Goal: Information Seeking & Learning: Learn about a topic

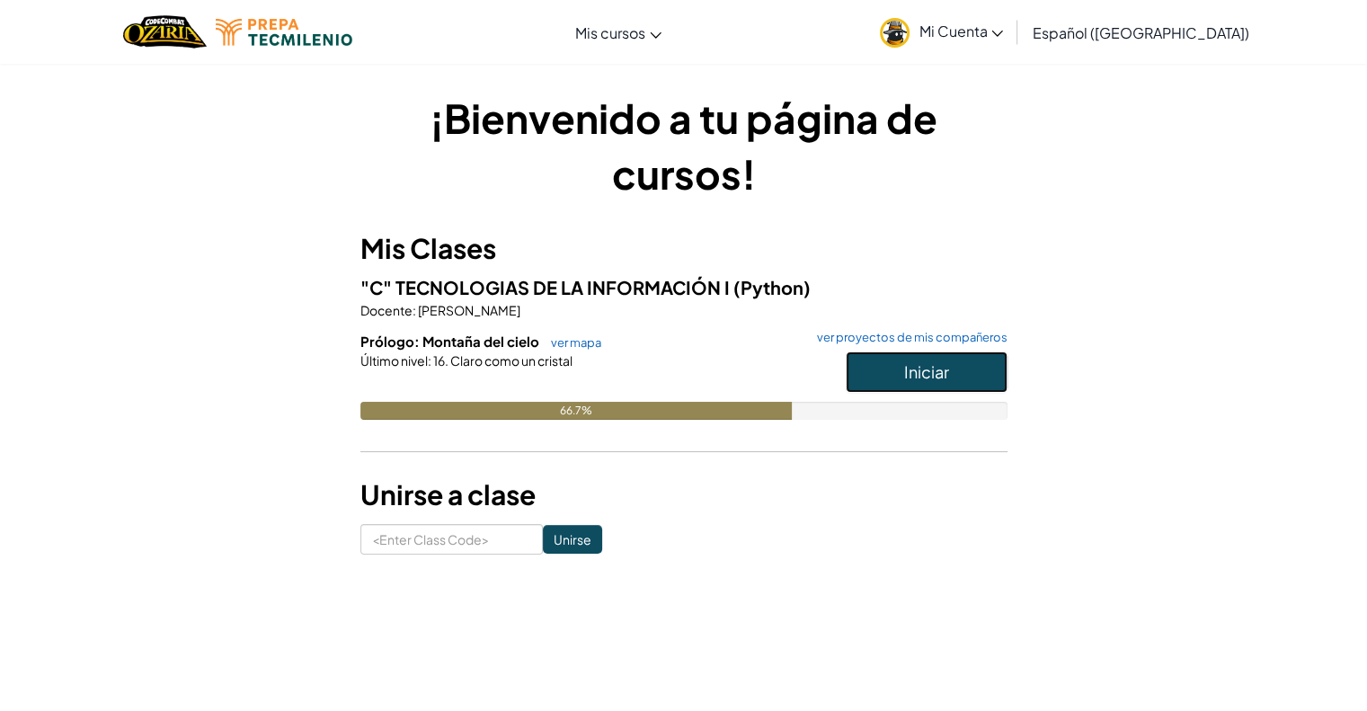
click at [897, 378] on button "Iniciar" at bounding box center [927, 371] width 162 height 41
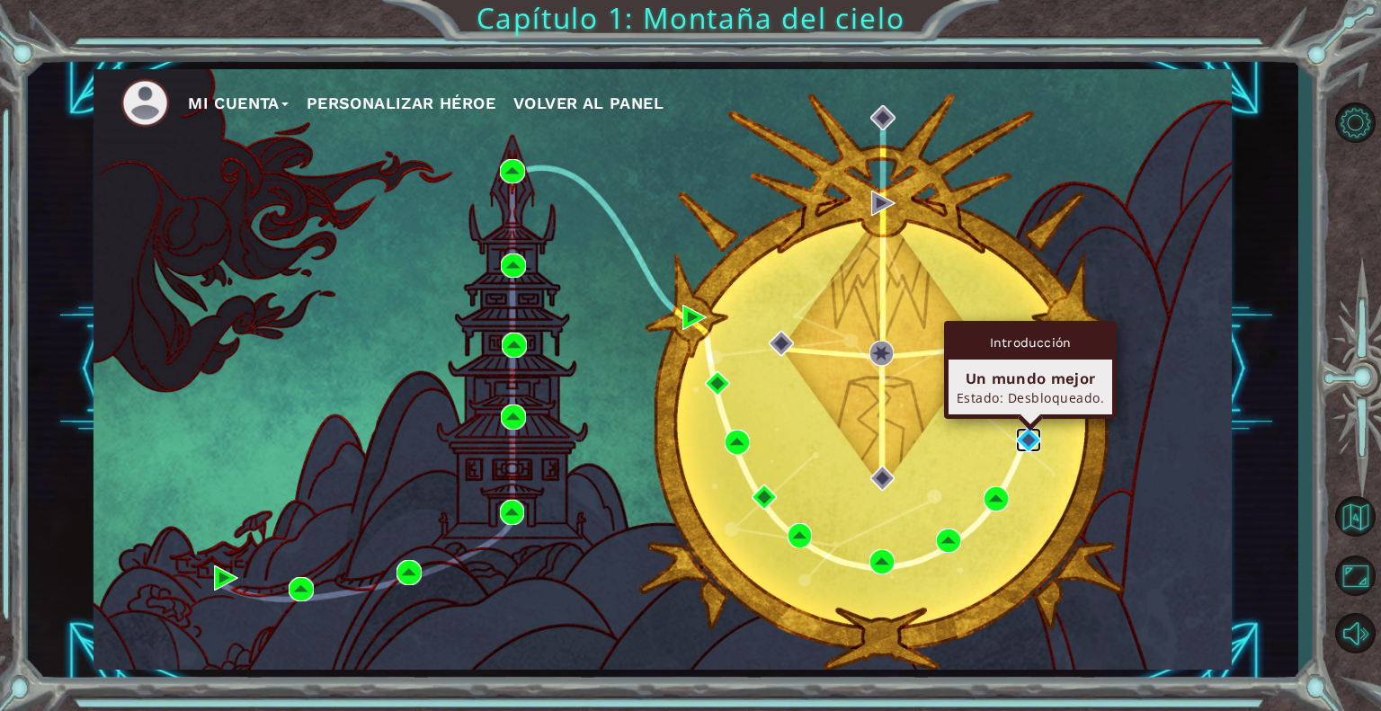
click at [1022, 434] on img at bounding box center [1028, 440] width 25 height 25
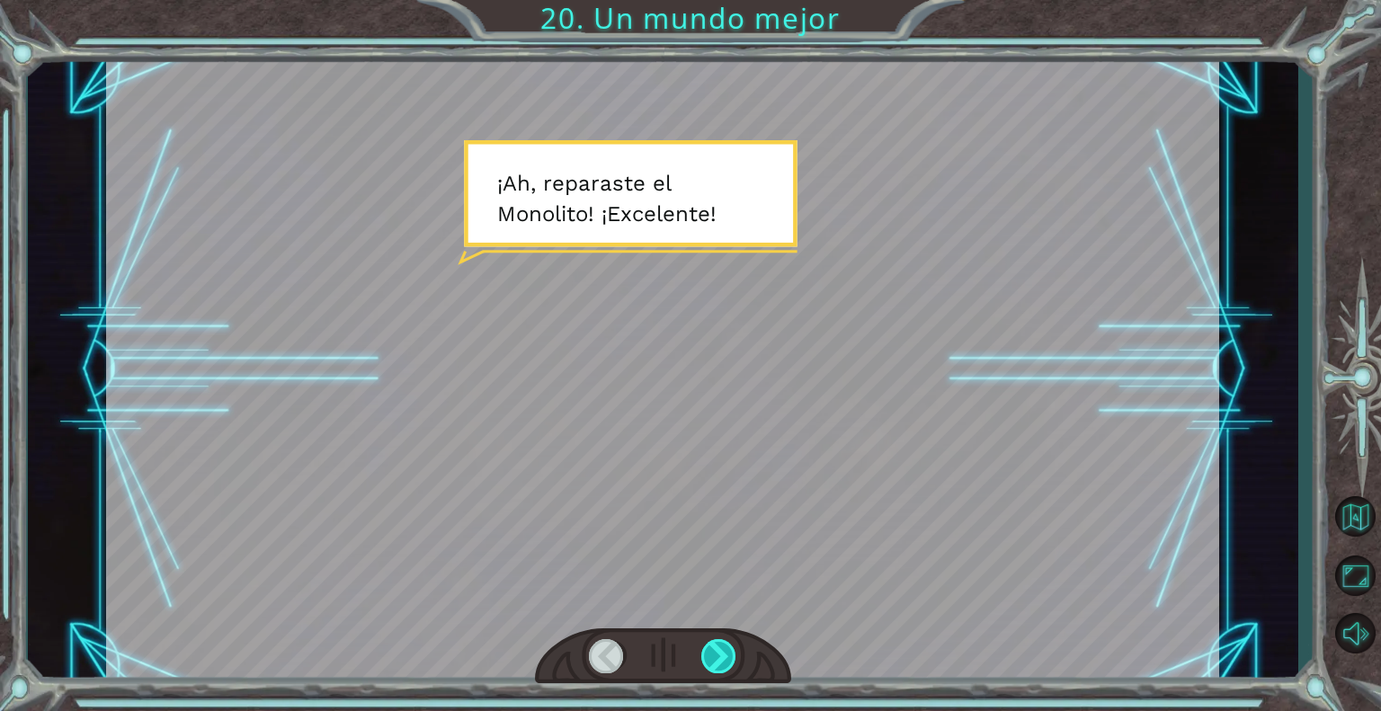
click at [724, 644] on div at bounding box center [719, 656] width 36 height 34
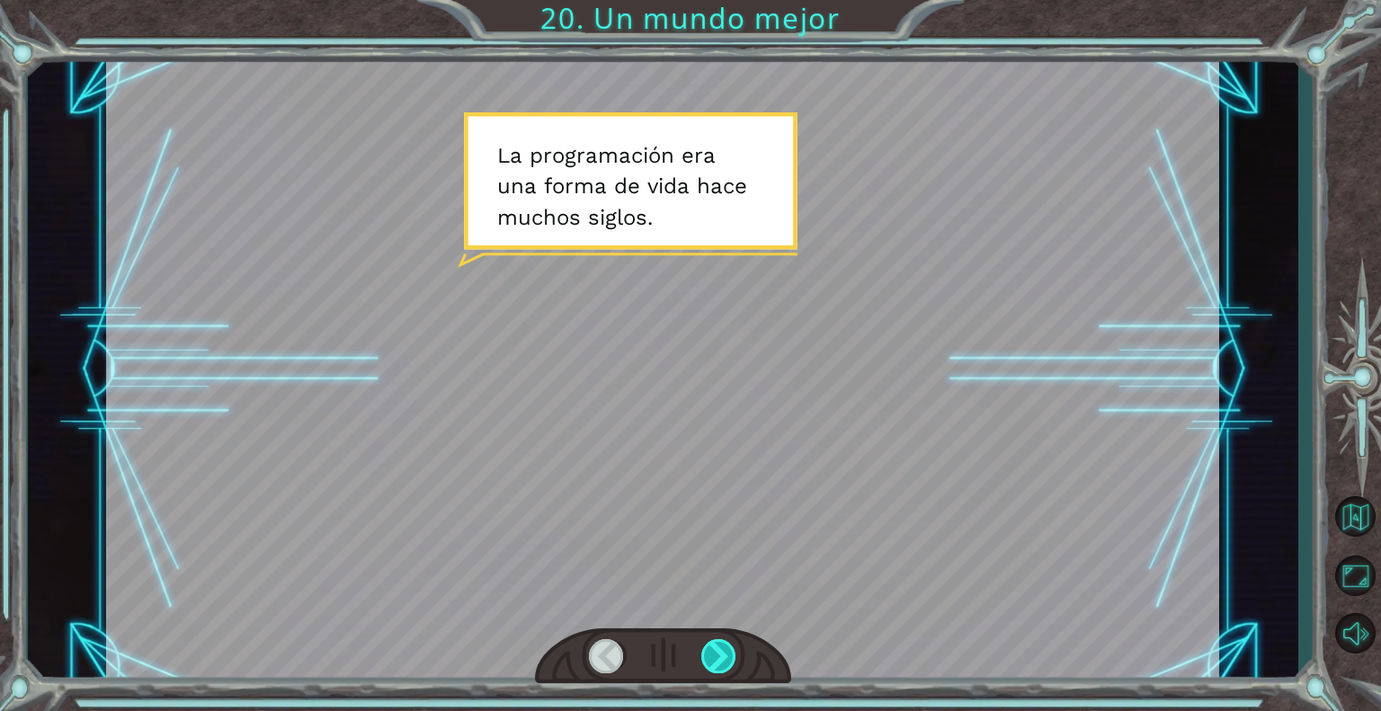
click at [724, 644] on div at bounding box center [719, 656] width 36 height 34
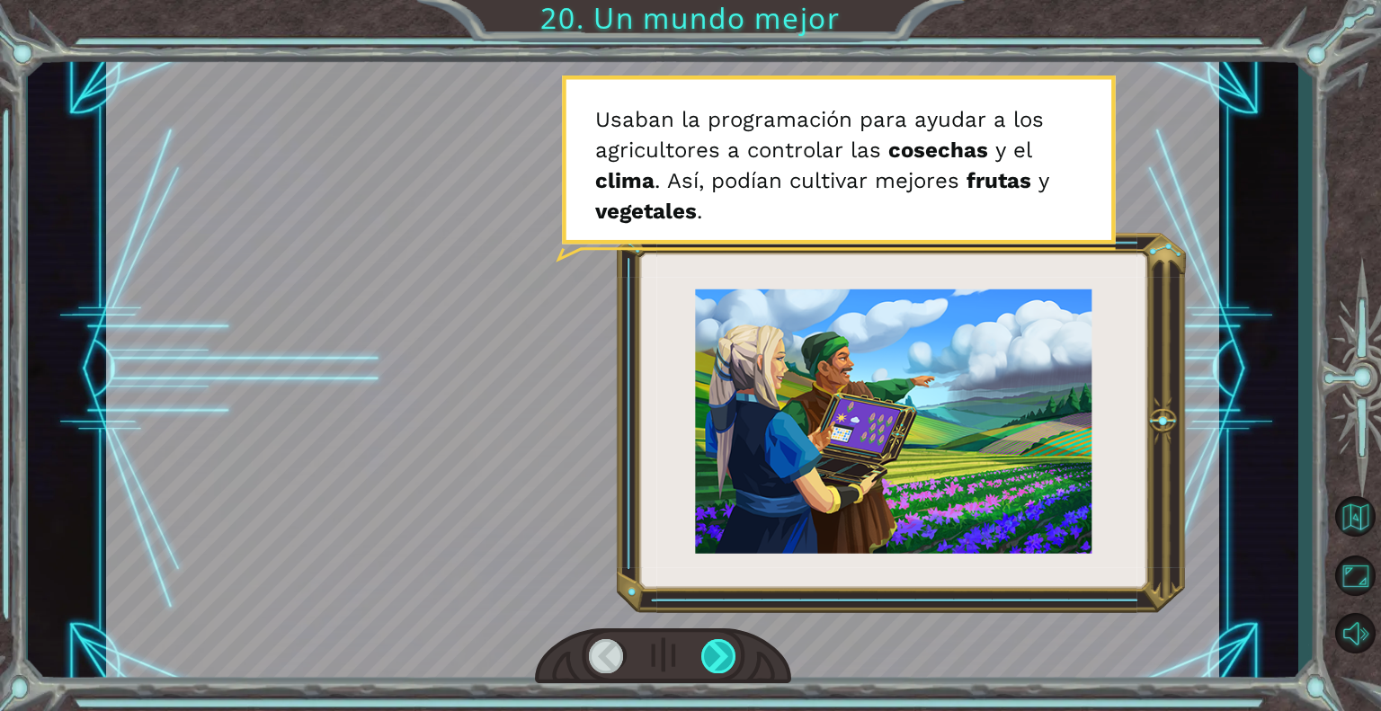
click at [724, 644] on div at bounding box center [719, 656] width 36 height 34
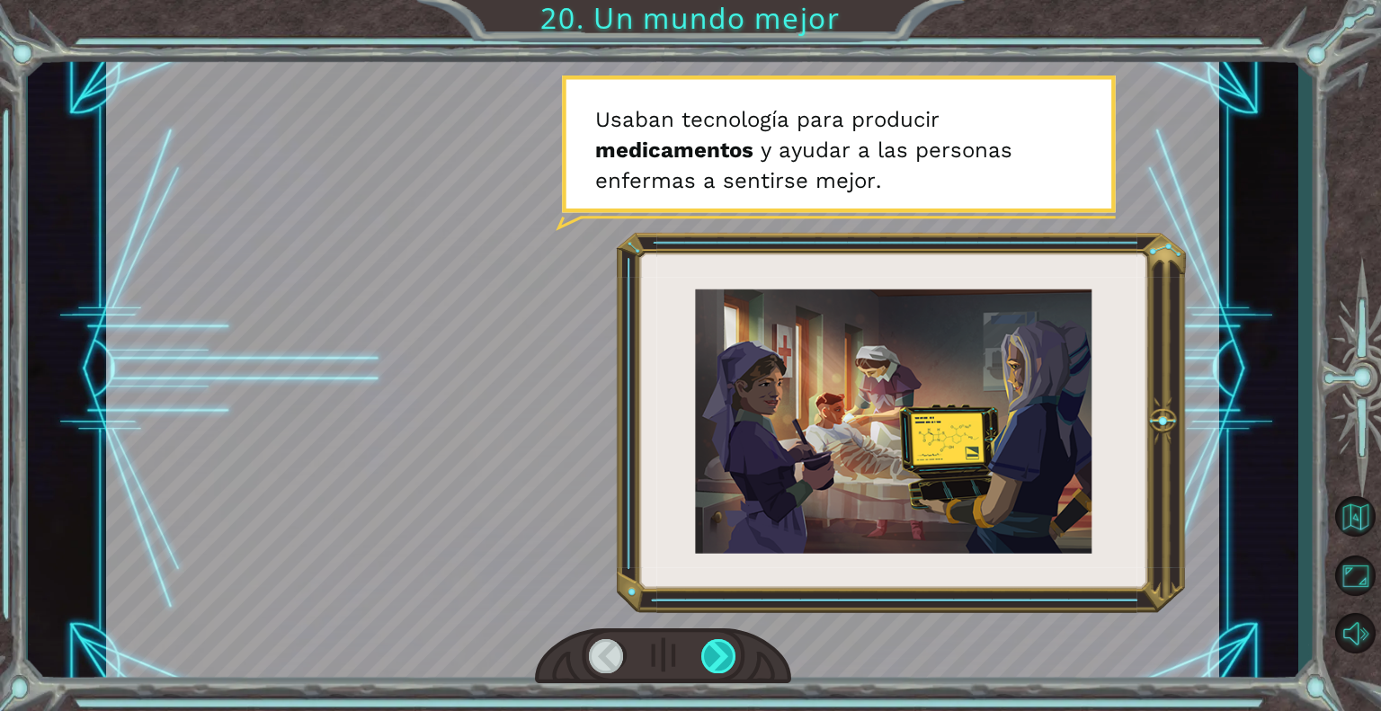
click at [724, 644] on div at bounding box center [719, 656] width 36 height 34
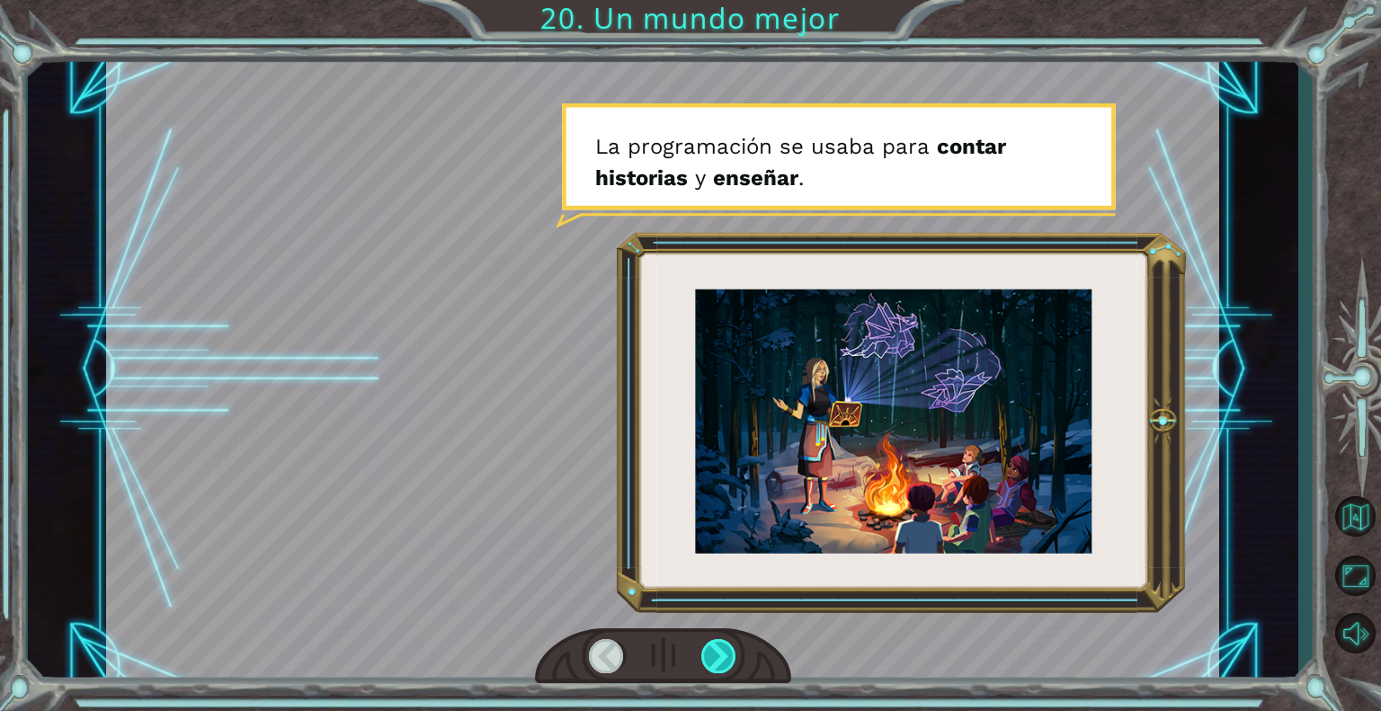
click at [724, 644] on div at bounding box center [719, 656] width 36 height 34
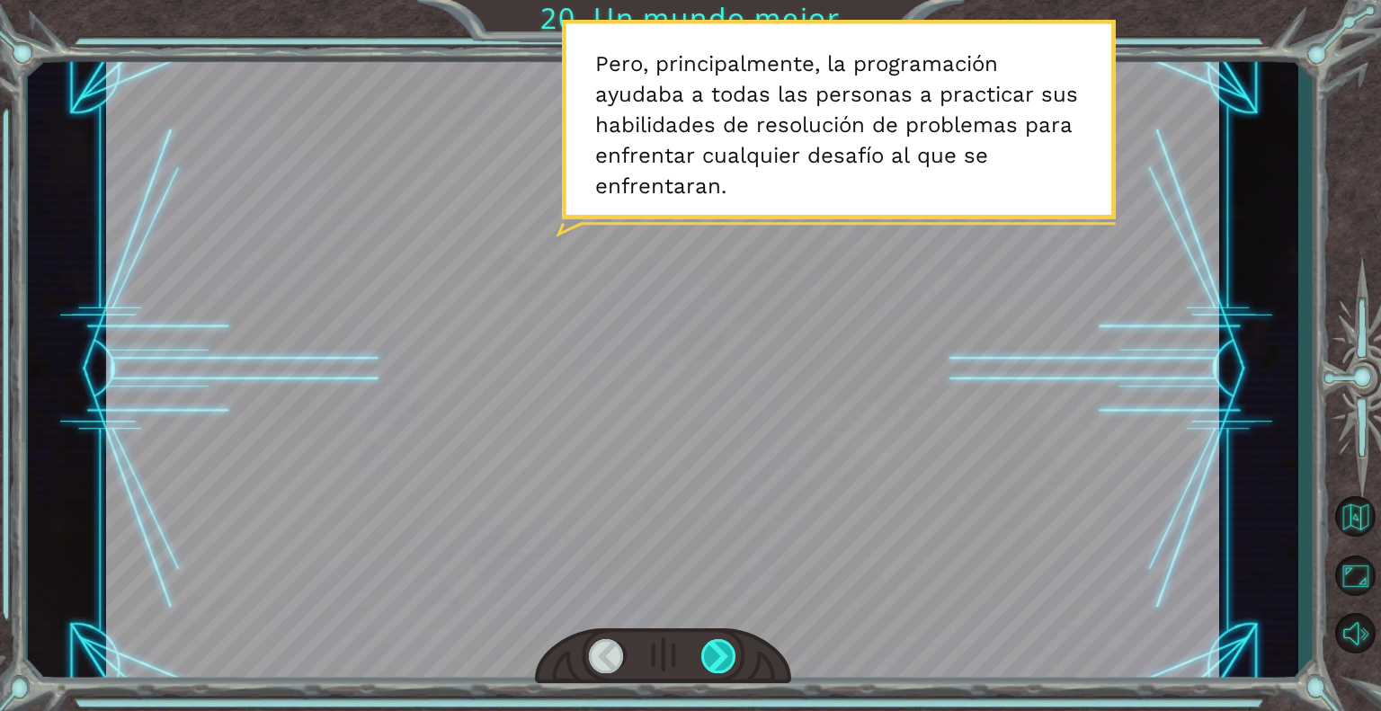
click at [724, 644] on div at bounding box center [719, 656] width 36 height 34
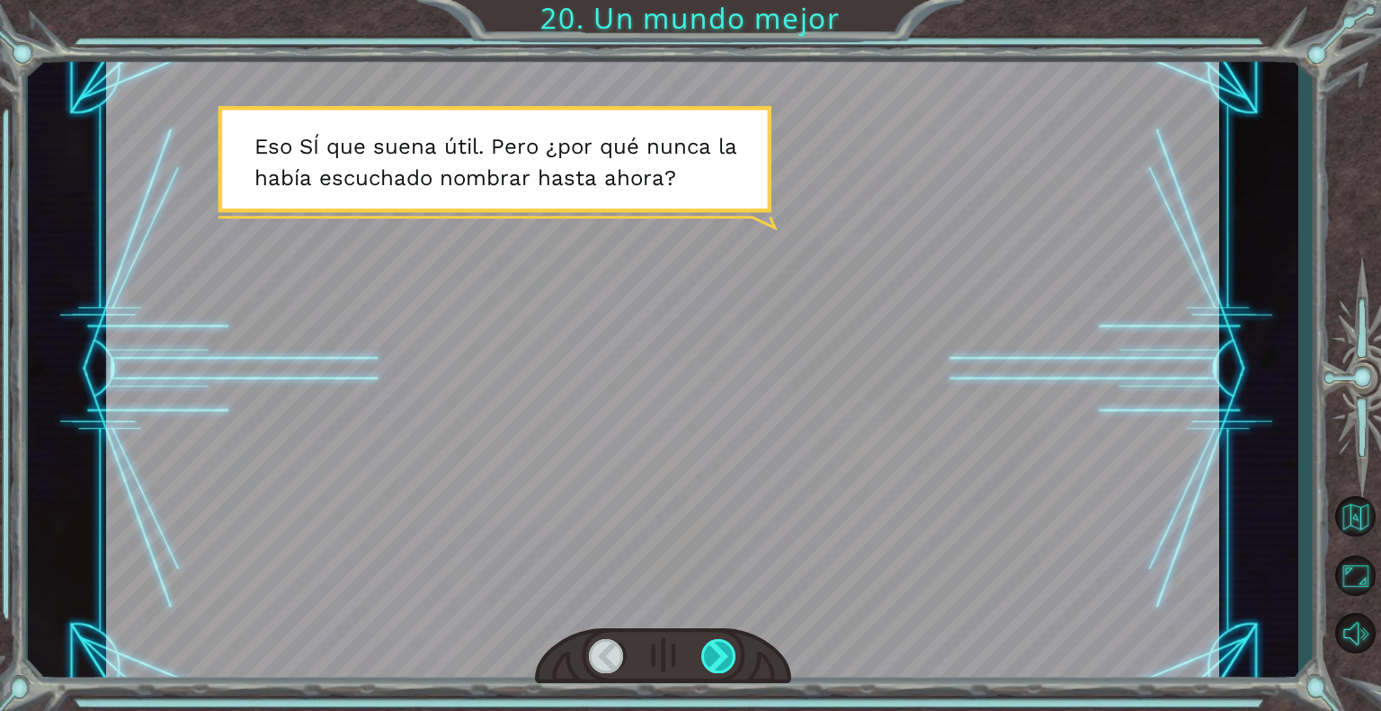
click at [724, 644] on div at bounding box center [719, 656] width 36 height 34
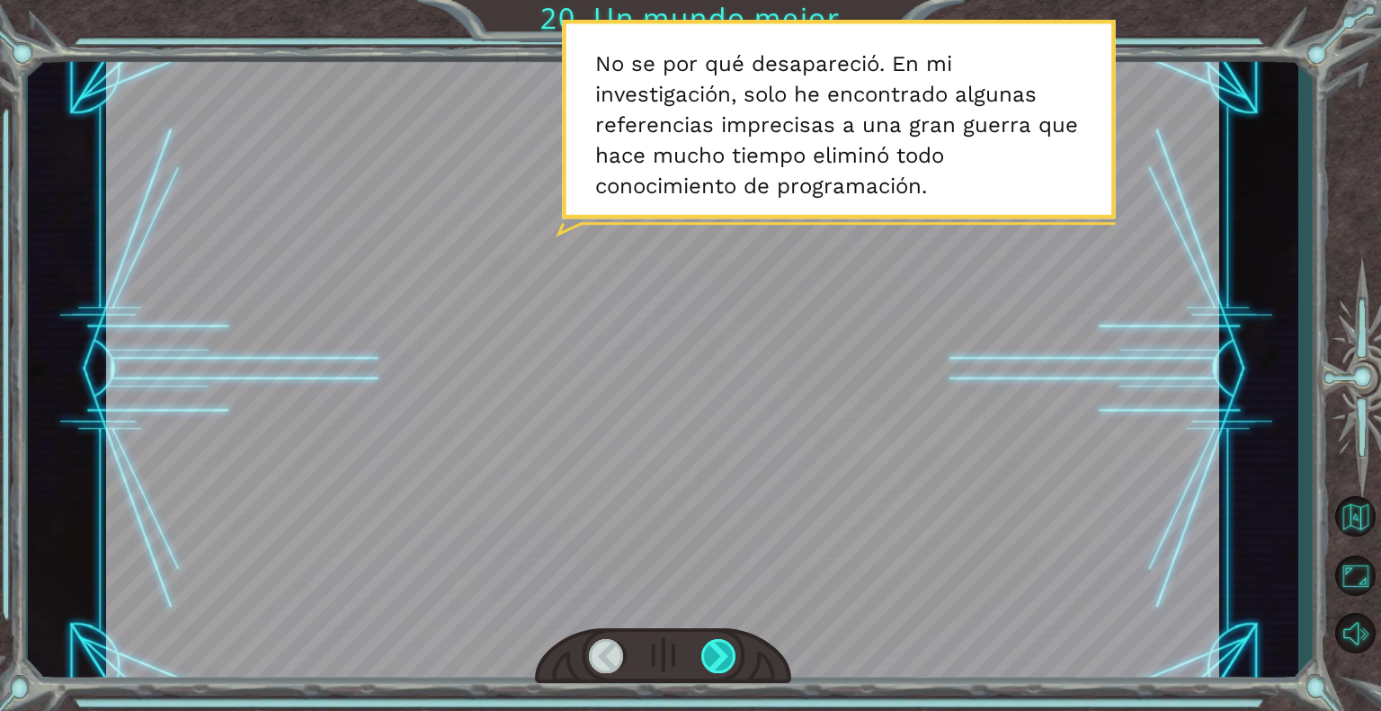
click at [724, 644] on div at bounding box center [719, 656] width 36 height 34
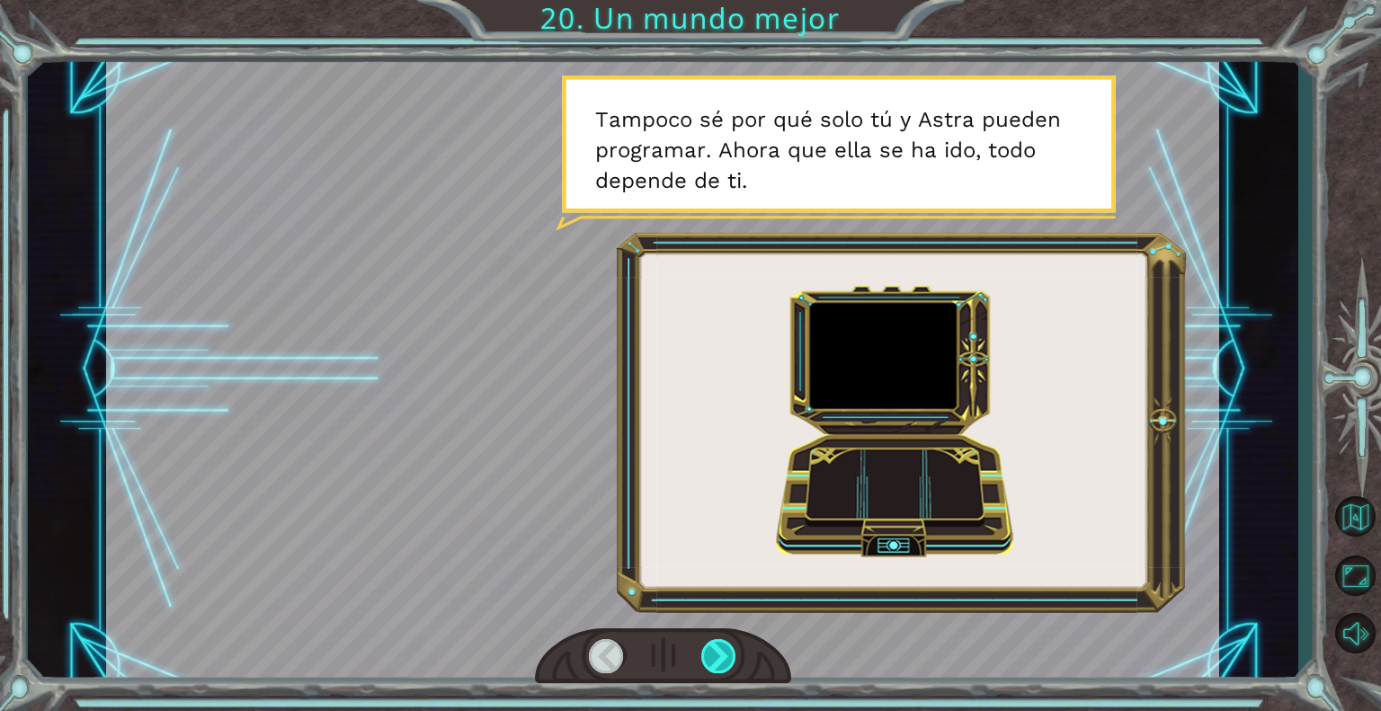
click at [724, 644] on div at bounding box center [719, 656] width 36 height 34
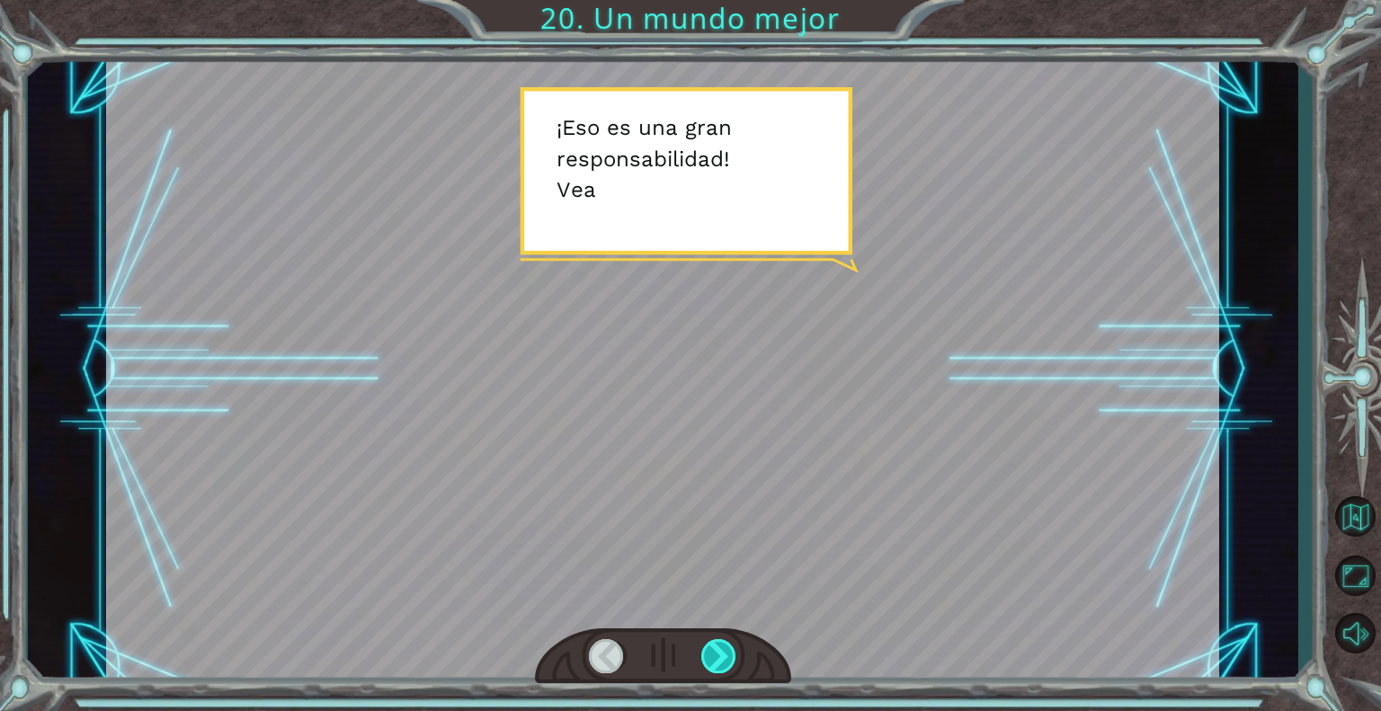
click at [724, 644] on div at bounding box center [719, 656] width 36 height 34
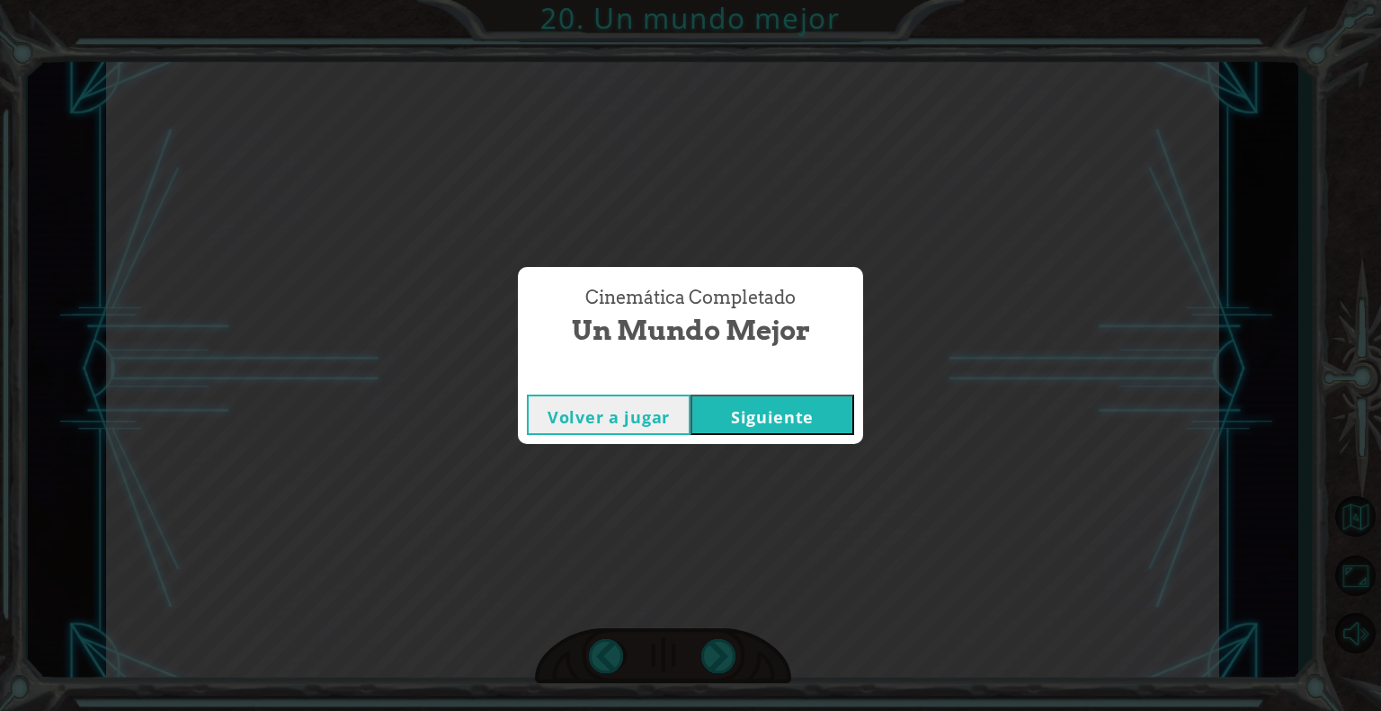
click at [775, 403] on button "Siguiente" at bounding box center [772, 415] width 164 height 40
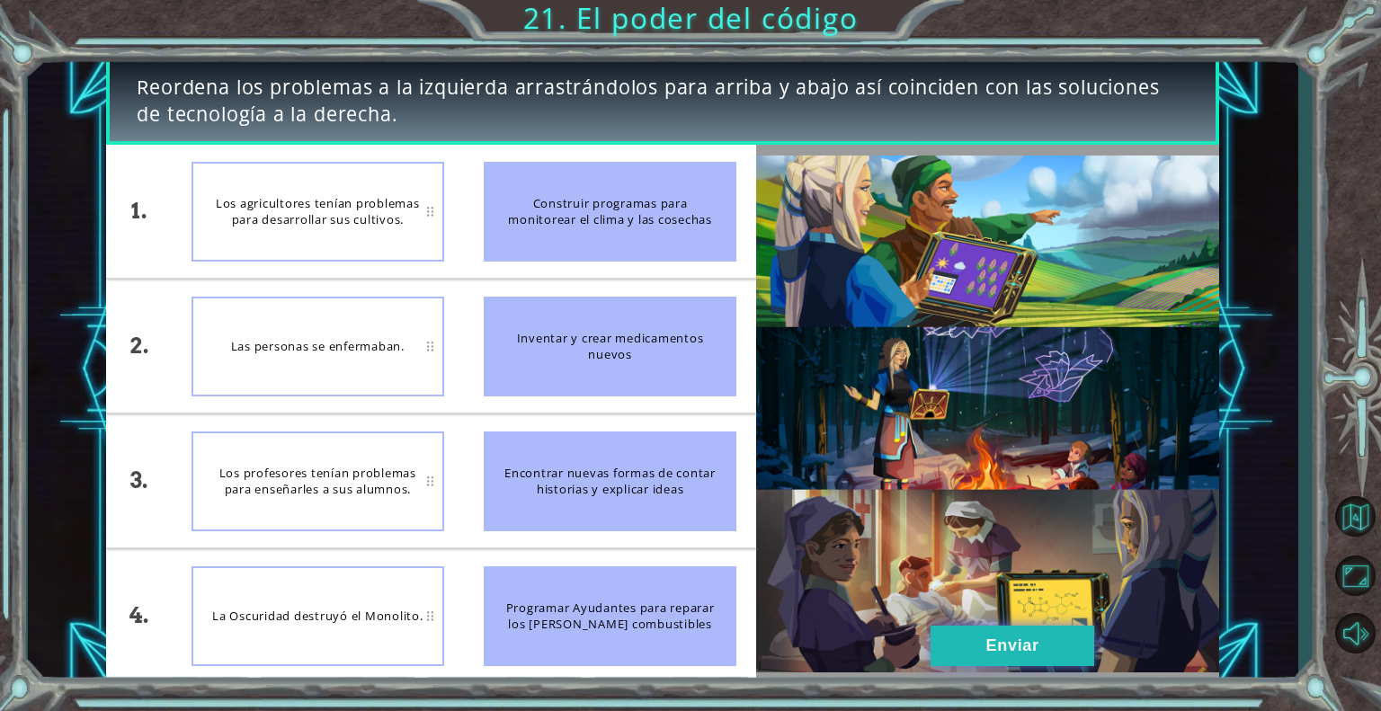
click at [989, 642] on button "Enviar" at bounding box center [1012, 646] width 164 height 40
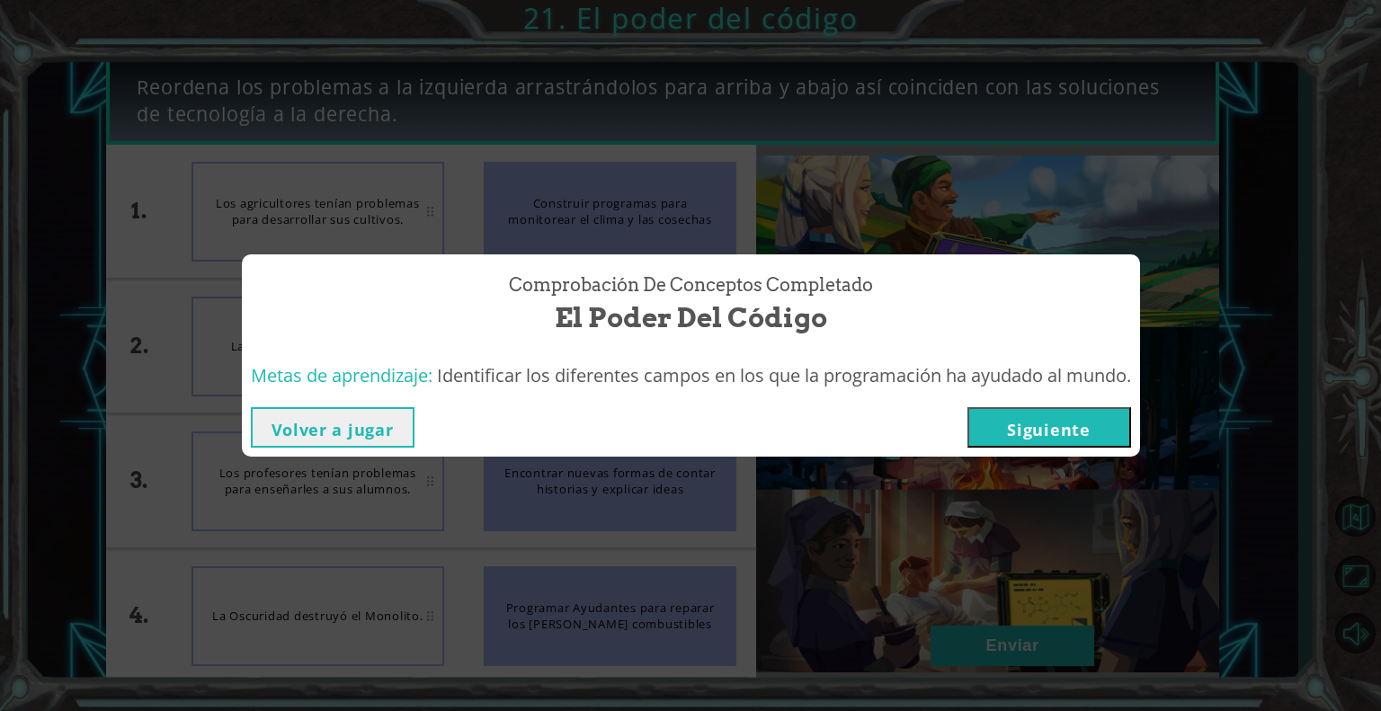
click at [1013, 429] on button "Siguiente" at bounding box center [1049, 427] width 164 height 40
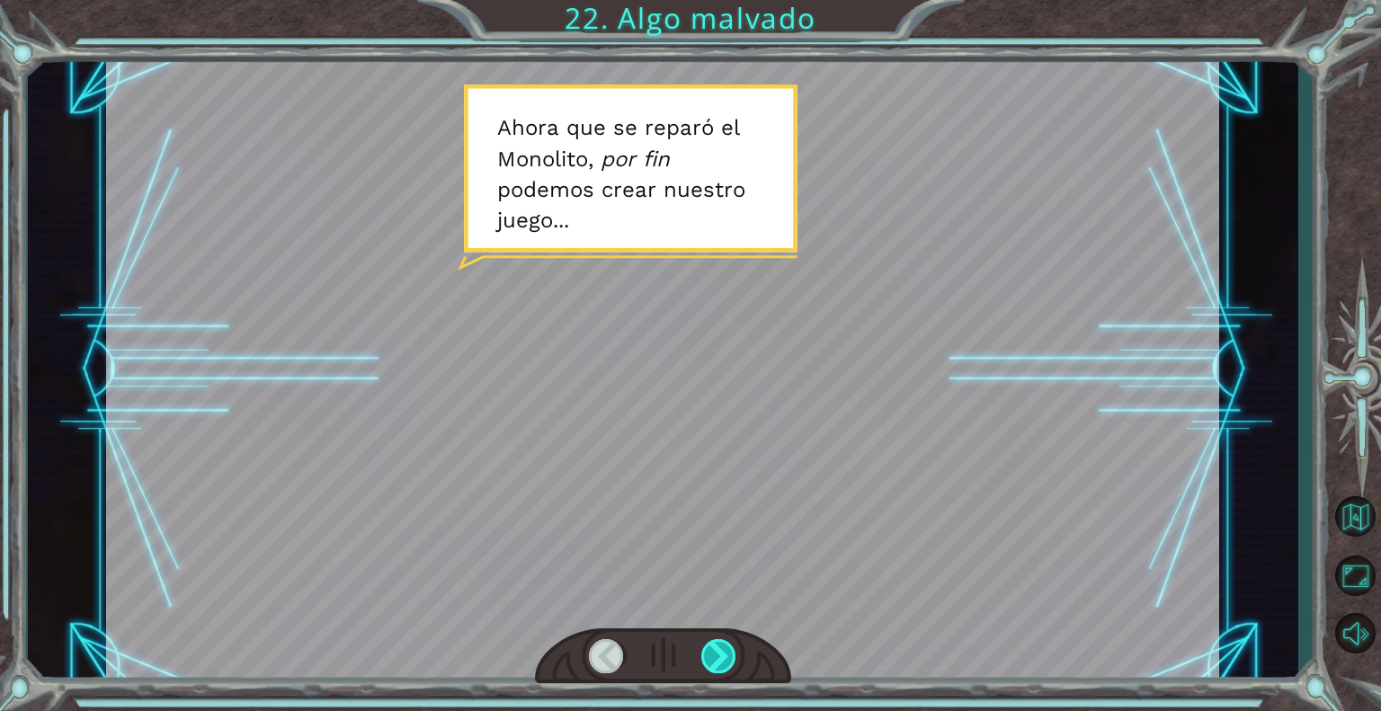
click at [711, 661] on div at bounding box center [719, 656] width 36 height 34
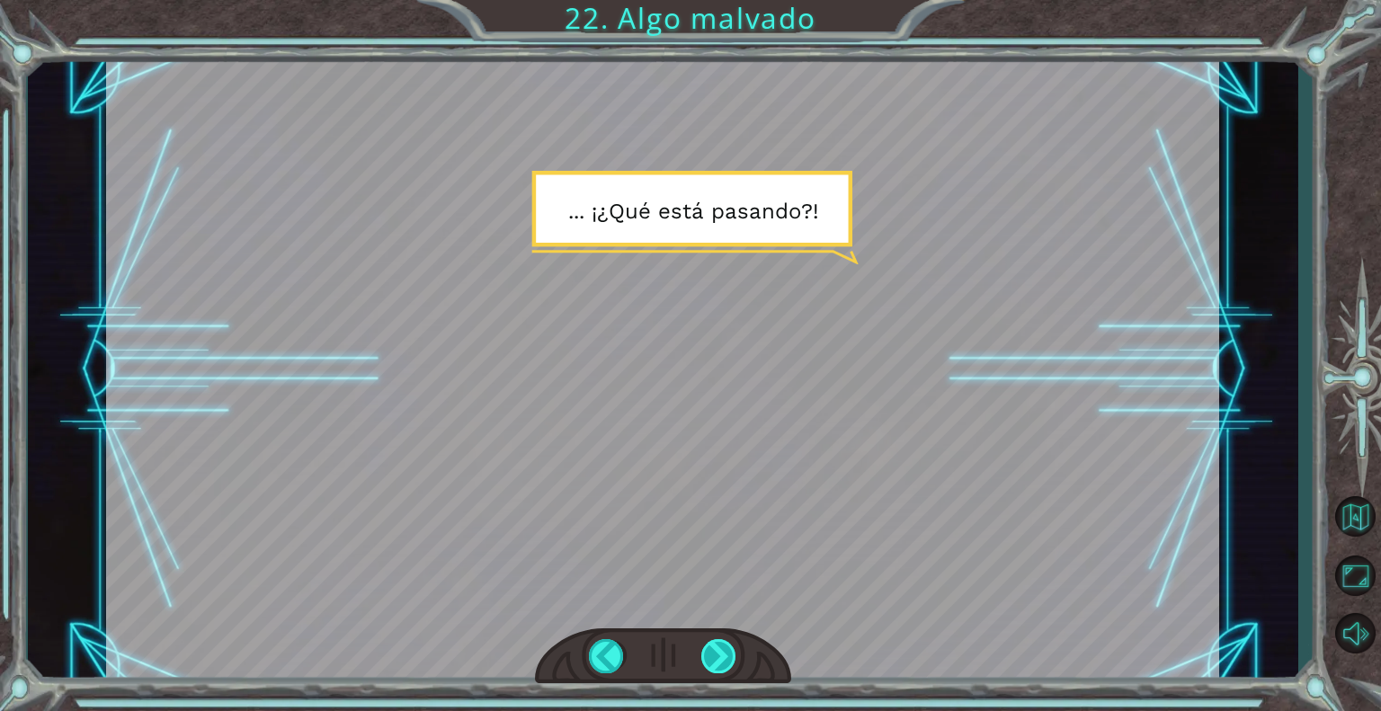
click at [711, 661] on div at bounding box center [719, 656] width 36 height 34
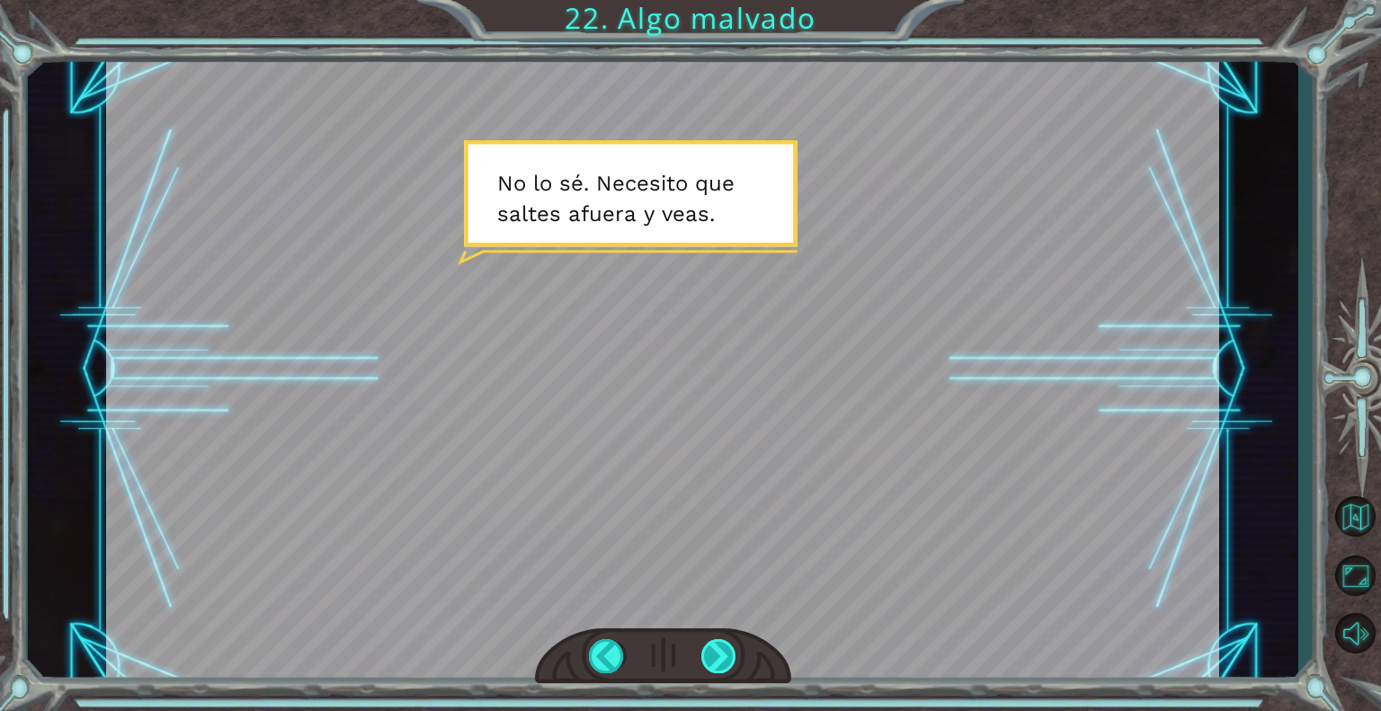
click at [711, 661] on div at bounding box center [719, 656] width 36 height 34
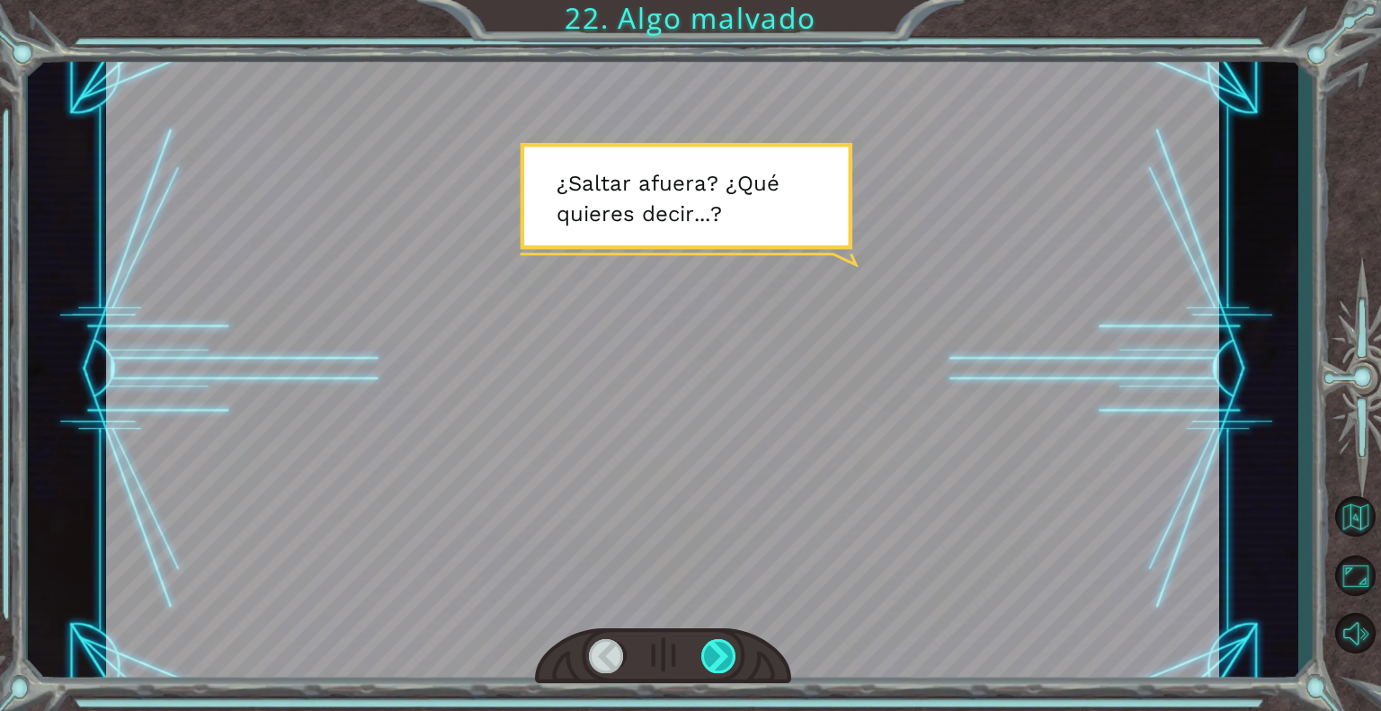
click at [711, 661] on div at bounding box center [719, 656] width 36 height 34
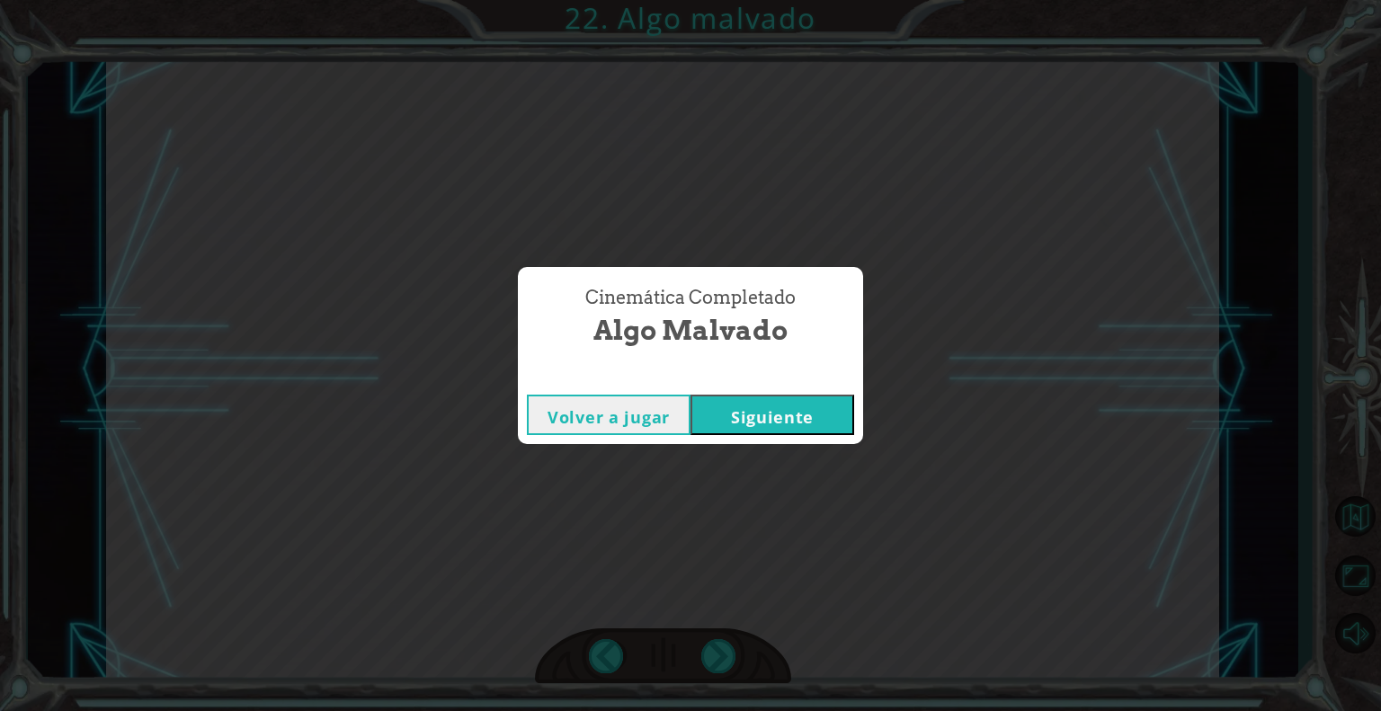
click at [780, 410] on button "Siguiente" at bounding box center [772, 415] width 164 height 40
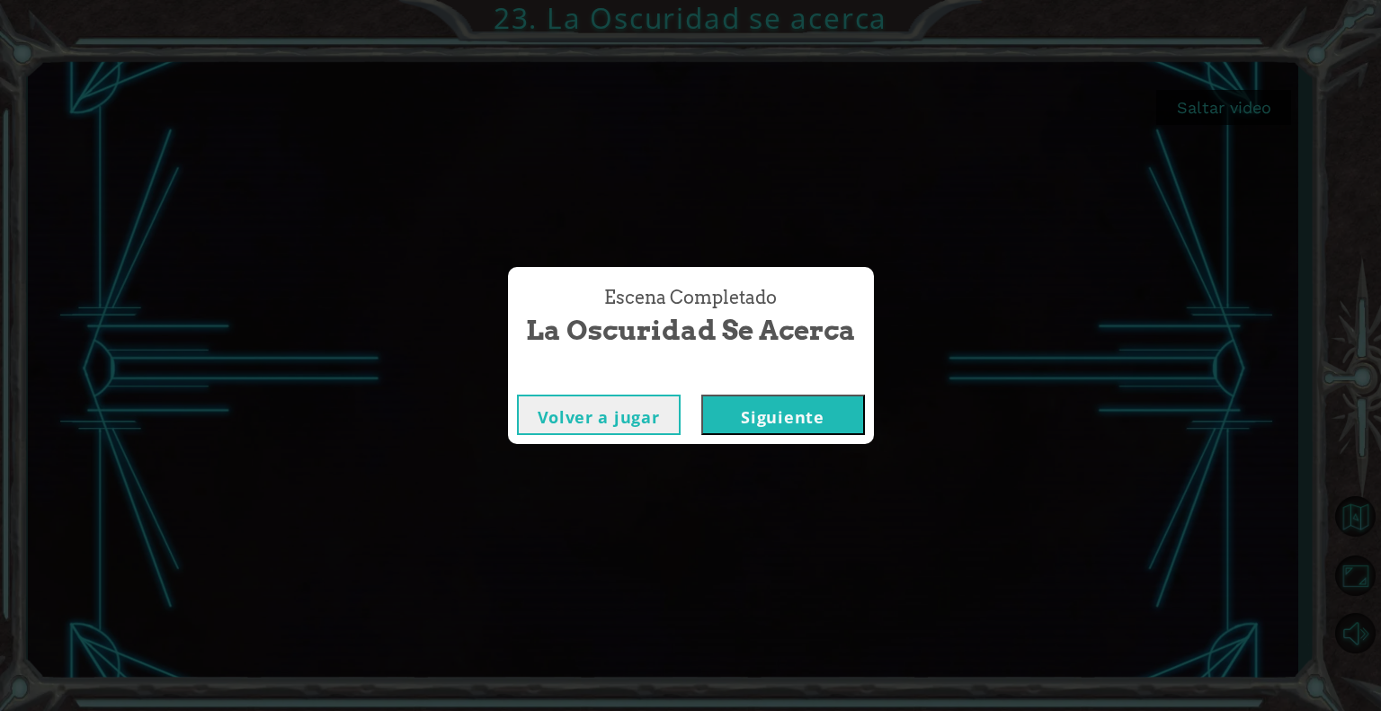
click at [817, 417] on button "Siguiente" at bounding box center [783, 415] width 164 height 40
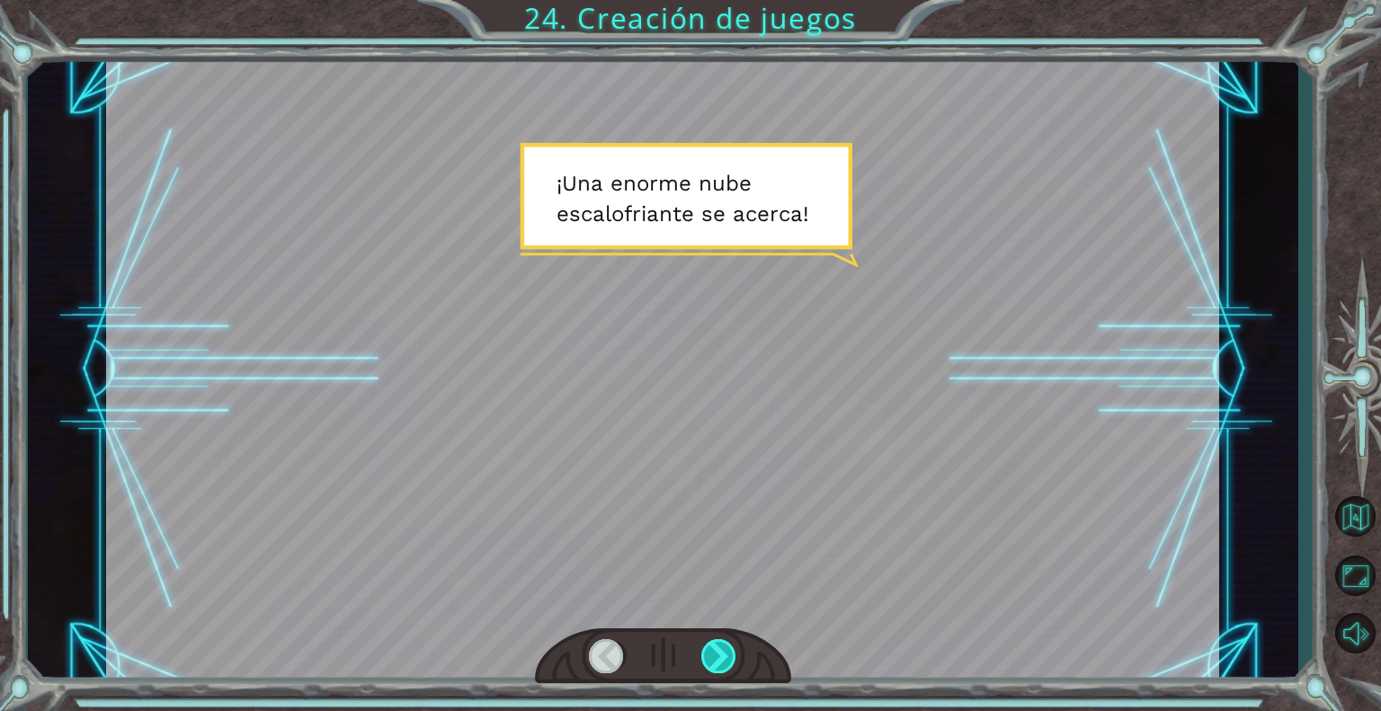
click at [726, 656] on div at bounding box center [719, 656] width 36 height 34
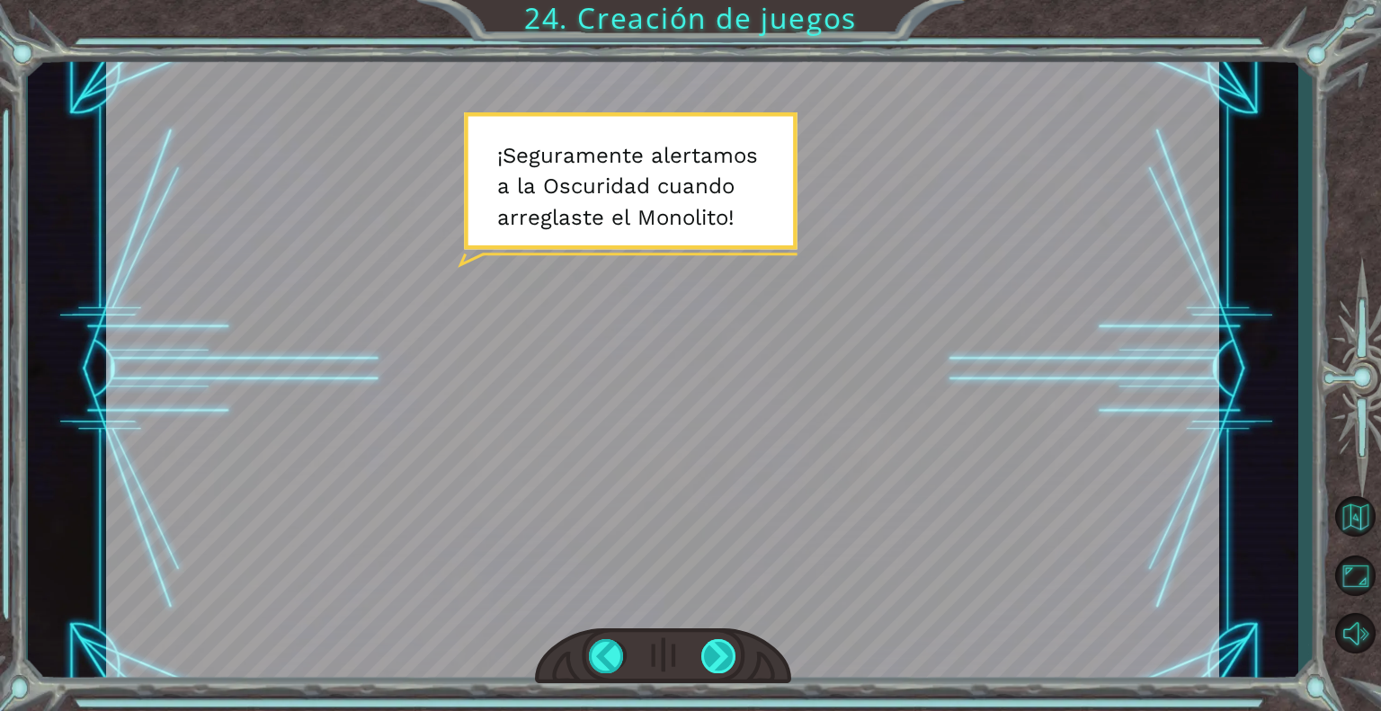
click at [726, 656] on div at bounding box center [719, 656] width 36 height 34
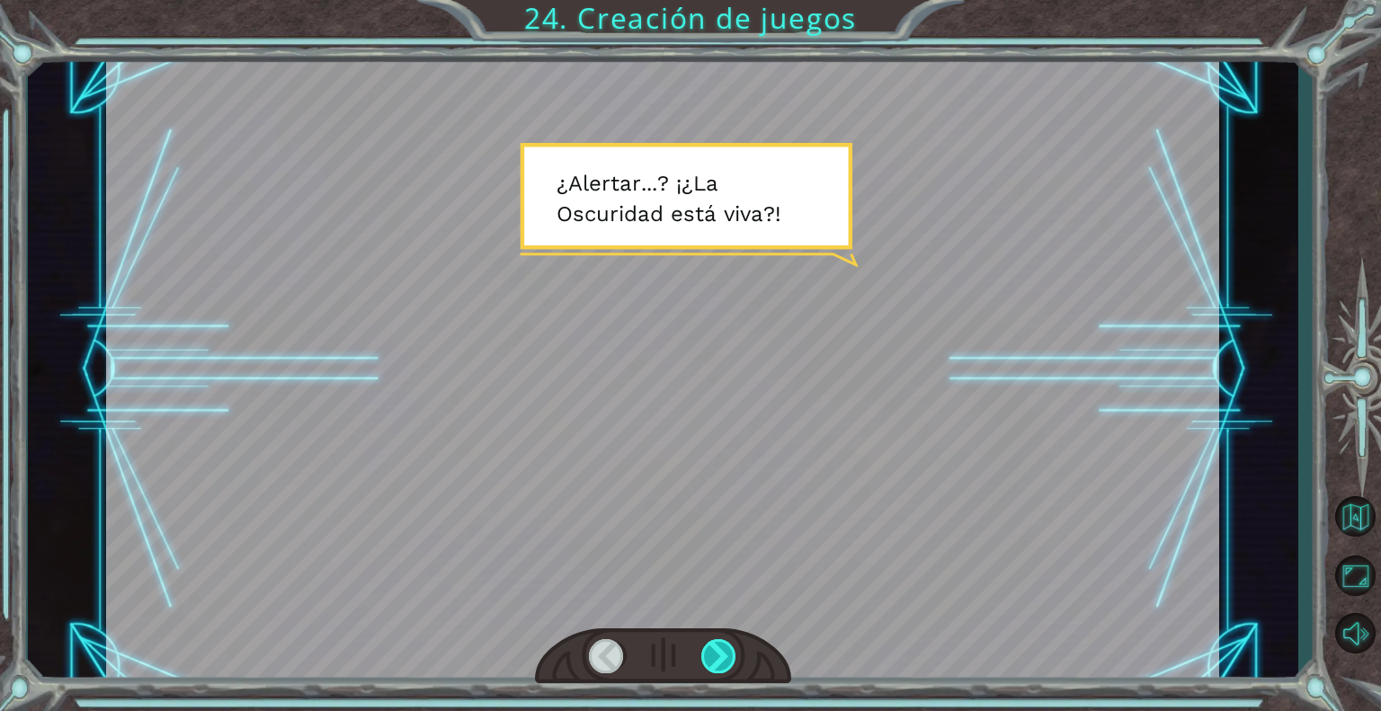
click at [726, 656] on div at bounding box center [719, 656] width 36 height 34
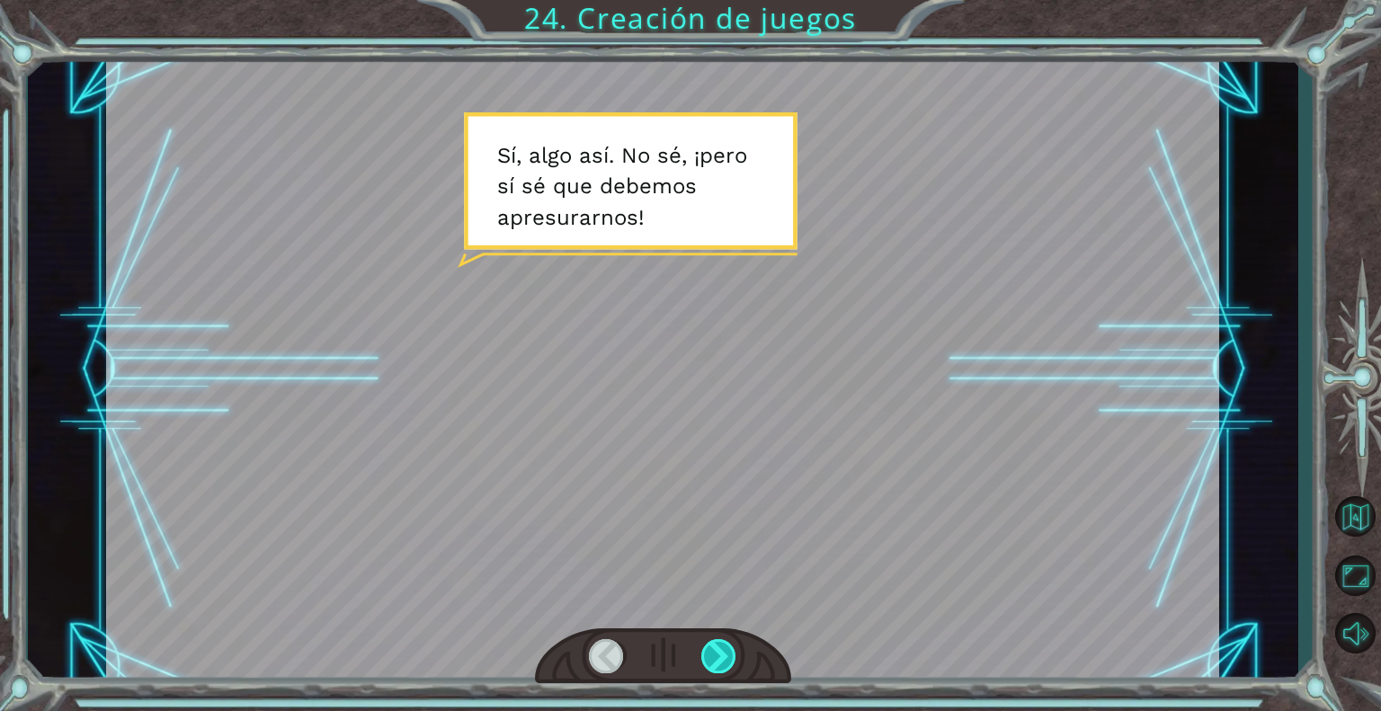
click at [726, 656] on div at bounding box center [719, 656] width 36 height 34
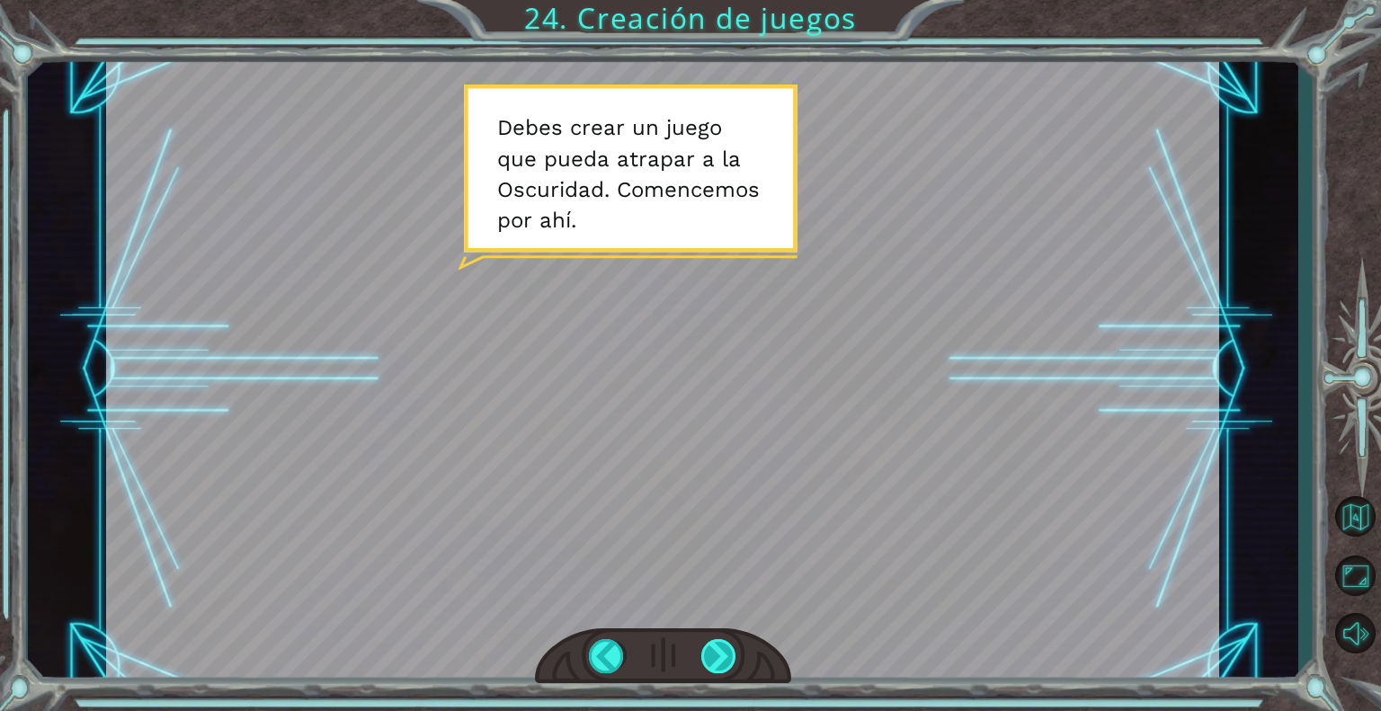
click at [726, 656] on div at bounding box center [719, 656] width 36 height 34
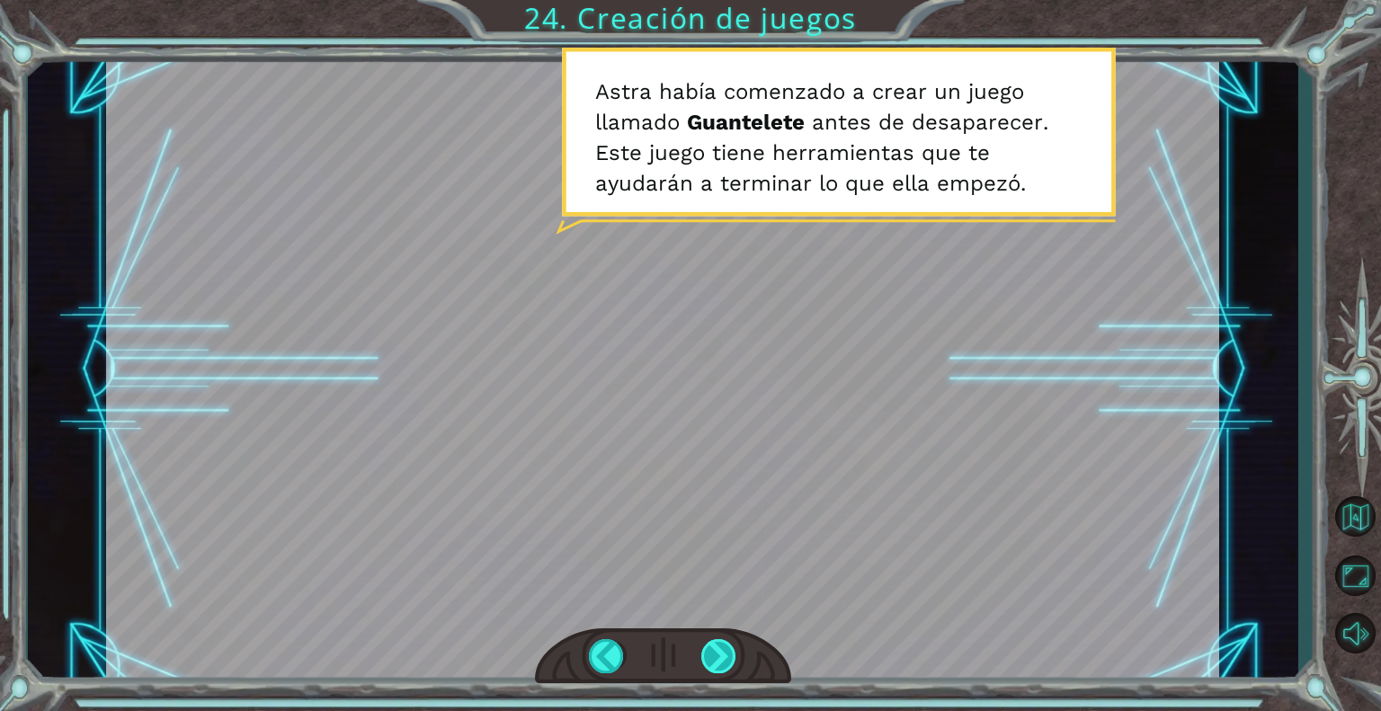
click at [726, 656] on div at bounding box center [719, 656] width 36 height 34
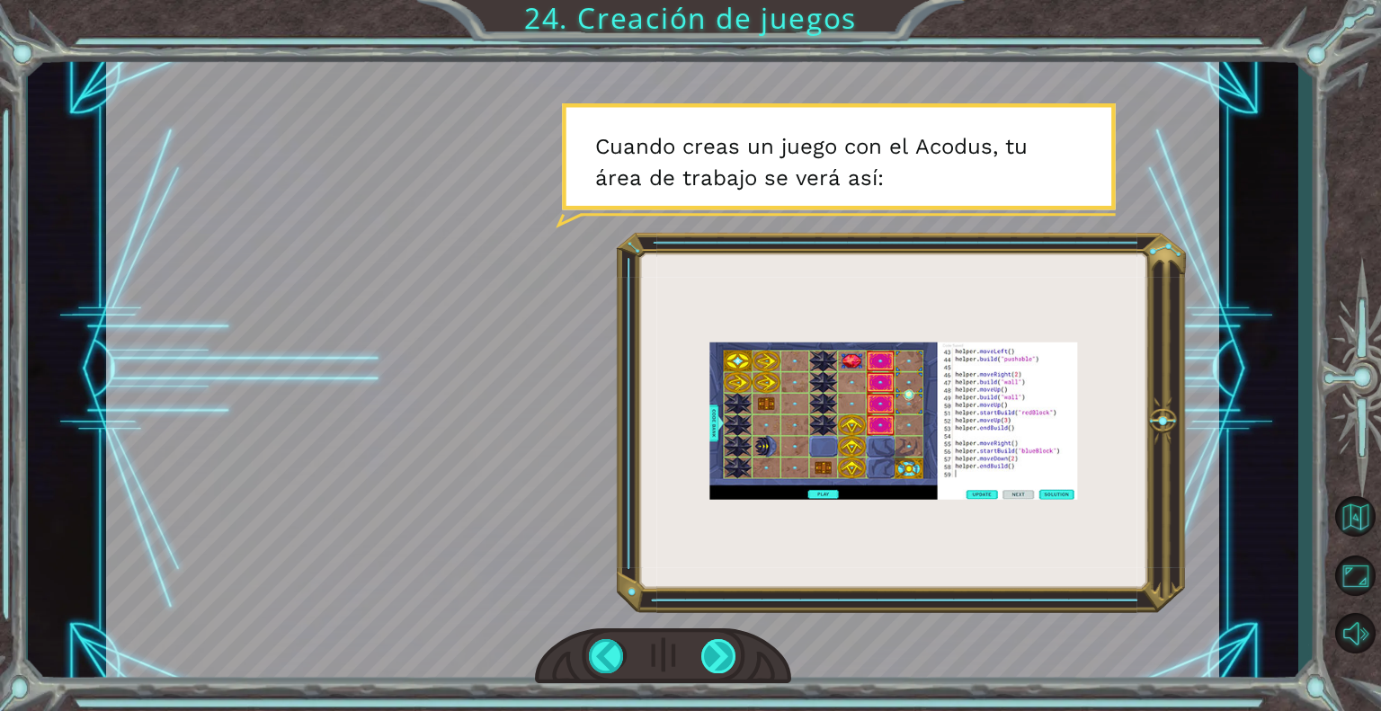
click at [726, 656] on div at bounding box center [719, 656] width 36 height 34
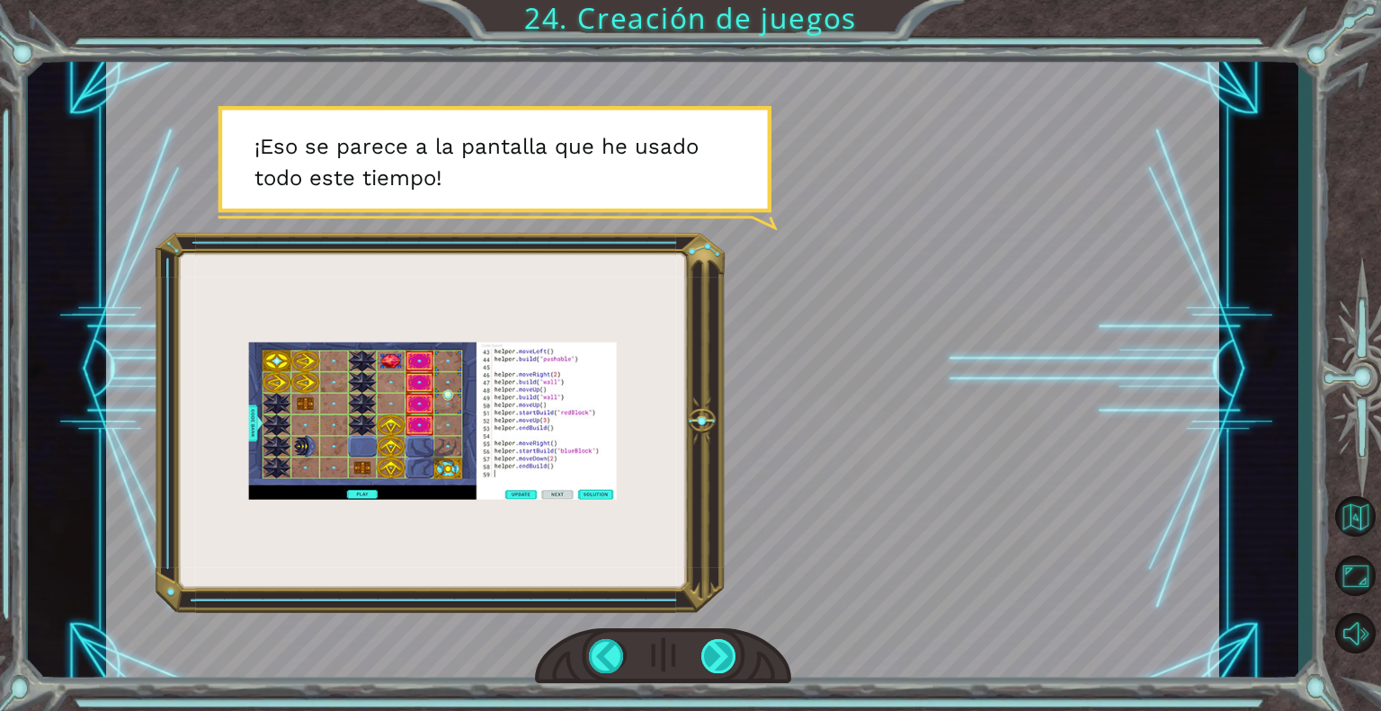
click at [726, 656] on div at bounding box center [719, 656] width 36 height 34
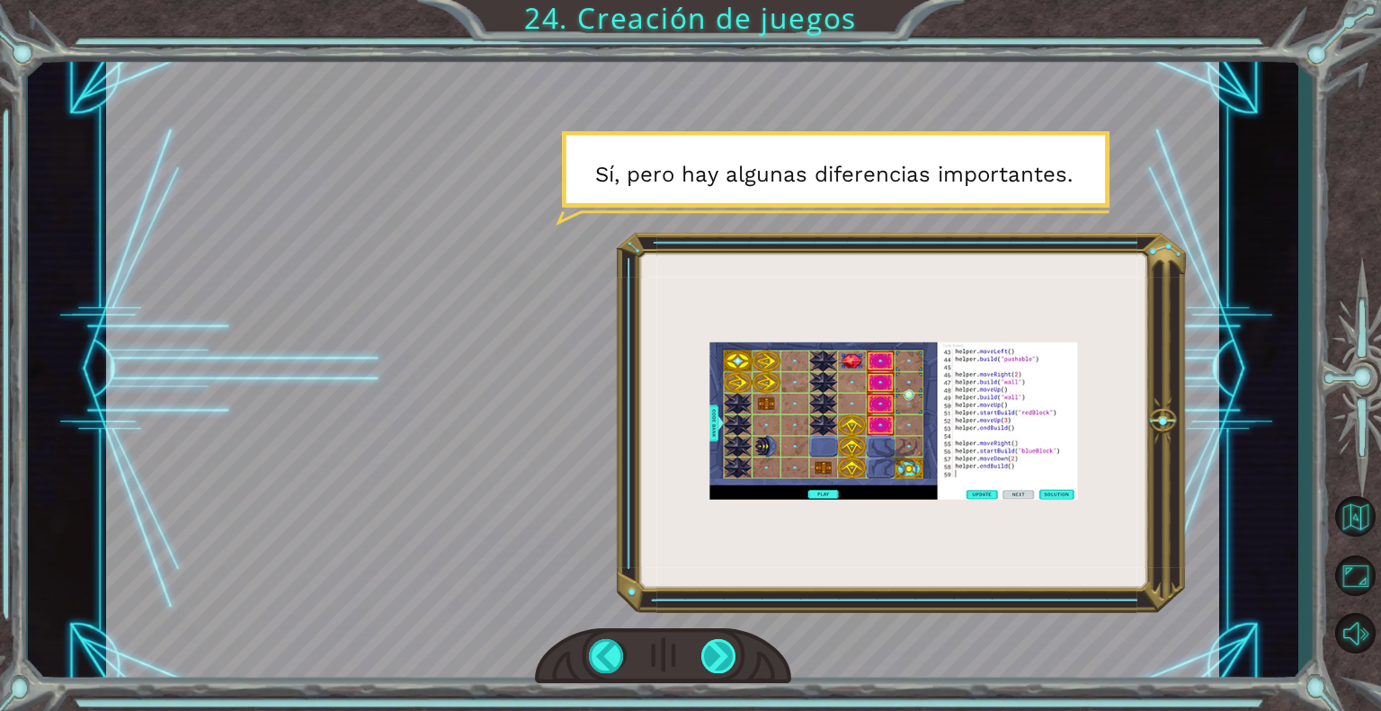
click at [726, 656] on div at bounding box center [719, 656] width 36 height 34
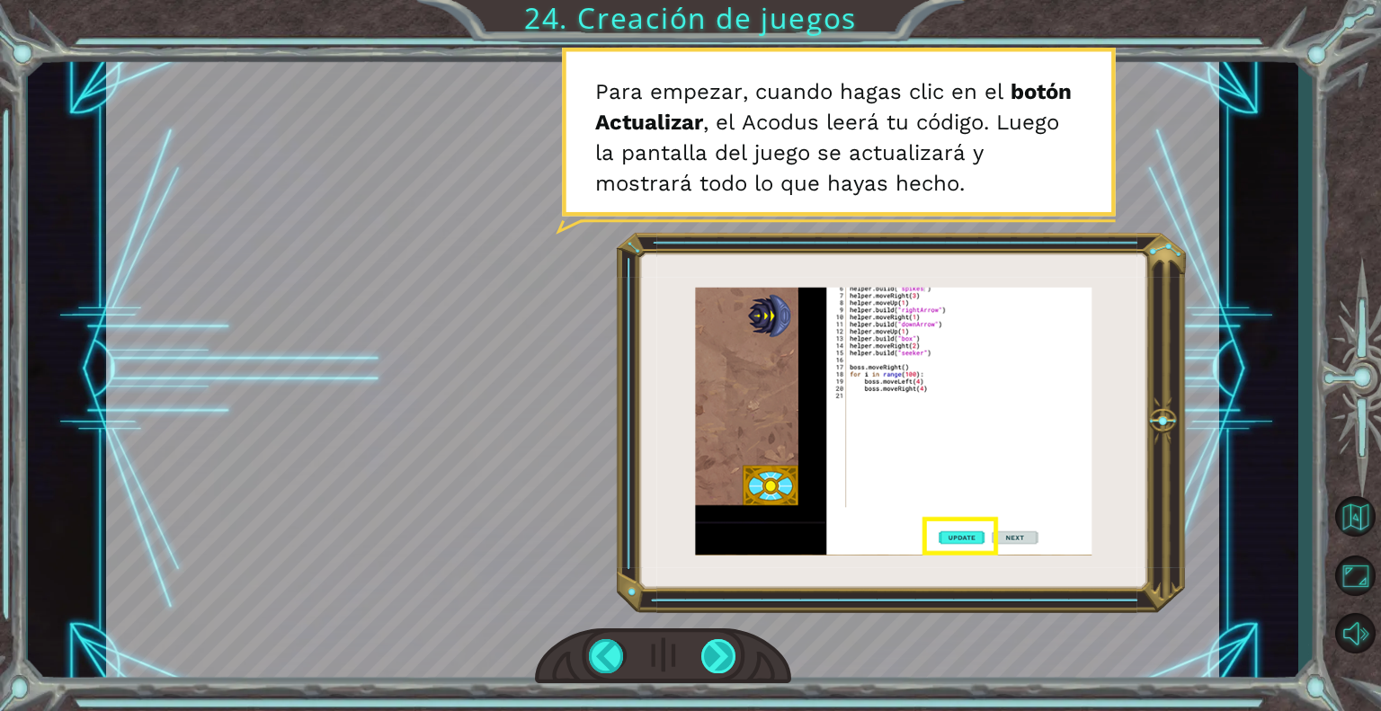
click at [726, 656] on div at bounding box center [719, 656] width 36 height 34
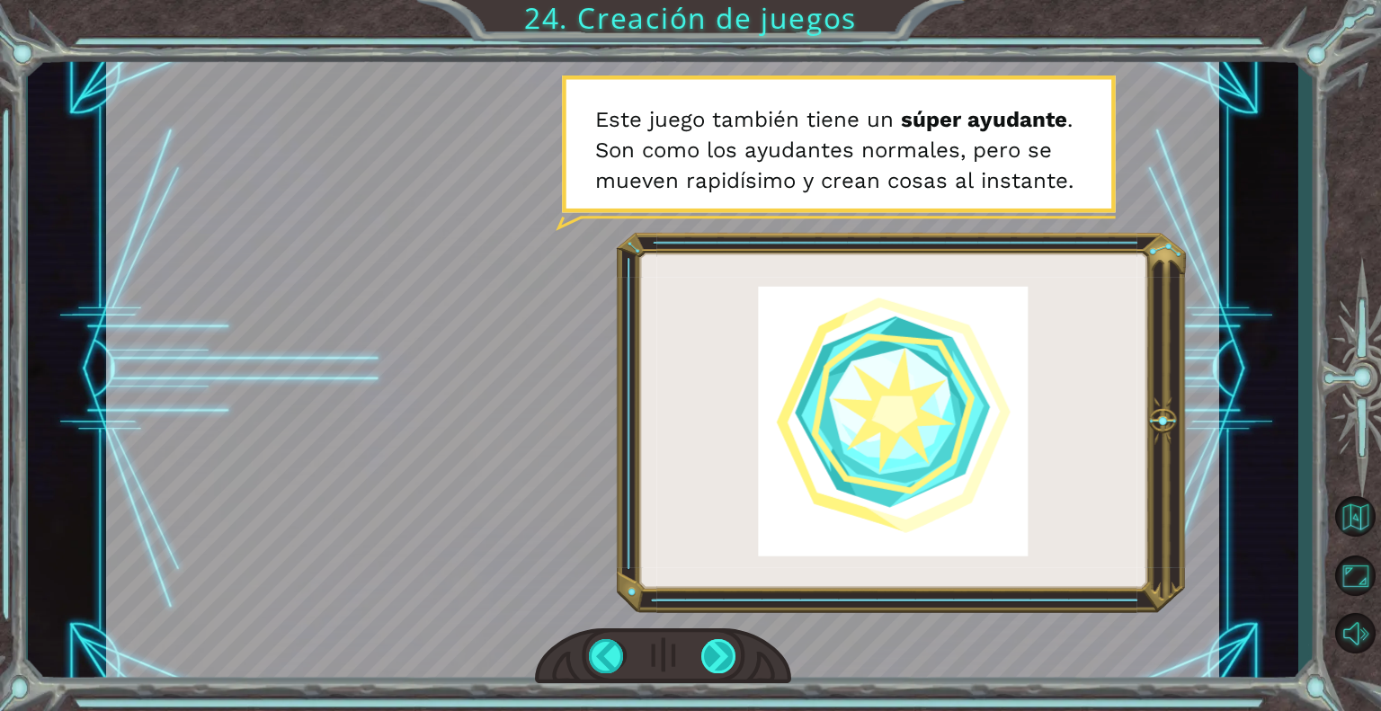
click at [714, 652] on div at bounding box center [719, 656] width 36 height 34
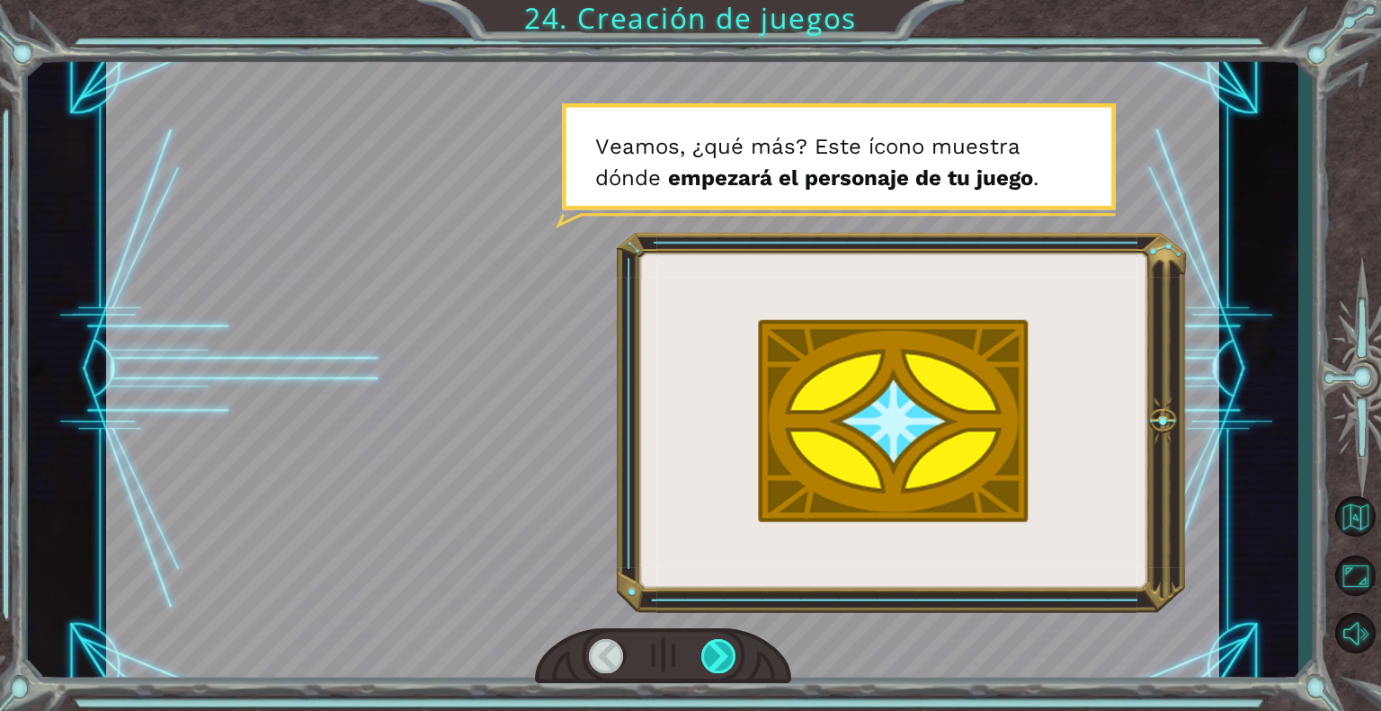
click at [714, 652] on div at bounding box center [719, 656] width 36 height 34
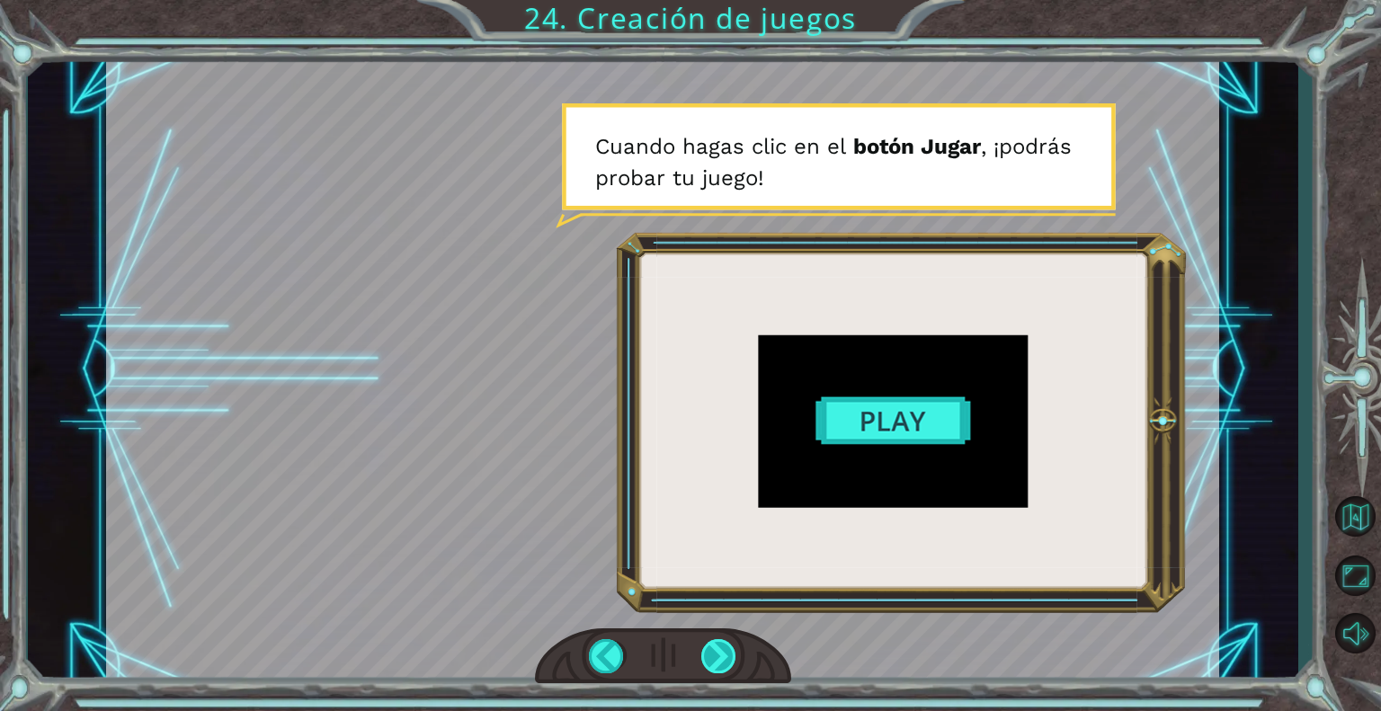
click at [714, 652] on div at bounding box center [719, 656] width 36 height 34
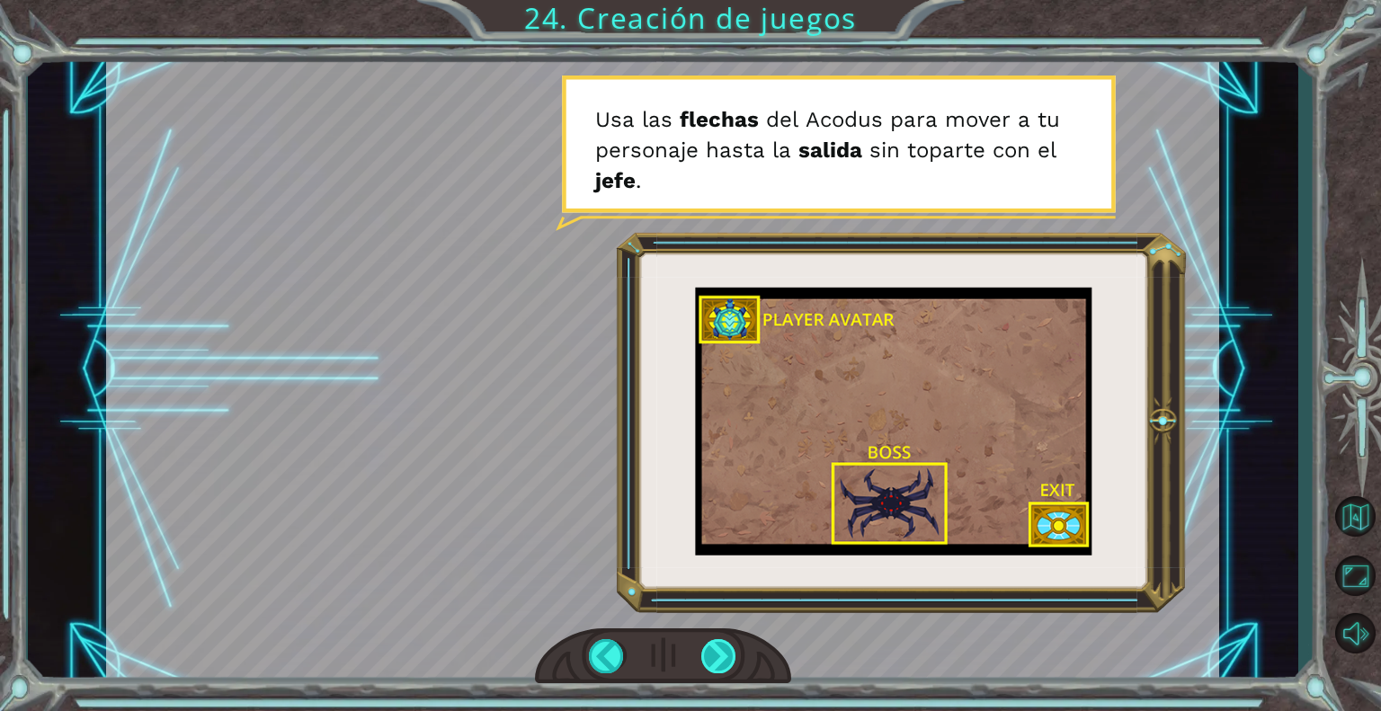
click at [714, 652] on div at bounding box center [719, 656] width 36 height 34
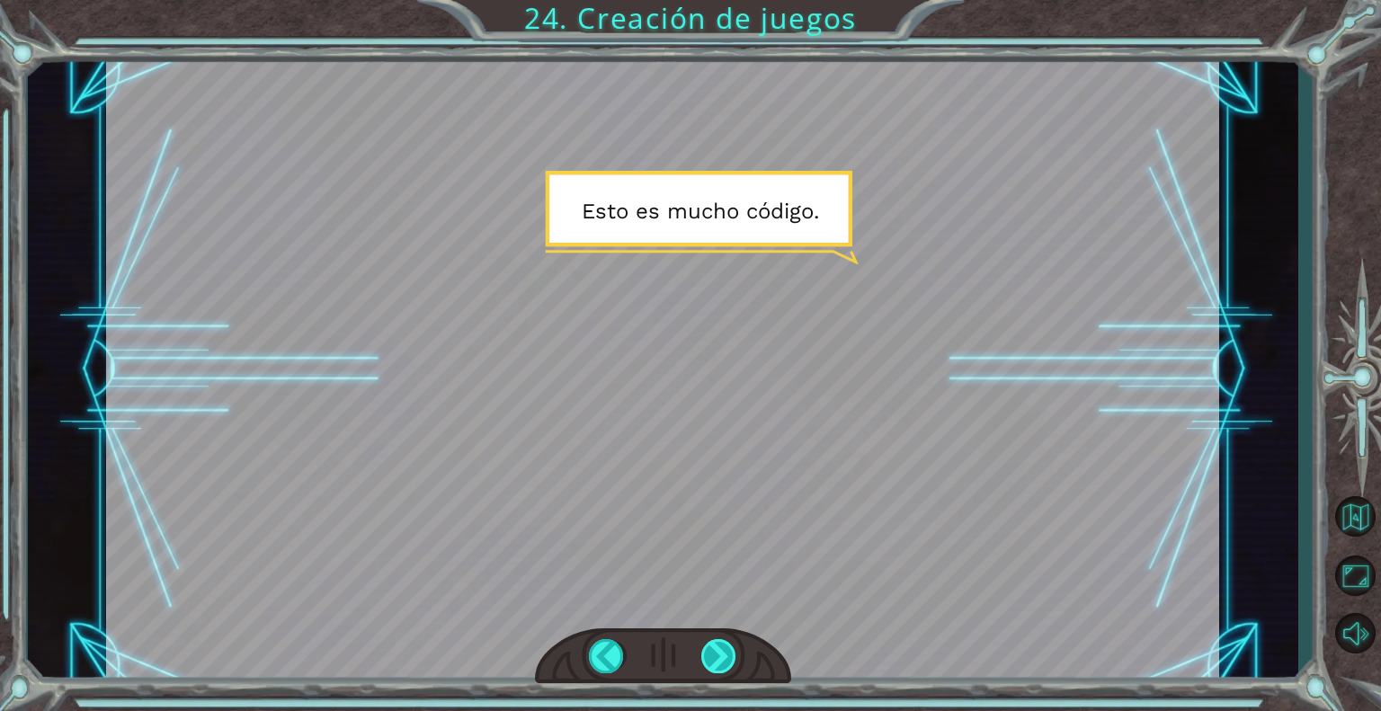
click at [714, 652] on div at bounding box center [719, 656] width 36 height 34
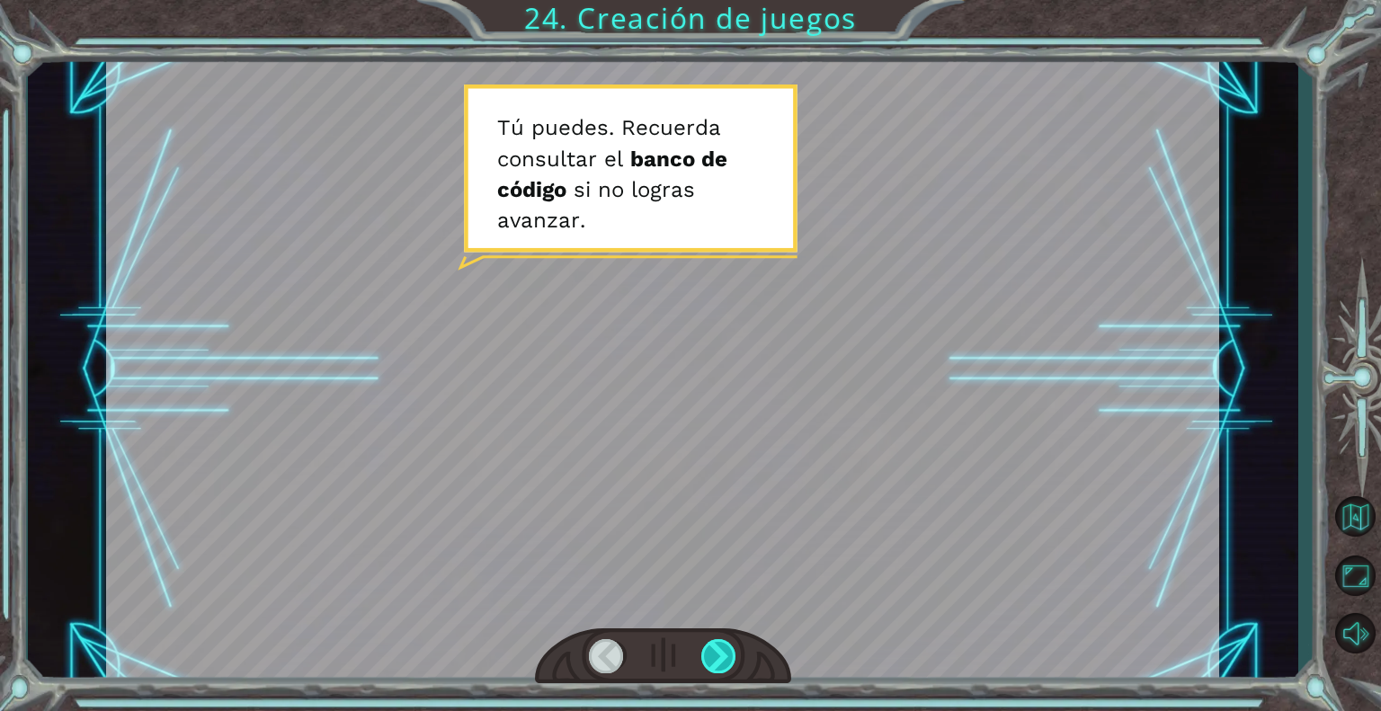
click at [714, 652] on div at bounding box center [719, 656] width 36 height 34
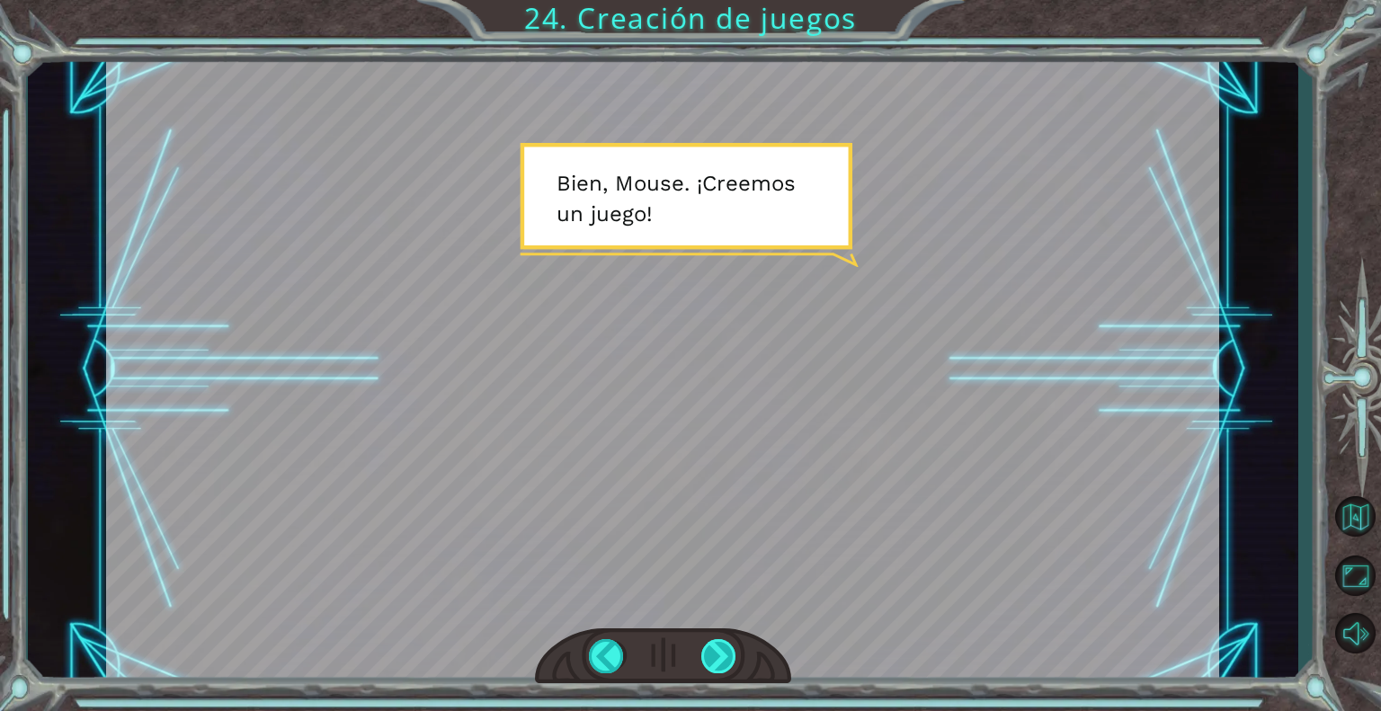
click at [714, 652] on div at bounding box center [719, 656] width 36 height 34
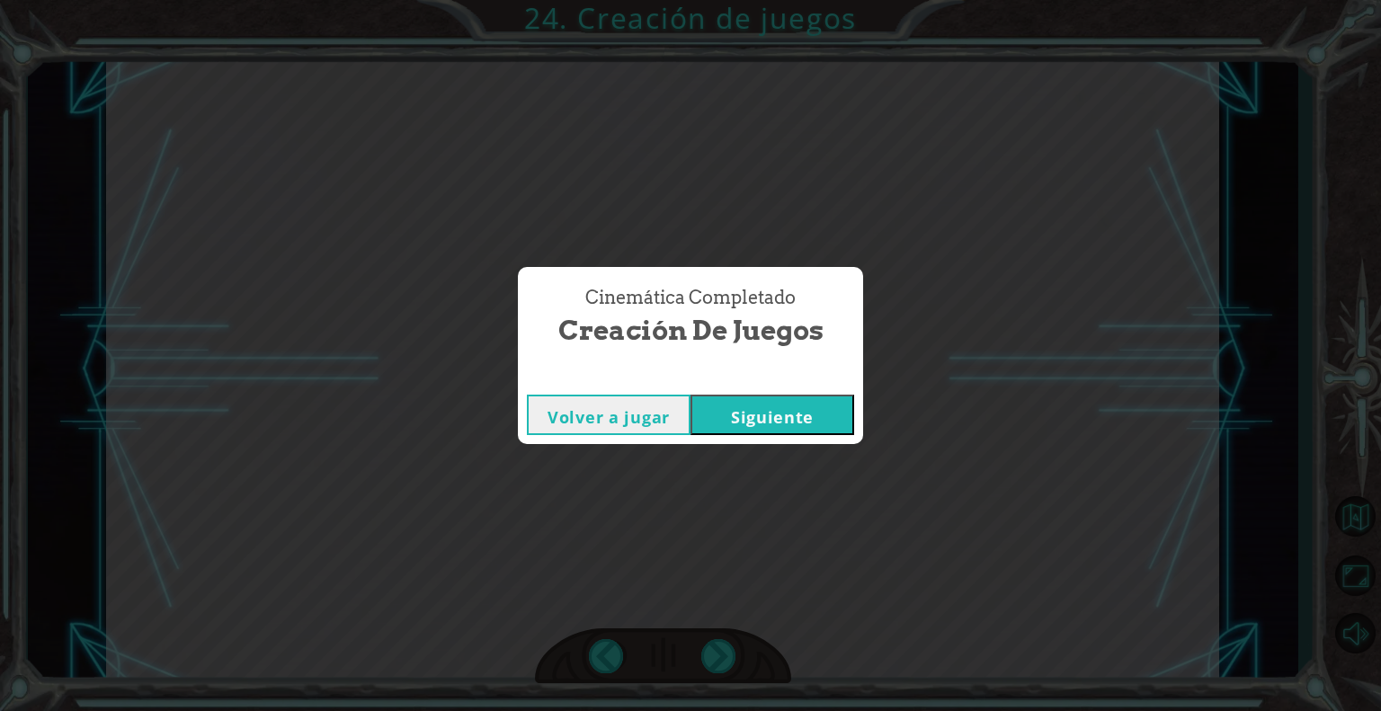
click at [755, 420] on button "Siguiente" at bounding box center [772, 415] width 164 height 40
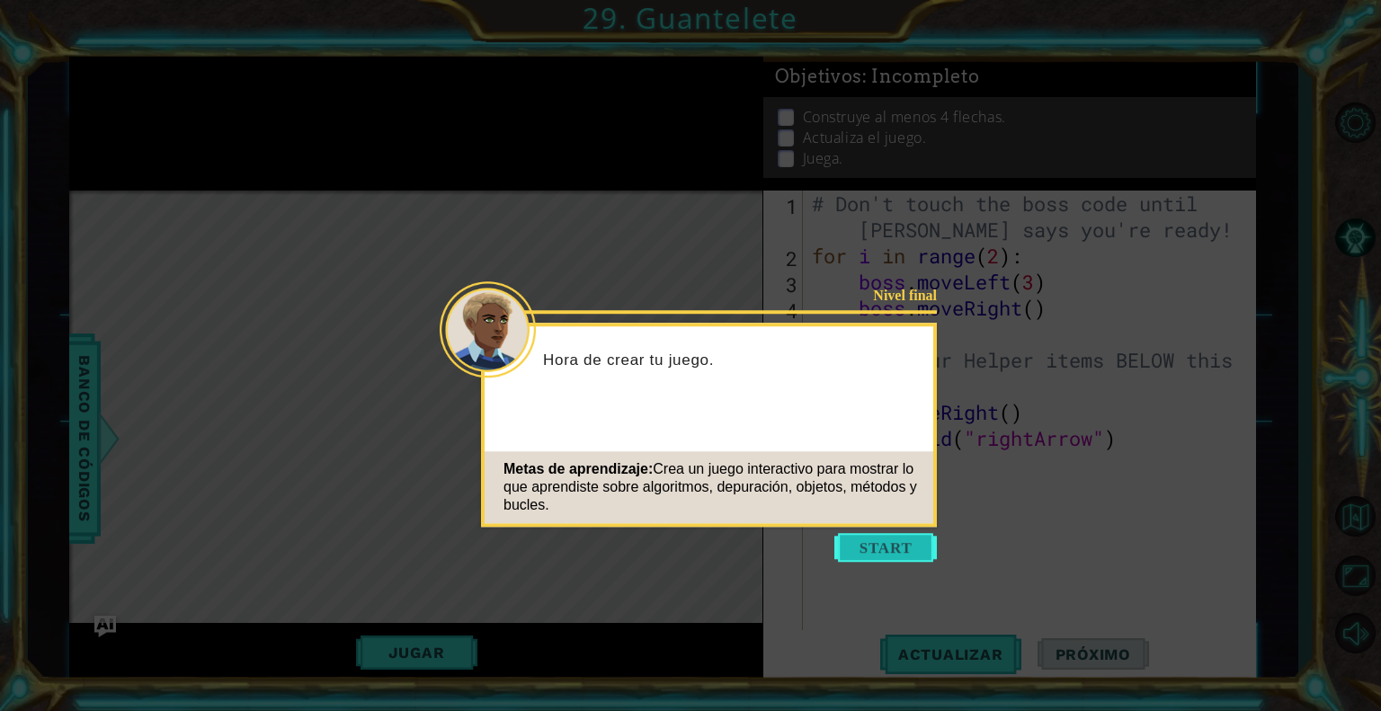
click at [893, 548] on button "Start" at bounding box center [885, 547] width 102 height 29
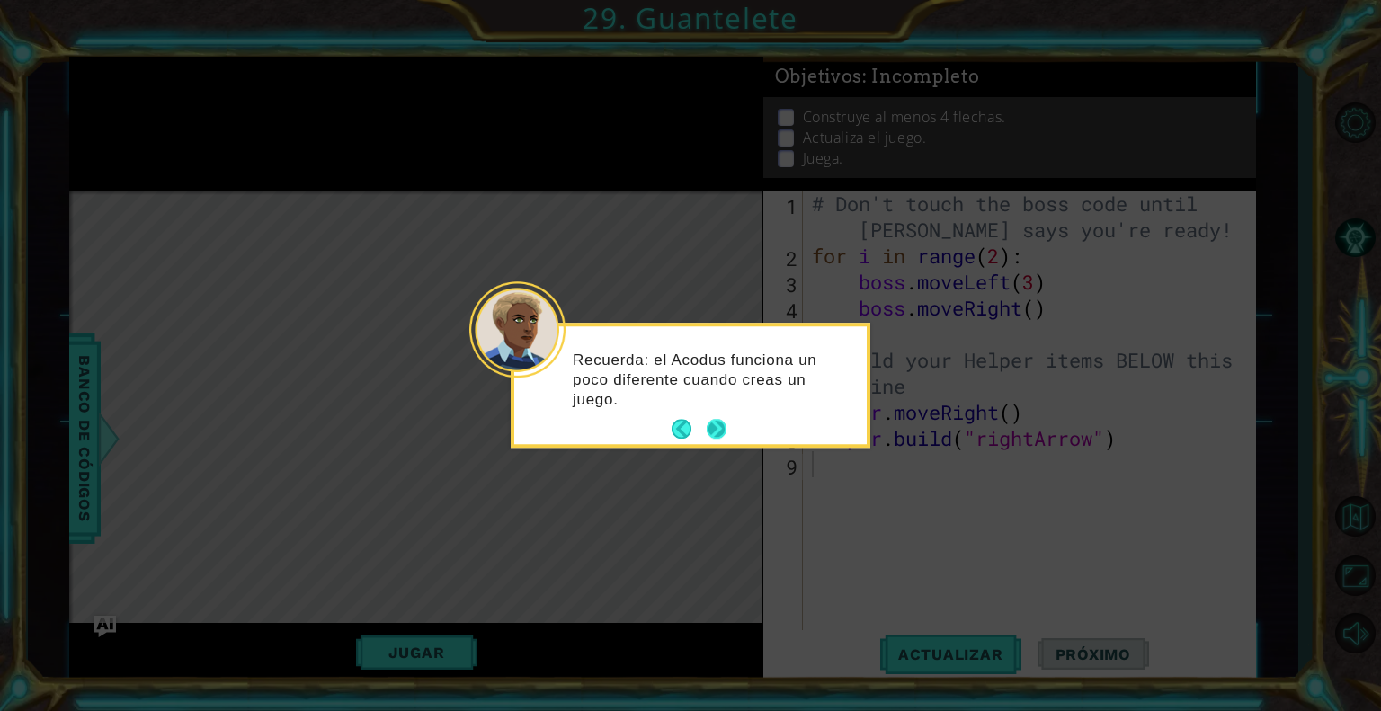
click at [726, 423] on button "Next" at bounding box center [716, 430] width 20 height 20
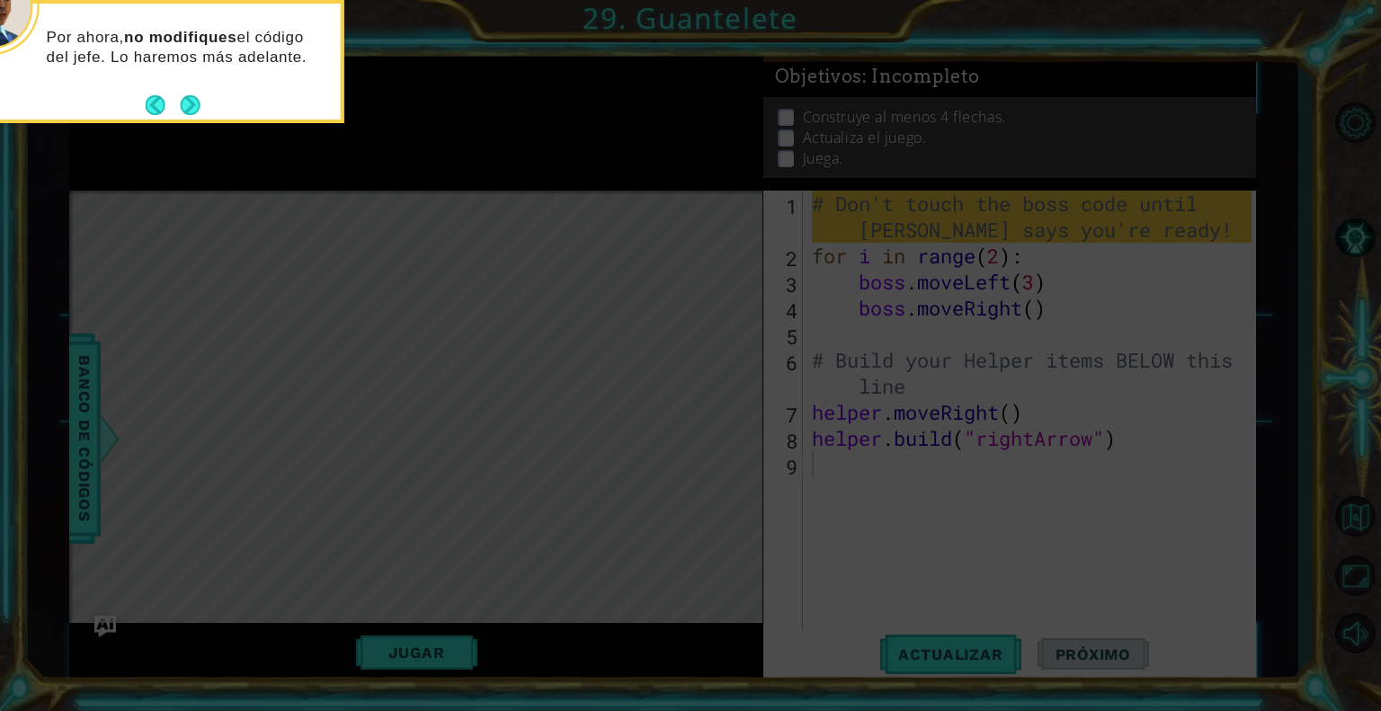
click at [715, 299] on icon at bounding box center [690, 106] width 1381 height 1209
click at [187, 108] on button "Next" at bounding box center [191, 105] width 20 height 20
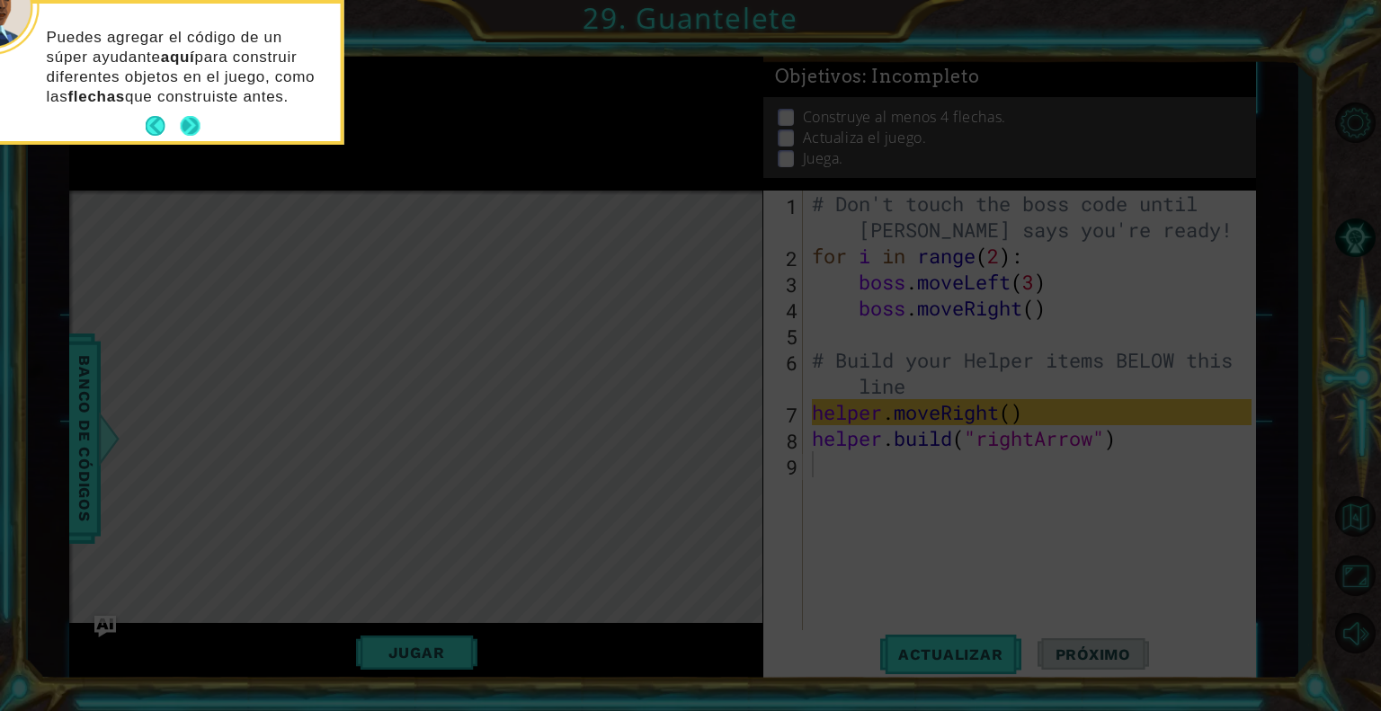
click at [190, 116] on button "Next" at bounding box center [191, 126] width 20 height 20
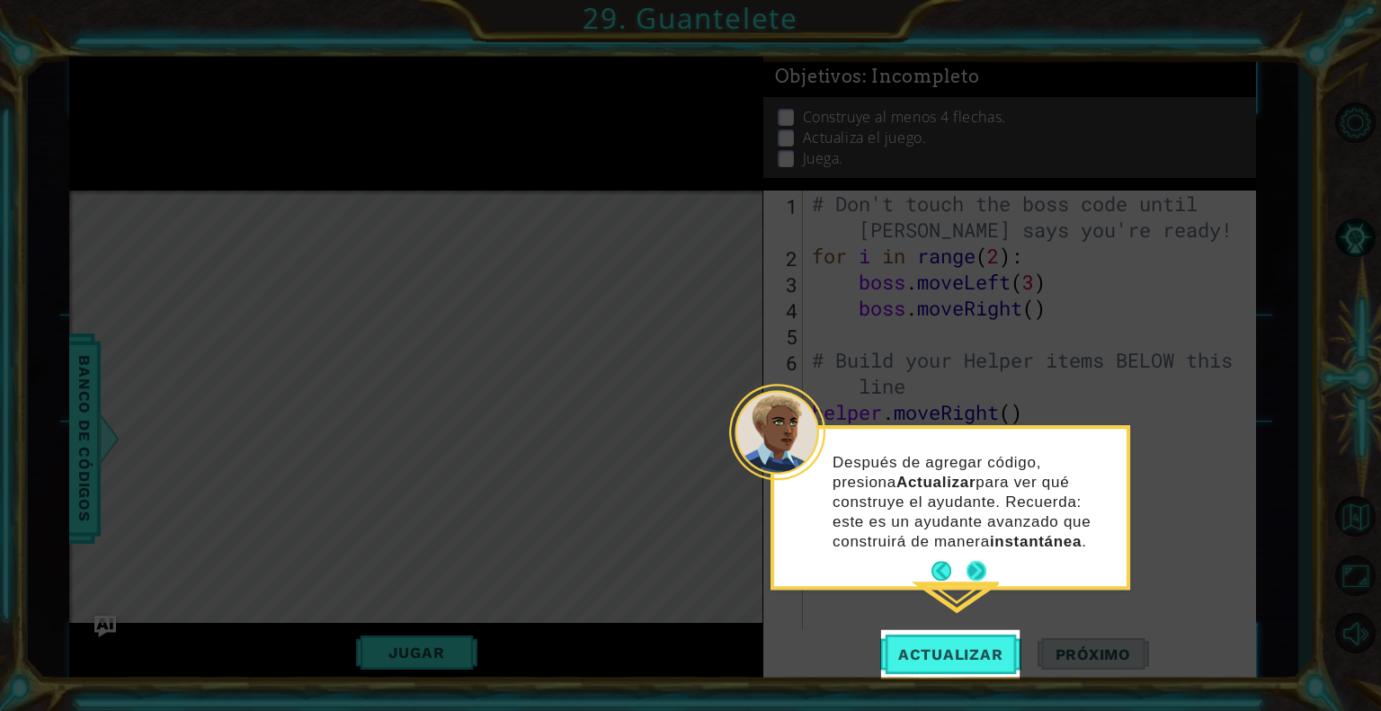
click at [970, 566] on button "Next" at bounding box center [976, 571] width 20 height 20
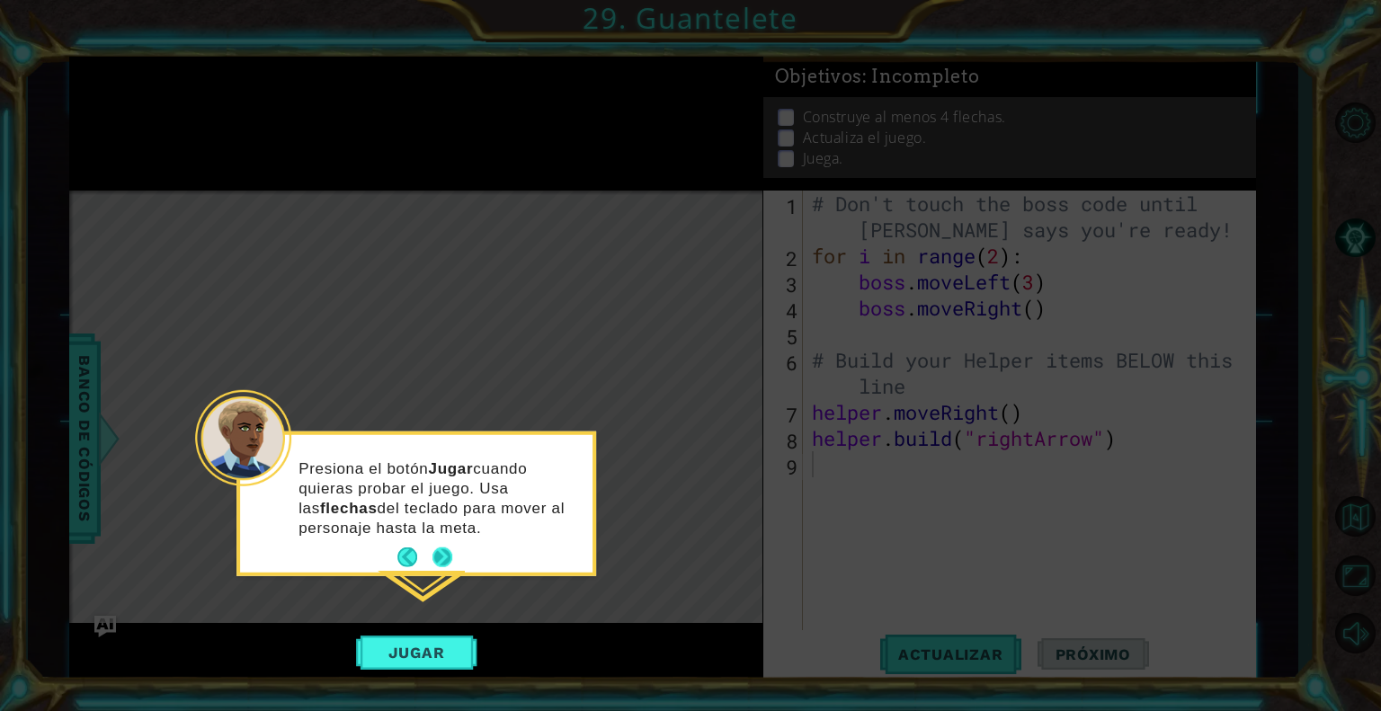
click at [432, 556] on button "Next" at bounding box center [442, 557] width 20 height 20
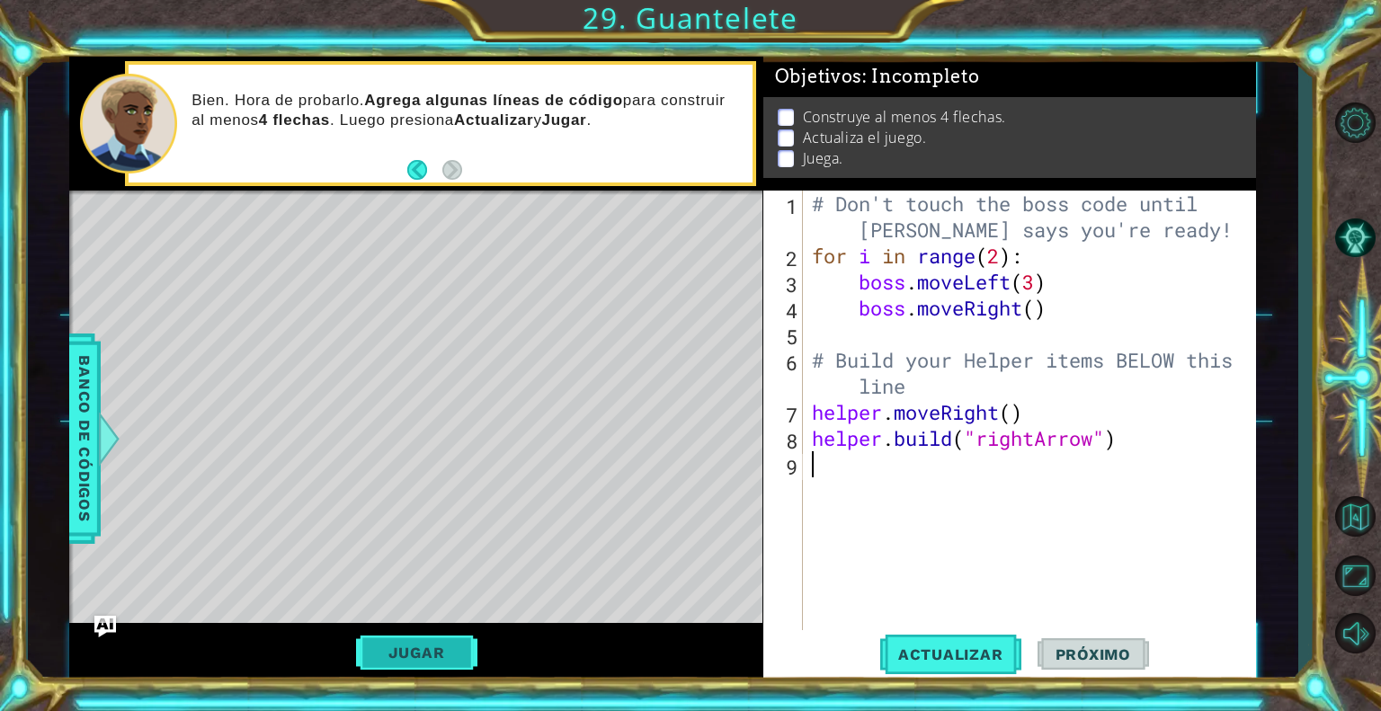
click at [460, 644] on button "Jugar" at bounding box center [416, 652] width 121 height 34
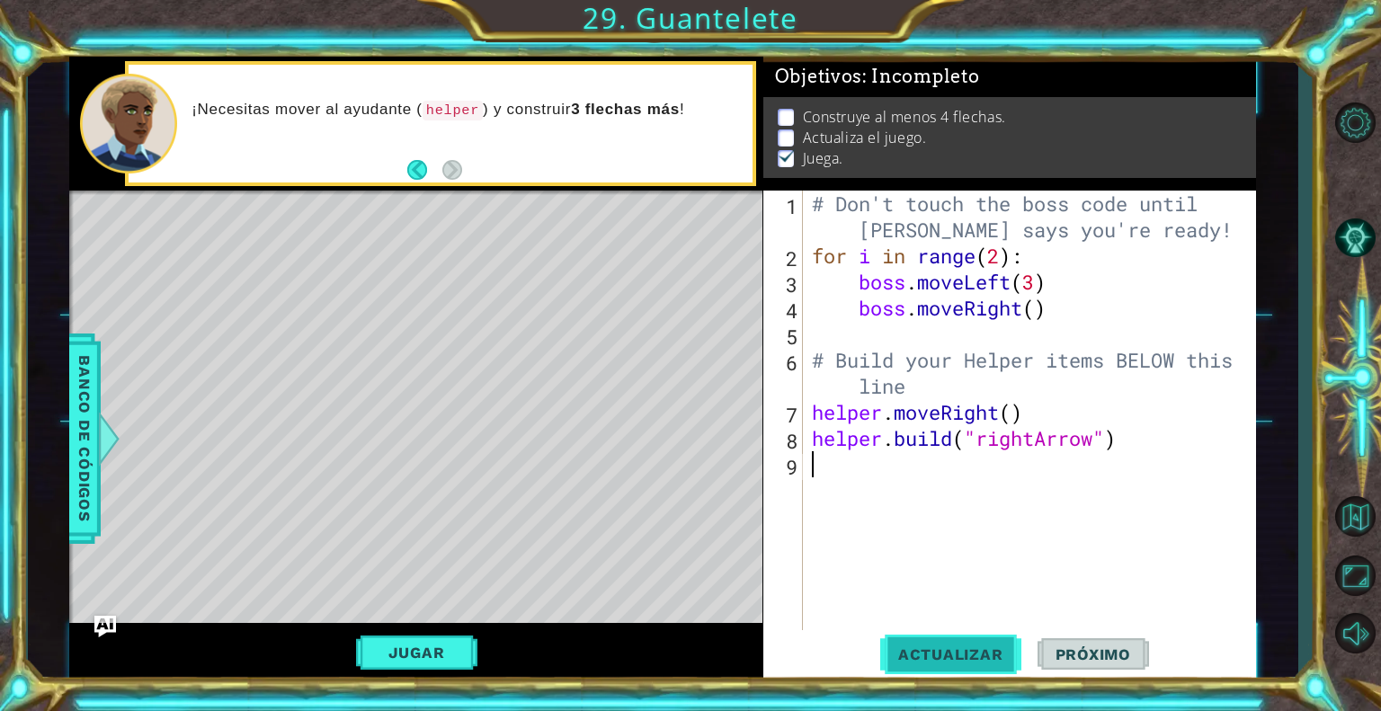
click at [946, 647] on span "Actualizar" at bounding box center [950, 654] width 141 height 18
click at [1010, 413] on div "# Don't touch the boss code until [PERSON_NAME] says you're ready! for i in ran…" at bounding box center [1034, 451] width 452 height 521
type textarea "helper.moveRight()"
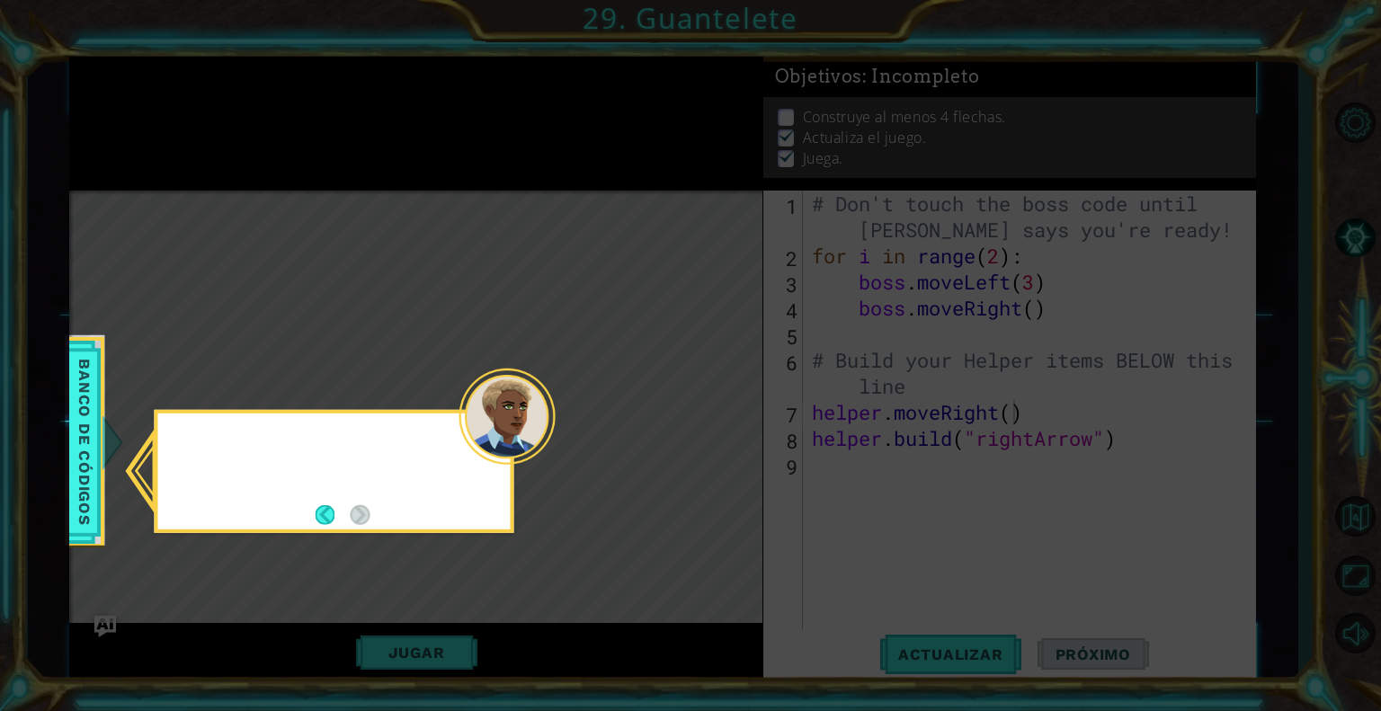
scroll to position [2, 0]
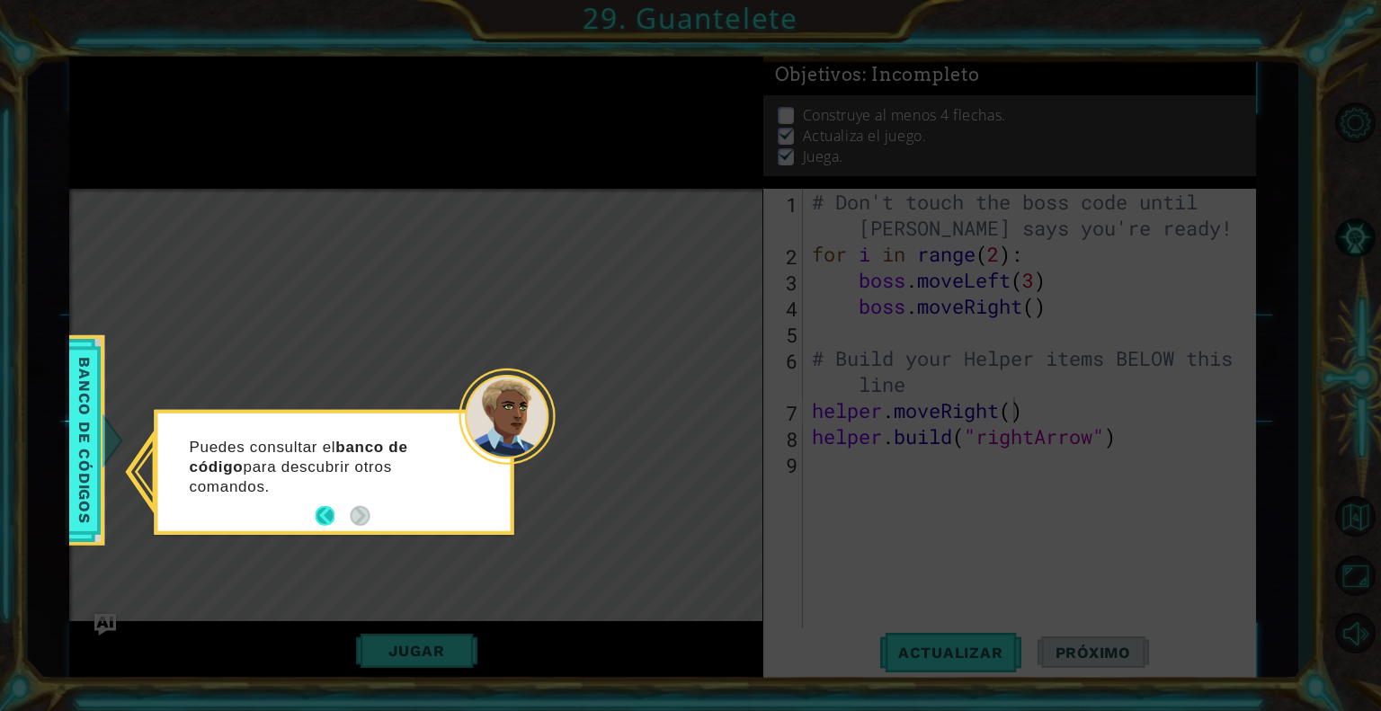
click at [321, 517] on button "Back" at bounding box center [332, 516] width 35 height 20
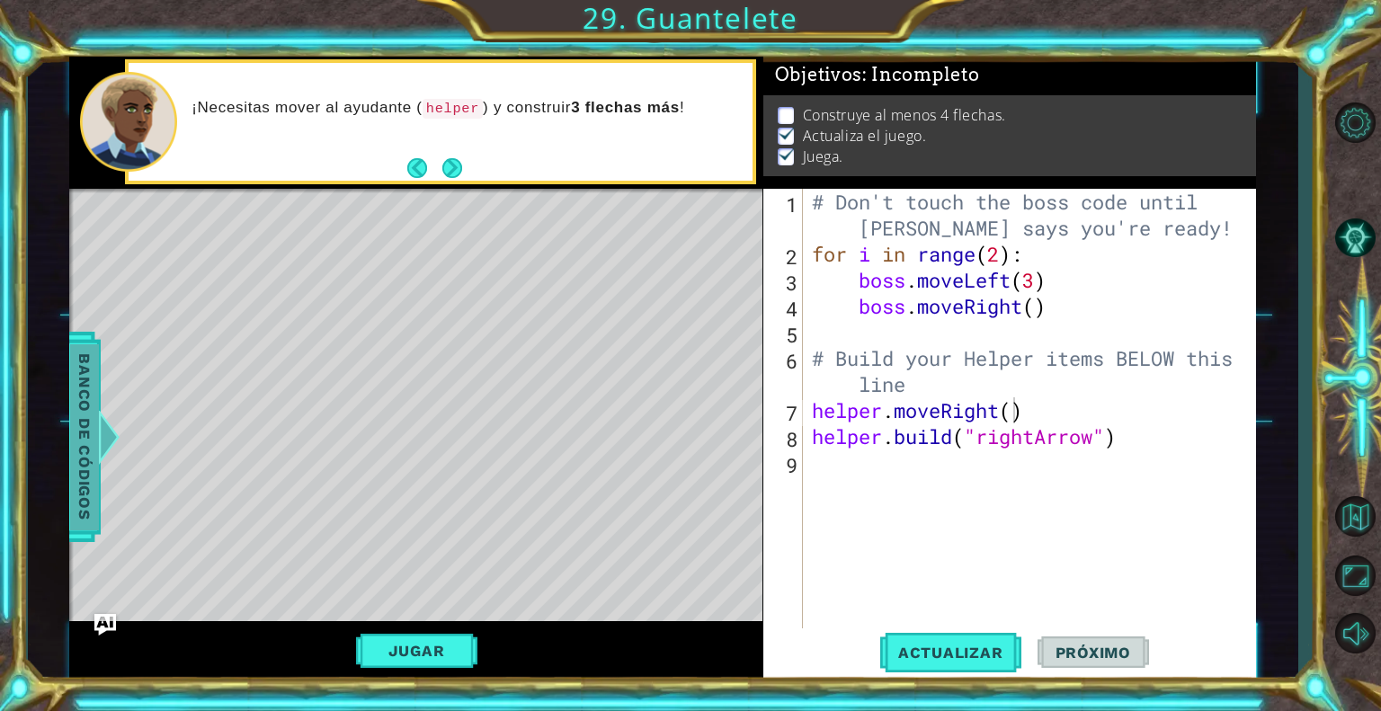
click at [102, 440] on div at bounding box center [109, 437] width 22 height 54
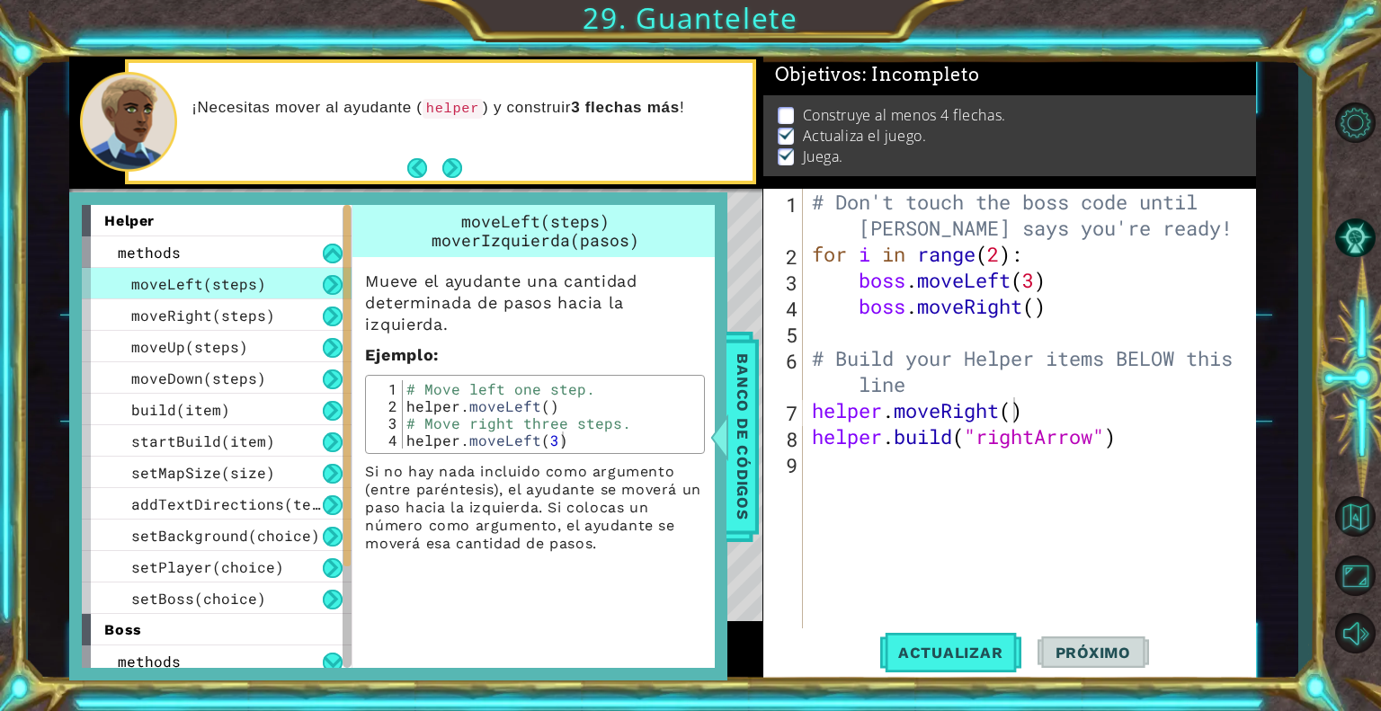
click at [732, 305] on div "Level Map" at bounding box center [484, 453] width 831 height 529
click at [737, 423] on span "Banco de códigos" at bounding box center [742, 436] width 29 height 186
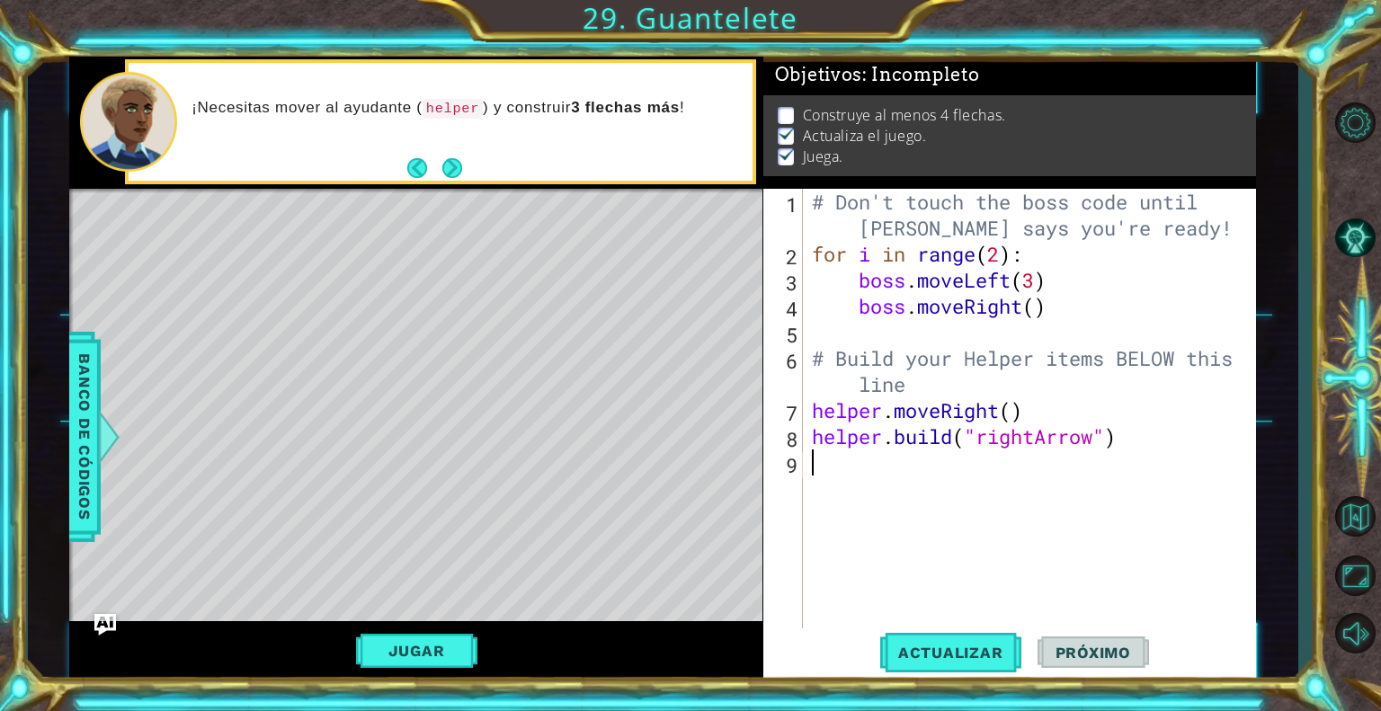
click at [831, 475] on div "# Don't touch the boss code until [PERSON_NAME] says you're ready! for i in ran…" at bounding box center [1034, 449] width 452 height 521
type textarea "h"
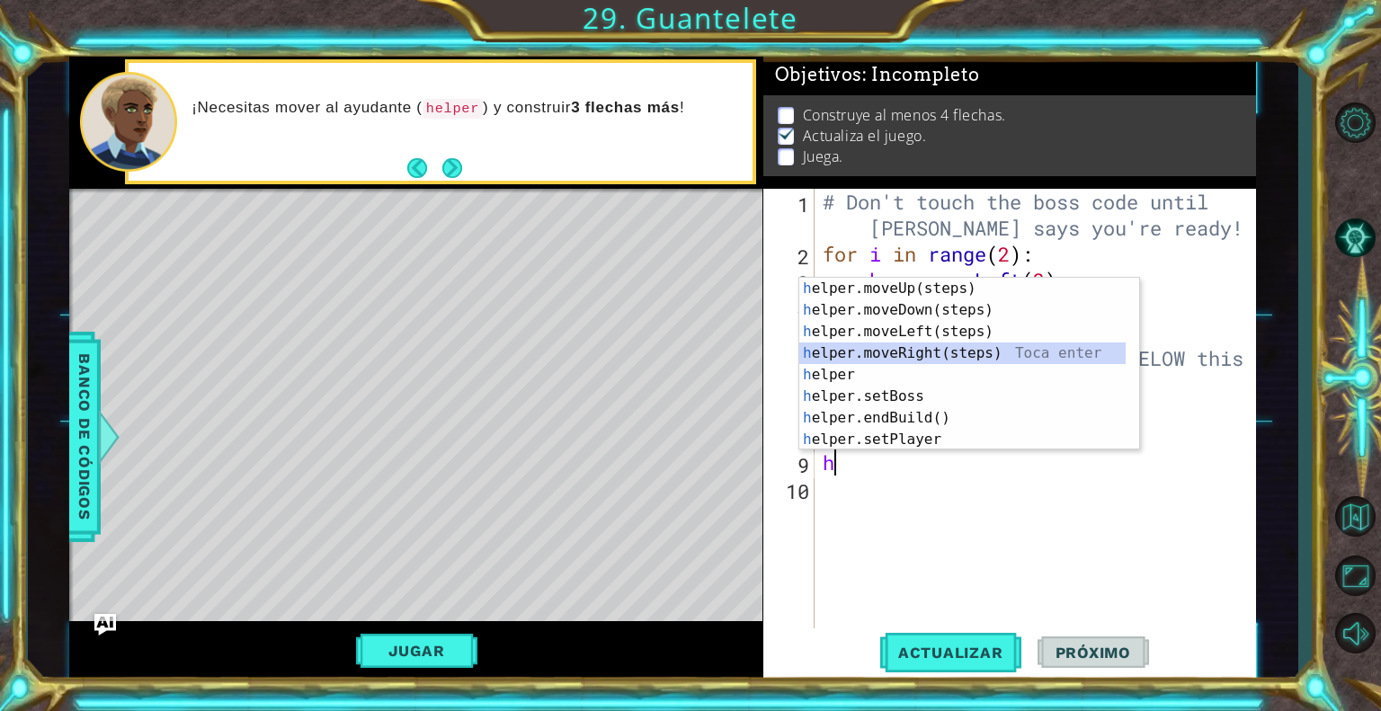
click at [894, 351] on div "h elper.moveUp(steps) Toca enter h elper.moveDown(steps) Toca enter h elper.mov…" at bounding box center [962, 386] width 326 height 216
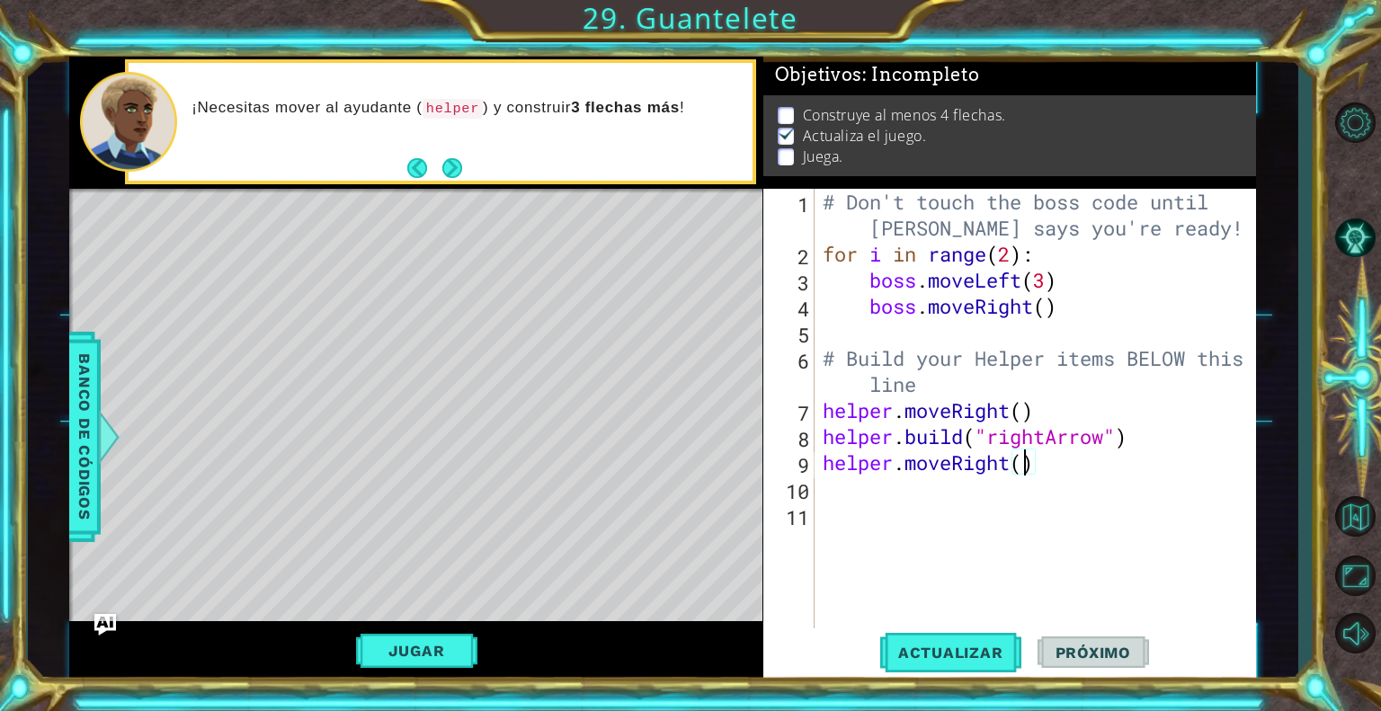
click at [1023, 459] on div "# Don't touch the boss code until [PERSON_NAME] says you're ready! for i in ran…" at bounding box center [1039, 449] width 441 height 521
type textarea "helper.moveRight(5)"
type textarea "h"
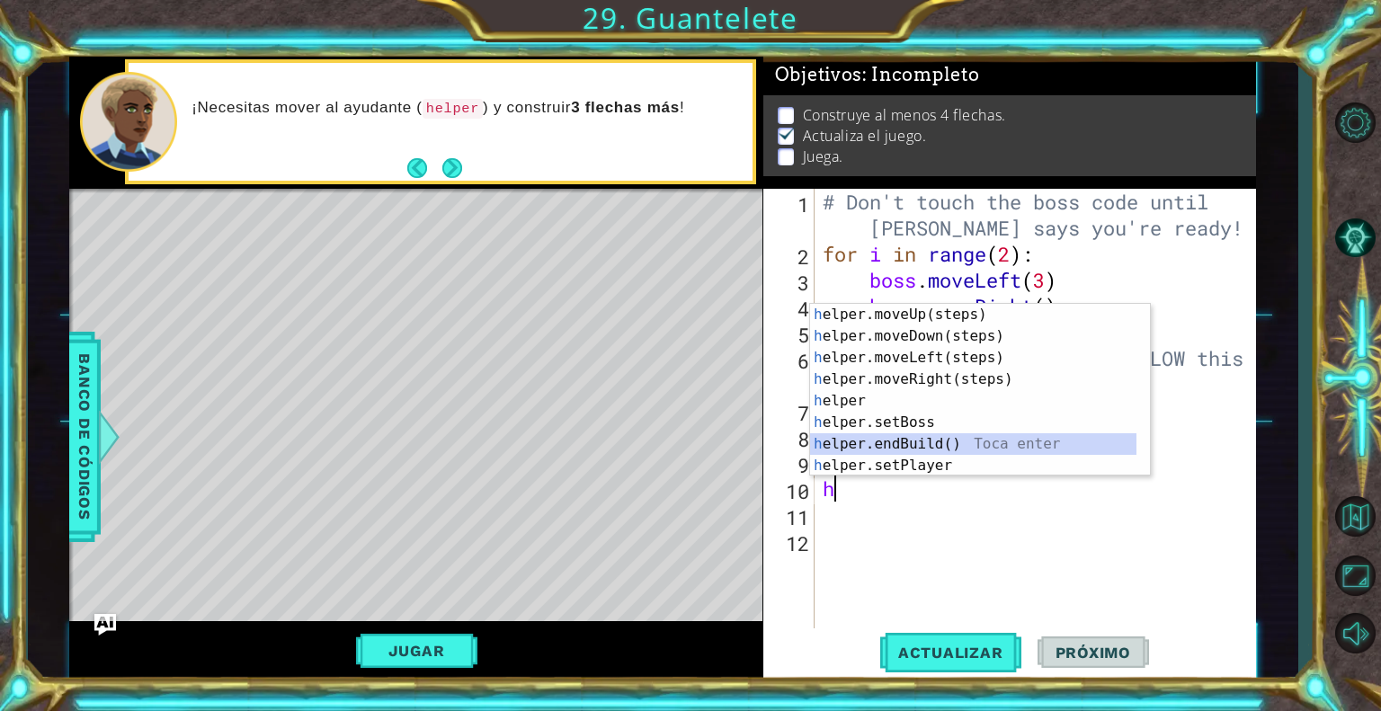
click at [944, 443] on div "h elper.moveUp(steps) Toca enter h elper.moveDown(steps) Toca enter h elper.mov…" at bounding box center [973, 412] width 326 height 216
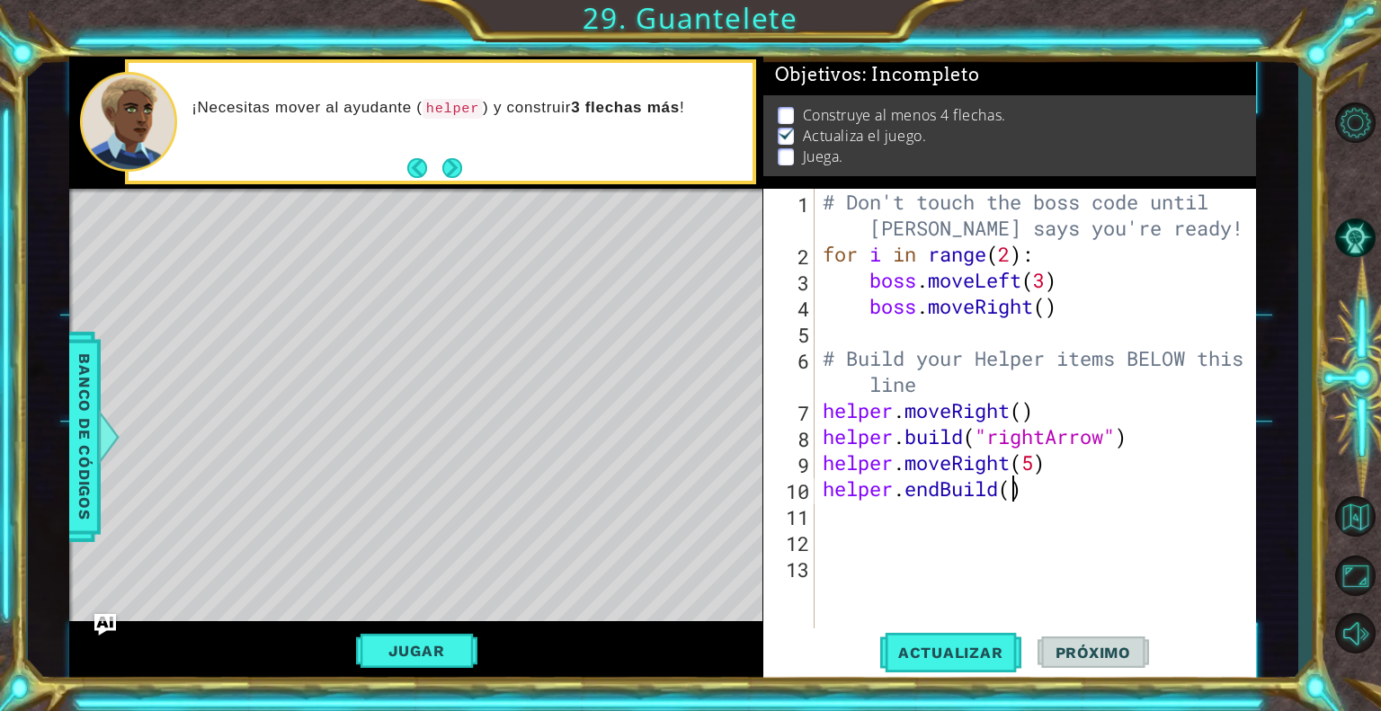
click at [1008, 492] on div "# Don't touch the boss code until [PERSON_NAME] says you're ready! for i in ran…" at bounding box center [1039, 449] width 441 height 521
drag, startPoint x: 973, startPoint y: 686, endPoint x: 982, endPoint y: 657, distance: 29.9
click at [982, 657] on div "1 ההההההההההההההההההההההההההההההההההההההההההההההההההההההההההההההההההההההההההההה…" at bounding box center [690, 355] width 1381 height 711
click at [982, 657] on span "Actualizar" at bounding box center [950, 653] width 141 height 18
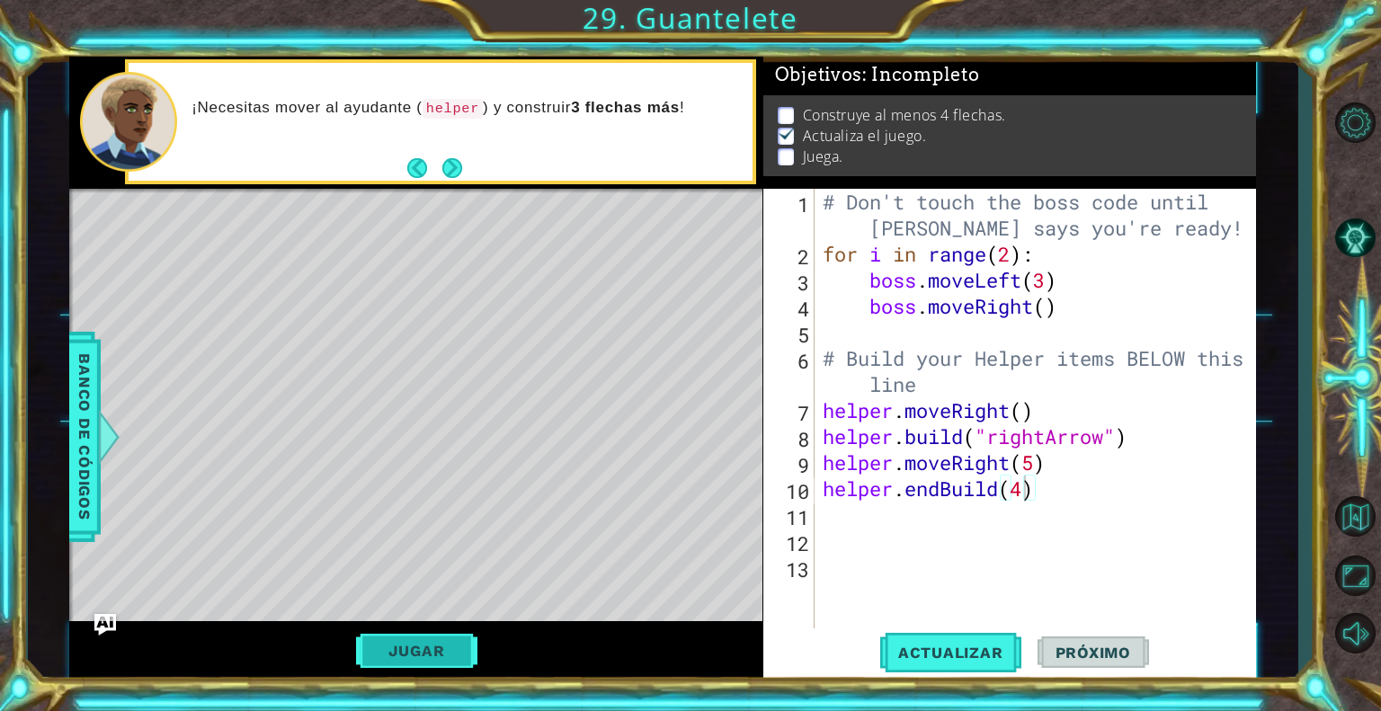
click at [448, 650] on button "Jugar" at bounding box center [416, 651] width 121 height 34
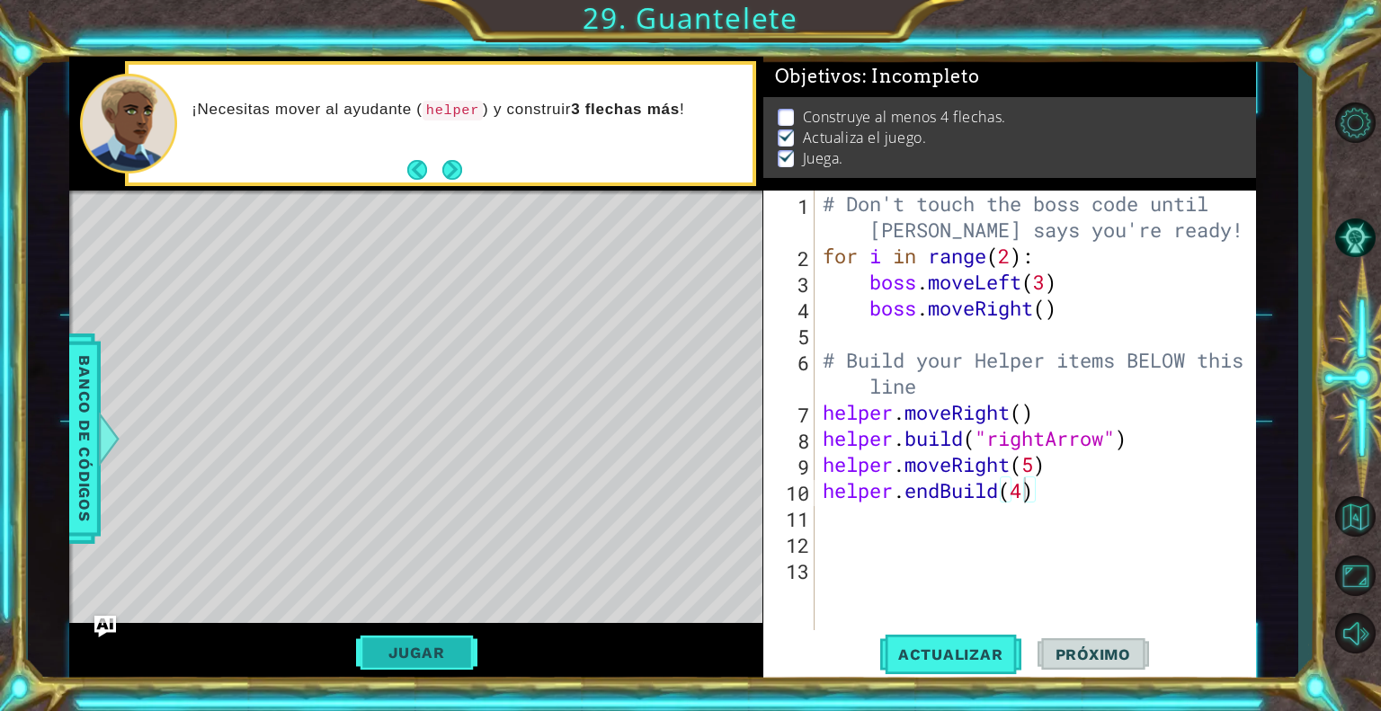
scroll to position [0, 0]
click at [1055, 486] on div "# Don't touch the boss code until [PERSON_NAME] says you're ready! for i in ran…" at bounding box center [1039, 451] width 441 height 521
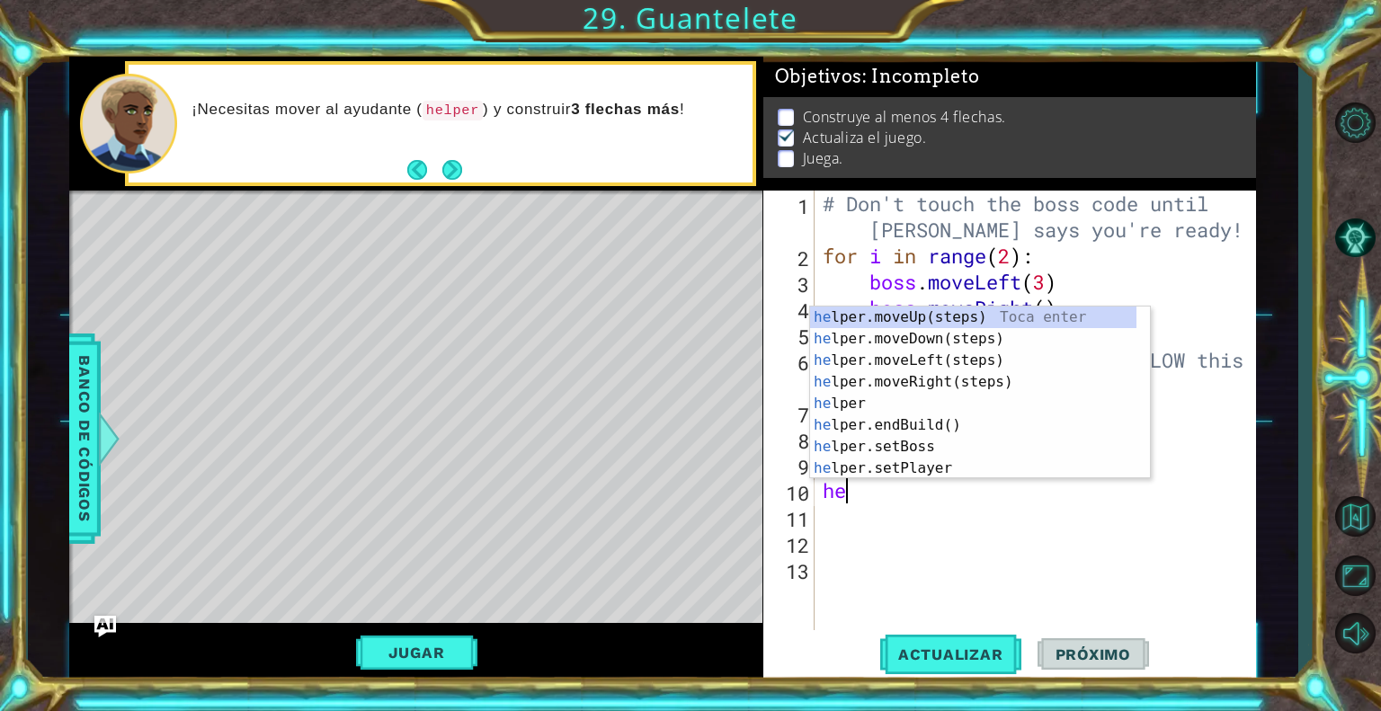
type textarea "h"
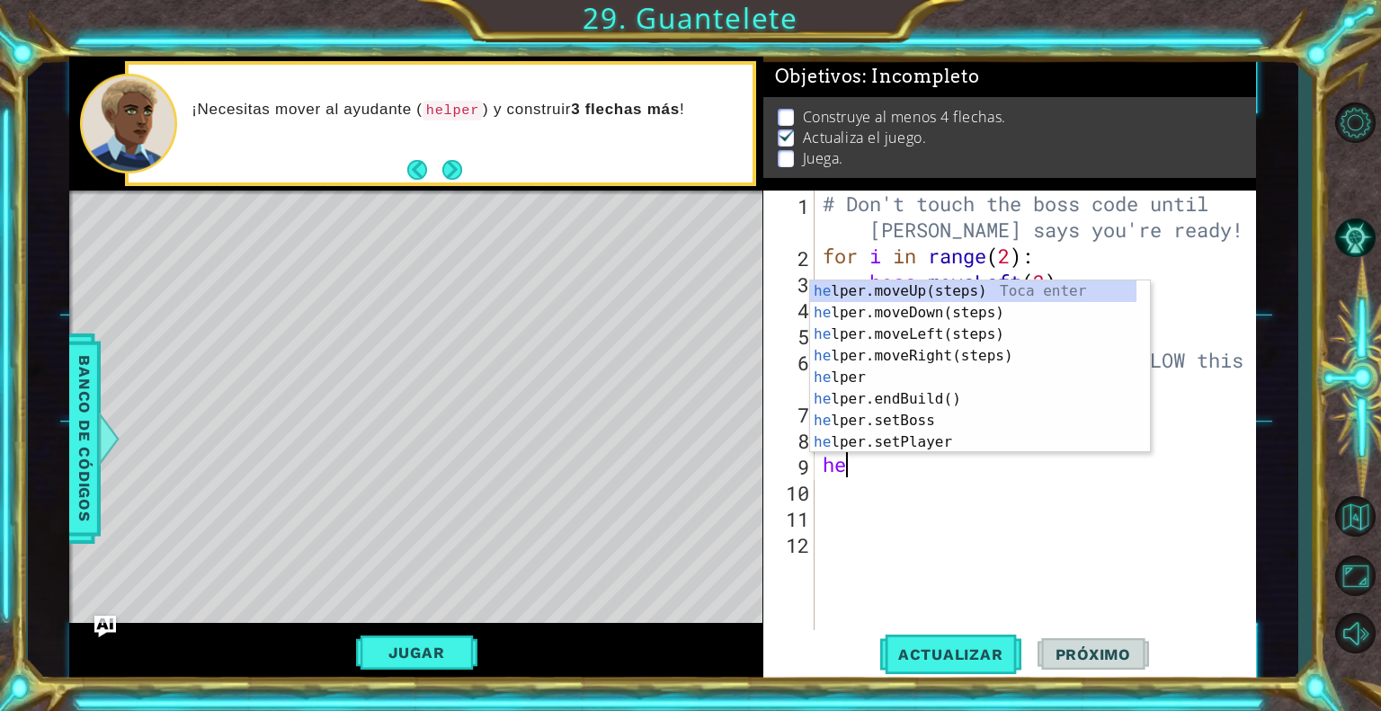
type textarea "h"
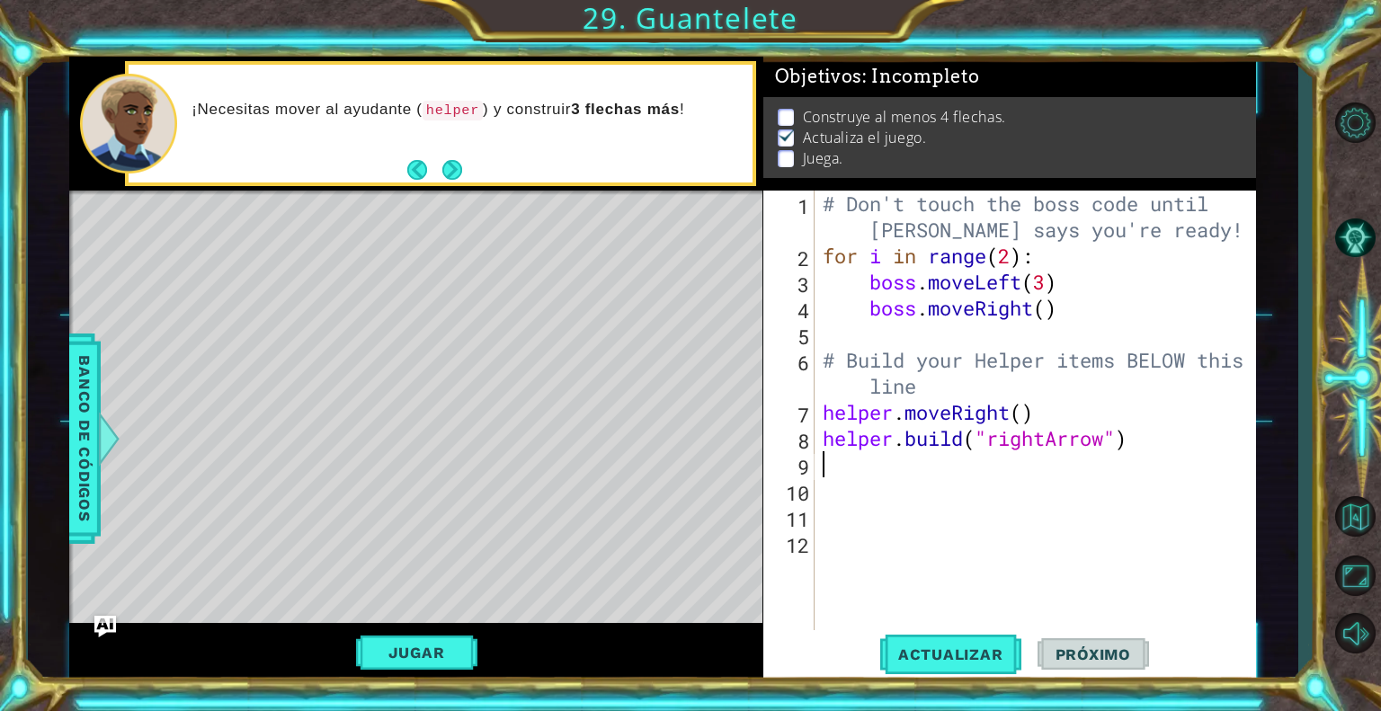
type textarea "[DOMAIN_NAME]("rightArrow")"
type textarea "h"
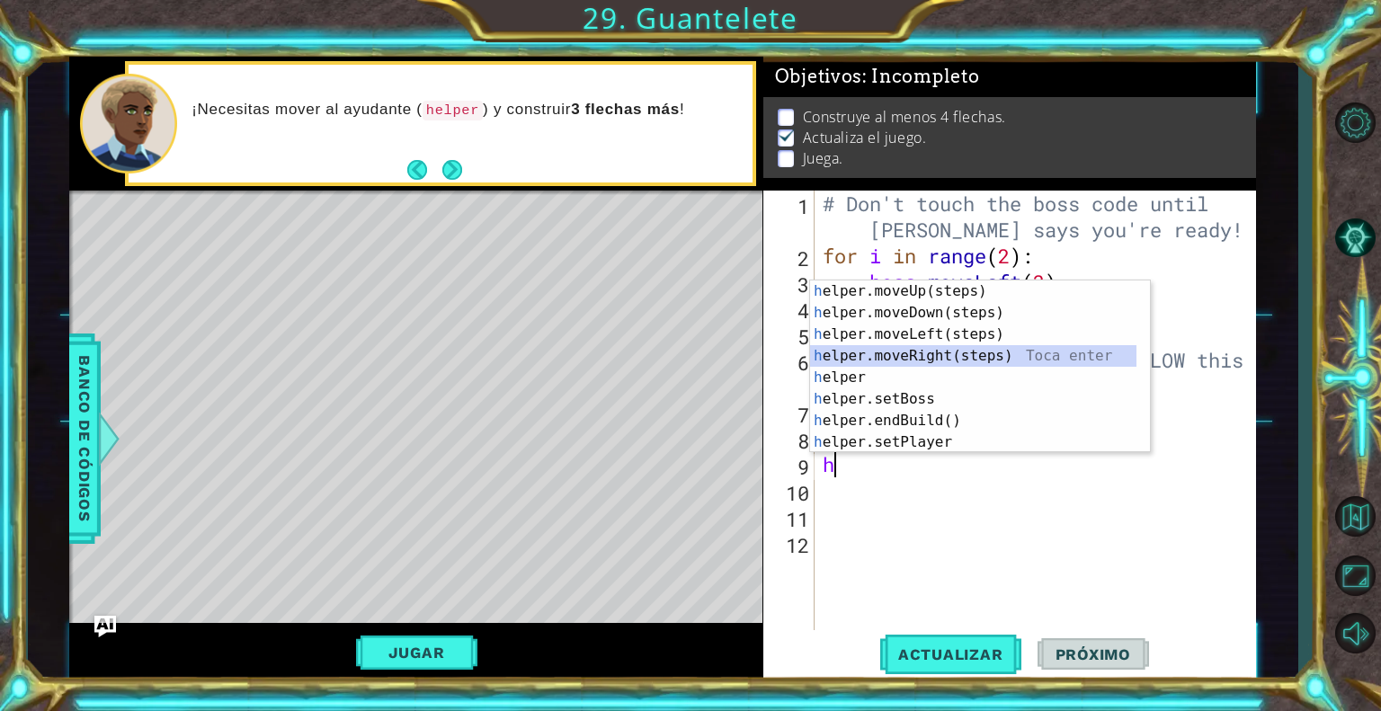
click at [946, 351] on div "h elper.moveUp(steps) Toca enter h elper.moveDown(steps) Toca enter h elper.mov…" at bounding box center [973, 388] width 326 height 216
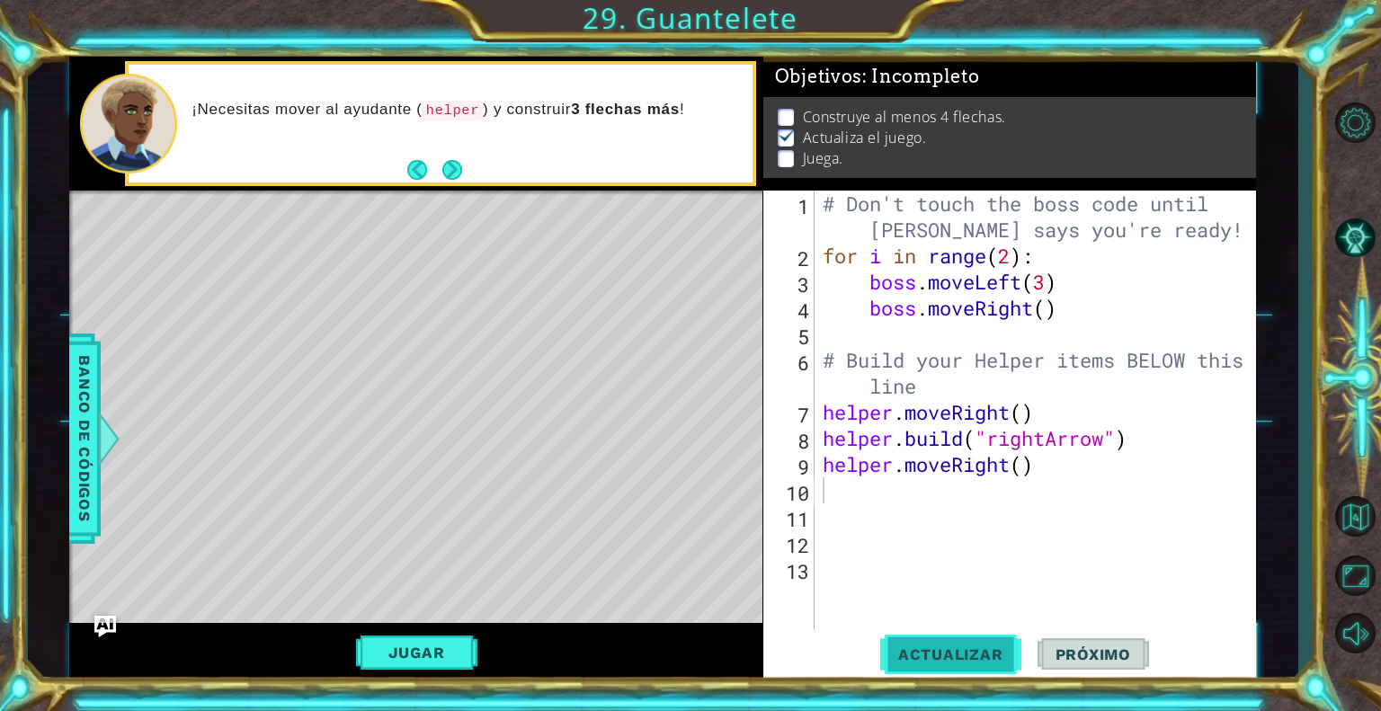
click at [977, 643] on button "Actualizar" at bounding box center [950, 654] width 141 height 49
type textarea "helper.moveRight()"
drag, startPoint x: 1044, startPoint y: 466, endPoint x: 899, endPoint y: 471, distance: 145.7
click at [899, 471] on div "# Don't touch the boss code until [PERSON_NAME] says you're ready! for i in ran…" at bounding box center [1039, 451] width 441 height 521
click at [1044, 466] on div "# Don't touch the boss code until [PERSON_NAME] says you're ready! for i in ran…" at bounding box center [1034, 412] width 431 height 443
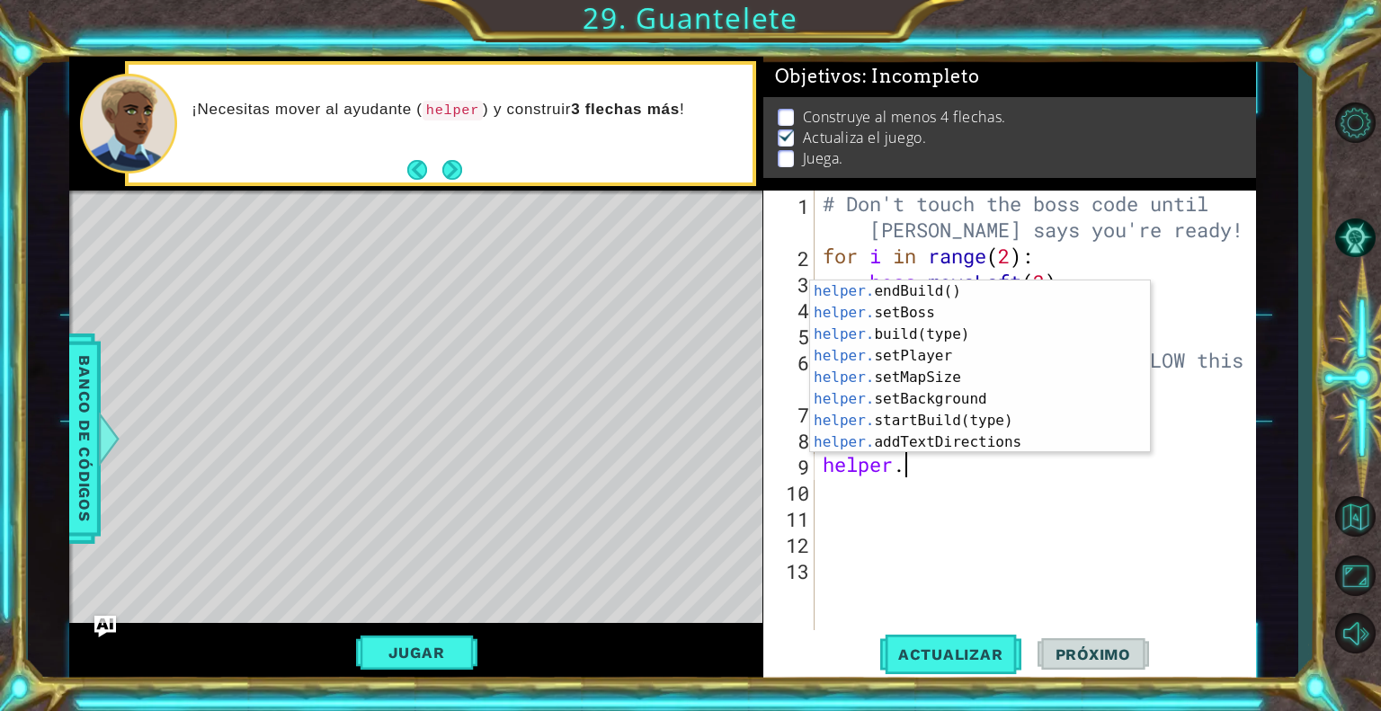
scroll to position [86, 0]
click at [937, 334] on div "helper. endBuild() Toca enter helper. setBoss Toca enter helper. build(type) To…" at bounding box center [973, 388] width 326 height 216
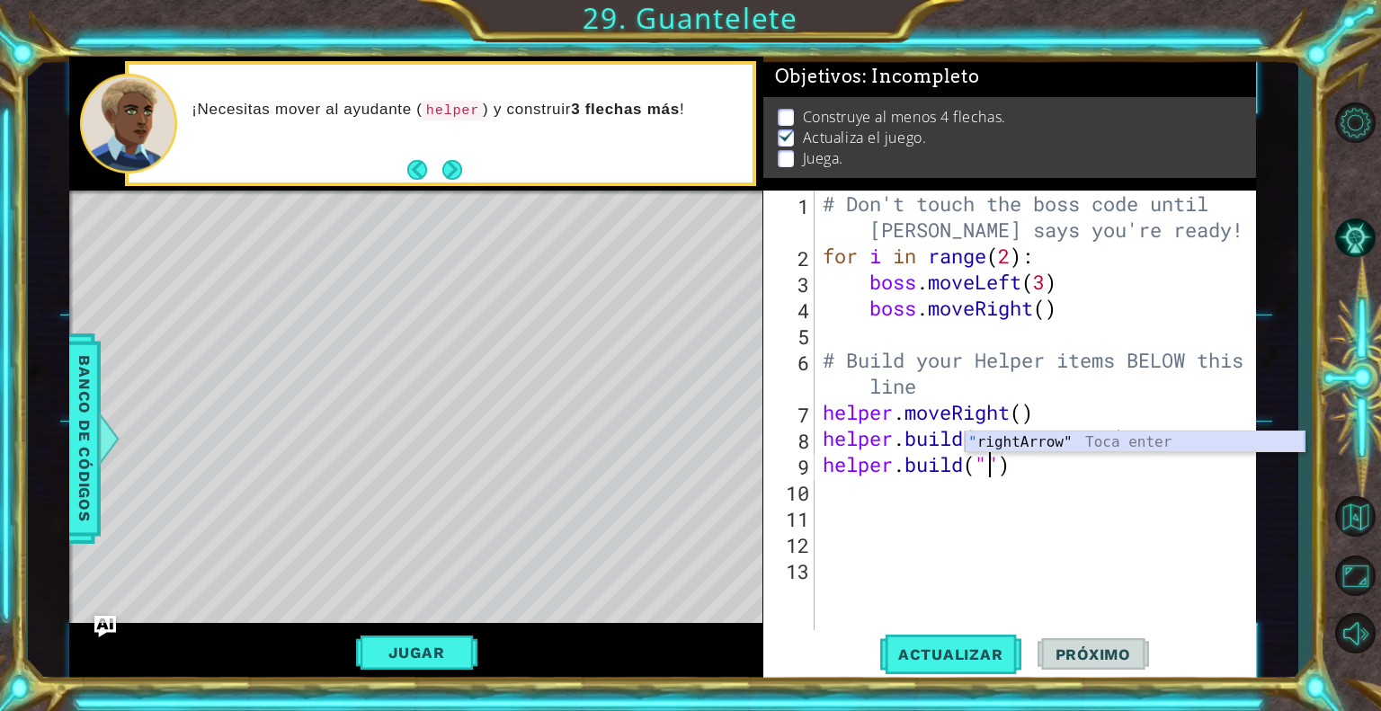
click at [1035, 434] on div "" rightArrow" Toca enter" at bounding box center [1134, 463] width 340 height 65
type textarea "[DOMAIN_NAME]("rightArrow")"
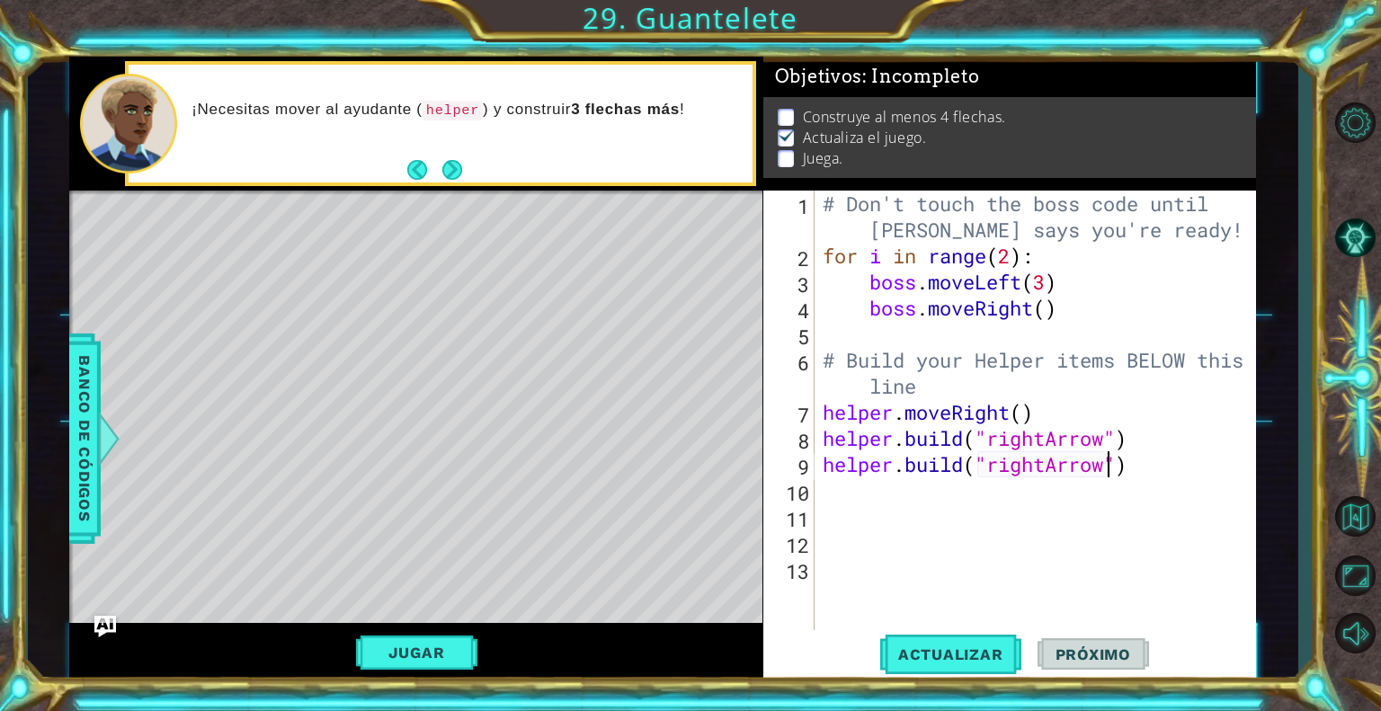
click at [900, 492] on div "# Don't touch the boss code until [PERSON_NAME] says you're ready! for i in ran…" at bounding box center [1039, 451] width 441 height 521
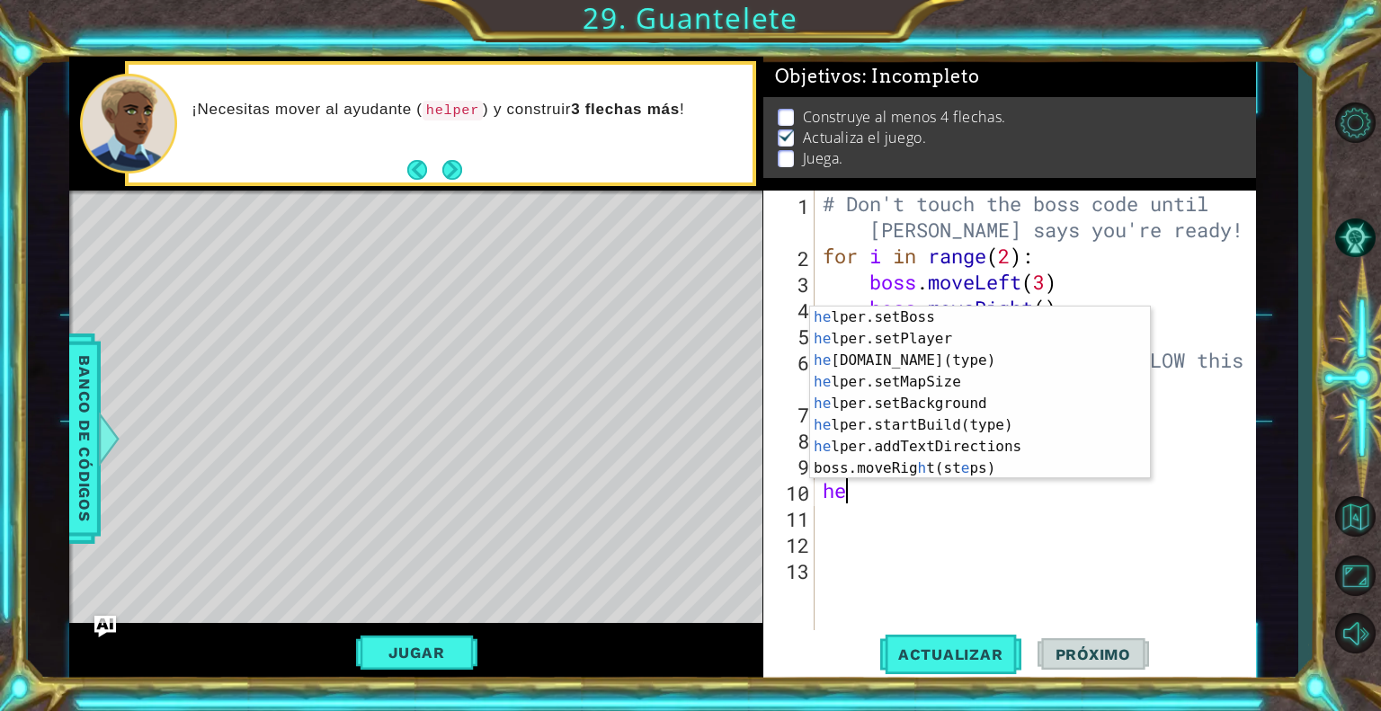
scroll to position [129, 0]
click at [953, 365] on div "he lper.setBoss Toca enter he lper.setPlayer Toca enter he [DOMAIN_NAME](type) …" at bounding box center [973, 415] width 326 height 216
type textarea "[DOMAIN_NAME]("wall")"
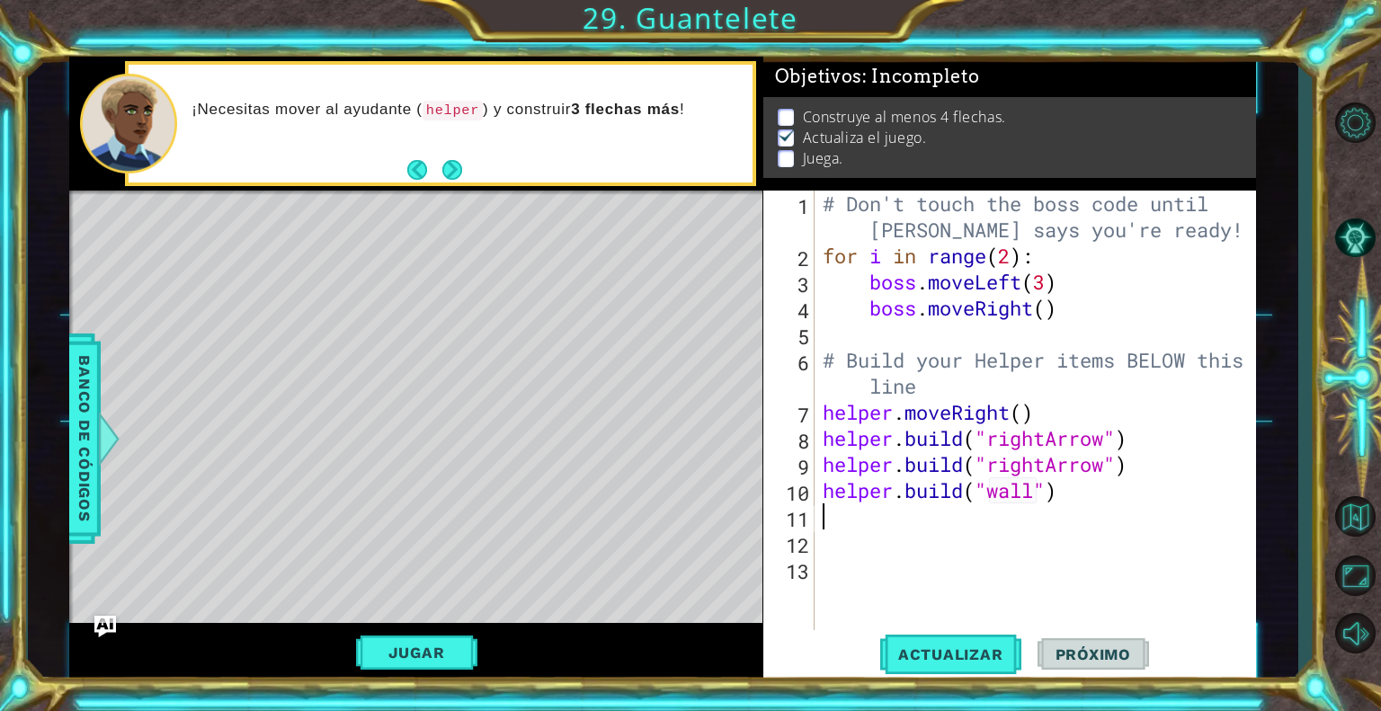
click at [865, 510] on div "# Don't touch the boss code until [PERSON_NAME] says you're ready! for i in ran…" at bounding box center [1039, 451] width 441 height 521
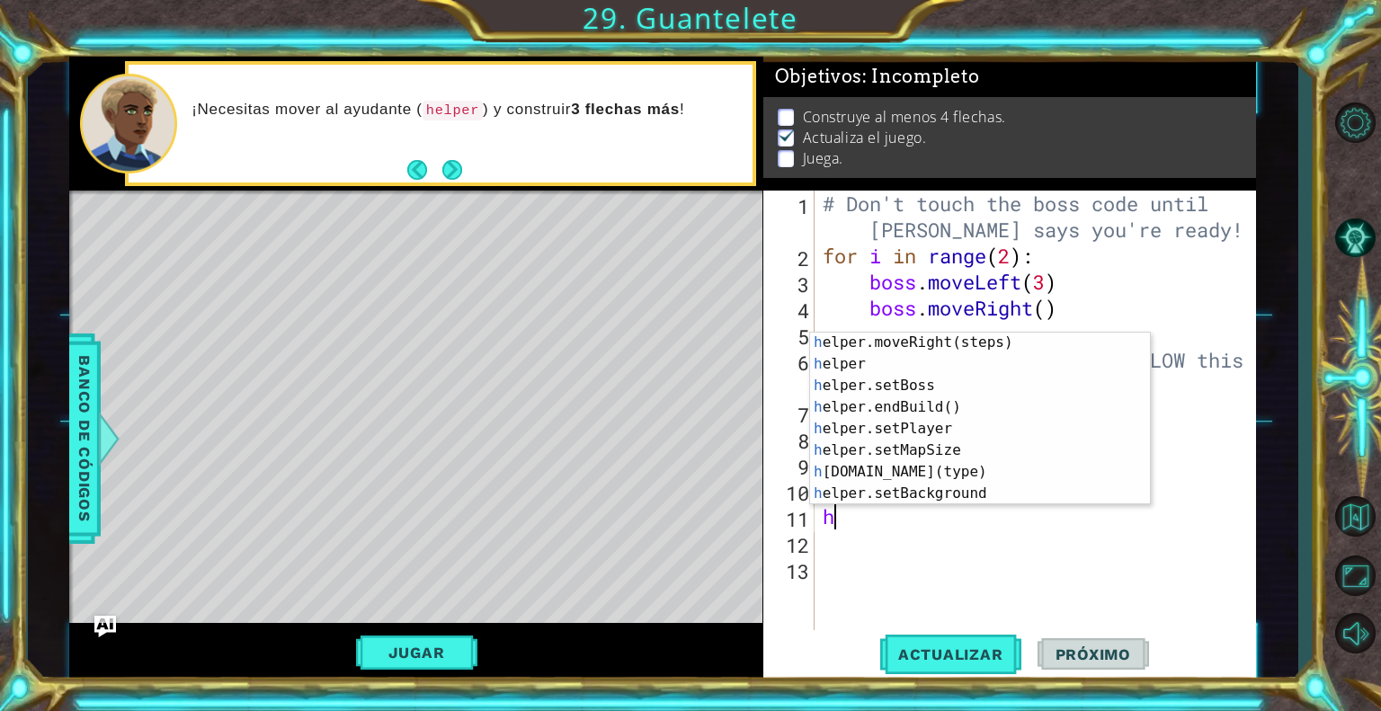
scroll to position [65, 0]
click at [935, 468] on div "h elper.moveRight(steps) Toca enter h elper Toca enter h elper.setBoss Toca ent…" at bounding box center [973, 440] width 326 height 216
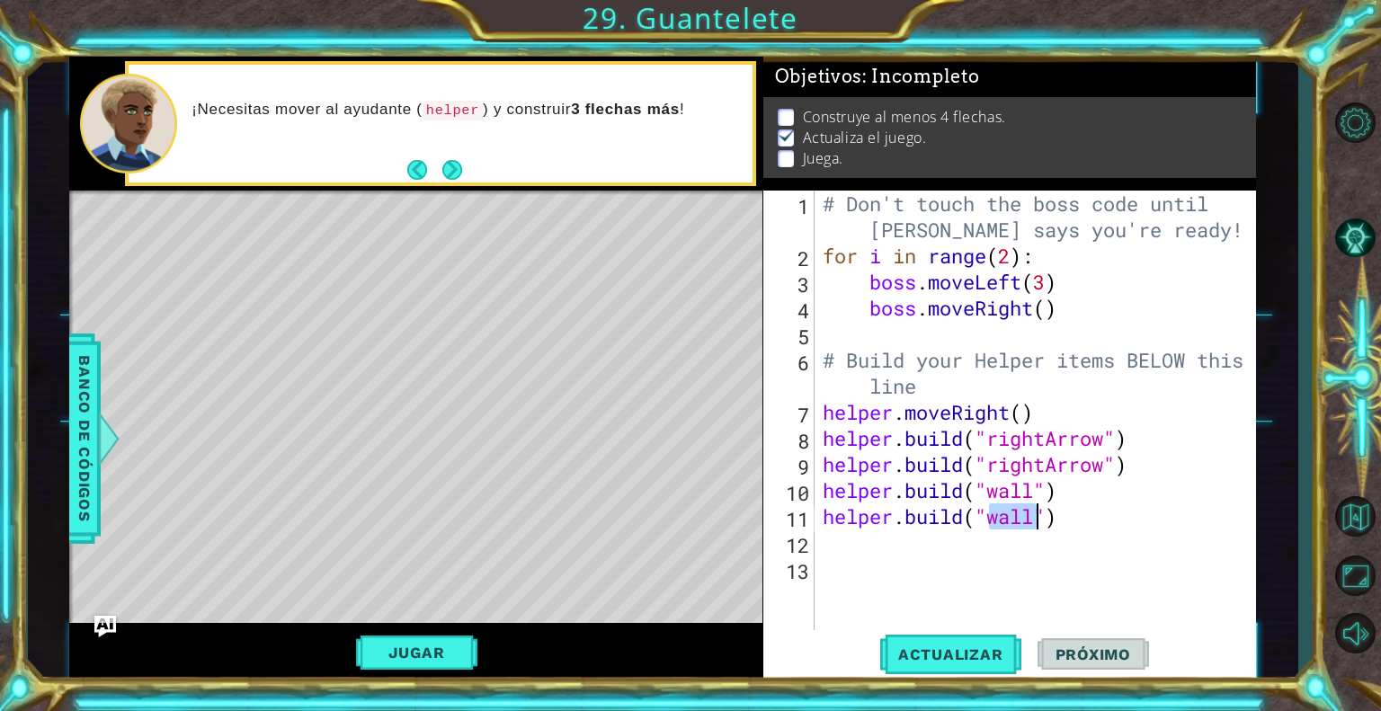
click at [1036, 486] on div "# Don't touch the boss code until [PERSON_NAME] says you're ready! for i in ran…" at bounding box center [1039, 451] width 441 height 521
click at [1033, 520] on div "# Don't touch the boss code until [PERSON_NAME] says you're ready! for i in ran…" at bounding box center [1039, 451] width 441 height 521
type textarea "[DOMAIN_NAME]("rightArrow")"
click at [973, 639] on button "Actualizar" at bounding box center [950, 654] width 141 height 49
click at [410, 653] on button "Jugar" at bounding box center [416, 652] width 121 height 34
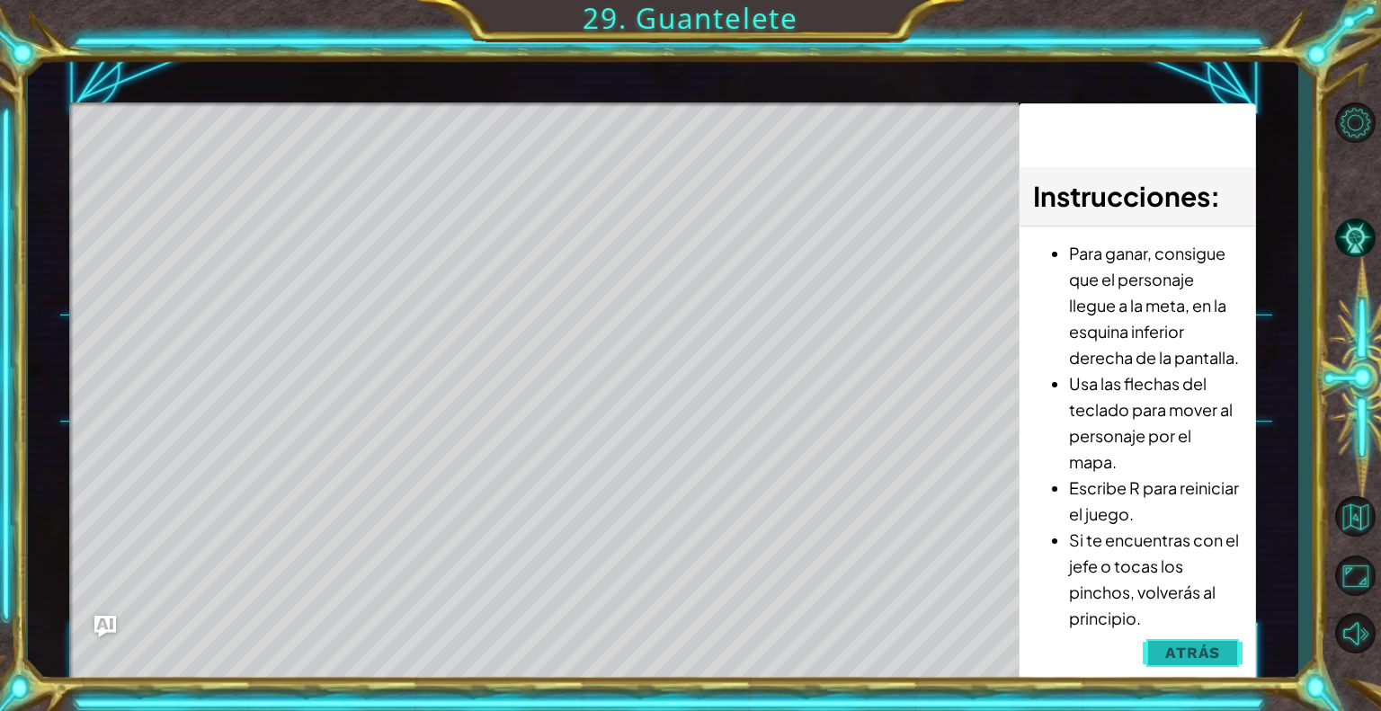
click at [1162, 648] on button "Atrás" at bounding box center [1192, 653] width 100 height 36
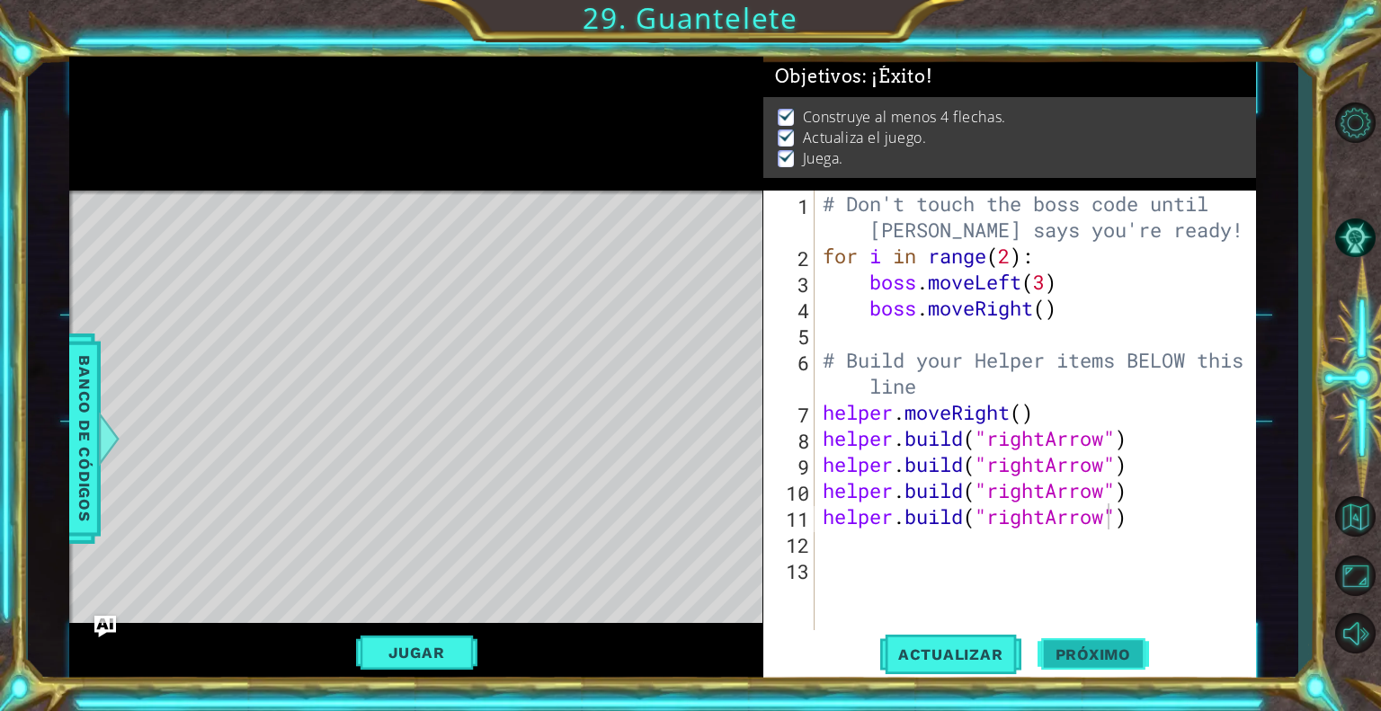
click at [1097, 650] on span "Próximo" at bounding box center [1092, 654] width 111 height 18
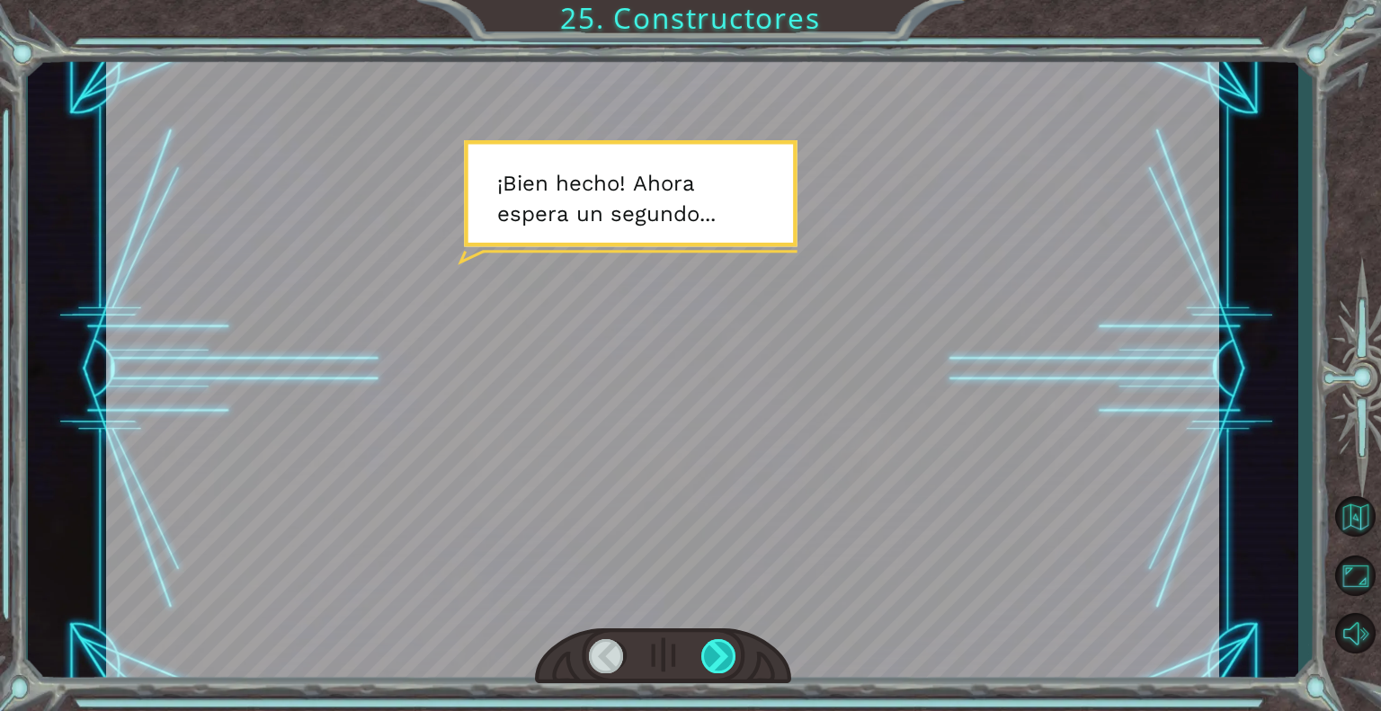
click at [715, 655] on div at bounding box center [719, 656] width 36 height 34
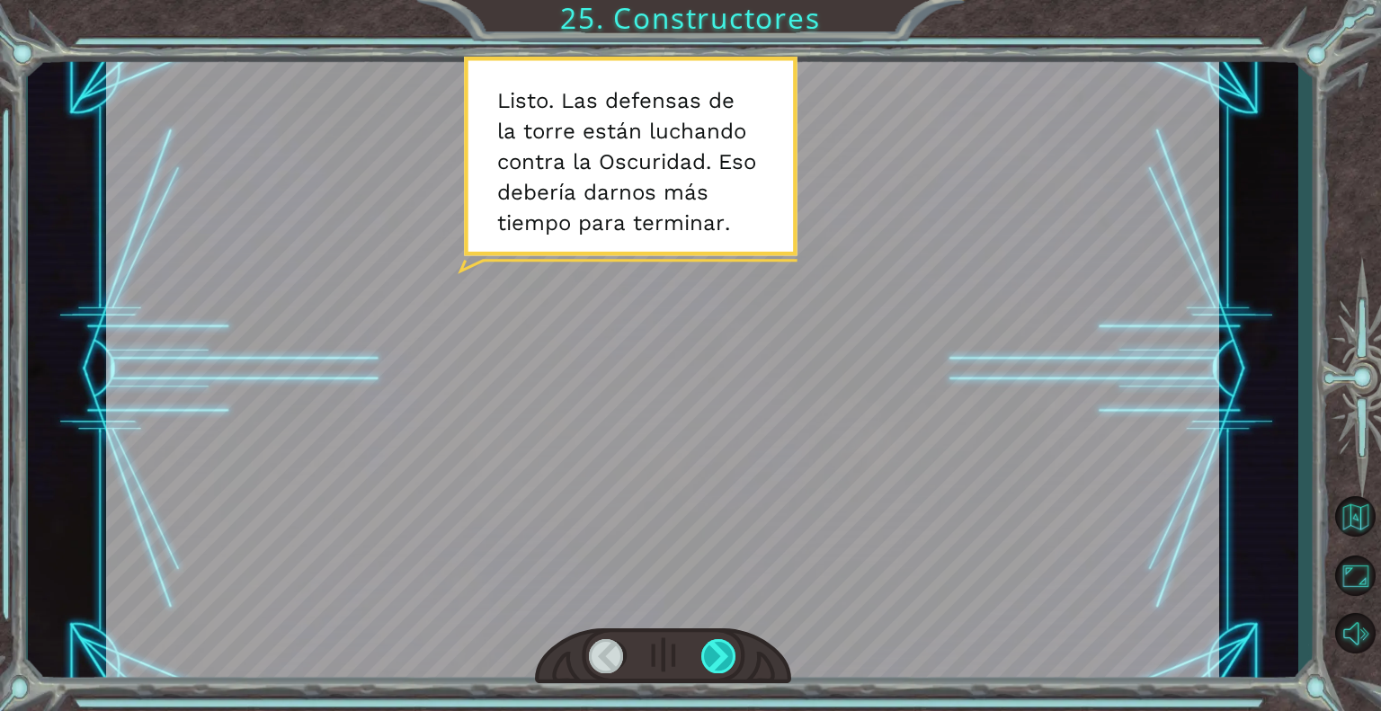
click at [715, 655] on div at bounding box center [719, 656] width 36 height 34
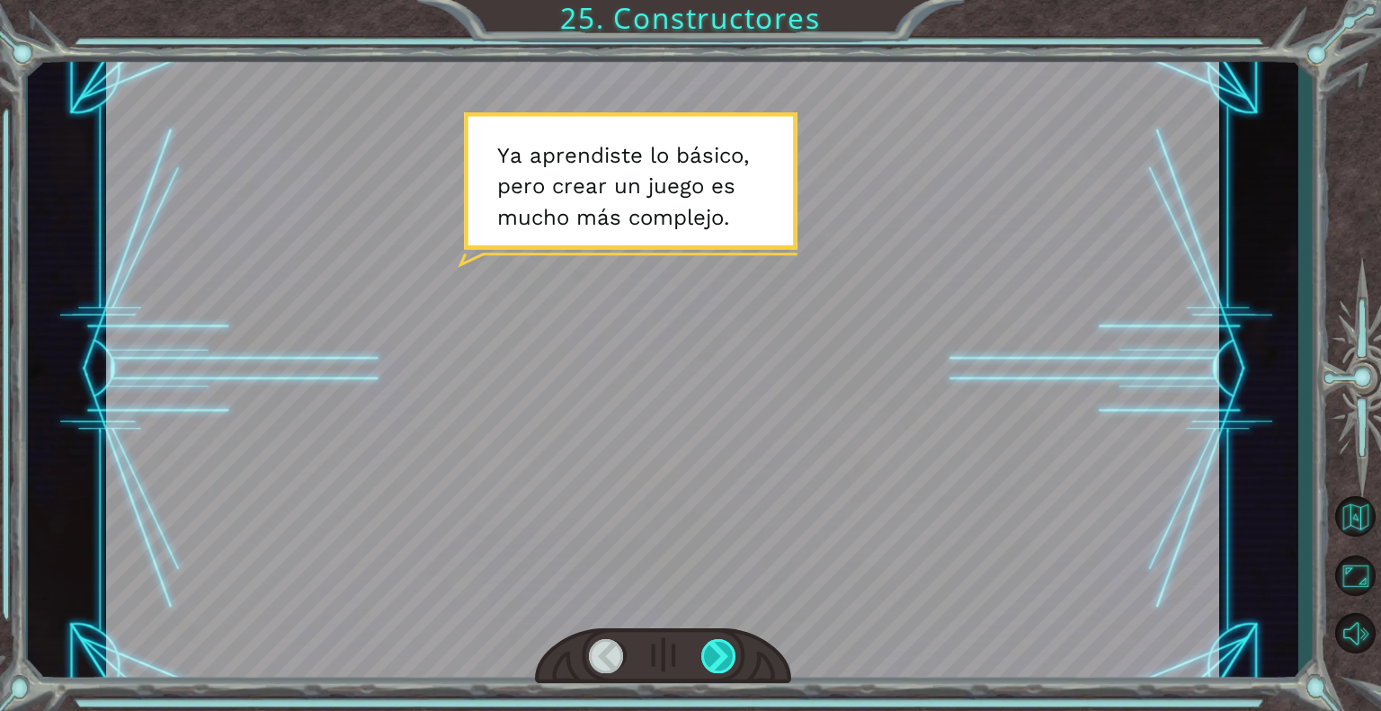
drag, startPoint x: 726, startPoint y: 642, endPoint x: 722, endPoint y: 667, distance: 25.6
click at [722, 667] on div at bounding box center [719, 656] width 36 height 34
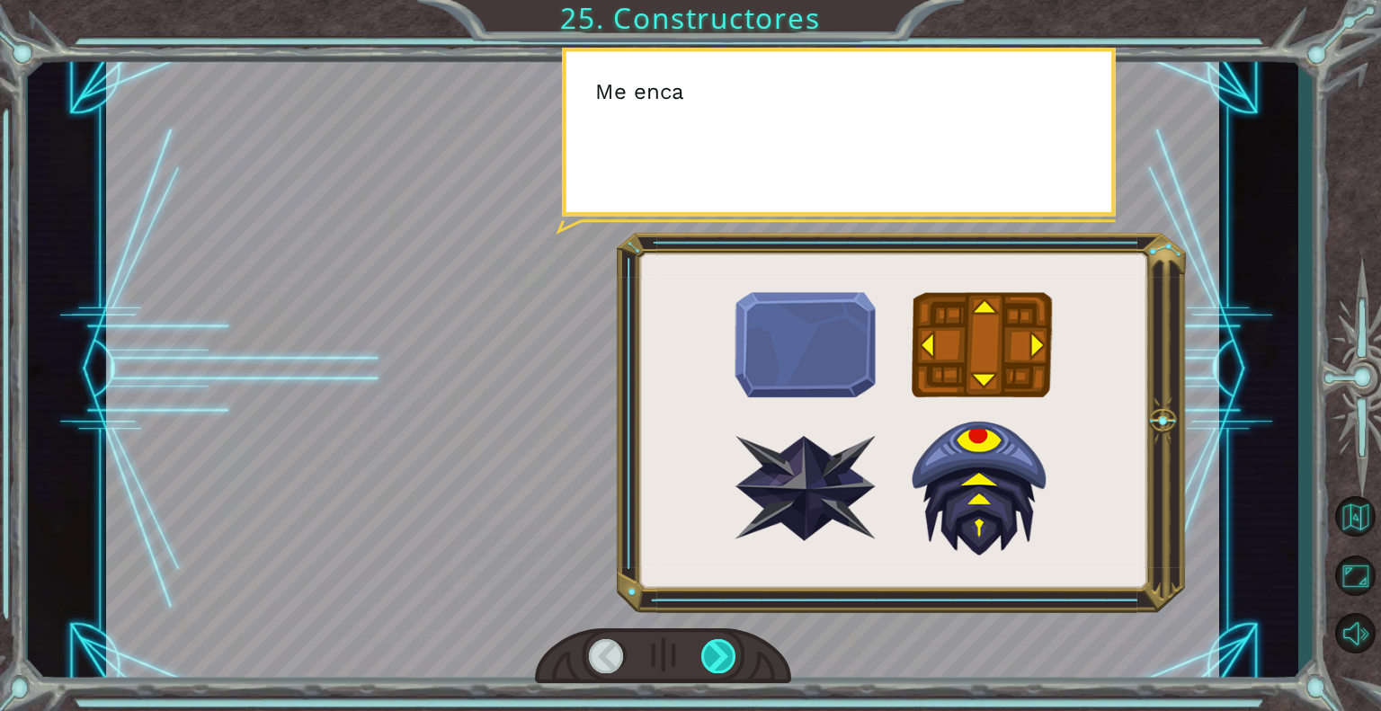
click at [722, 667] on div at bounding box center [719, 656] width 36 height 34
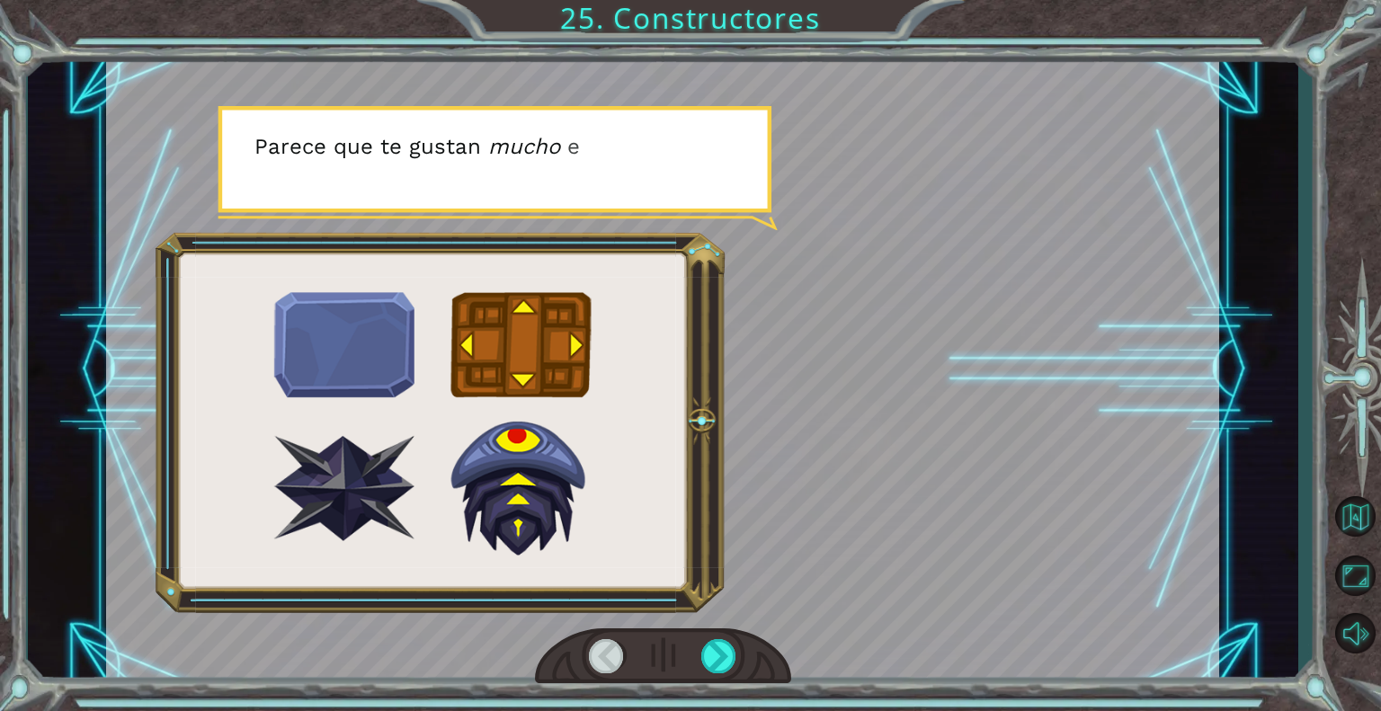
click at [593, 657] on div at bounding box center [607, 656] width 36 height 34
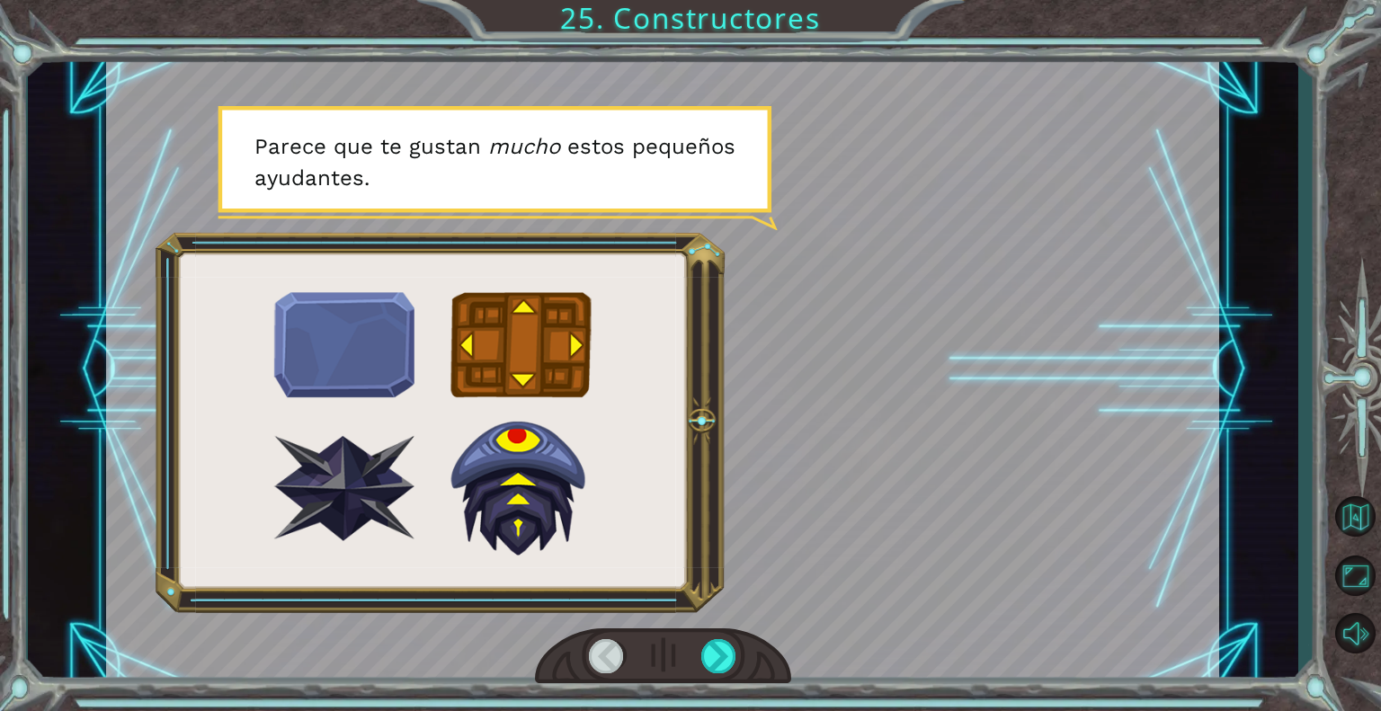
click at [593, 657] on div at bounding box center [607, 656] width 36 height 34
click at [721, 656] on div at bounding box center [719, 656] width 36 height 34
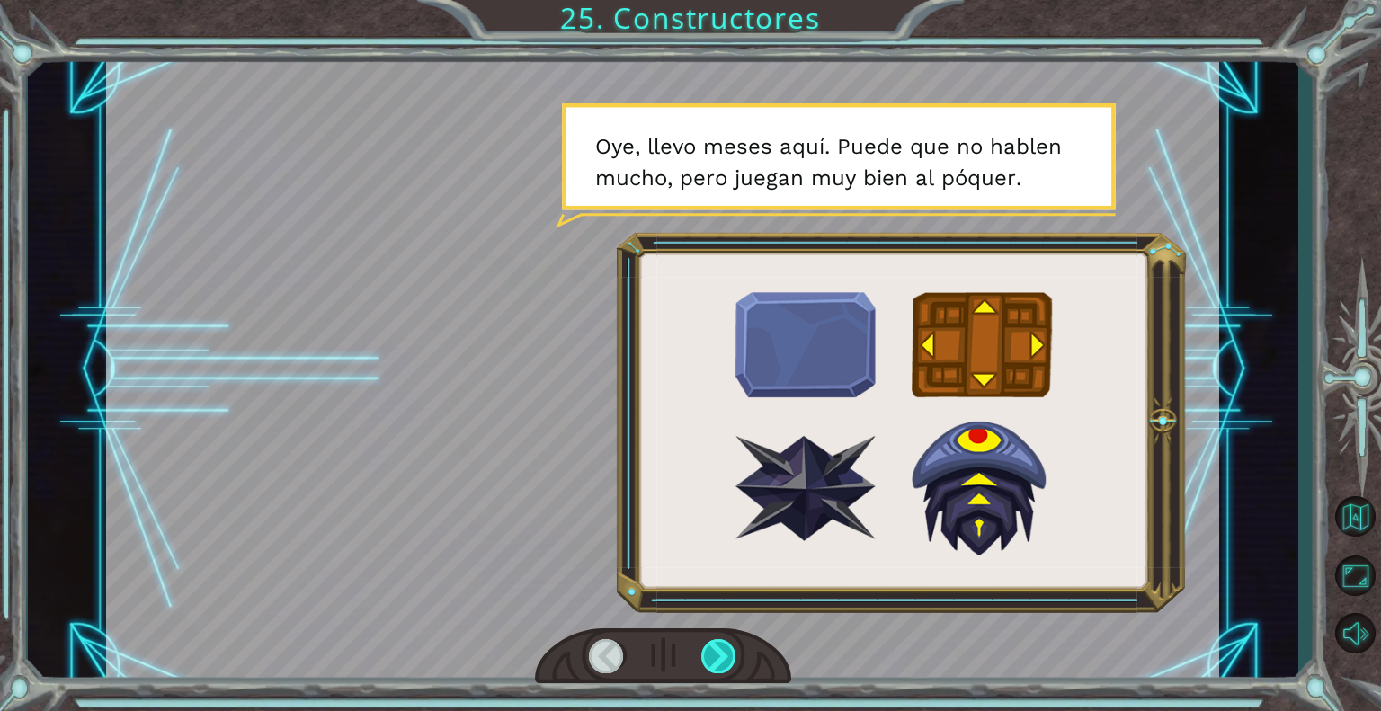
click at [721, 656] on div at bounding box center [719, 656] width 36 height 34
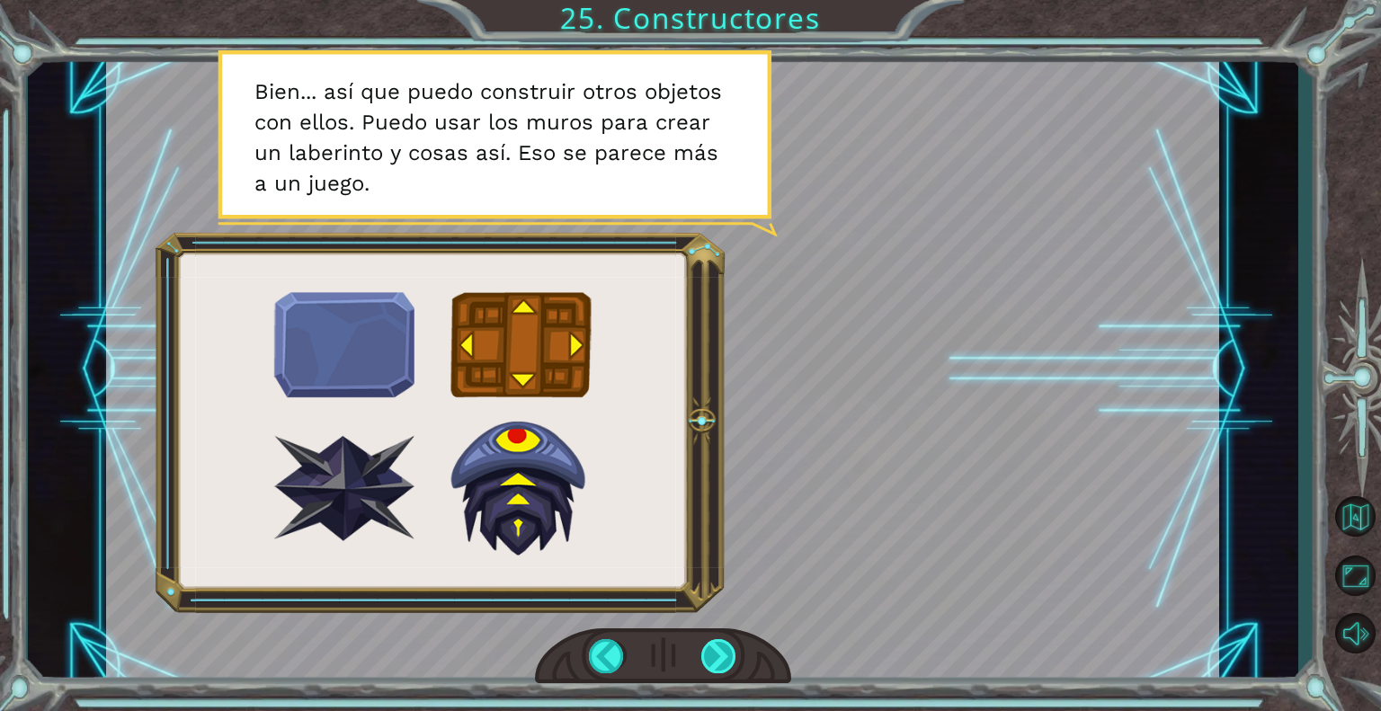
click at [721, 656] on div at bounding box center [719, 656] width 36 height 34
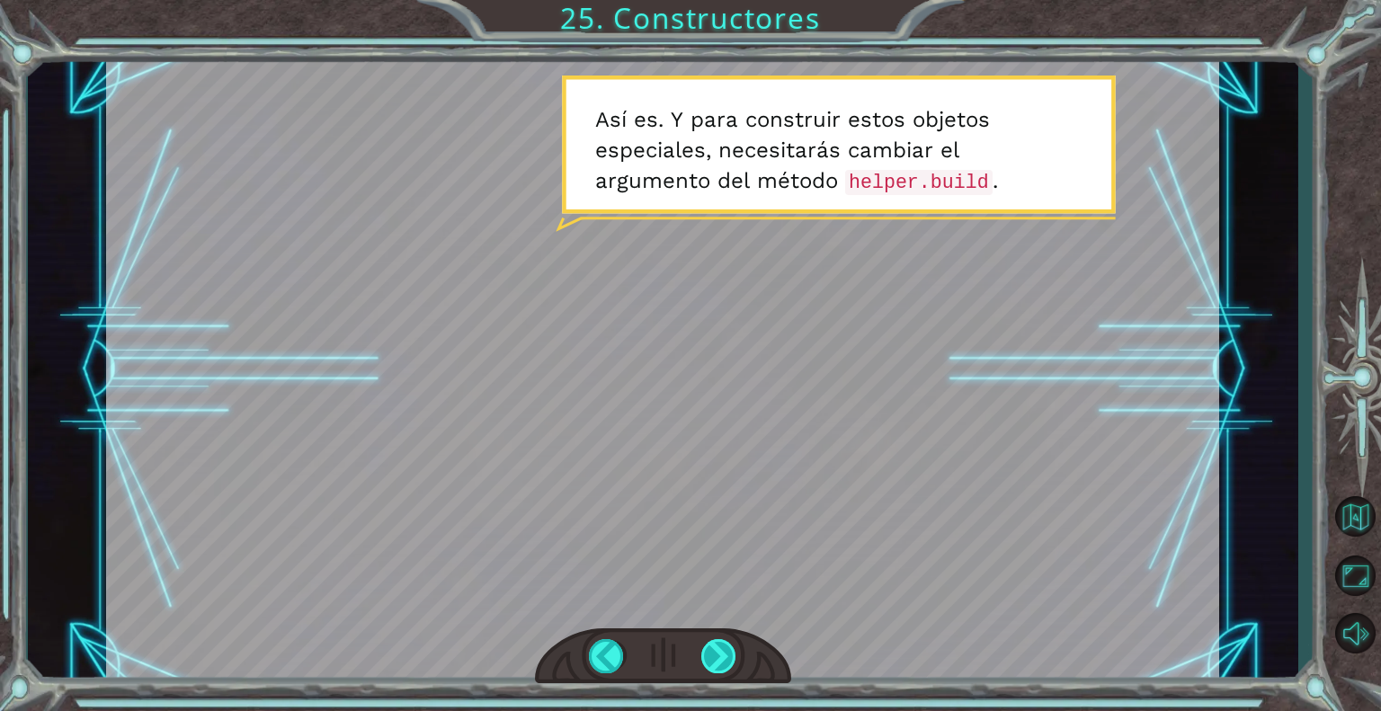
click at [721, 656] on div at bounding box center [719, 656] width 36 height 34
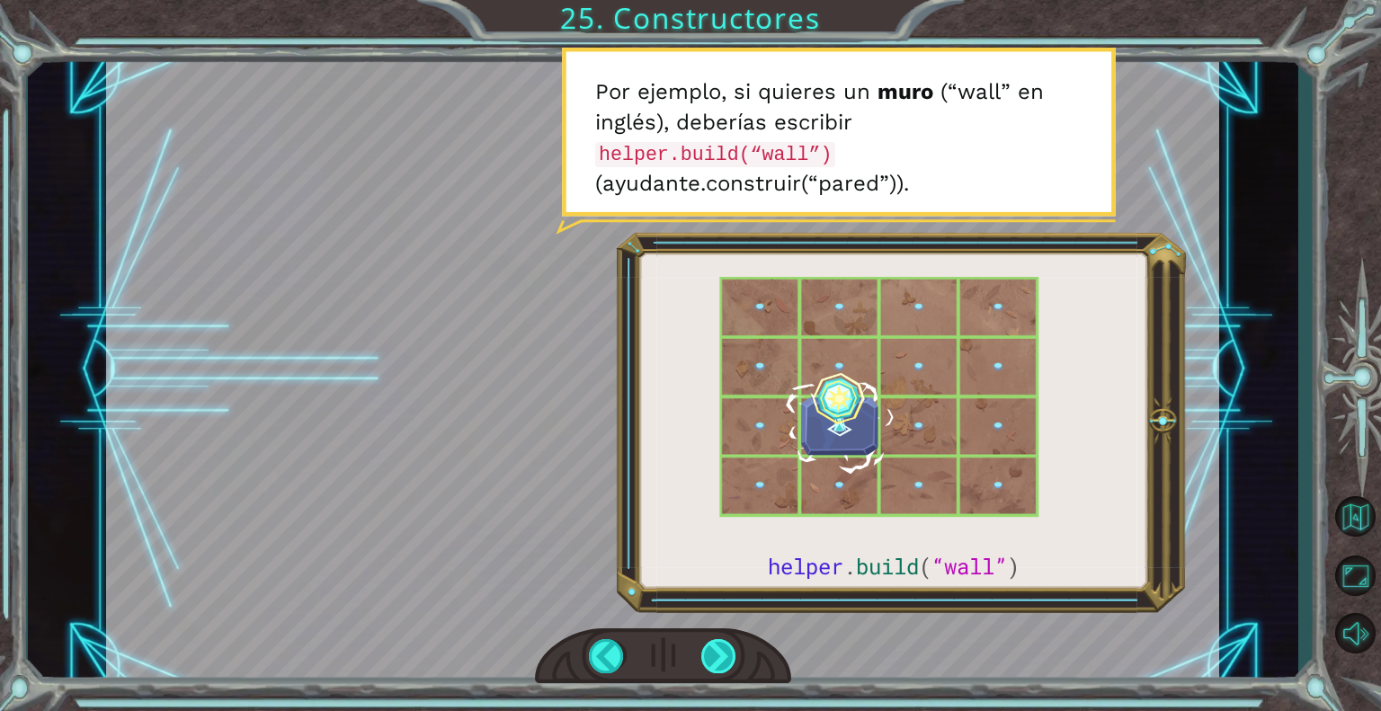
click at [721, 656] on div at bounding box center [719, 656] width 36 height 34
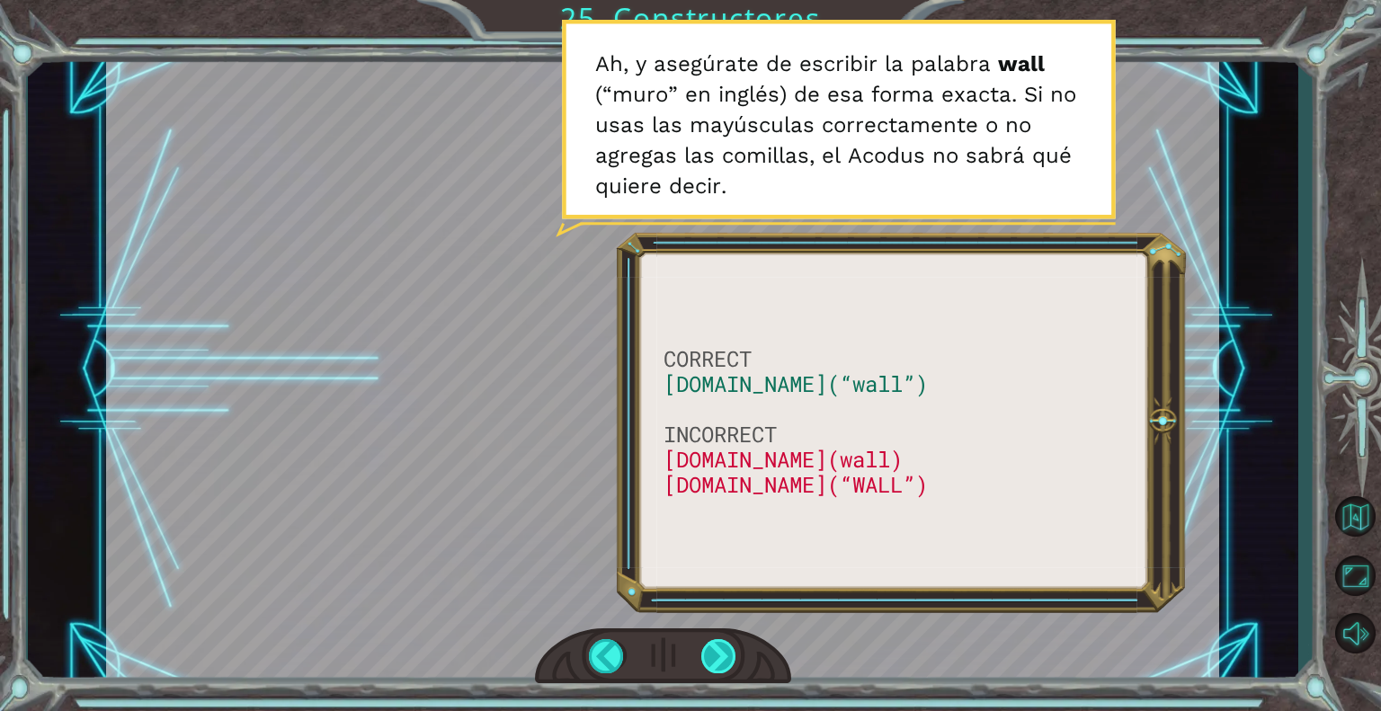
click at [721, 656] on div at bounding box center [719, 656] width 36 height 34
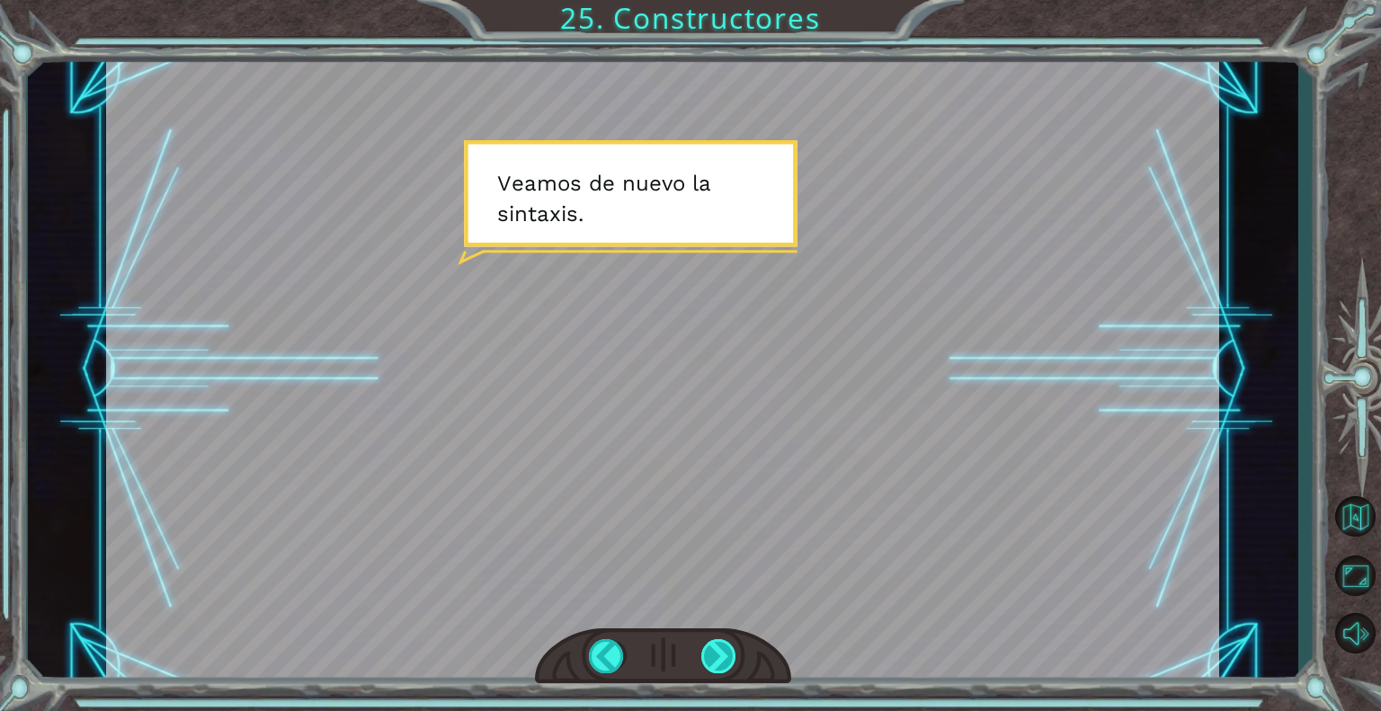
click at [721, 656] on div at bounding box center [719, 656] width 36 height 34
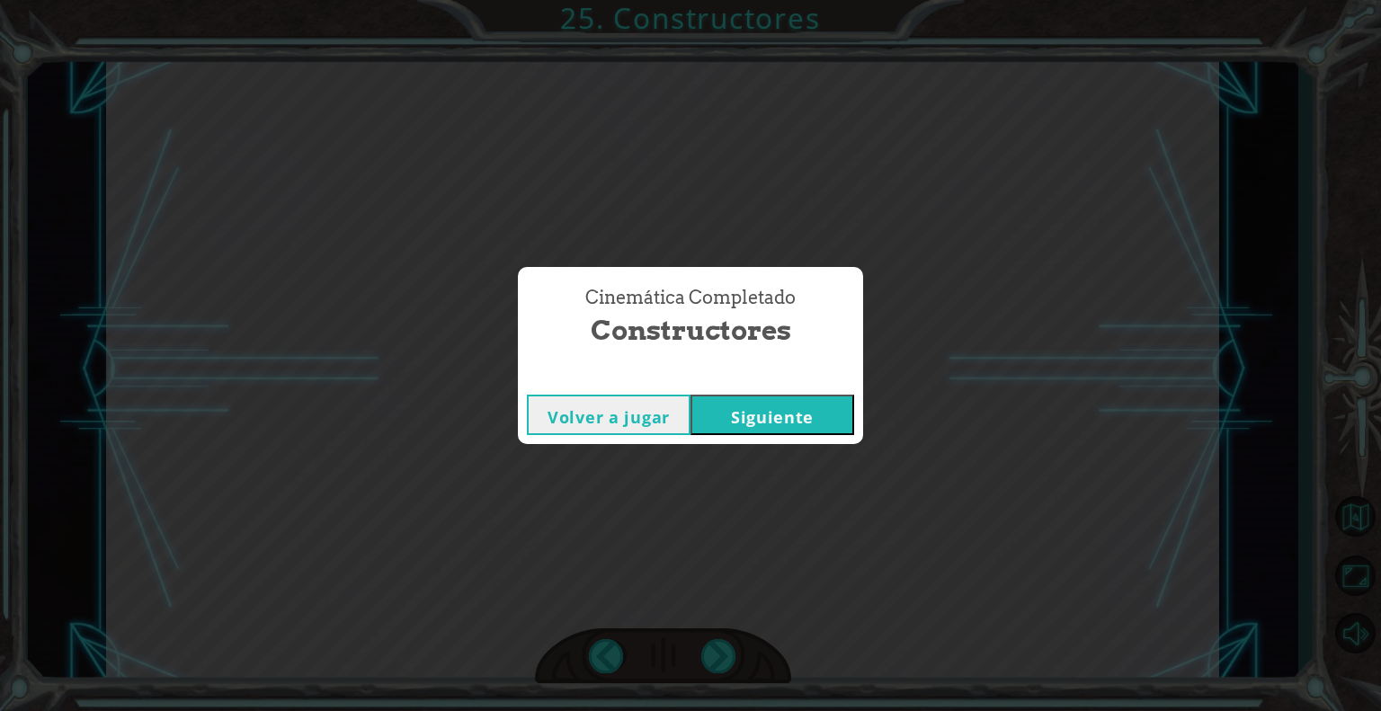
click at [757, 418] on button "Siguiente" at bounding box center [772, 415] width 164 height 40
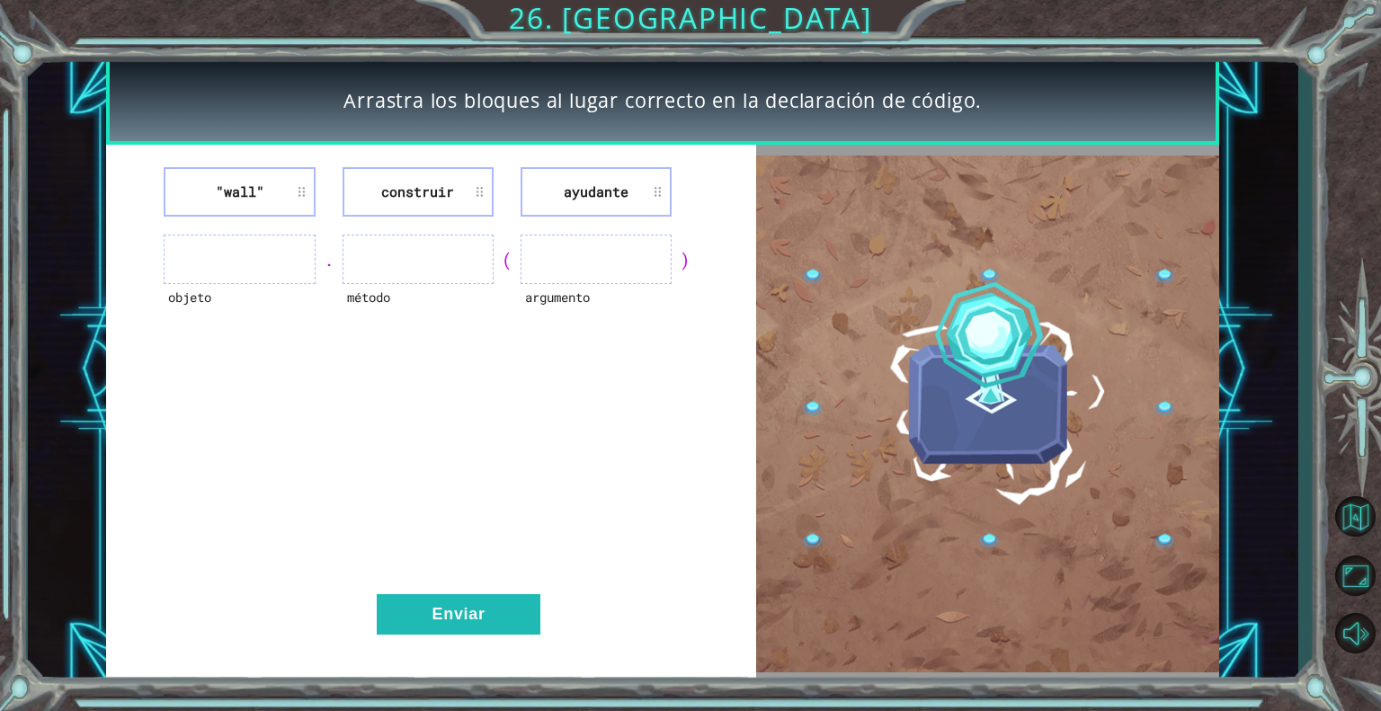
click at [252, 194] on li ""wall"" at bounding box center [239, 191] width 151 height 49
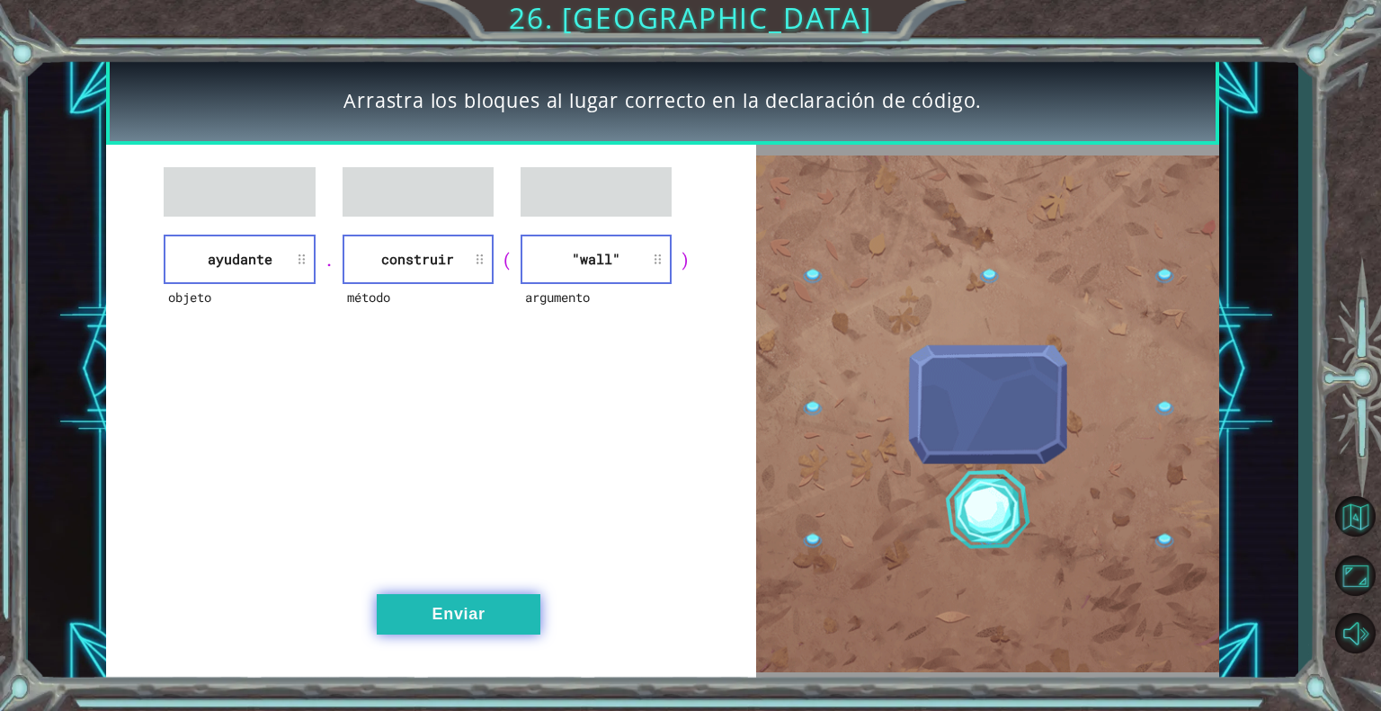
click at [454, 600] on button "Enviar" at bounding box center [459, 614] width 164 height 40
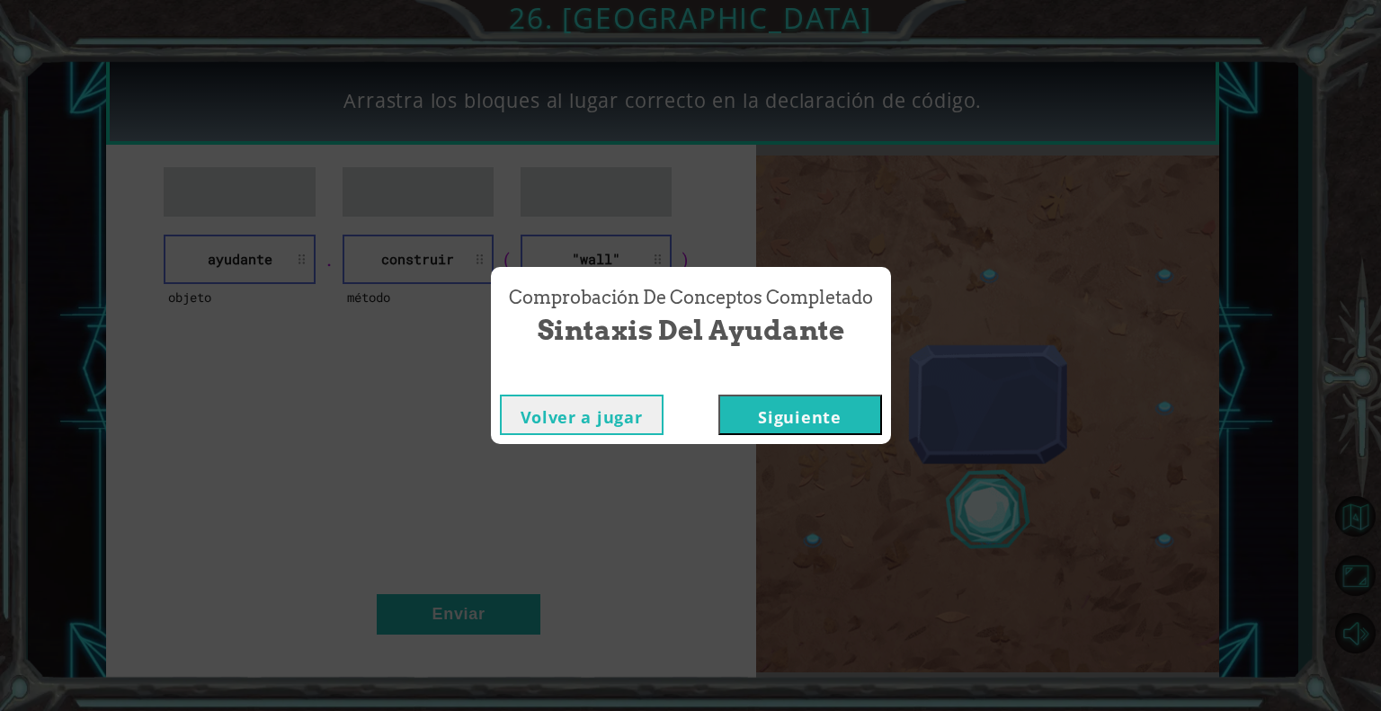
click at [865, 421] on button "Siguiente" at bounding box center [800, 415] width 164 height 40
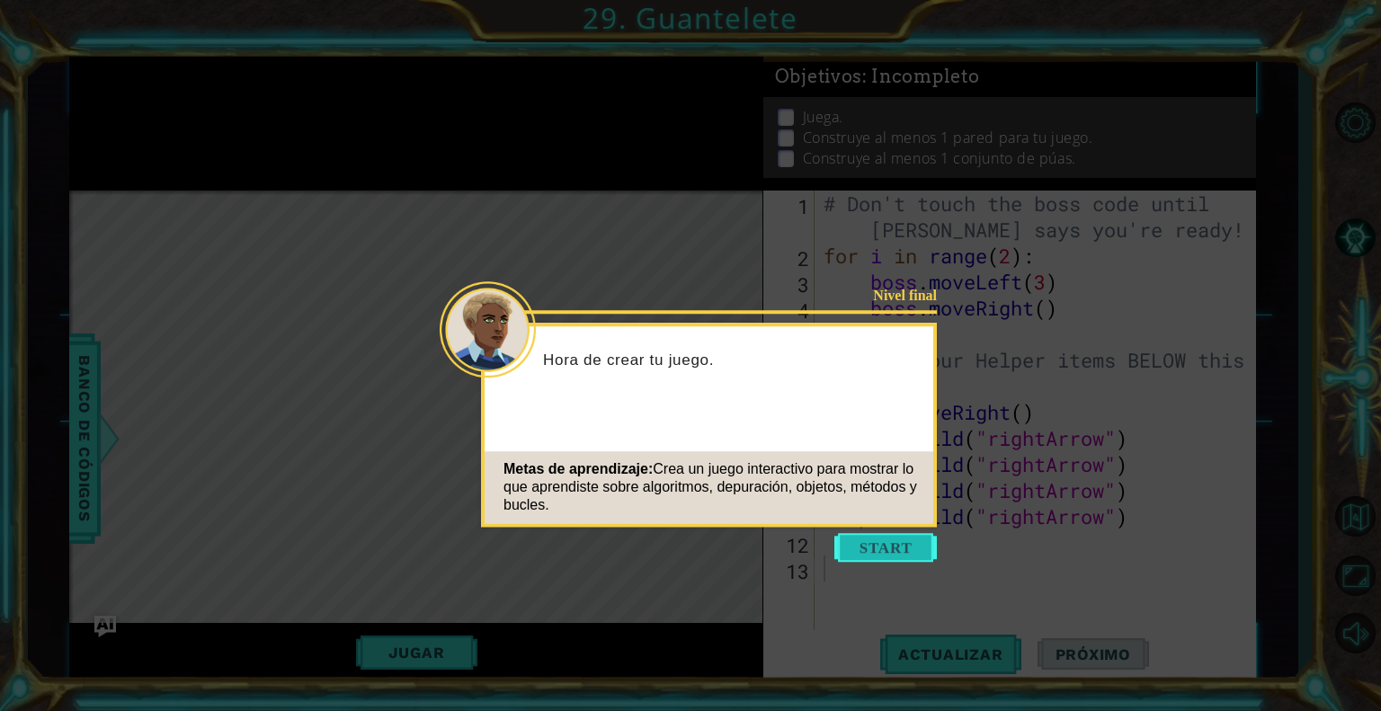
click at [893, 548] on button "Start" at bounding box center [885, 547] width 102 height 29
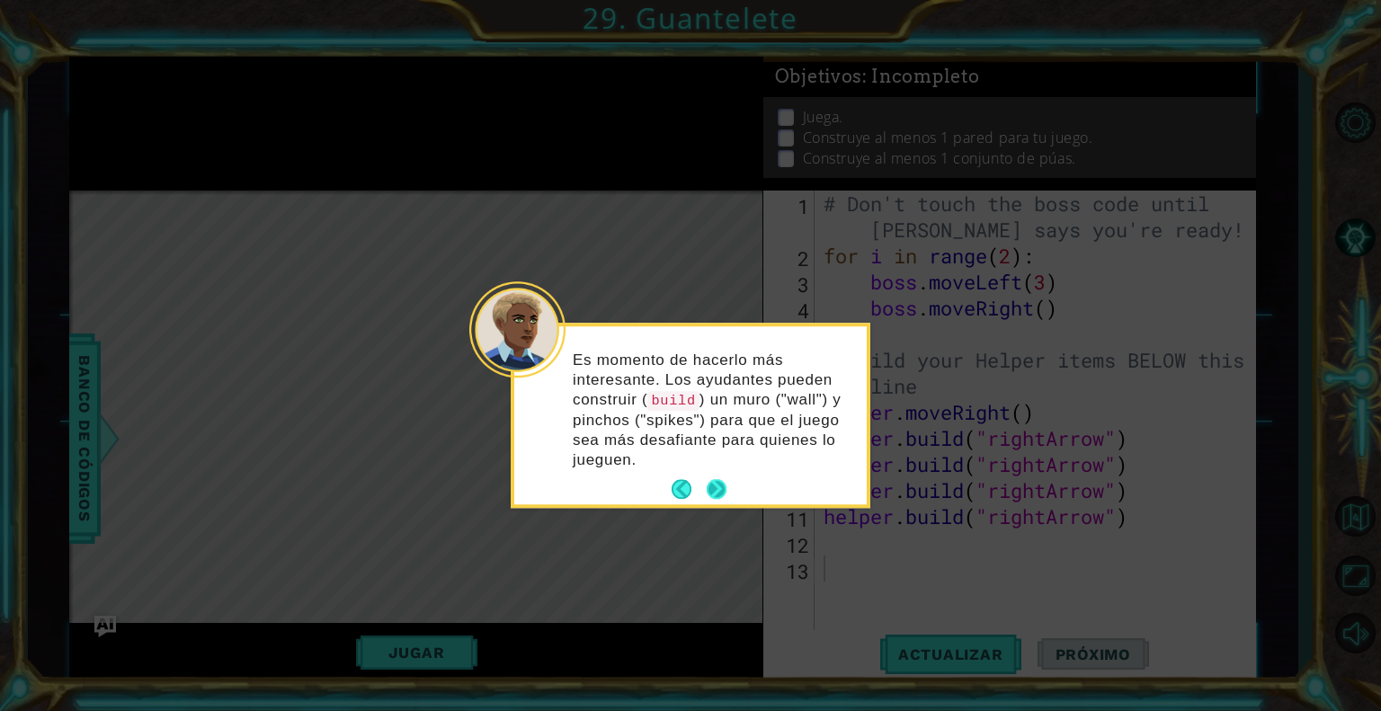
click at [719, 488] on button "Next" at bounding box center [716, 489] width 20 height 20
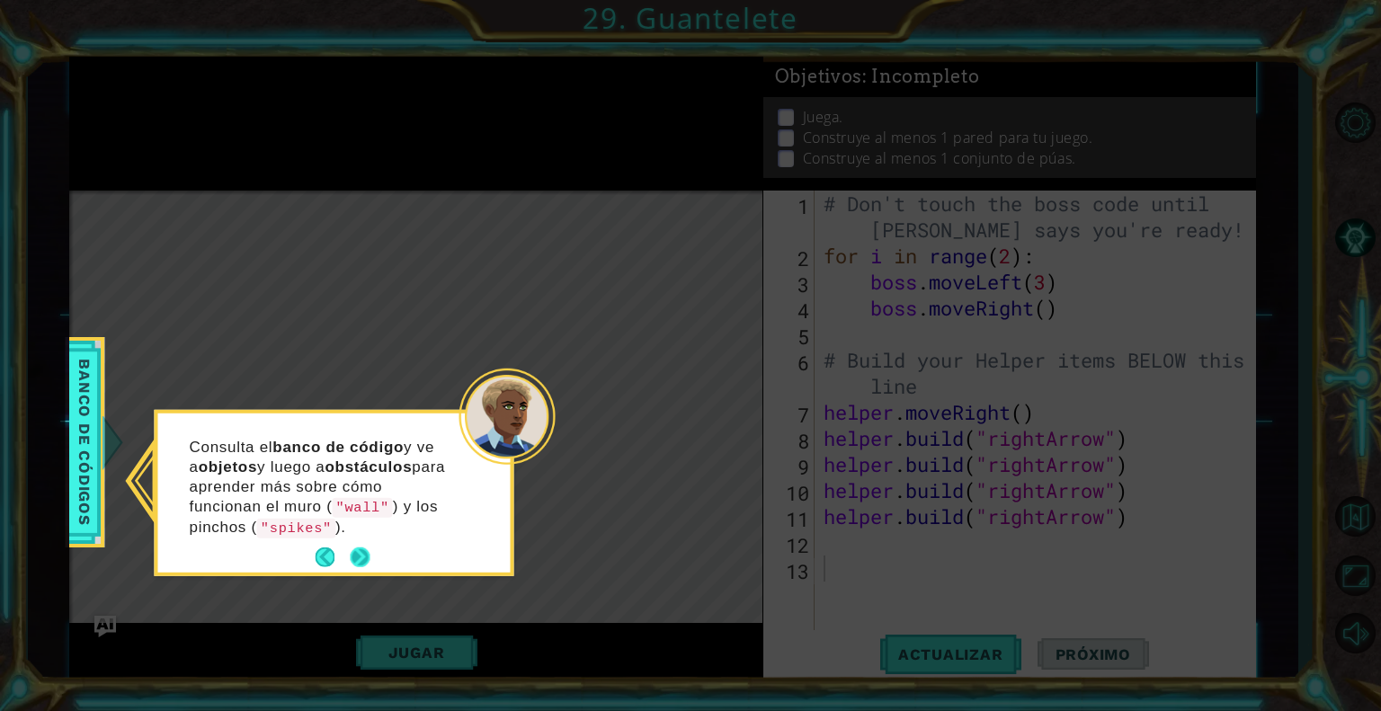
click at [357, 547] on button "Next" at bounding box center [360, 557] width 20 height 20
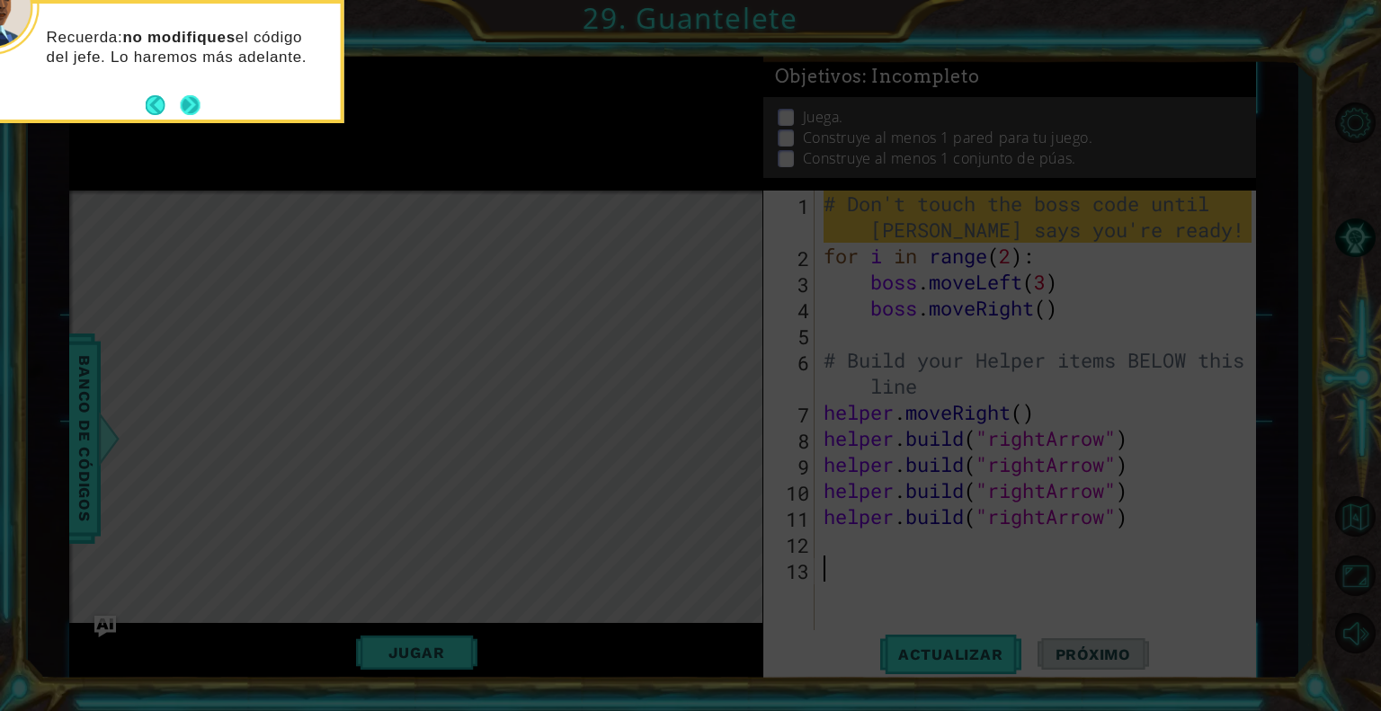
click at [200, 109] on button "Next" at bounding box center [191, 105] width 20 height 20
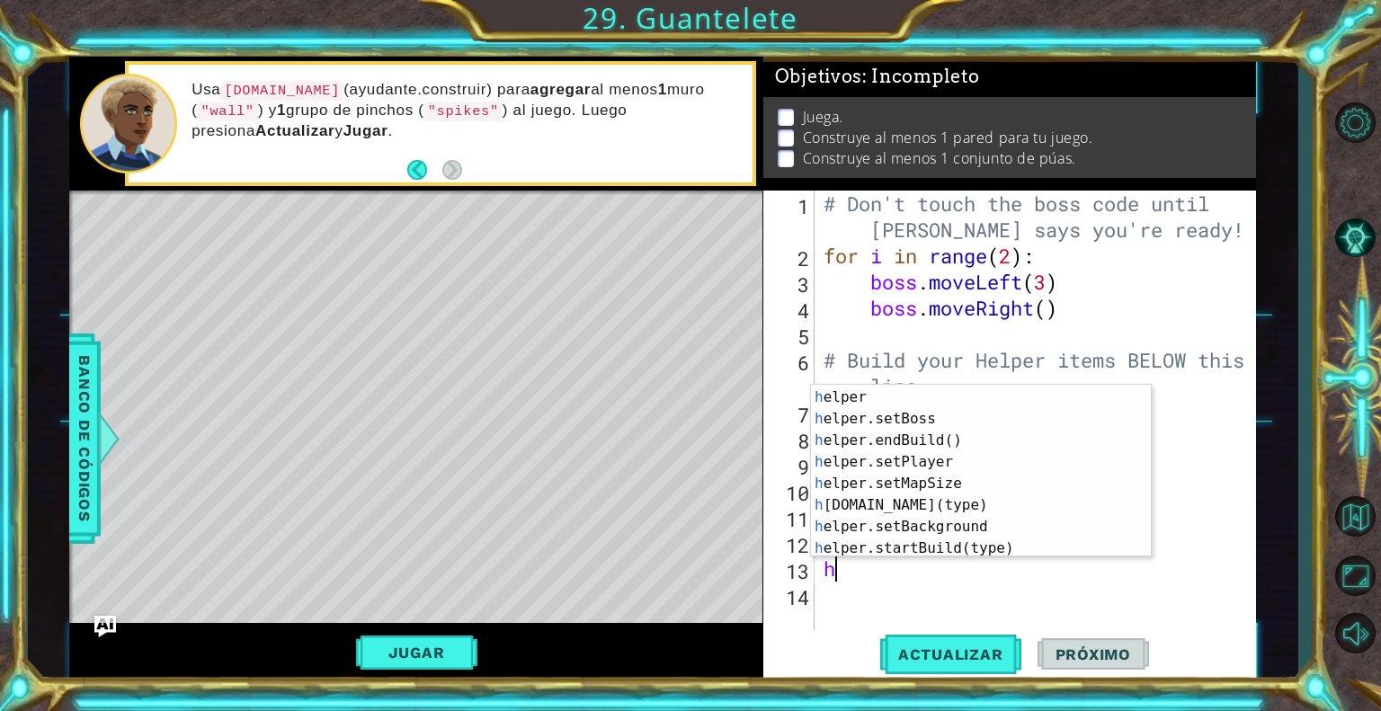
scroll to position [84, 0]
click at [971, 499] on div "h elper.moveRight(steps) Toca enter h elper Toca enter h elper.setBoss Toca ent…" at bounding box center [974, 473] width 326 height 216
type textarea "[DOMAIN_NAME]("wall")"
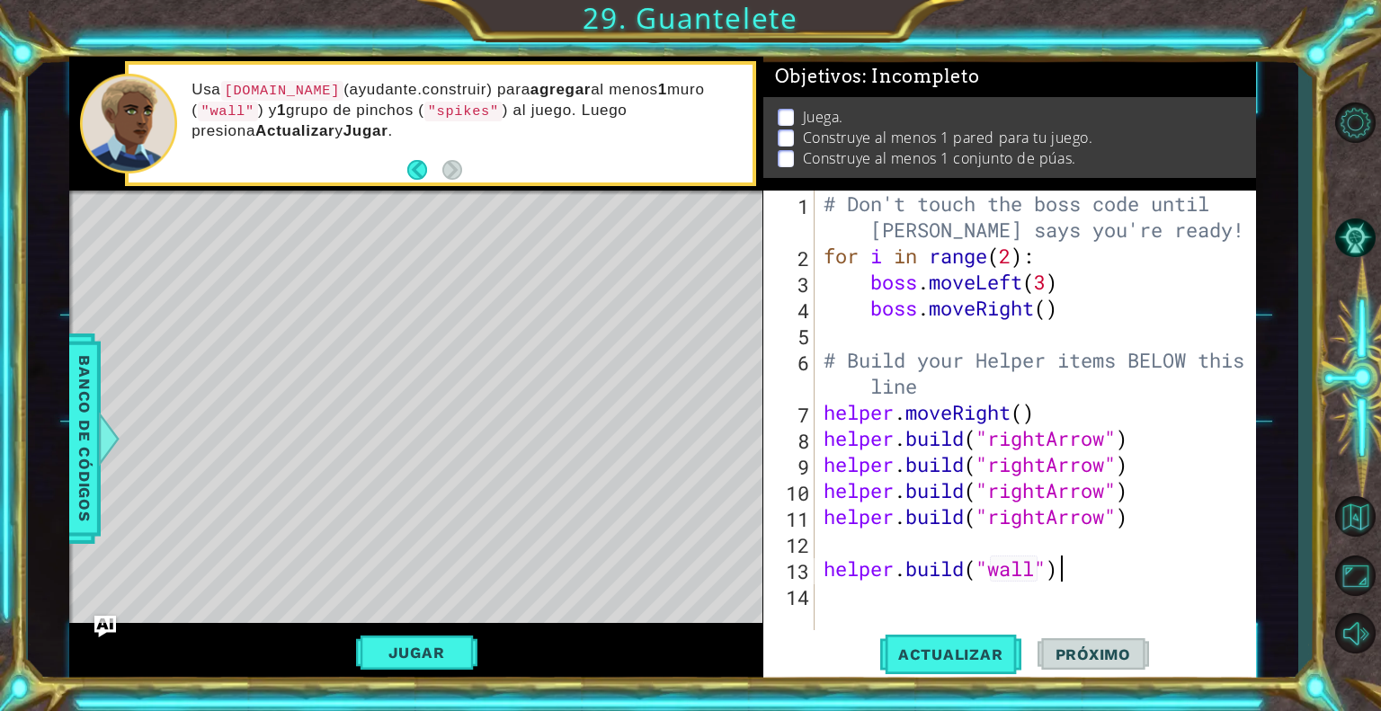
click at [1089, 574] on div "# Don't touch the boss code until [PERSON_NAME] says you're ready! for i in ran…" at bounding box center [1040, 451] width 440 height 521
click at [885, 552] on div "# Don't touch the boss code until [PERSON_NAME] says you're ready! for i in ran…" at bounding box center [1040, 451] width 440 height 521
type textarea "[DOMAIN_NAME]("rightArrow")"
click at [1104, 558] on div "# Don't touch the boss code until [PERSON_NAME] says you're ready! for i in ran…" at bounding box center [1040, 451] width 440 height 521
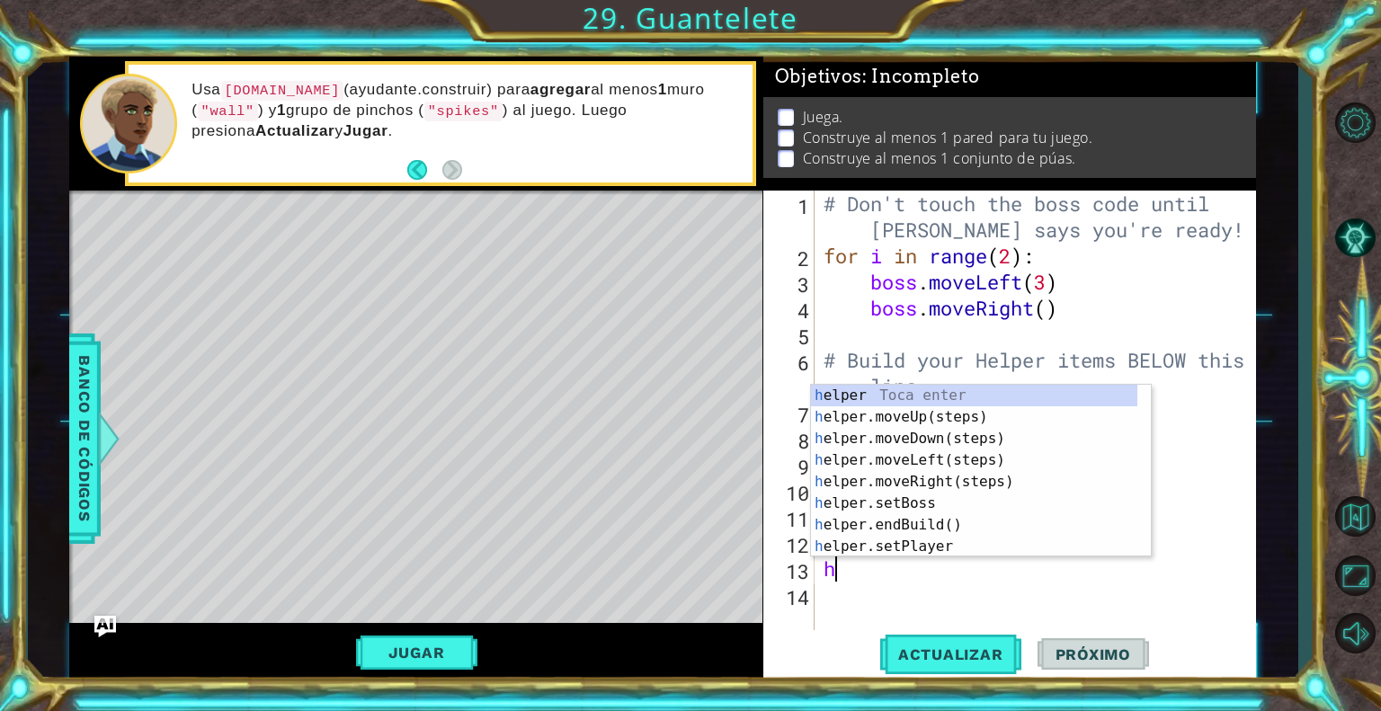
scroll to position [0, 0]
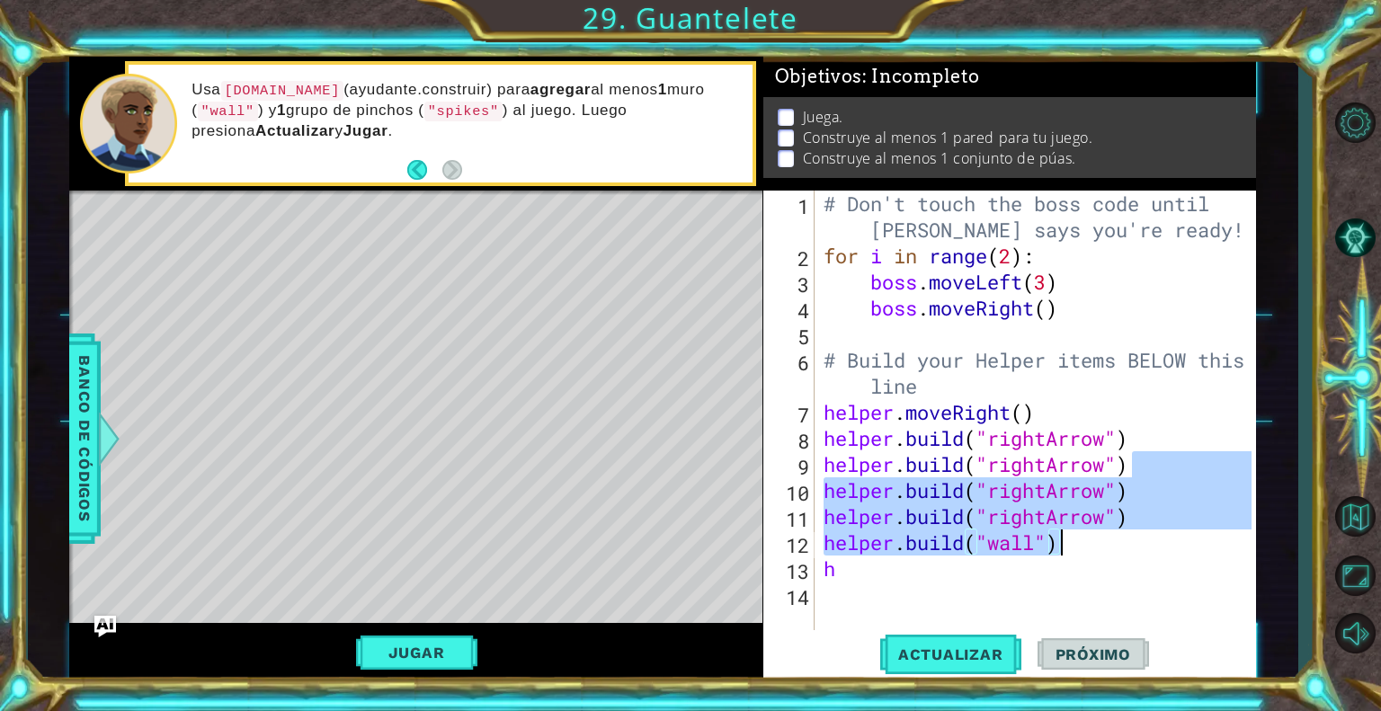
drag, startPoint x: 1151, startPoint y: 470, endPoint x: 1090, endPoint y: 497, distance: 66.8
click at [1090, 497] on div "# Don't touch the boss code until [PERSON_NAME] says you're ready! for i in ran…" at bounding box center [1040, 451] width 440 height 521
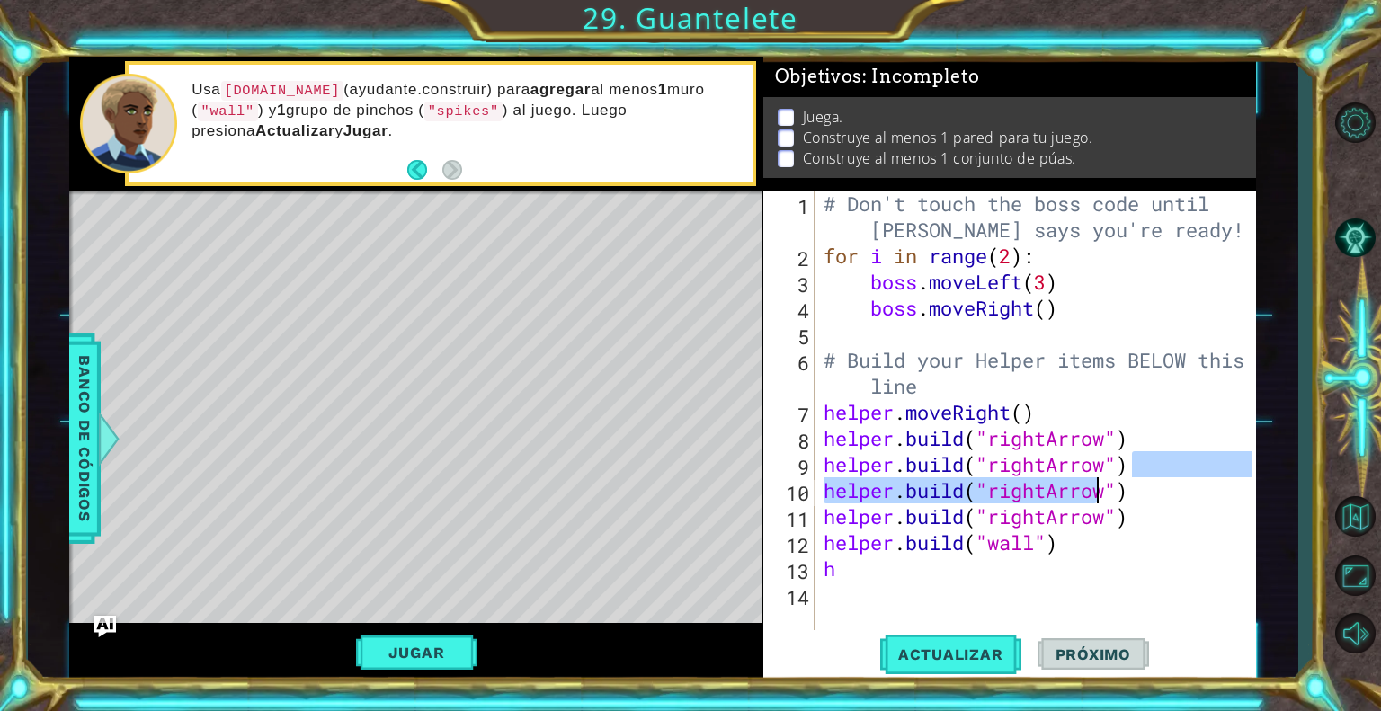
click at [773, 359] on div "6" at bounding box center [791, 376] width 48 height 52
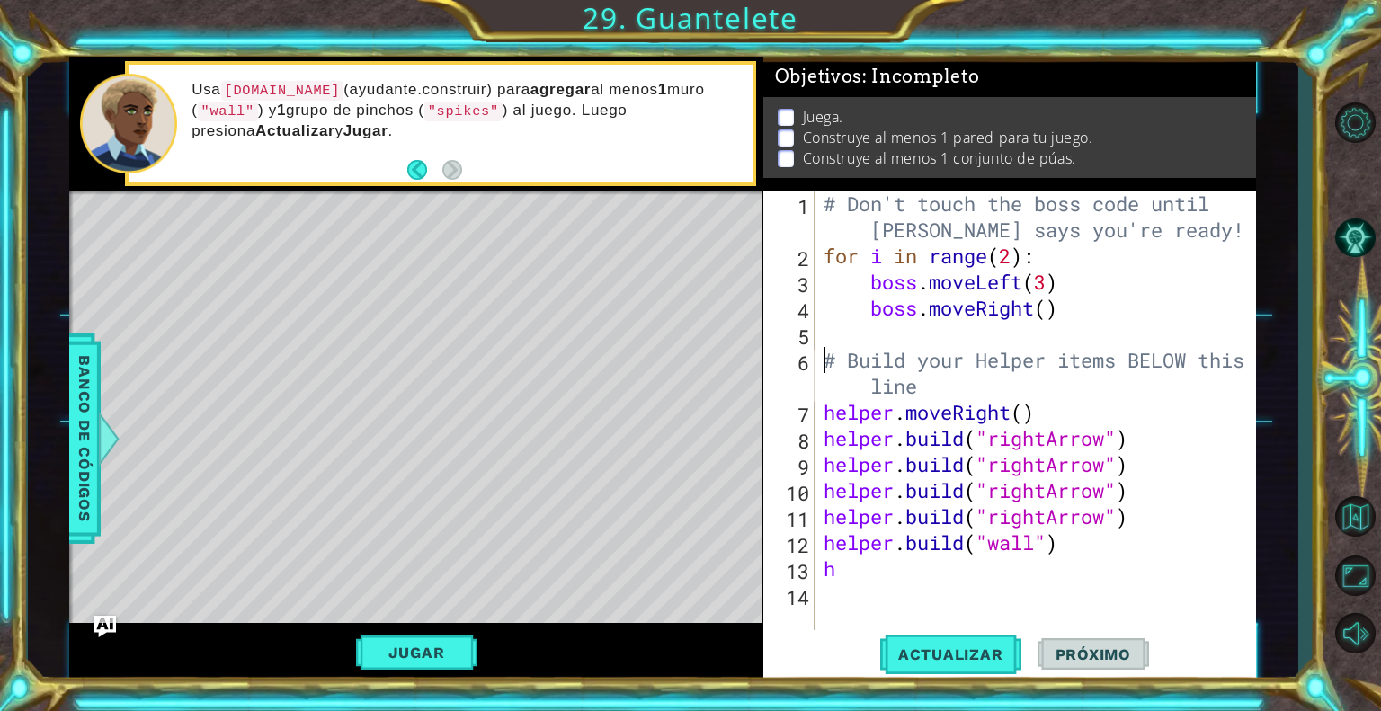
click at [847, 560] on div "# Don't touch the boss code until [PERSON_NAME] says you're ready! for i in ran…" at bounding box center [1040, 451] width 440 height 521
click at [1152, 458] on div "# Don't touch the boss code until [PERSON_NAME] says you're ready! for i in ran…" at bounding box center [1040, 451] width 440 height 521
click at [891, 573] on div "# Don't touch the boss code until [PERSON_NAME] says you're ready! for i in ran…" at bounding box center [1040, 451] width 440 height 521
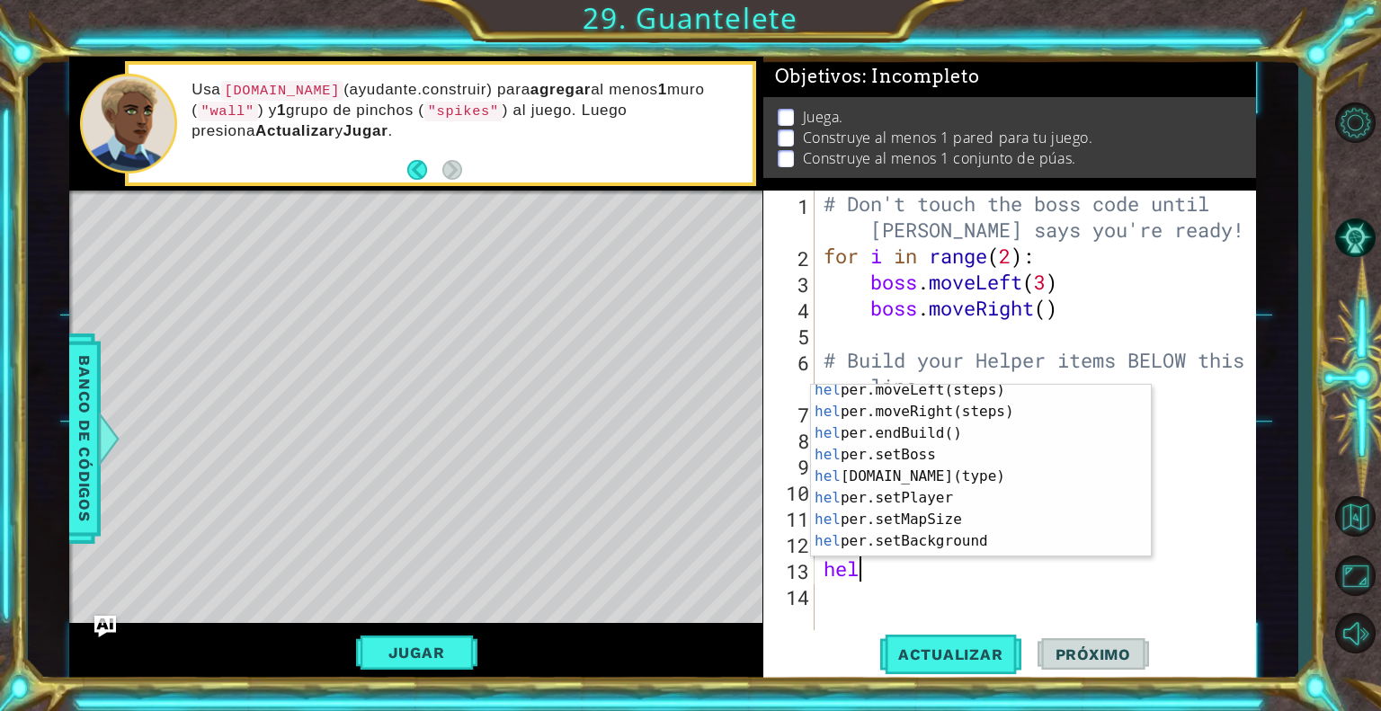
scroll to position [69, 0]
click at [952, 481] on div "hel per.moveLeft(steps) Toca enter hel per.moveRight(steps) Toca enter hel per.…" at bounding box center [974, 487] width 326 height 216
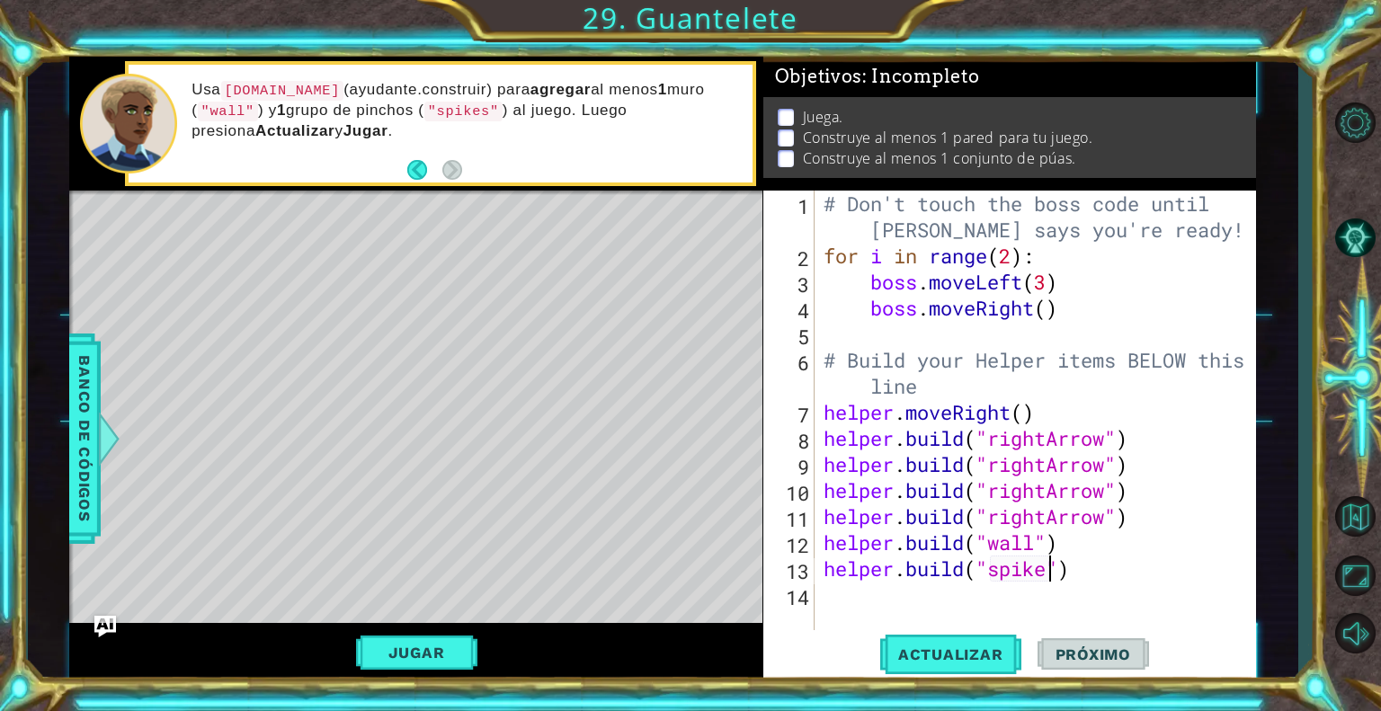
scroll to position [0, 10]
type textarea "[DOMAIN_NAME]("spikes")"
click at [962, 646] on span "Actualizar" at bounding box center [950, 654] width 141 height 18
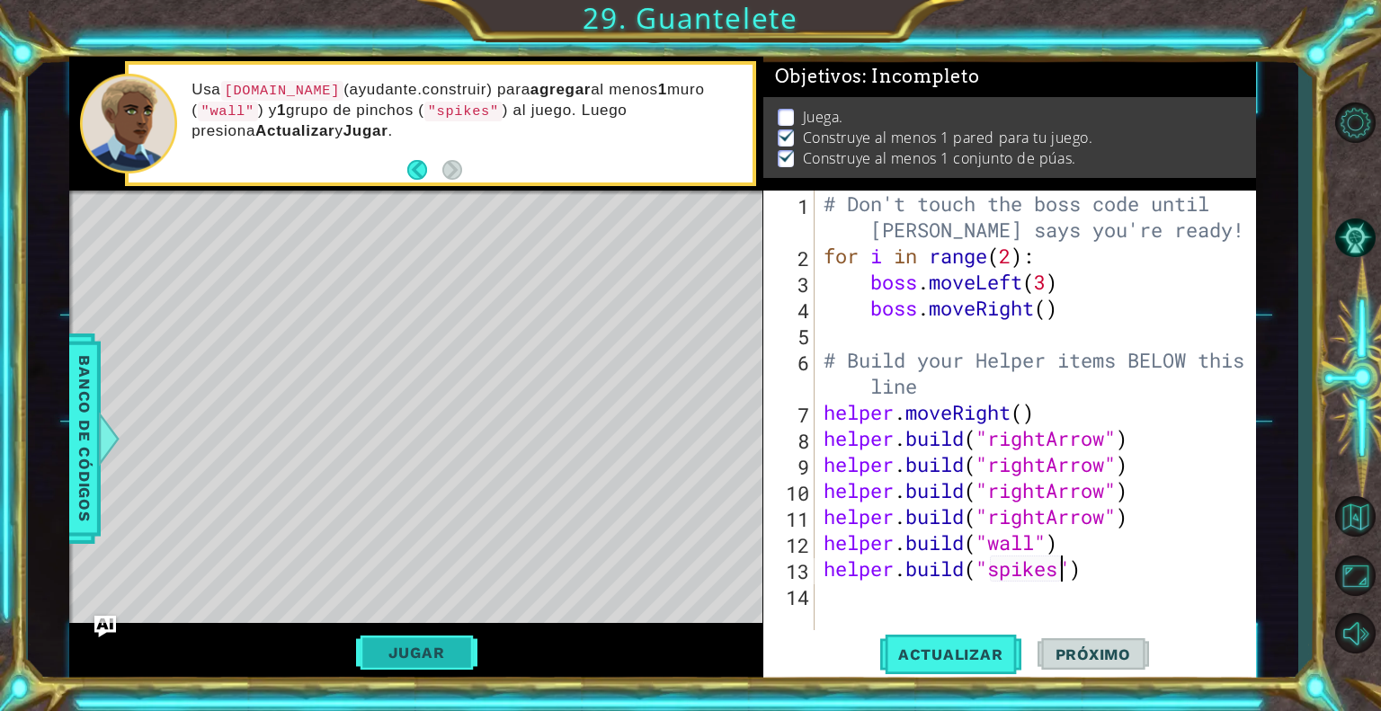
click at [426, 658] on button "Jugar" at bounding box center [416, 652] width 121 height 34
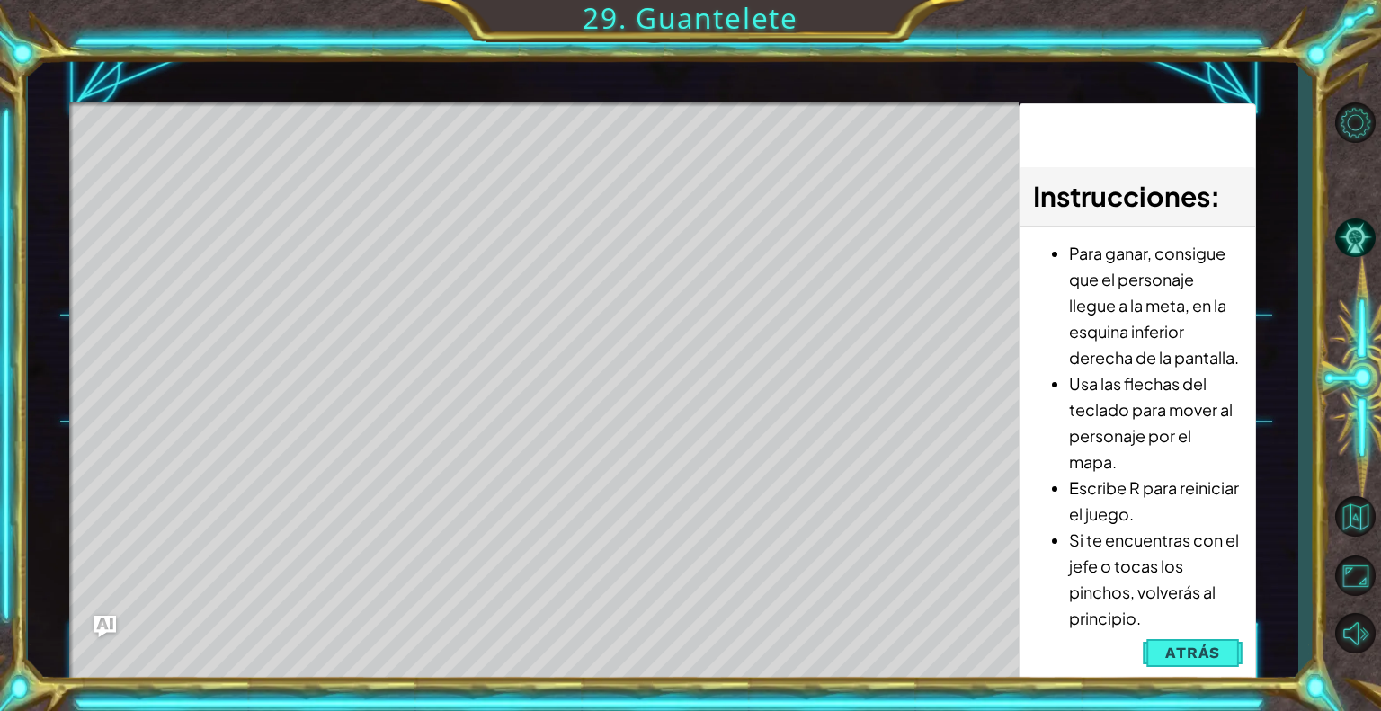
scroll to position [0, 0]
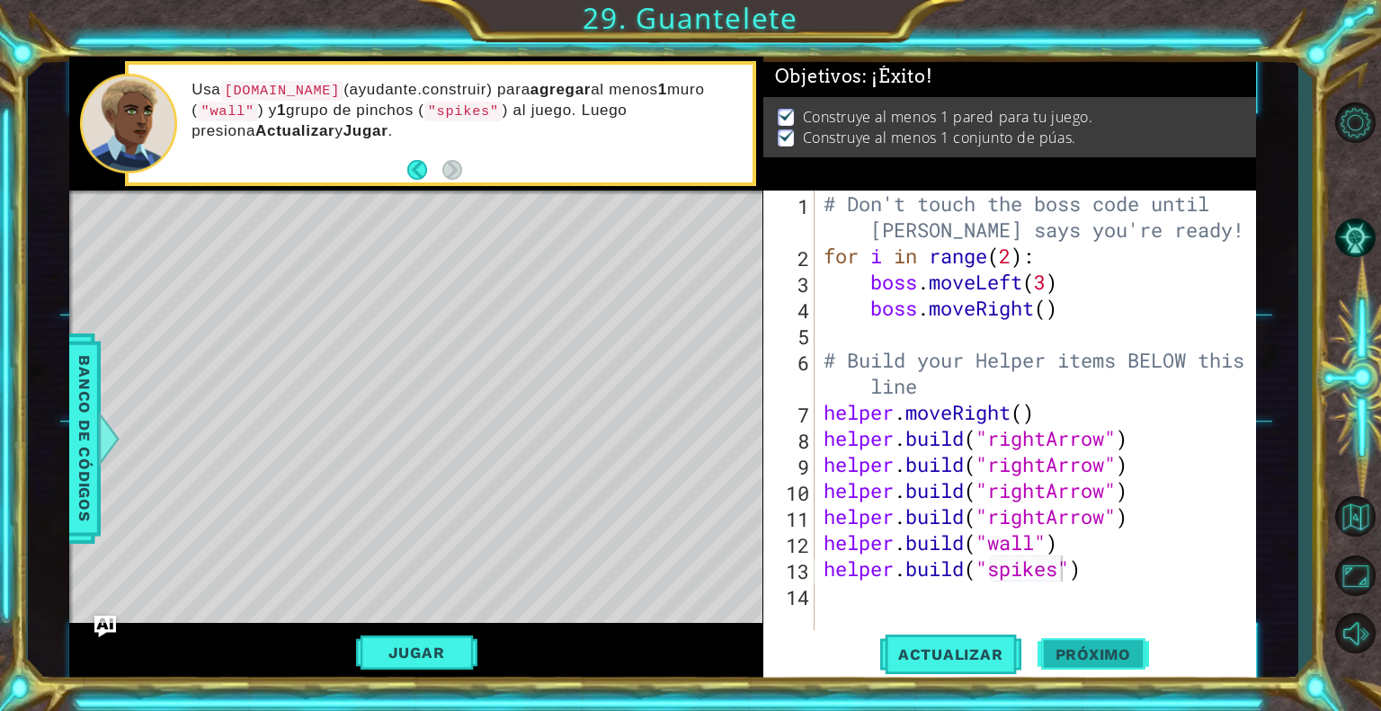
click at [1089, 646] on span "Próximo" at bounding box center [1092, 654] width 111 height 18
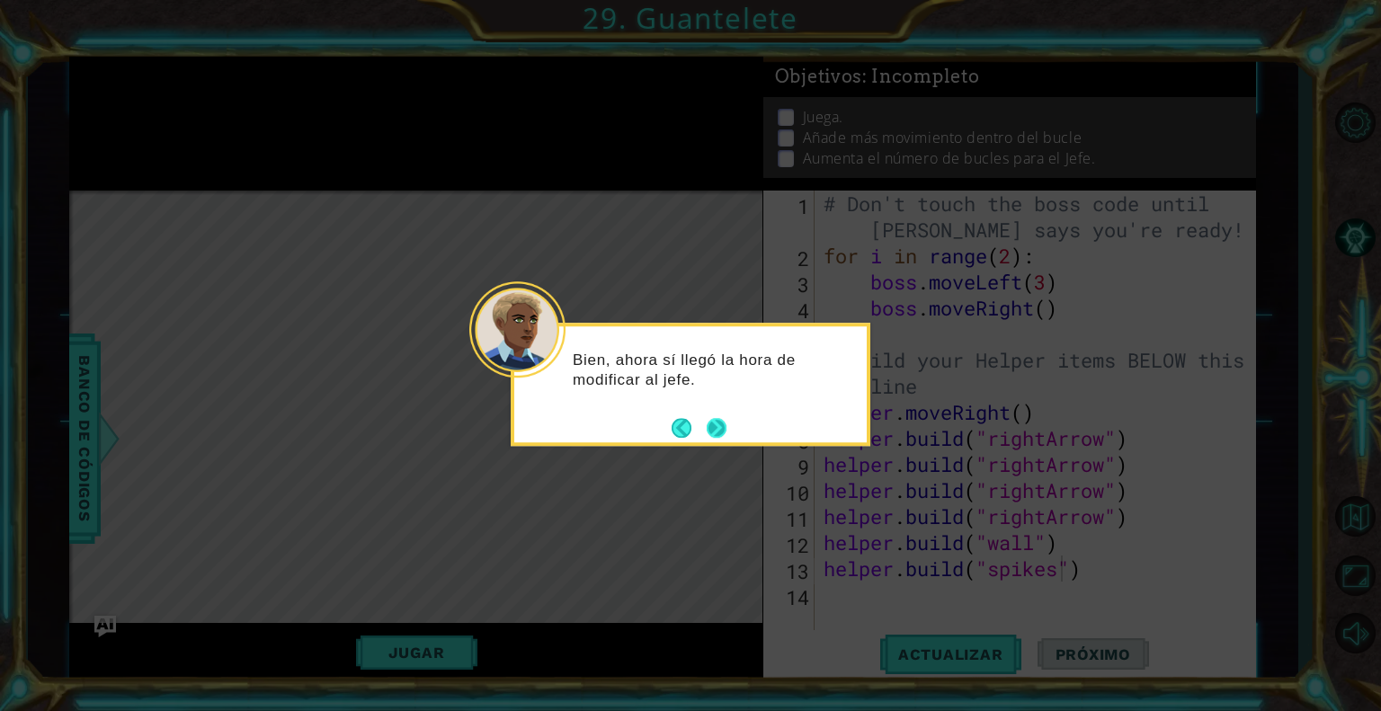
click at [710, 426] on button "Next" at bounding box center [716, 428] width 20 height 20
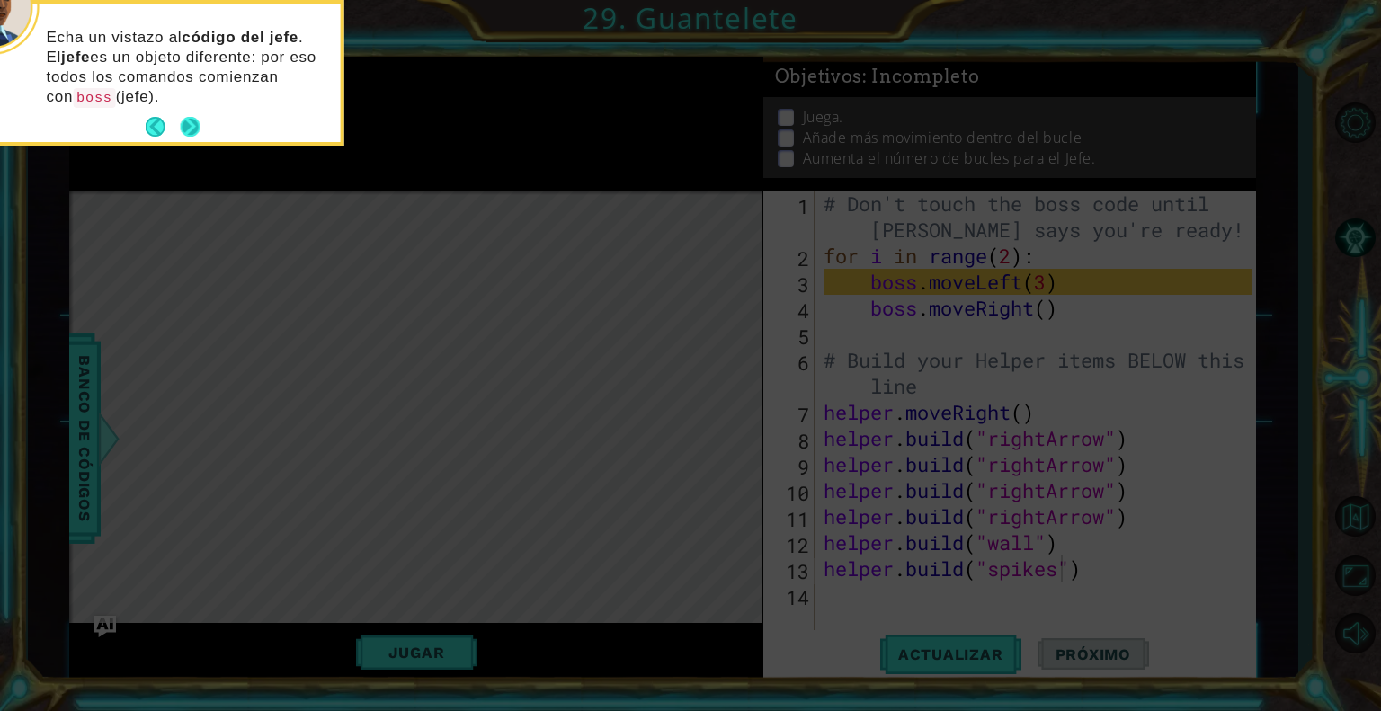
click at [189, 137] on button "Next" at bounding box center [191, 127] width 20 height 20
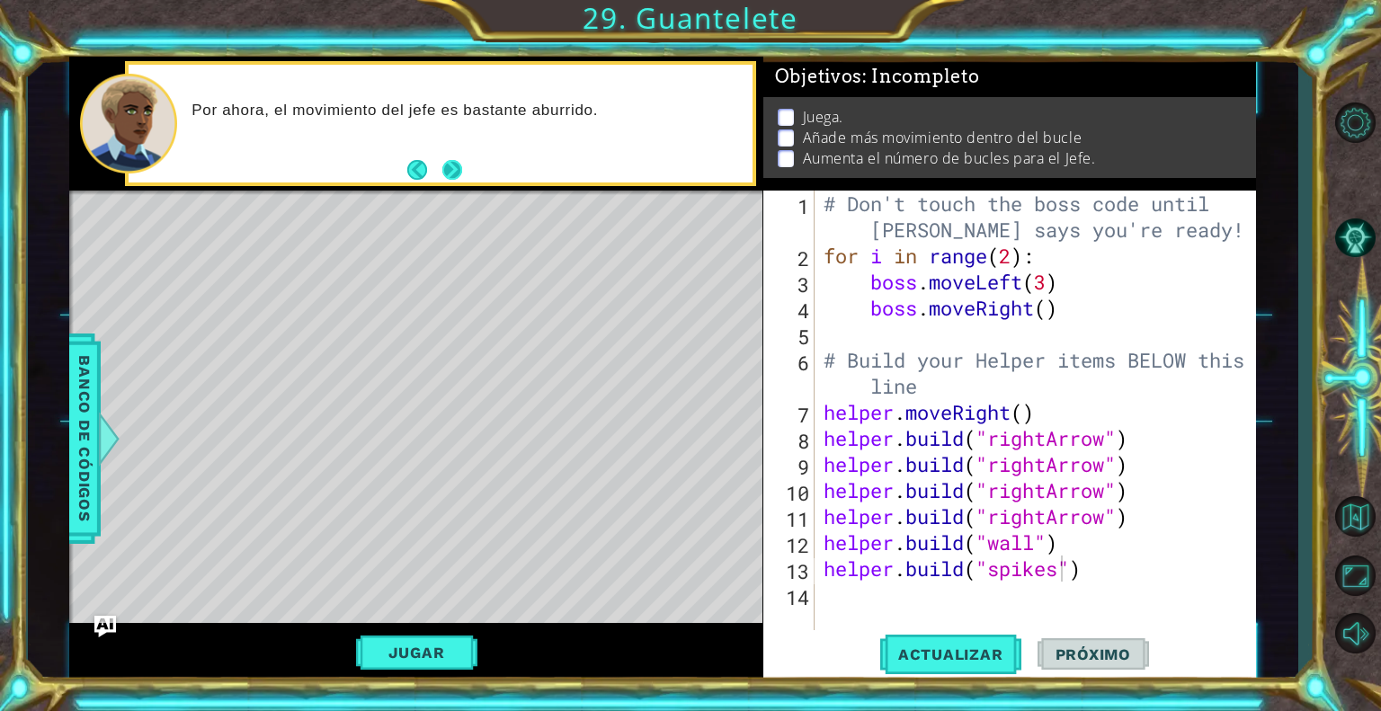
click at [453, 168] on button "Next" at bounding box center [452, 170] width 20 height 20
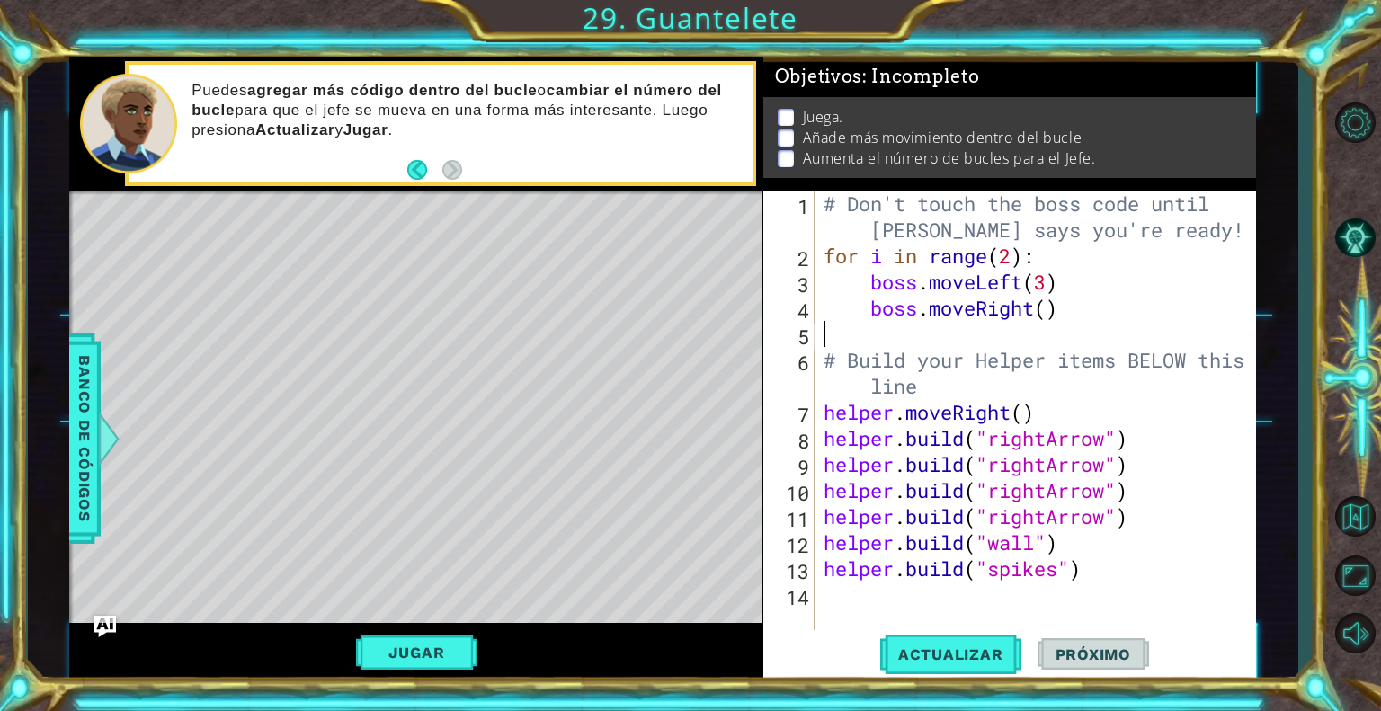
click at [1031, 337] on div "# Don't touch the boss code until [PERSON_NAME] says you're ready! for i in ran…" at bounding box center [1040, 451] width 440 height 521
click at [1000, 344] on div "# Don't touch the boss code until [PERSON_NAME] says you're ready! for i in ran…" at bounding box center [1040, 451] width 440 height 521
type textarea "b"
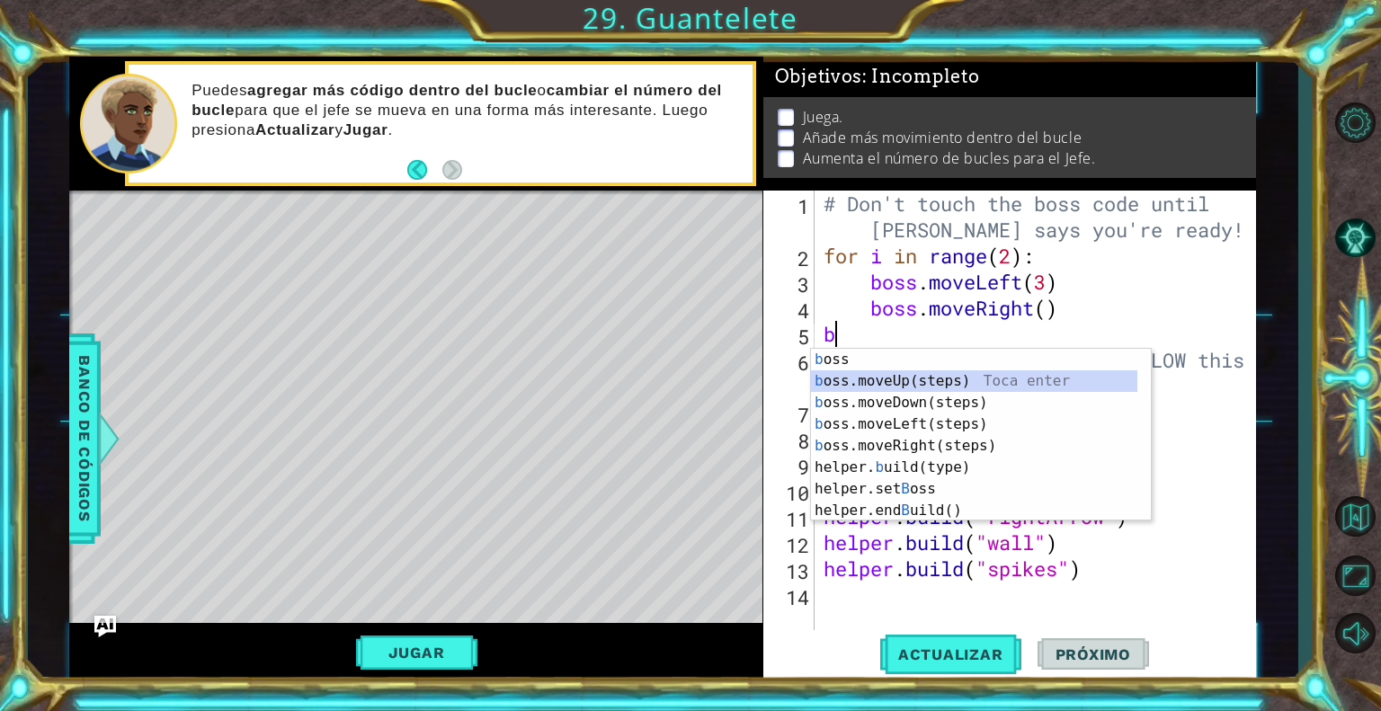
click at [1028, 373] on div "b oss Toca enter b oss.moveUp(steps) Toca enter b oss.moveDown(steps) Toca ente…" at bounding box center [981, 457] width 340 height 216
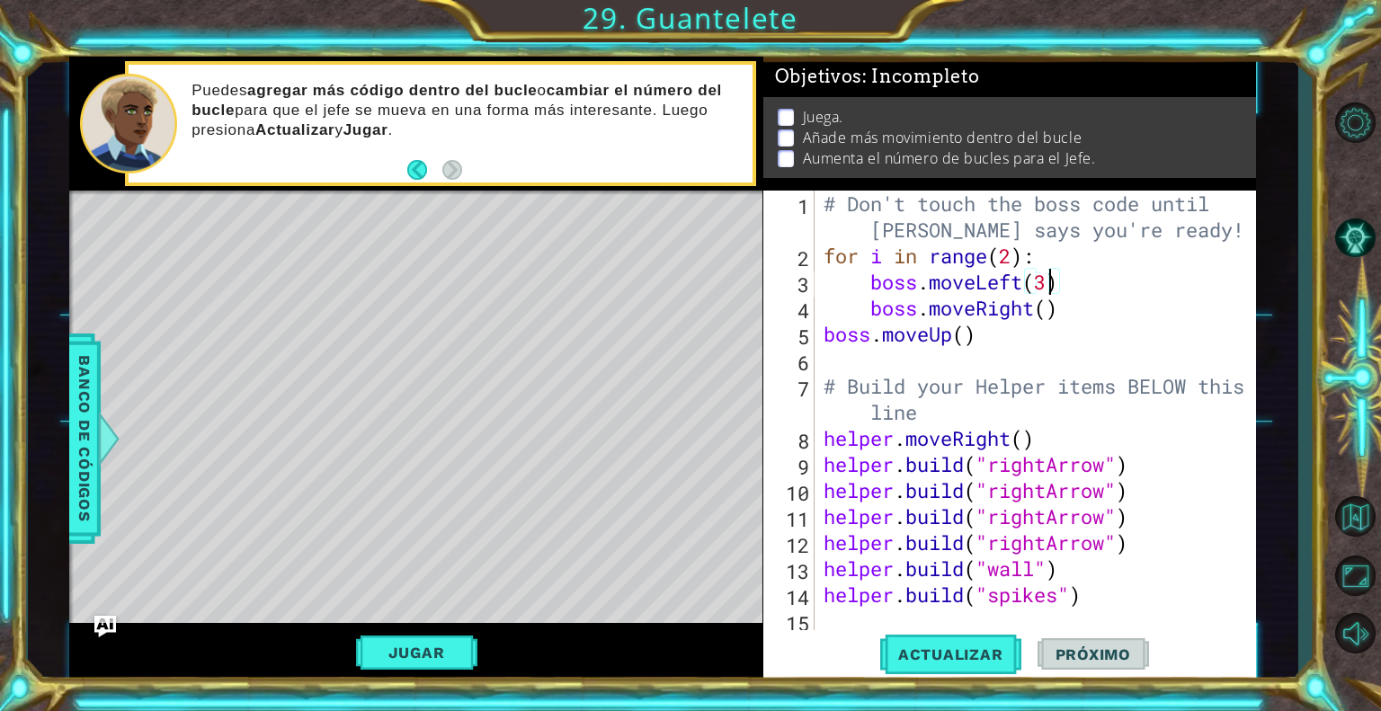
click at [1047, 283] on div "# Don't touch the boss code until [PERSON_NAME] says you're ready! for i in ran…" at bounding box center [1040, 451] width 440 height 521
click at [1044, 306] on div "# Don't touch the boss code until [PERSON_NAME] says you're ready! for i in ran…" at bounding box center [1040, 451] width 440 height 521
click at [964, 330] on div "# Don't touch the boss code until [PERSON_NAME] says you're ready! for i in ran…" at bounding box center [1040, 451] width 440 height 521
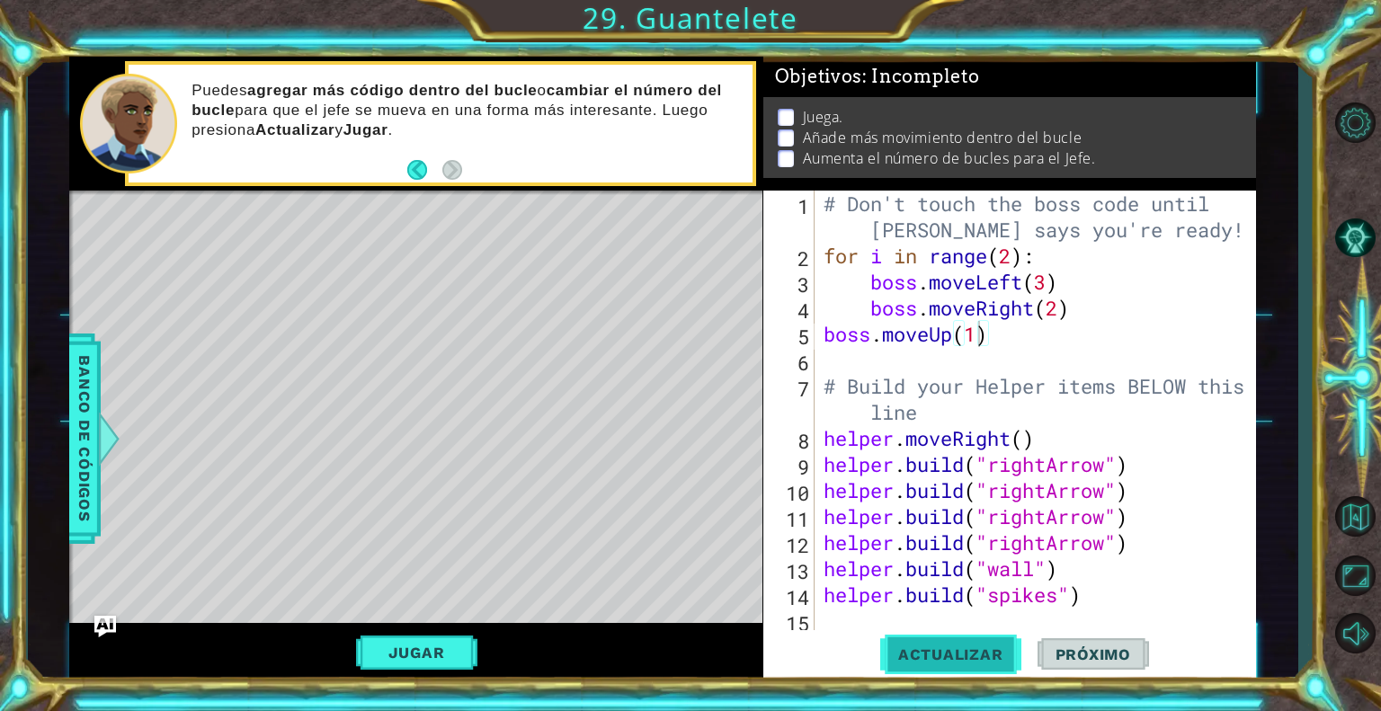
click at [978, 658] on span "Actualizar" at bounding box center [950, 654] width 141 height 18
click at [1011, 261] on div "# Don't touch the boss code until [PERSON_NAME] says you're ready! for i in ran…" at bounding box center [1040, 451] width 440 height 521
type textarea "for i in range(3):"
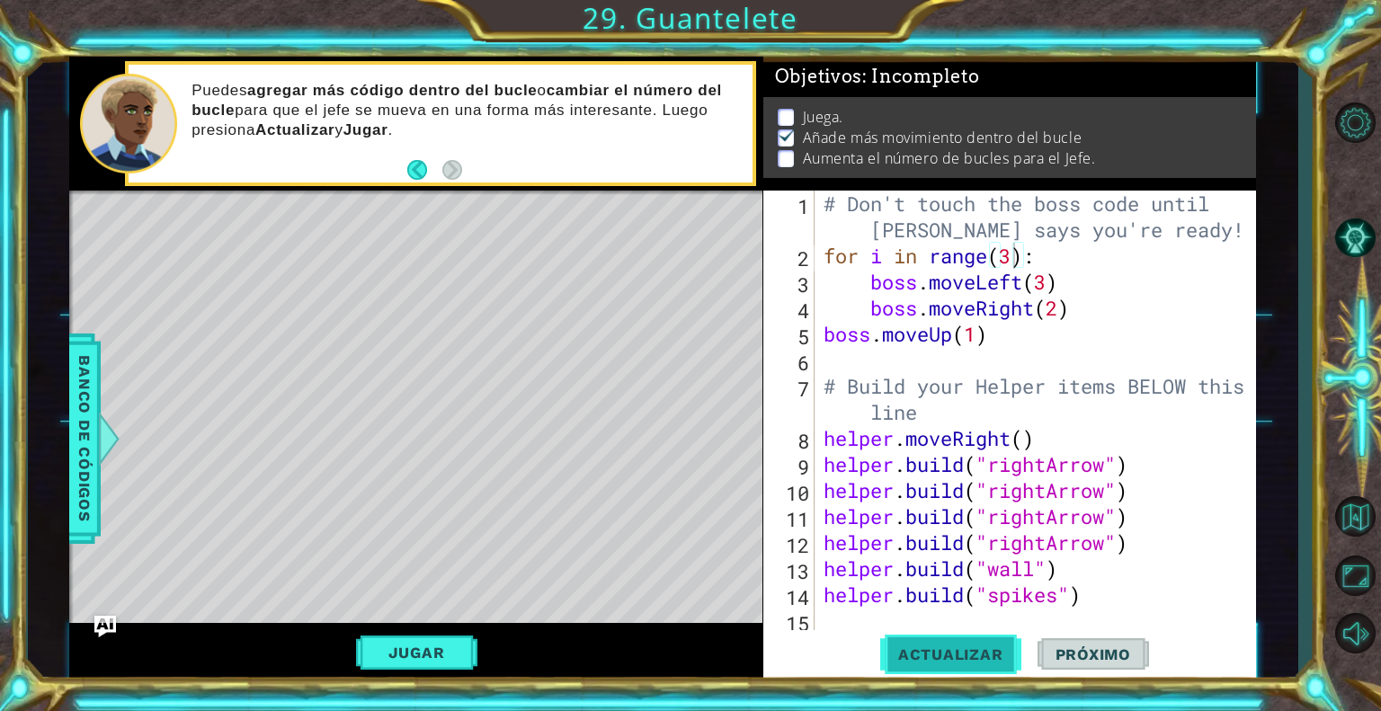
click at [966, 663] on button "Actualizar" at bounding box center [950, 654] width 141 height 49
click at [445, 647] on button "Jugar" at bounding box center [416, 652] width 121 height 34
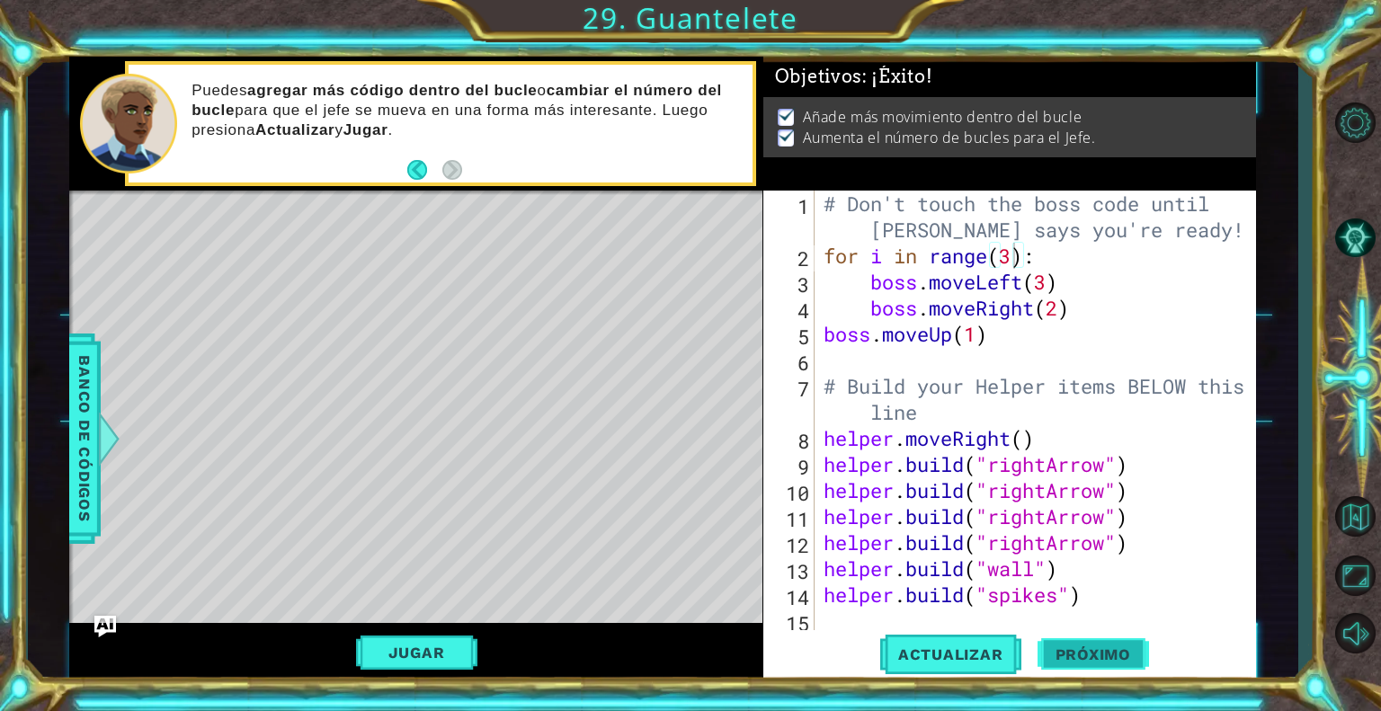
click at [1089, 655] on span "Próximo" at bounding box center [1092, 655] width 111 height 18
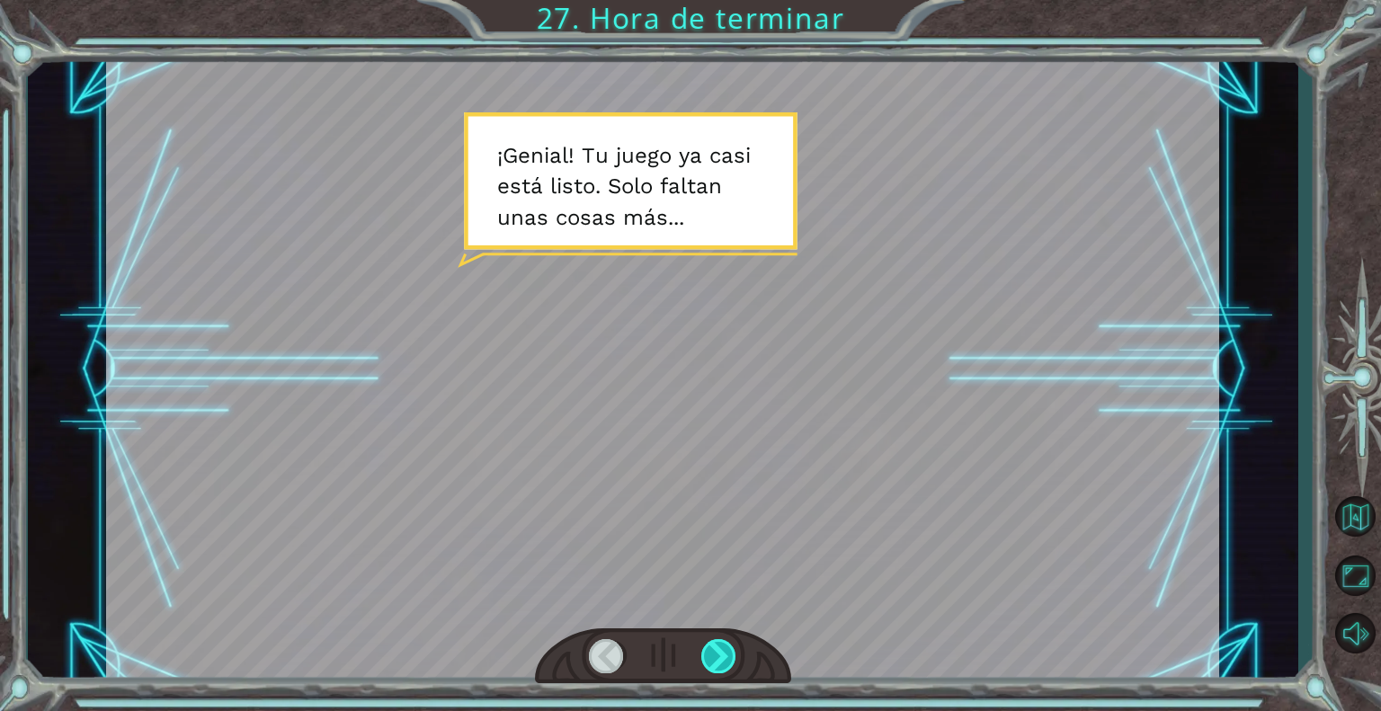
click at [720, 653] on div at bounding box center [719, 656] width 36 height 34
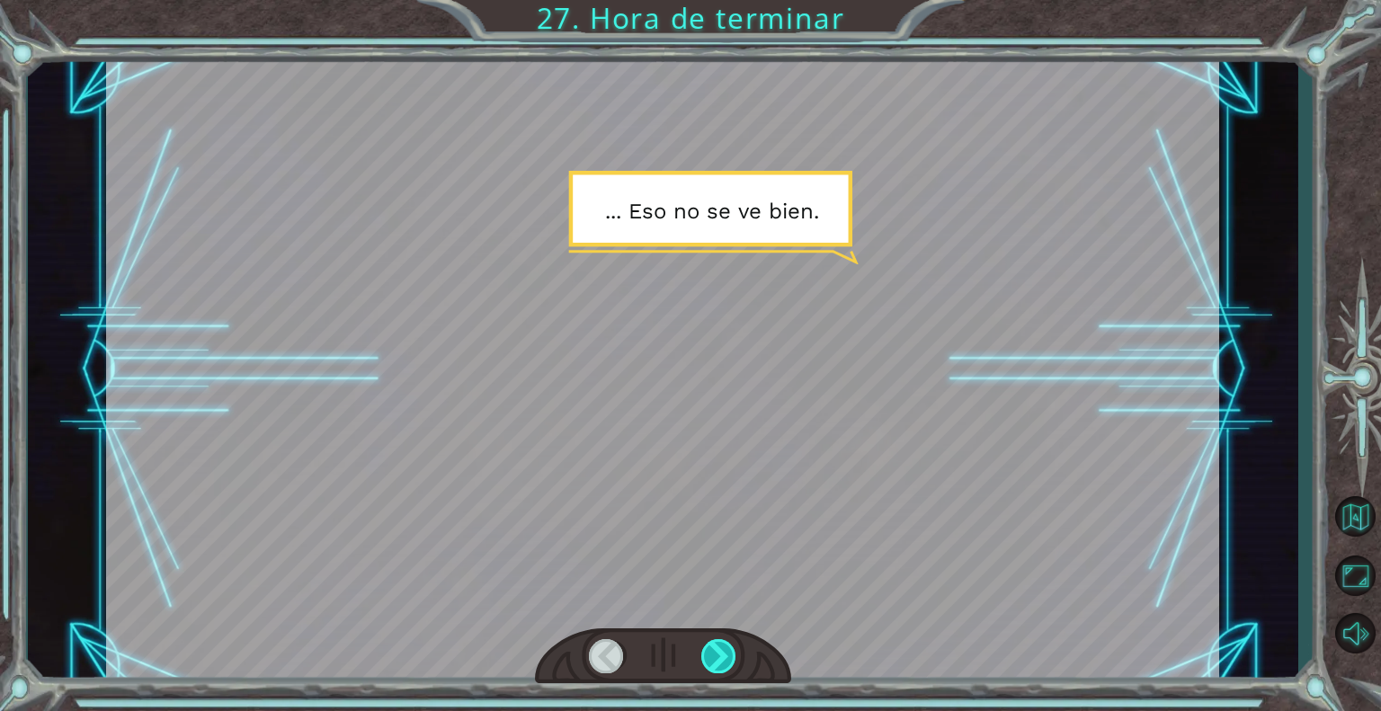
click at [720, 653] on div at bounding box center [719, 656] width 36 height 34
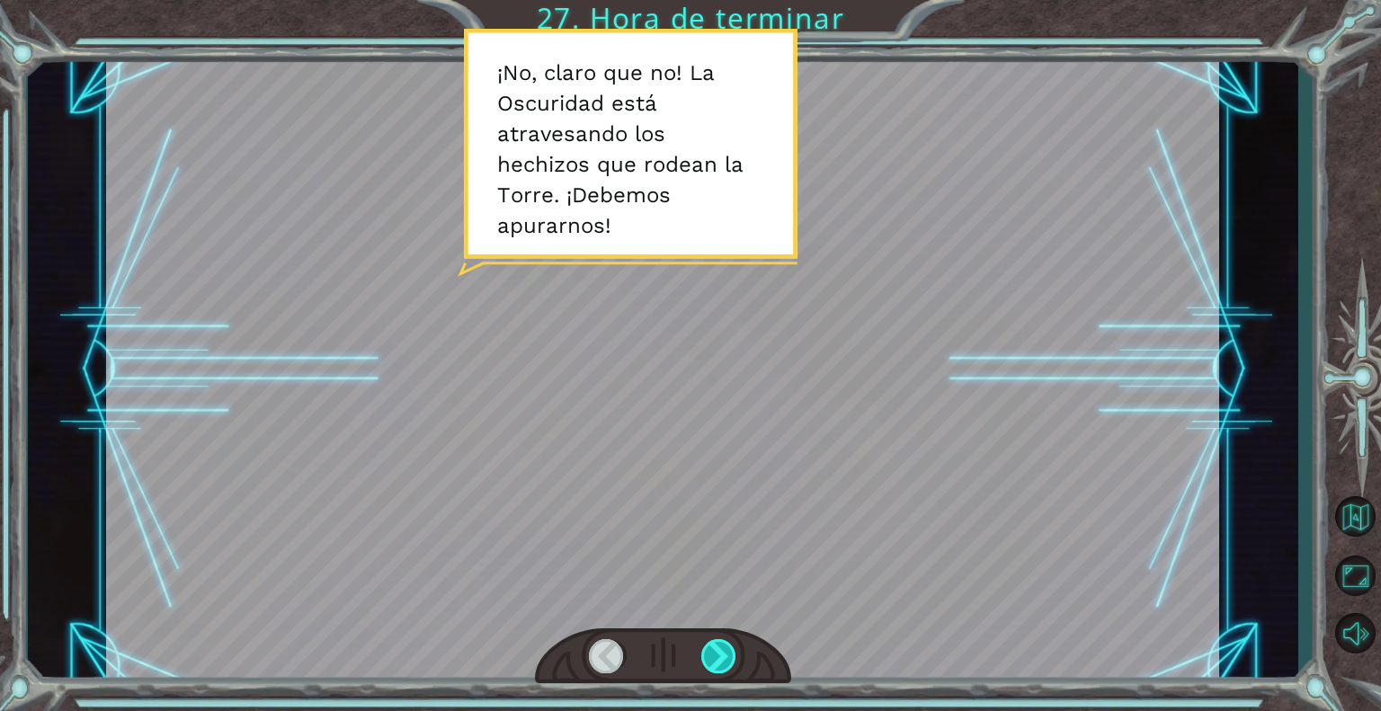
click at [720, 653] on div at bounding box center [719, 656] width 36 height 34
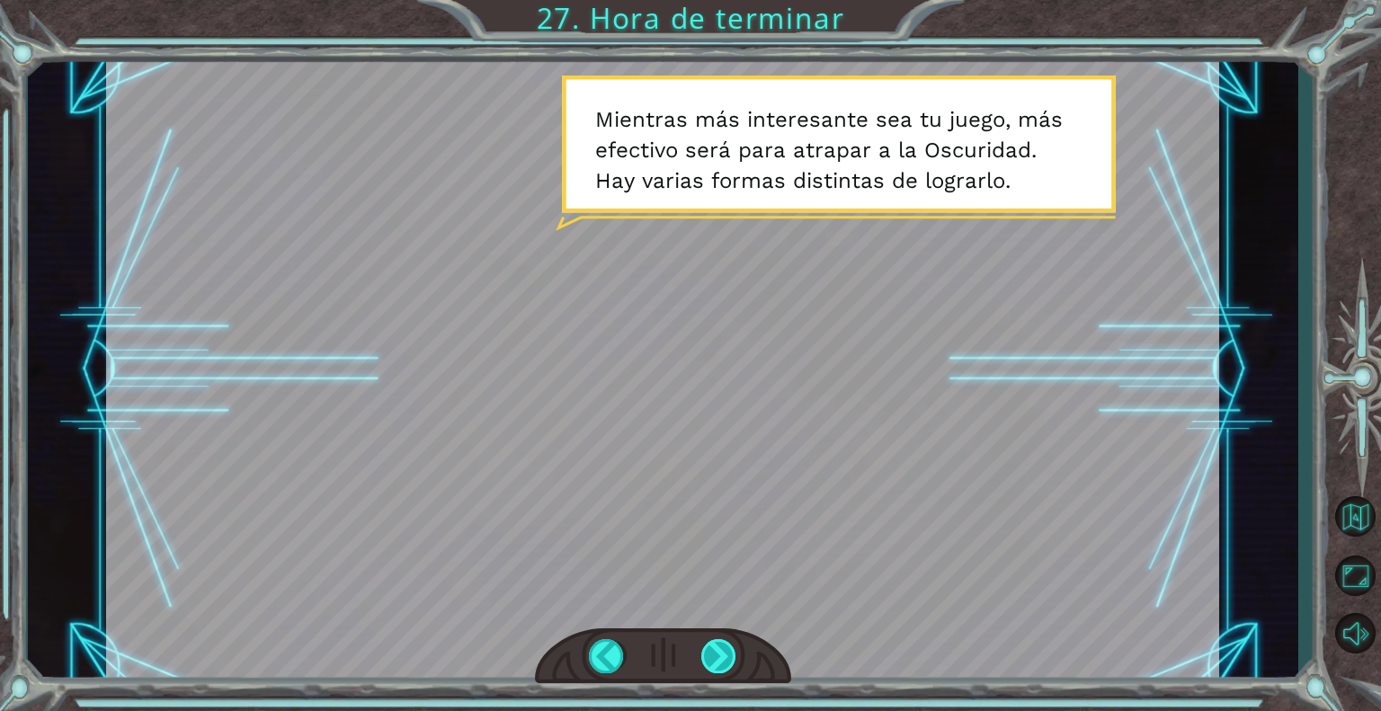
click at [720, 653] on div at bounding box center [719, 656] width 36 height 34
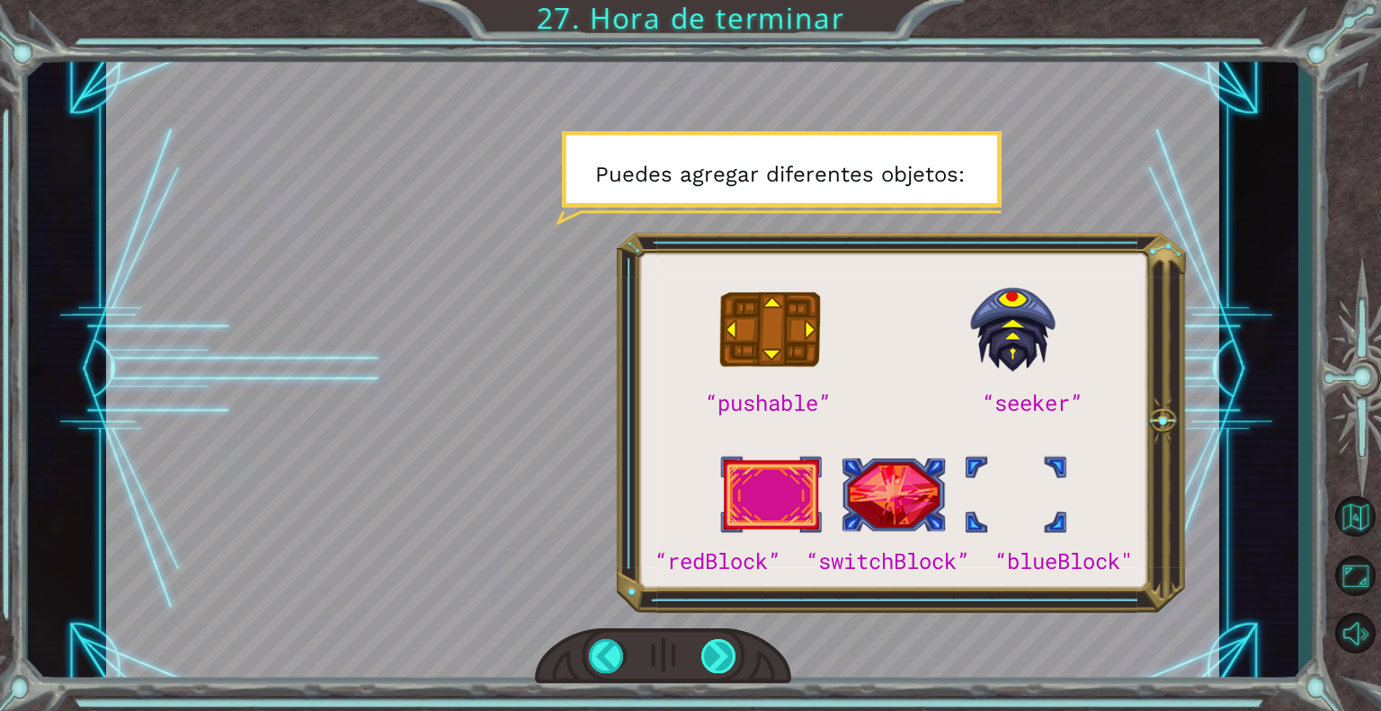
click at [720, 653] on div at bounding box center [719, 656] width 36 height 34
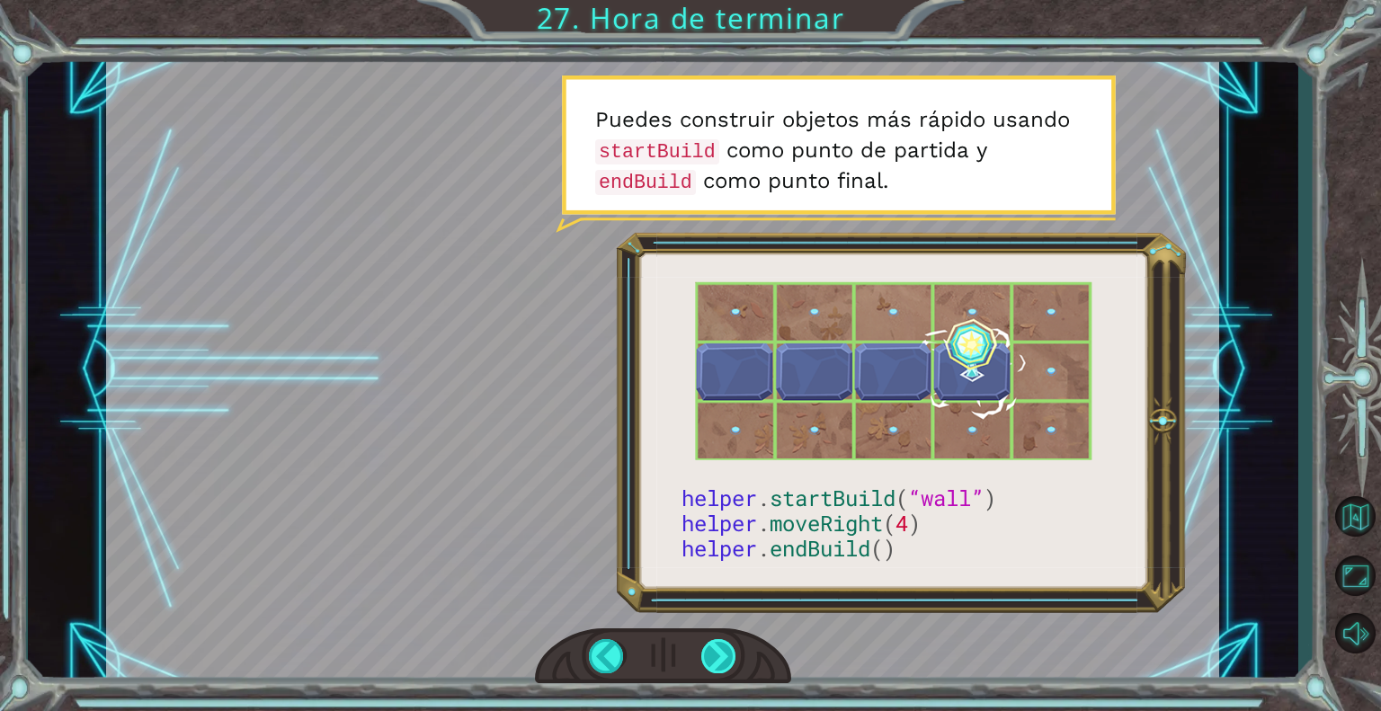
click at [720, 653] on div at bounding box center [719, 656] width 36 height 34
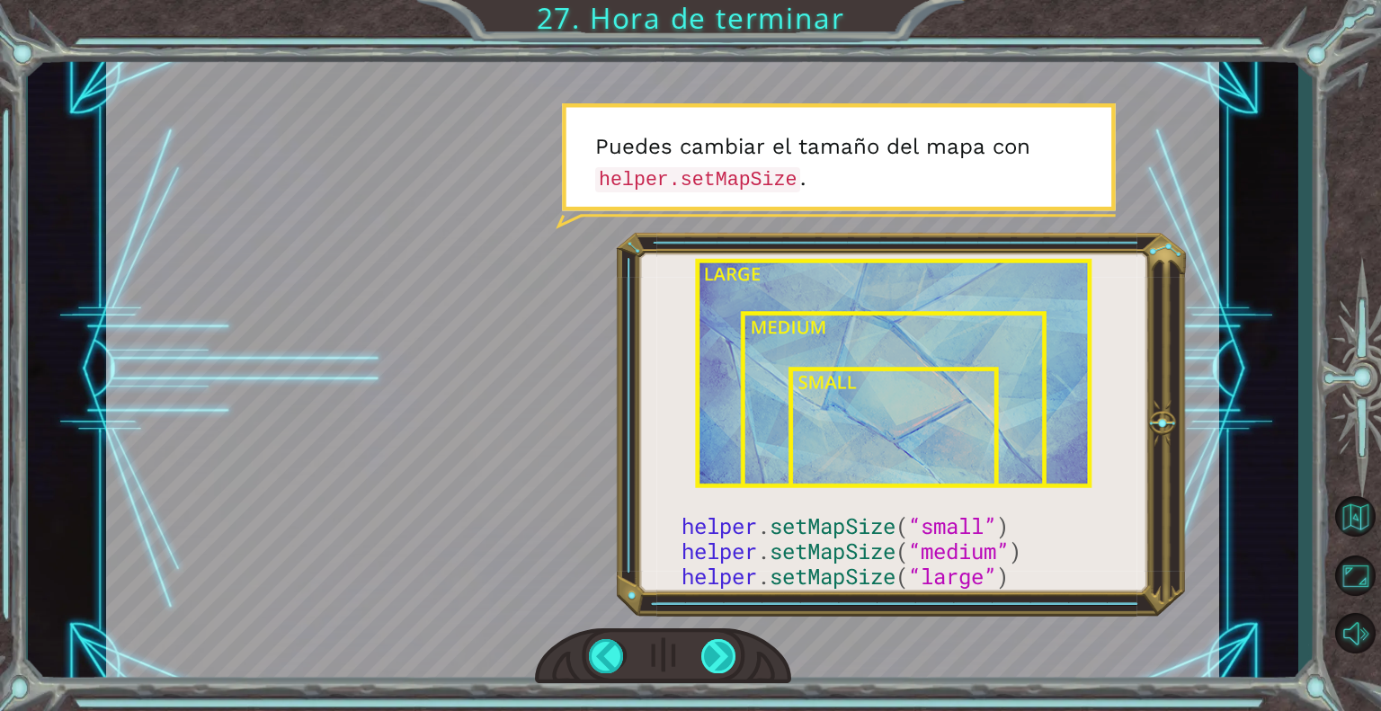
click at [720, 653] on div at bounding box center [719, 656] width 36 height 34
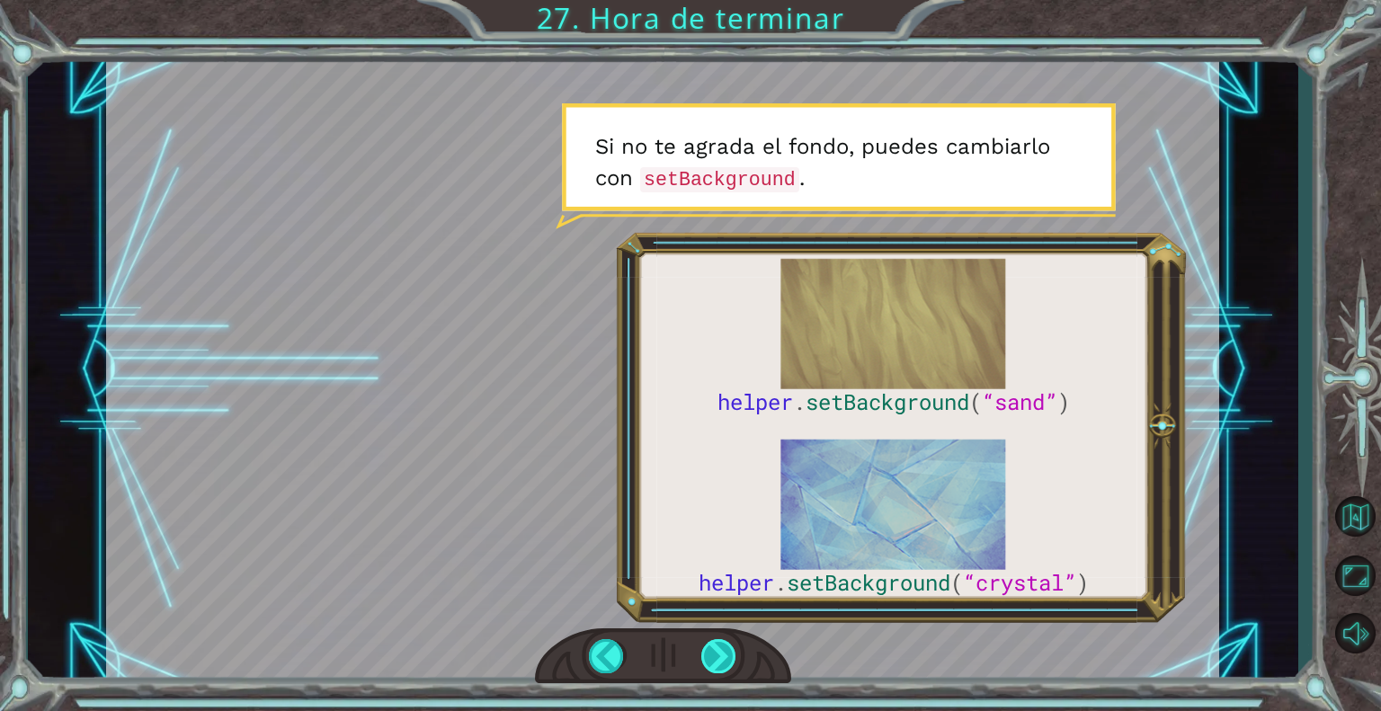
click at [720, 653] on div at bounding box center [719, 656] width 36 height 34
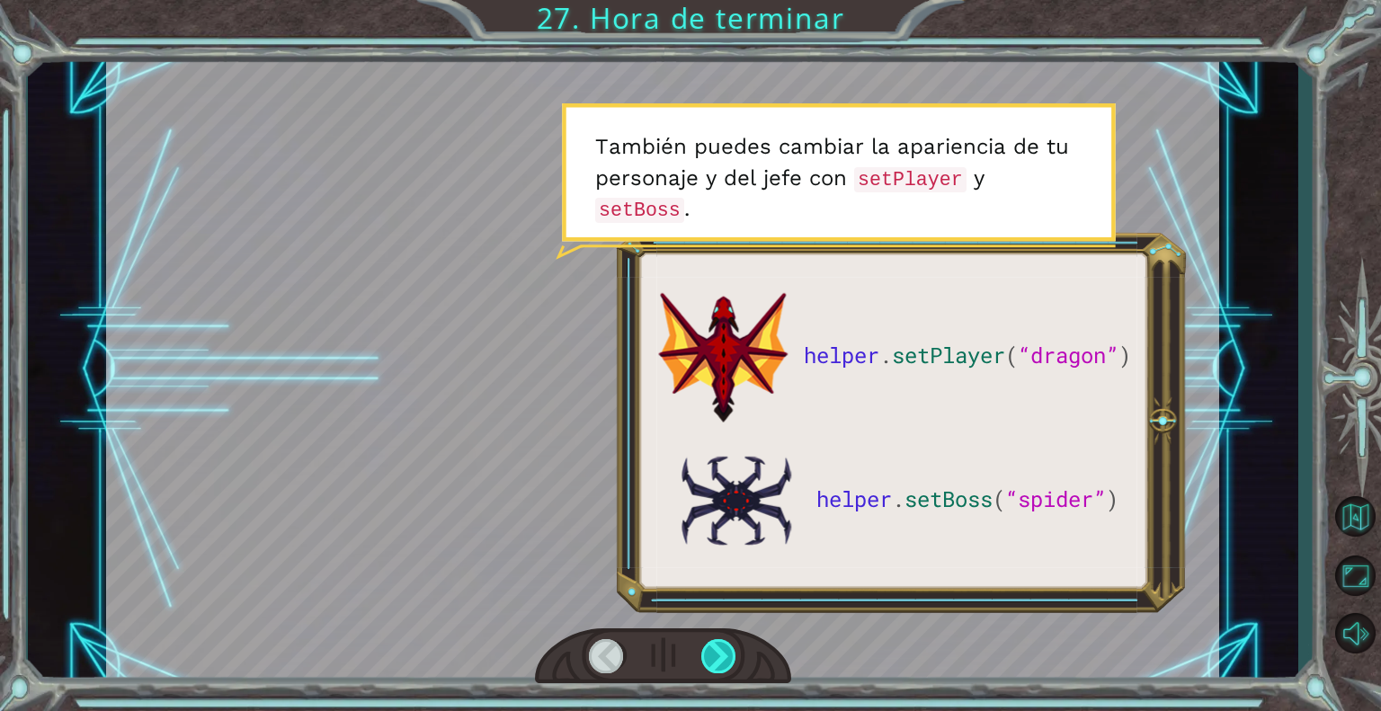
click at [720, 653] on div at bounding box center [719, 656] width 36 height 34
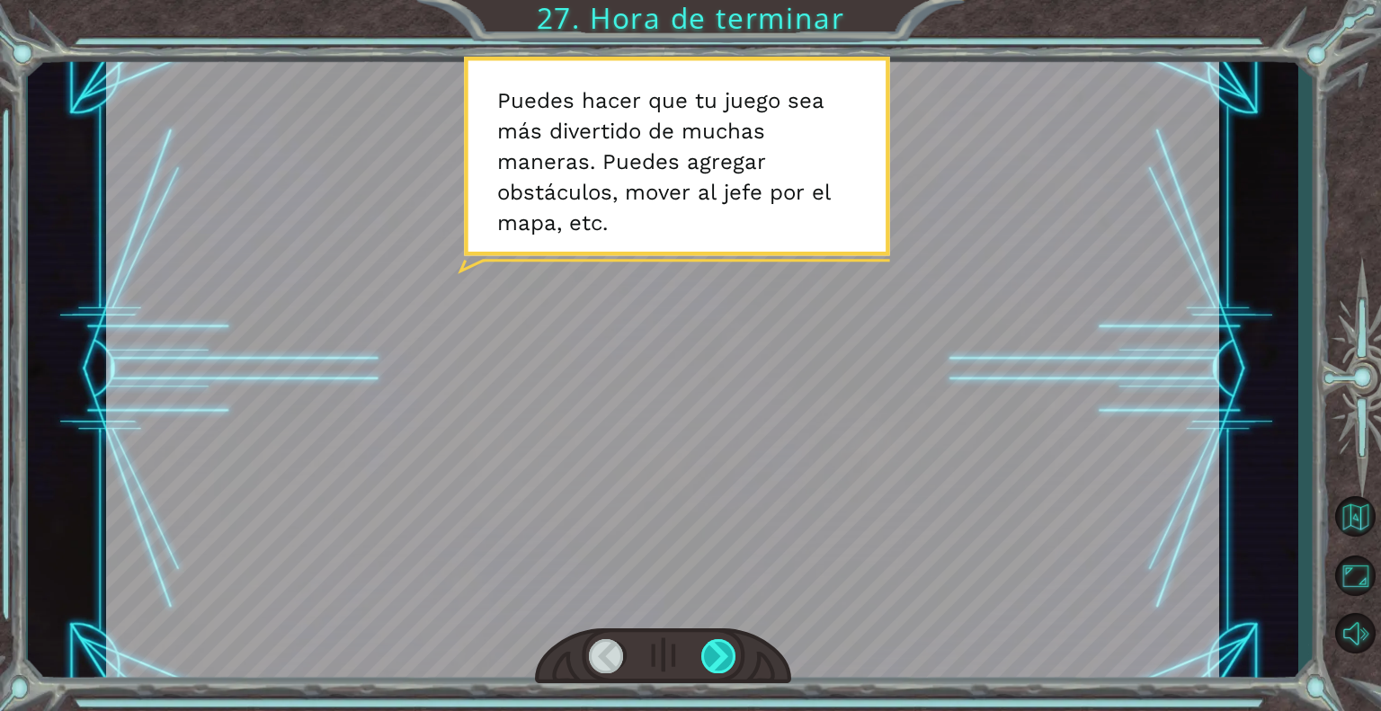
click at [720, 653] on div at bounding box center [719, 656] width 36 height 34
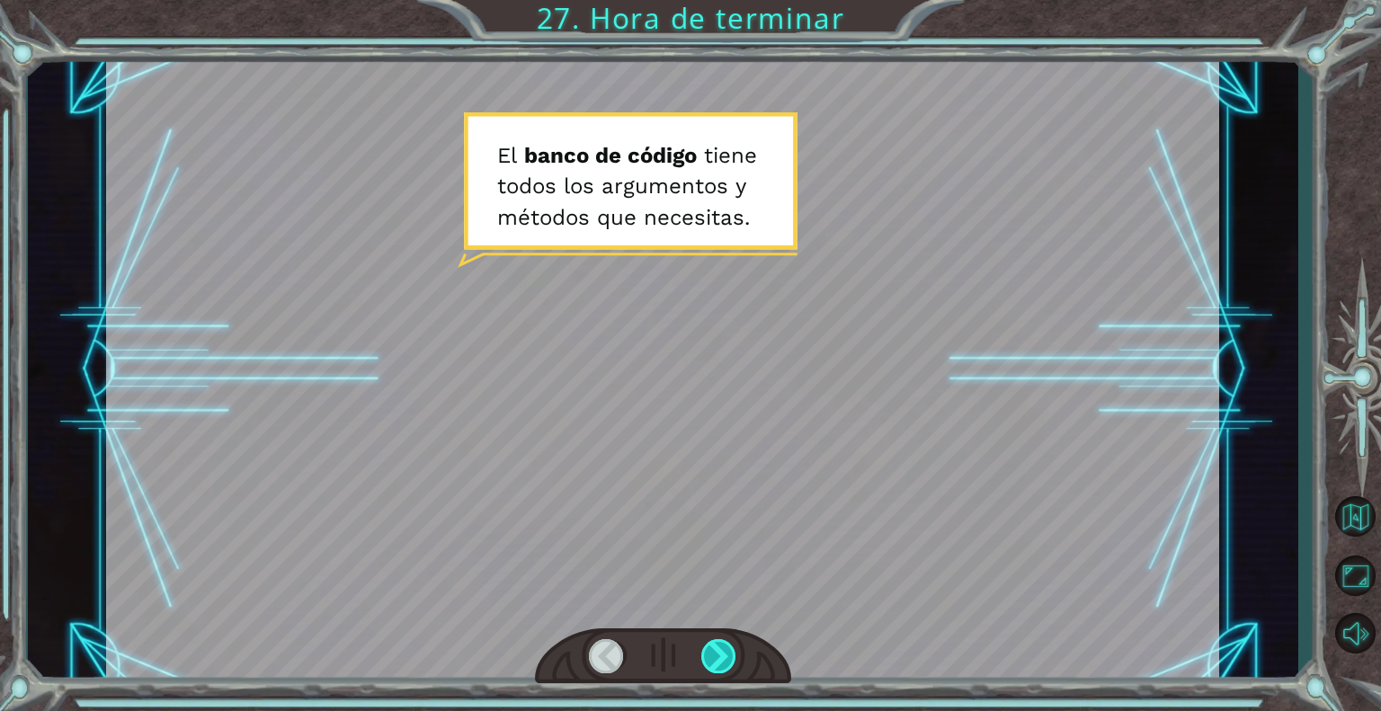
click at [720, 653] on div at bounding box center [719, 656] width 36 height 34
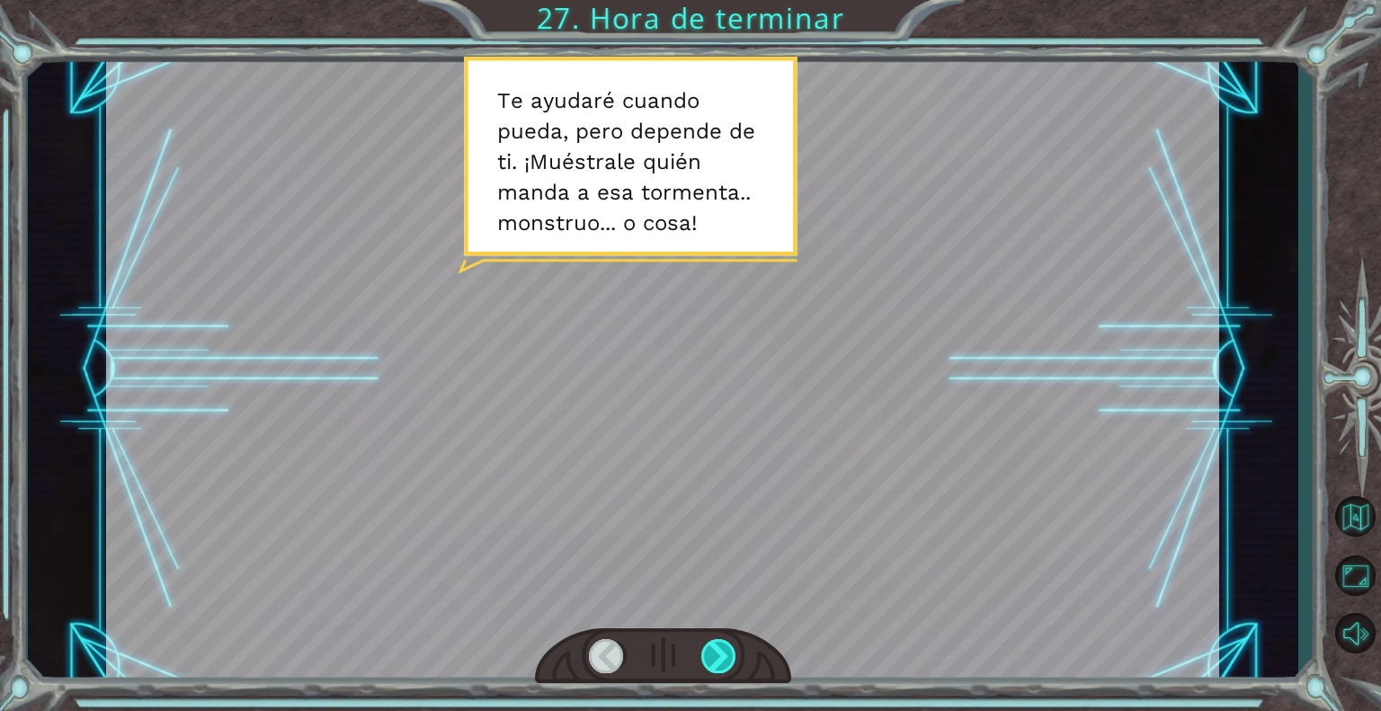
click at [720, 653] on div at bounding box center [719, 656] width 36 height 34
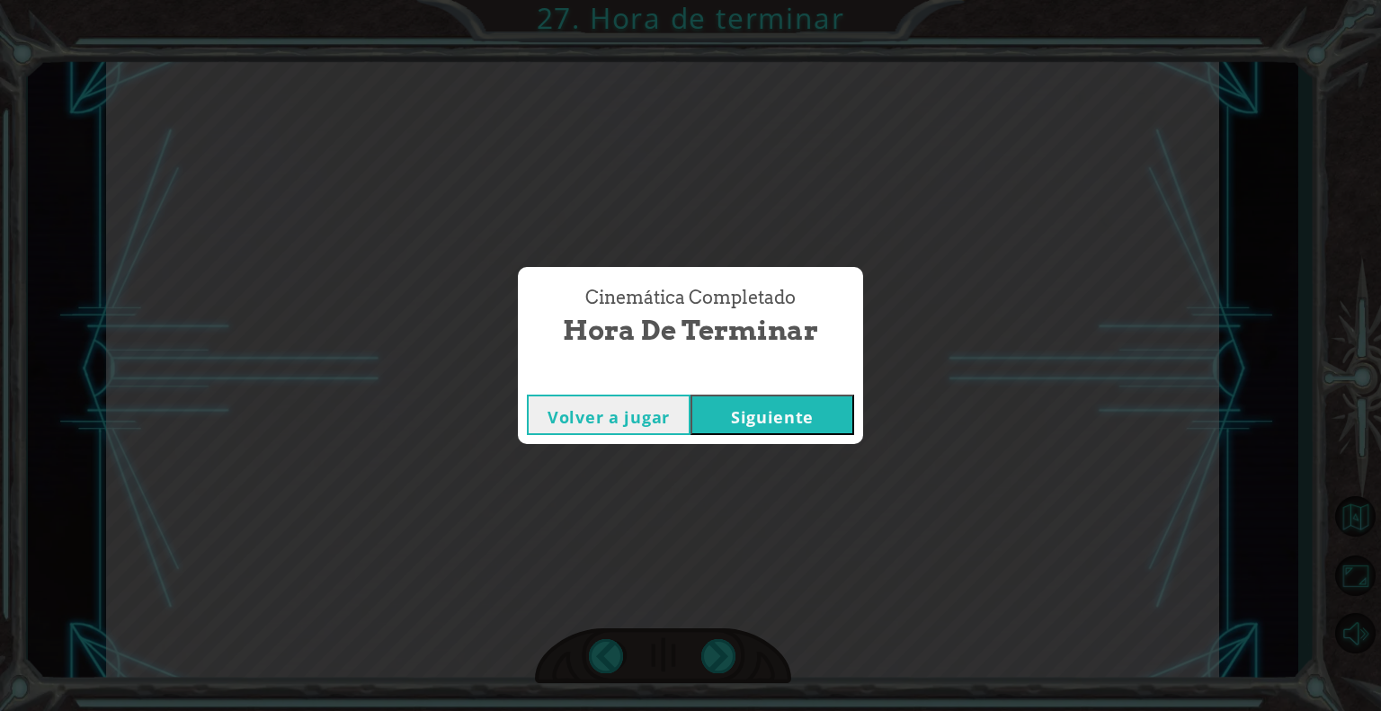
click at [749, 424] on button "Siguiente" at bounding box center [772, 415] width 164 height 40
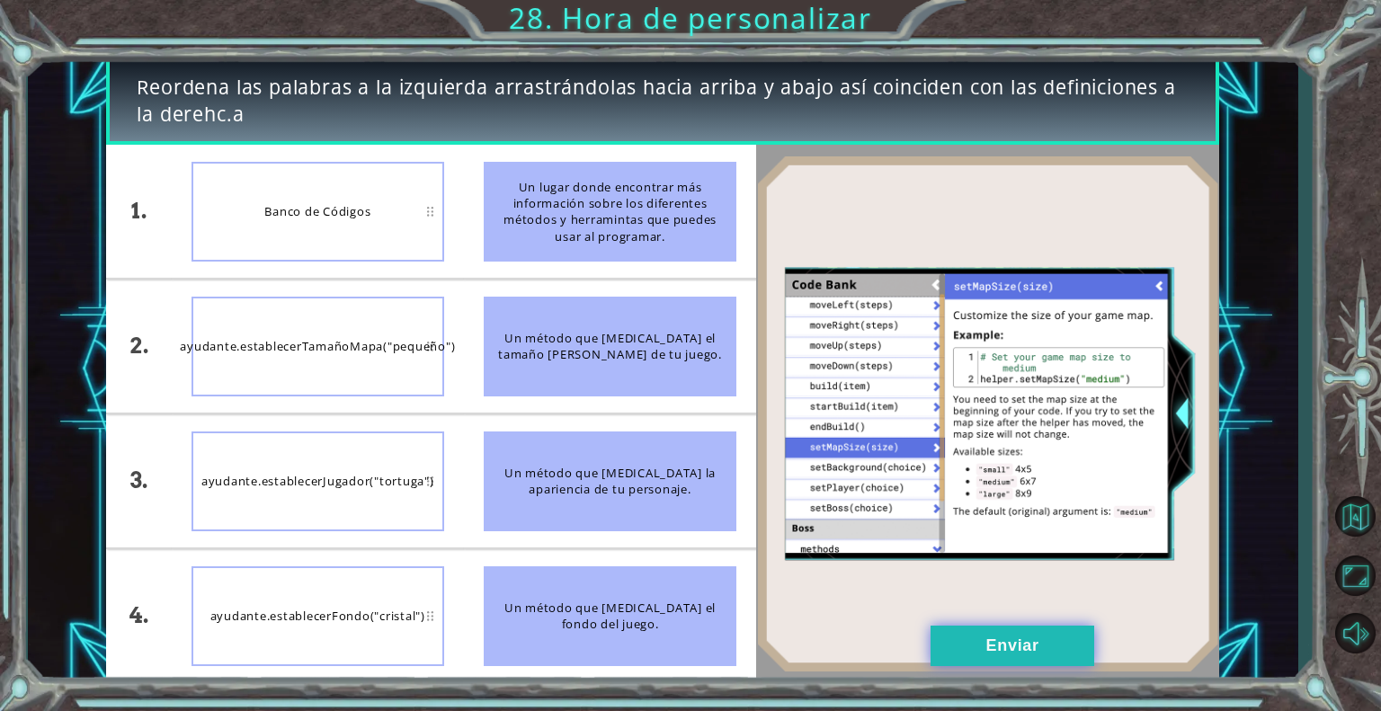
click at [1010, 641] on button "Enviar" at bounding box center [1012, 646] width 164 height 40
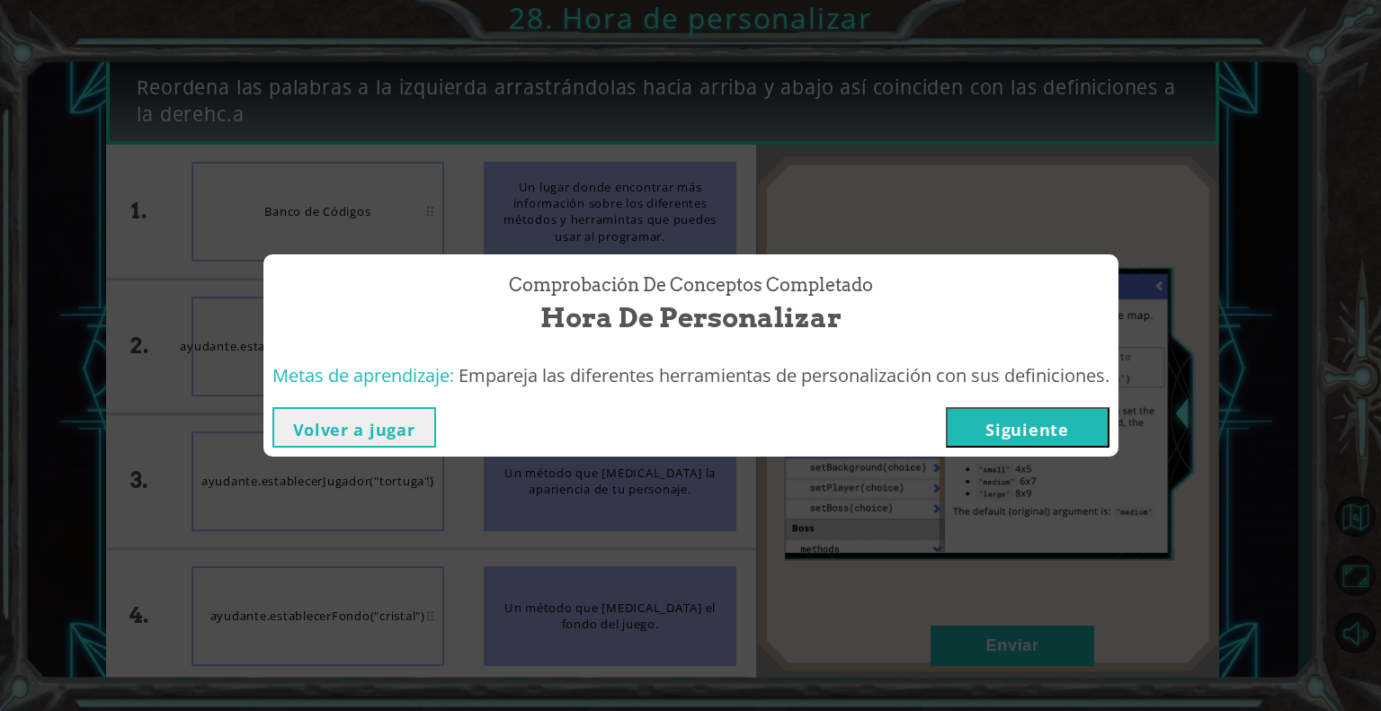
click at [1029, 416] on button "Siguiente" at bounding box center [1028, 427] width 164 height 40
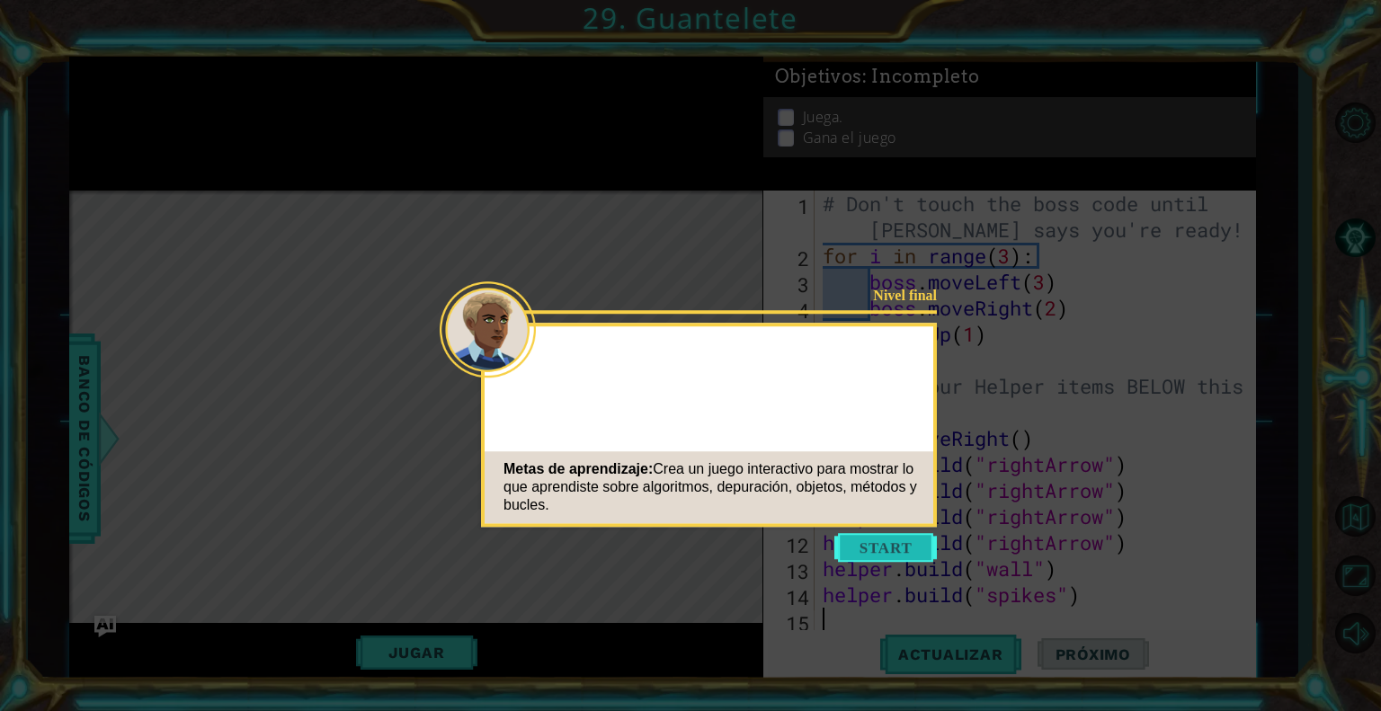
click at [872, 557] on button "Start" at bounding box center [885, 547] width 102 height 29
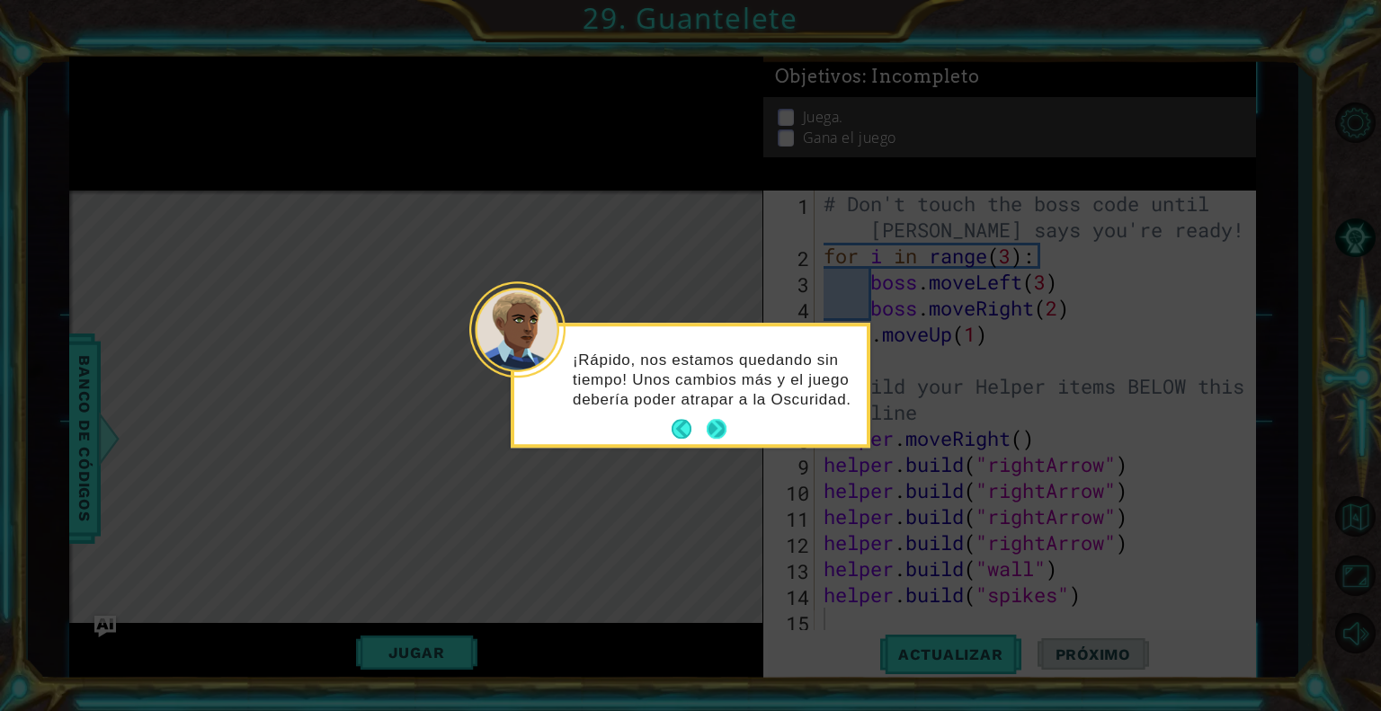
click at [715, 427] on button "Next" at bounding box center [716, 430] width 20 height 20
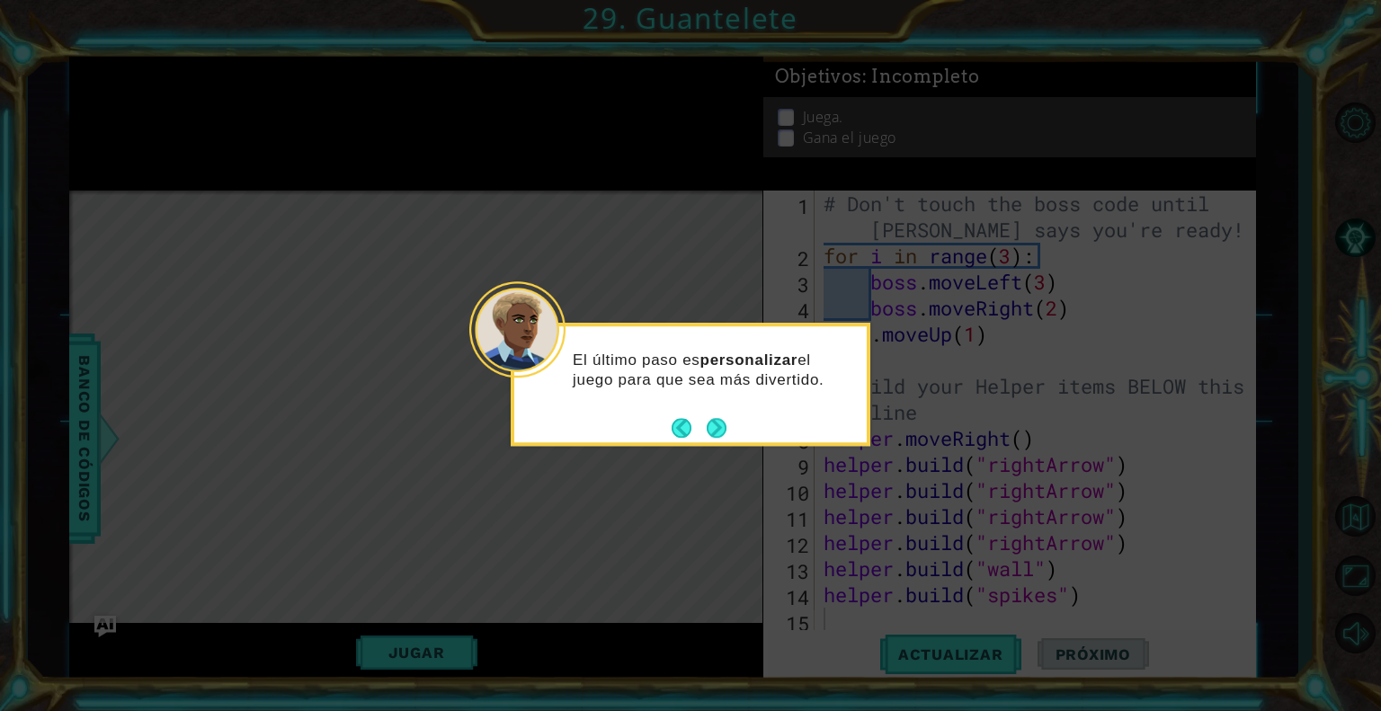
click at [715, 427] on button "Next" at bounding box center [716, 428] width 20 height 20
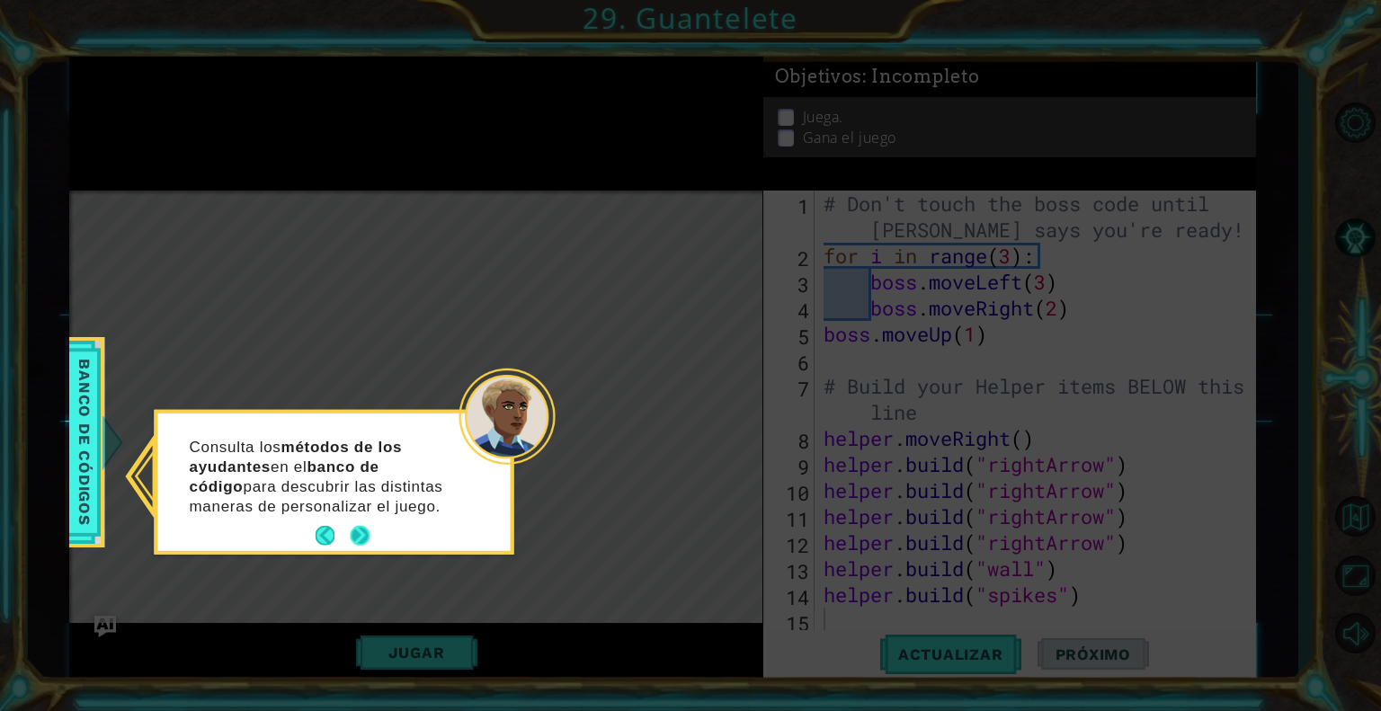
click at [365, 532] on button "Next" at bounding box center [360, 536] width 20 height 20
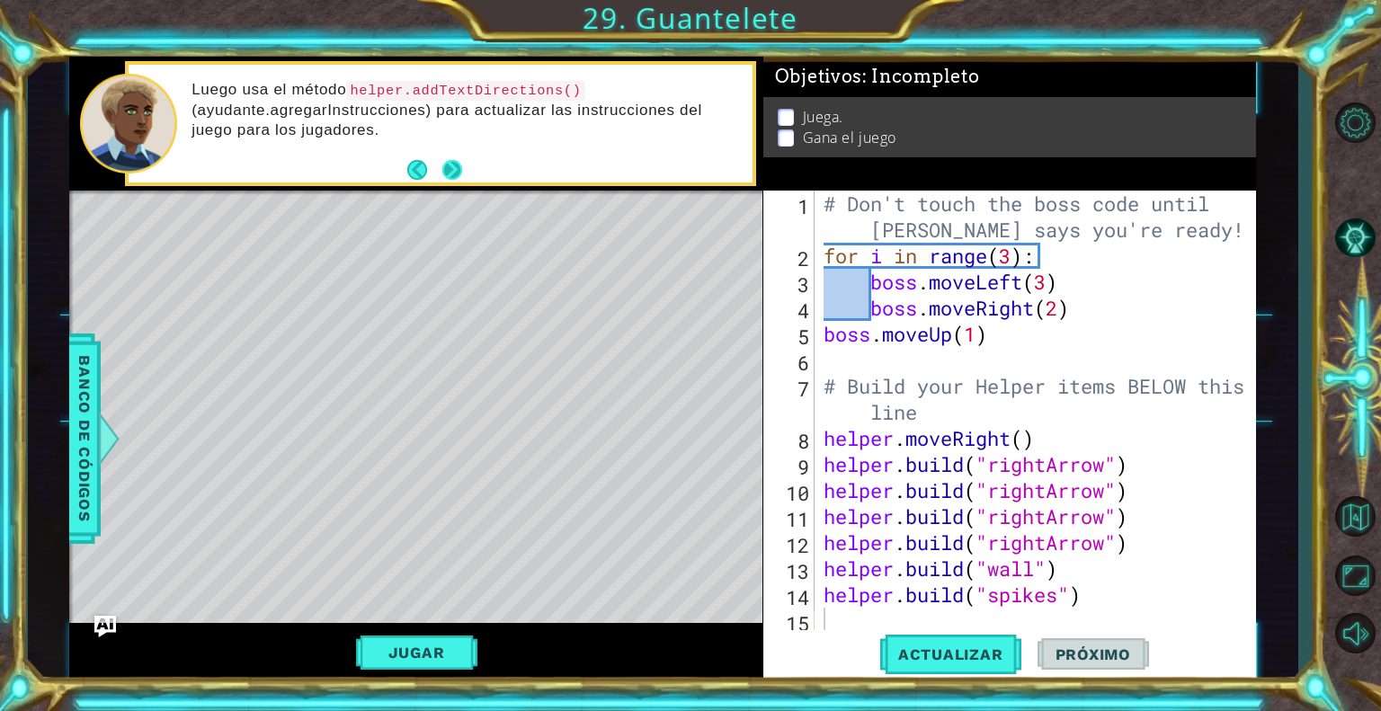
click at [444, 168] on button "Next" at bounding box center [452, 170] width 21 height 21
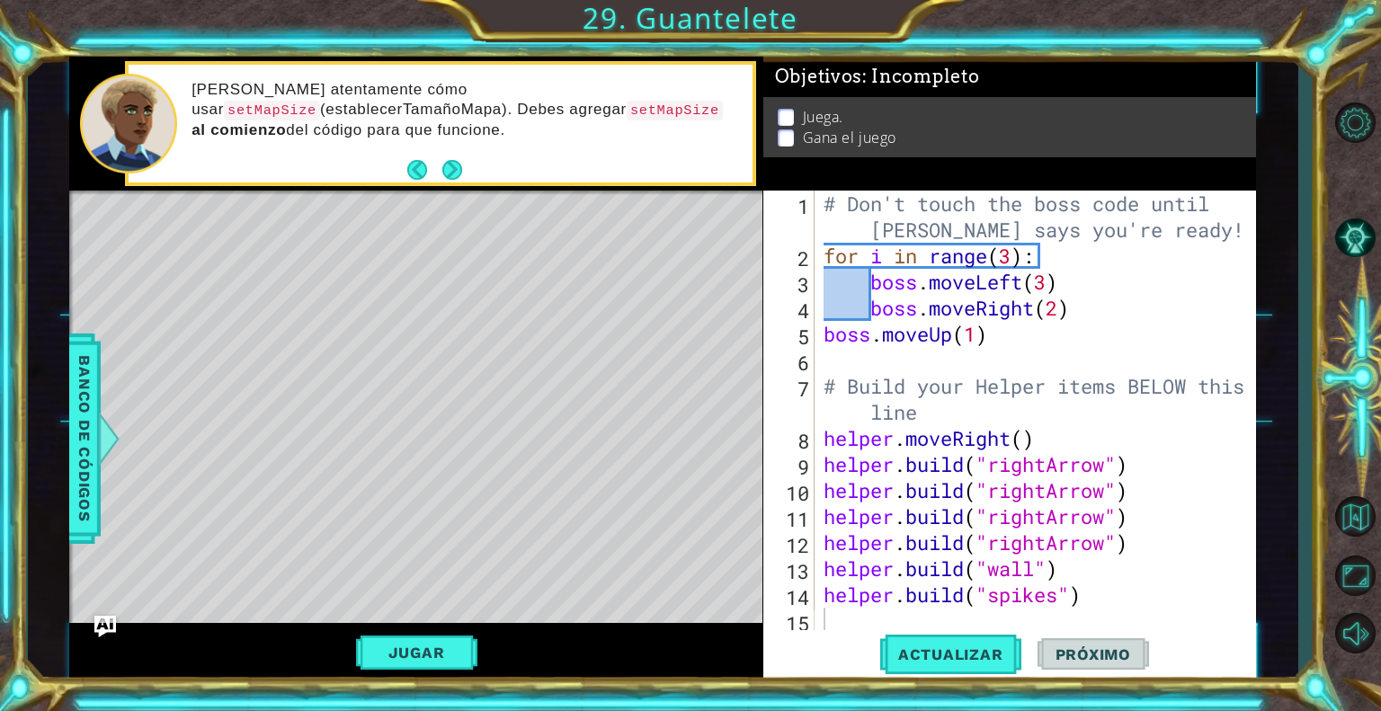
click at [444, 168] on button "Next" at bounding box center [452, 170] width 20 height 20
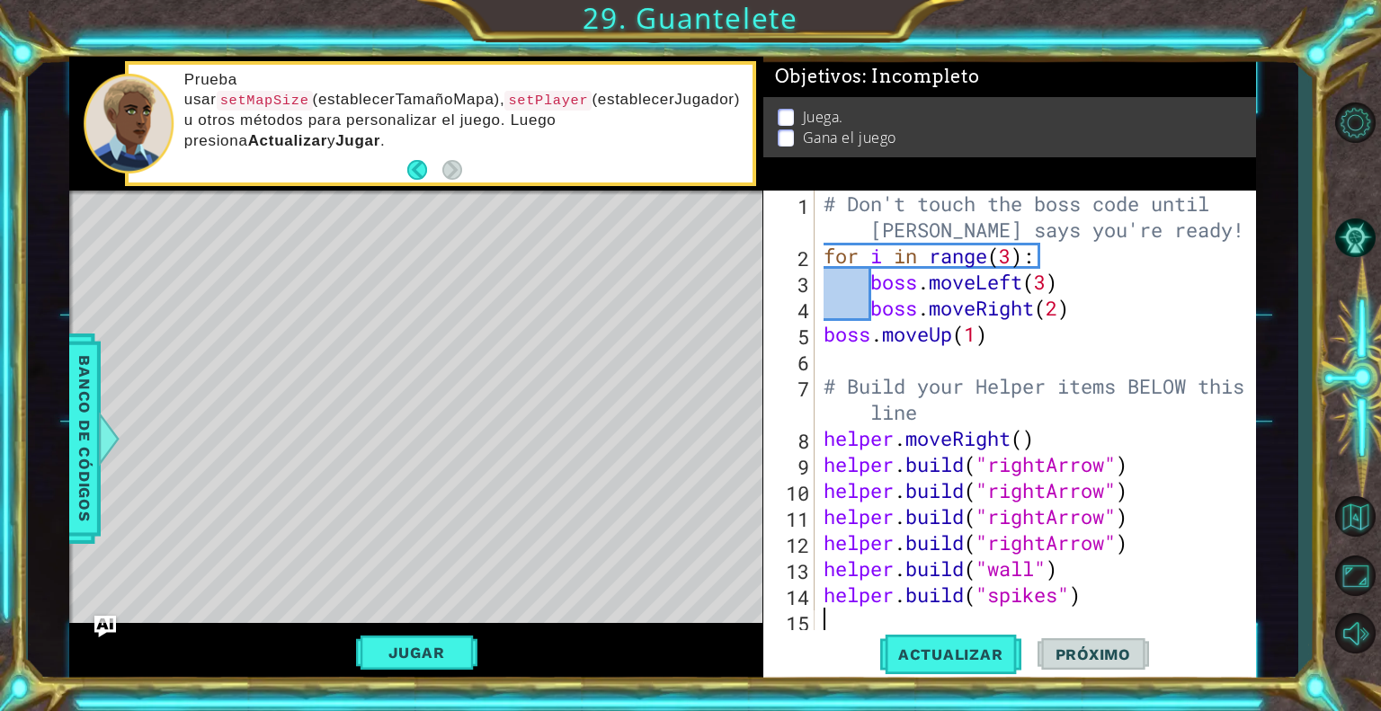
click at [875, 618] on div "# Don't touch the boss code until [PERSON_NAME] says you're ready! for i in ran…" at bounding box center [1040, 451] width 440 height 521
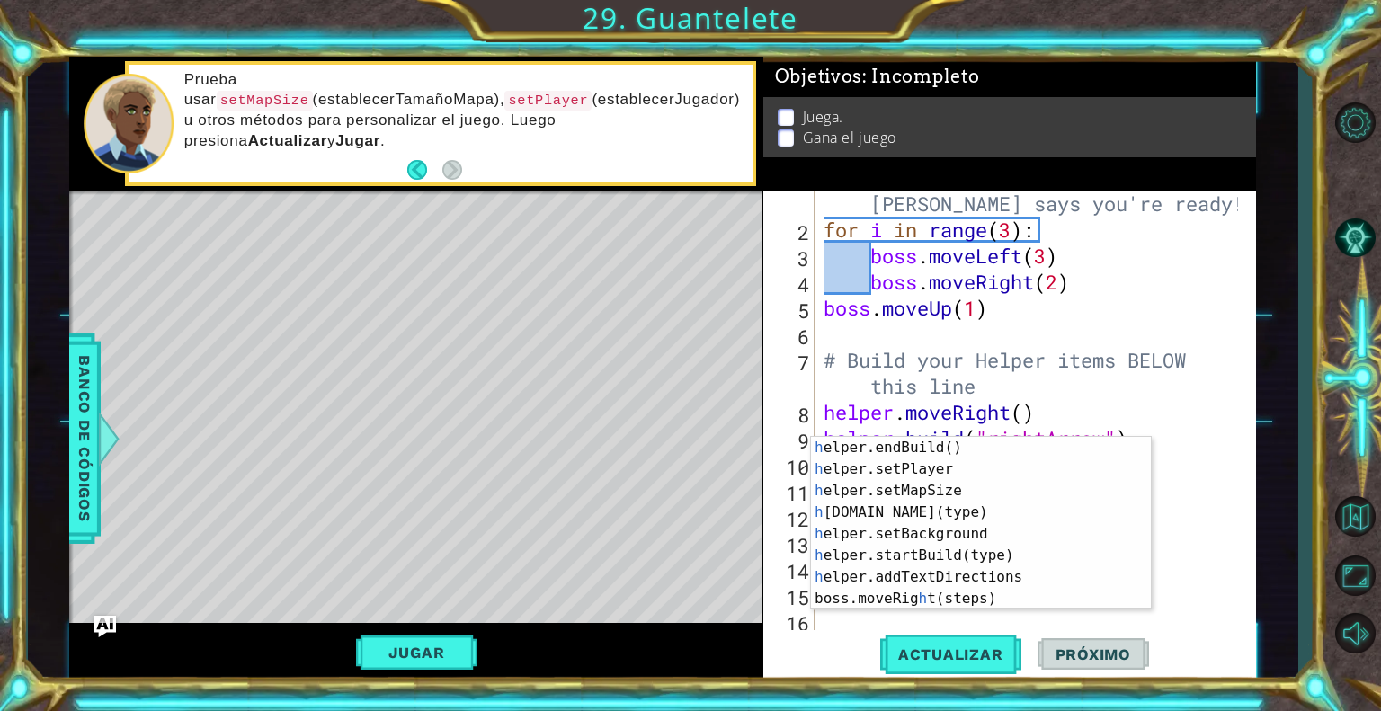
scroll to position [129, 0]
click at [971, 552] on div "h elper.endBuild() Toca enter h elper.setPlayer Toca enter h elper.setMapSize T…" at bounding box center [974, 545] width 326 height 216
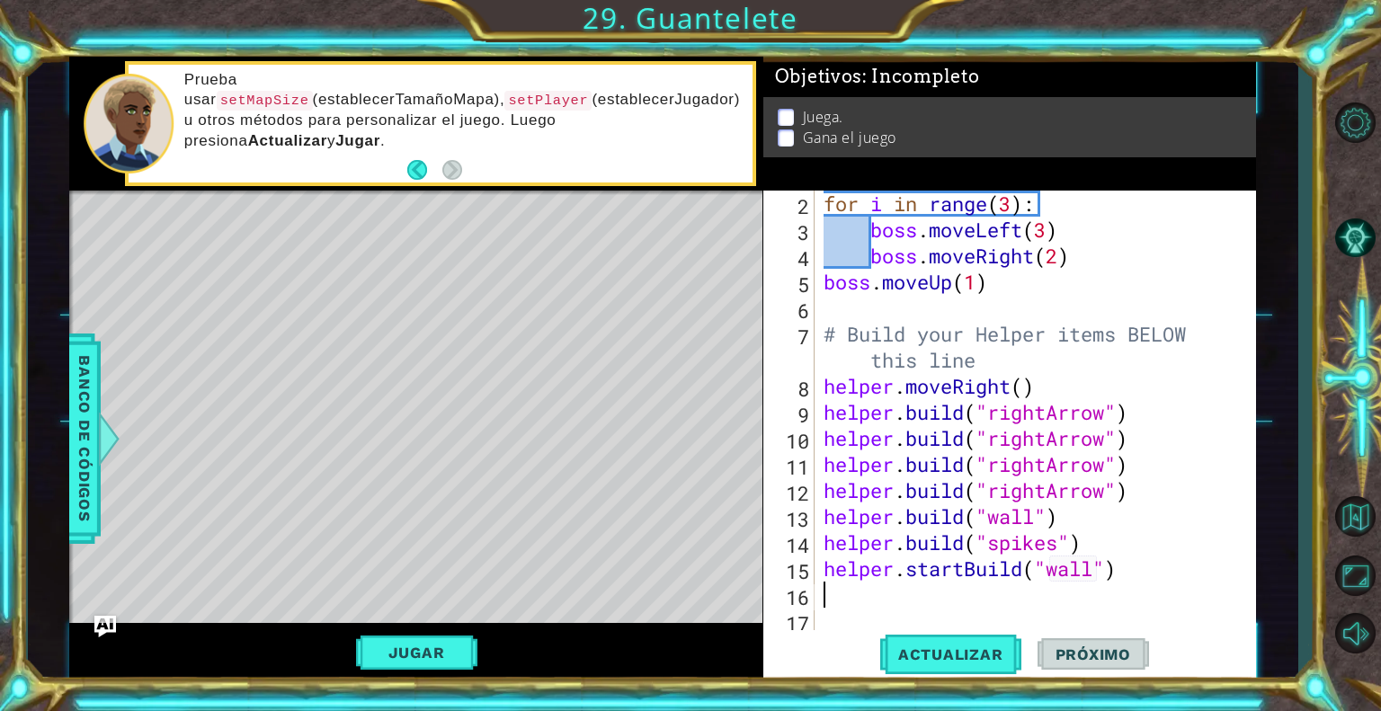
scroll to position [52, 0]
type textarea "helper.startBuild("wall")h"
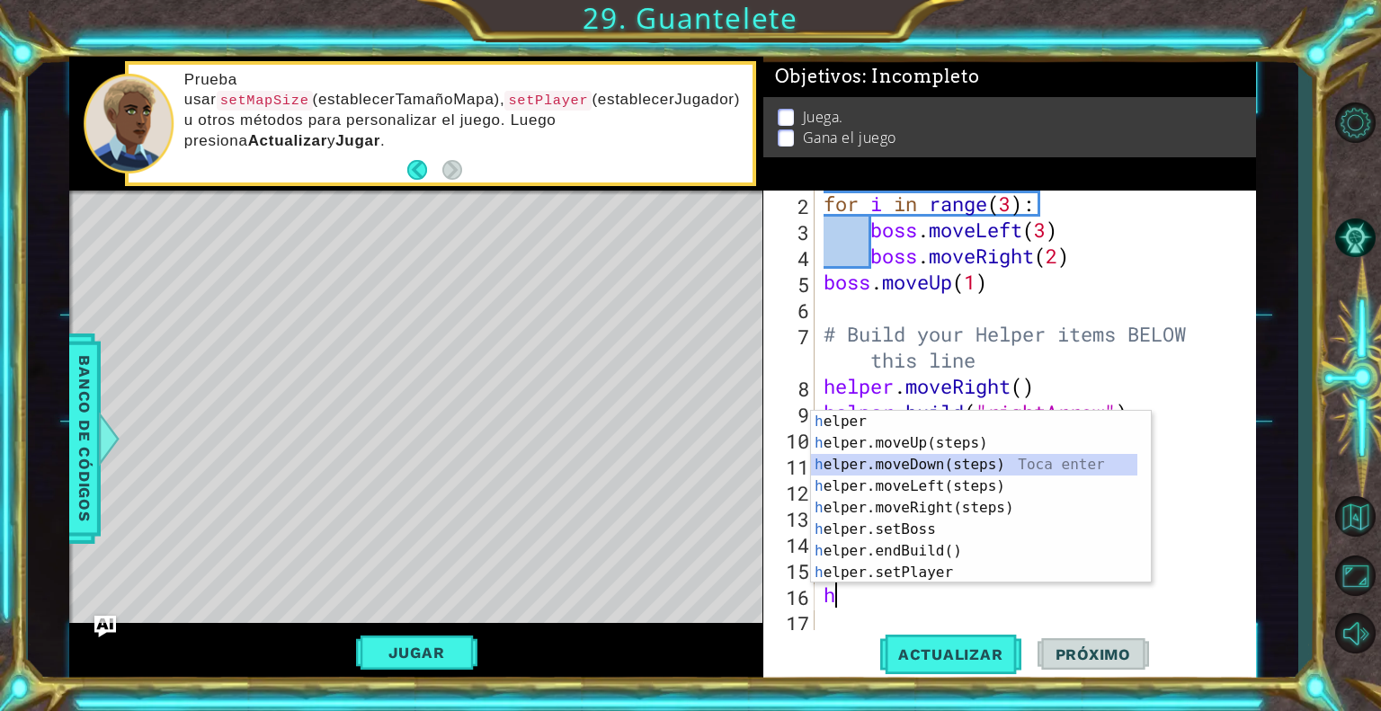
click at [978, 466] on div "h elper Toca enter h elper.moveUp(steps) Toca enter h elper.moveDown(steps) Toc…" at bounding box center [974, 519] width 326 height 216
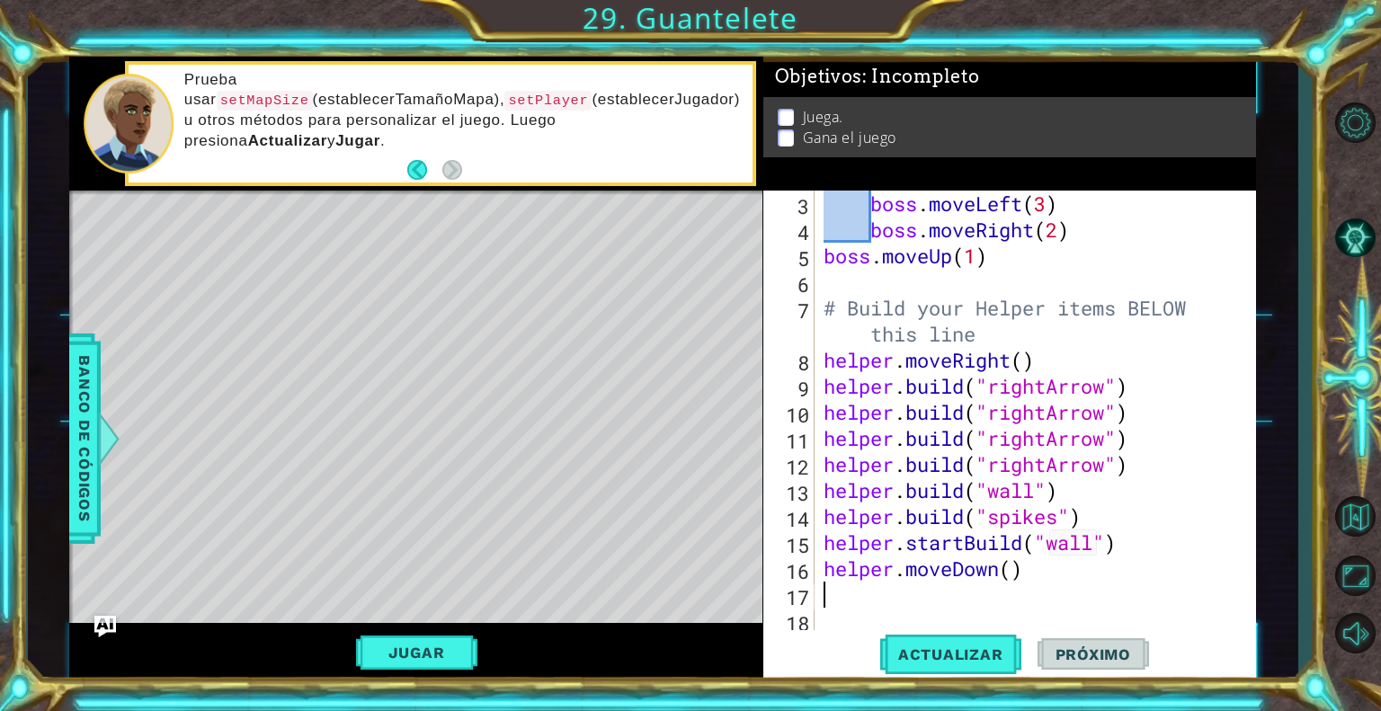
scroll to position [78, 0]
click at [1017, 572] on div "boss . moveLeft ( 3 ) boss . moveRight ( 2 ) boss . moveUp ( 1 ) # Build your H…" at bounding box center [1033, 438] width 427 height 495
type textarea "helper.moveDown(3)"
type textarea "h"
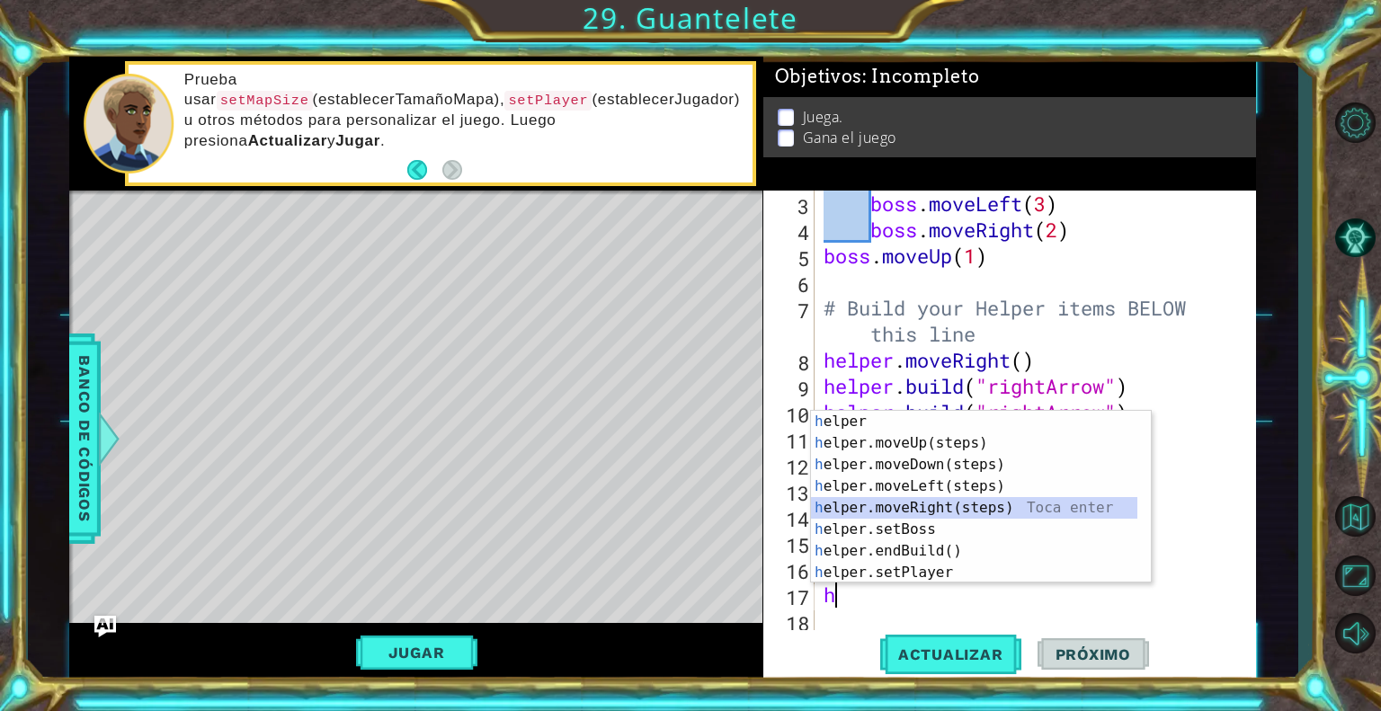
click at [995, 502] on div "h elper Toca enter h elper.moveUp(steps) Toca enter h elper.moveDown(steps) Toc…" at bounding box center [974, 519] width 326 height 216
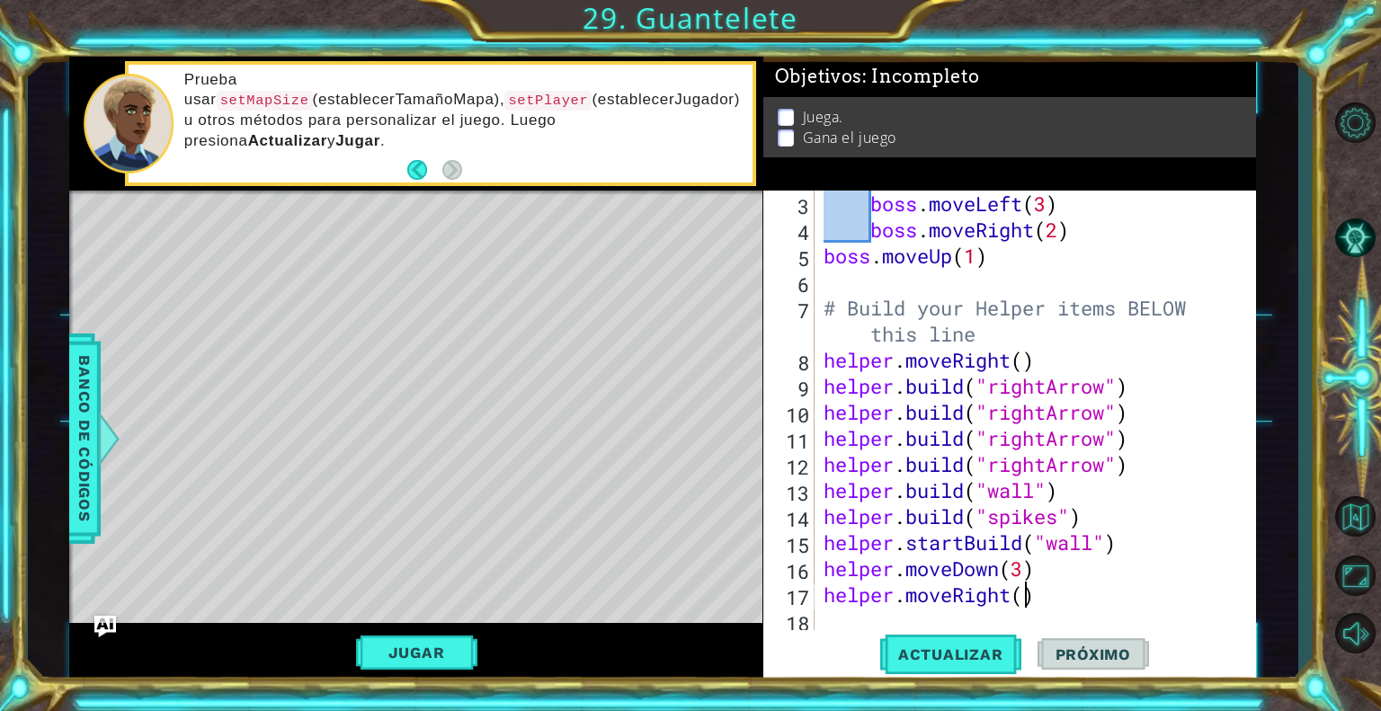
click at [1024, 603] on div "boss . moveLeft ( 3 ) boss . moveRight ( 2 ) boss . moveUp ( 1 ) # Build your H…" at bounding box center [1033, 438] width 427 height 495
type textarea "helper.moveRight(2)"
click at [879, 625] on div "boss . moveLeft ( 3 ) boss . moveRight ( 2 ) boss . moveUp ( 1 ) # Build your H…" at bounding box center [1033, 438] width 427 height 495
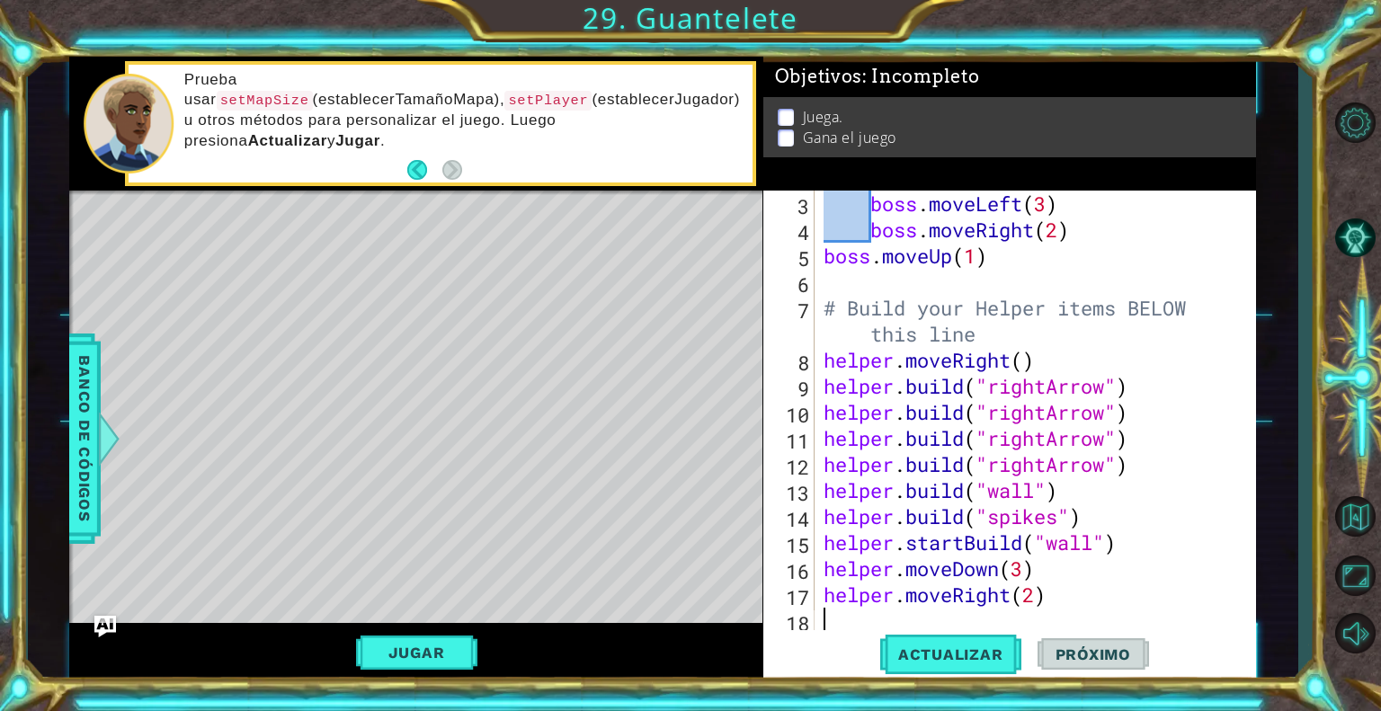
type textarea "h"
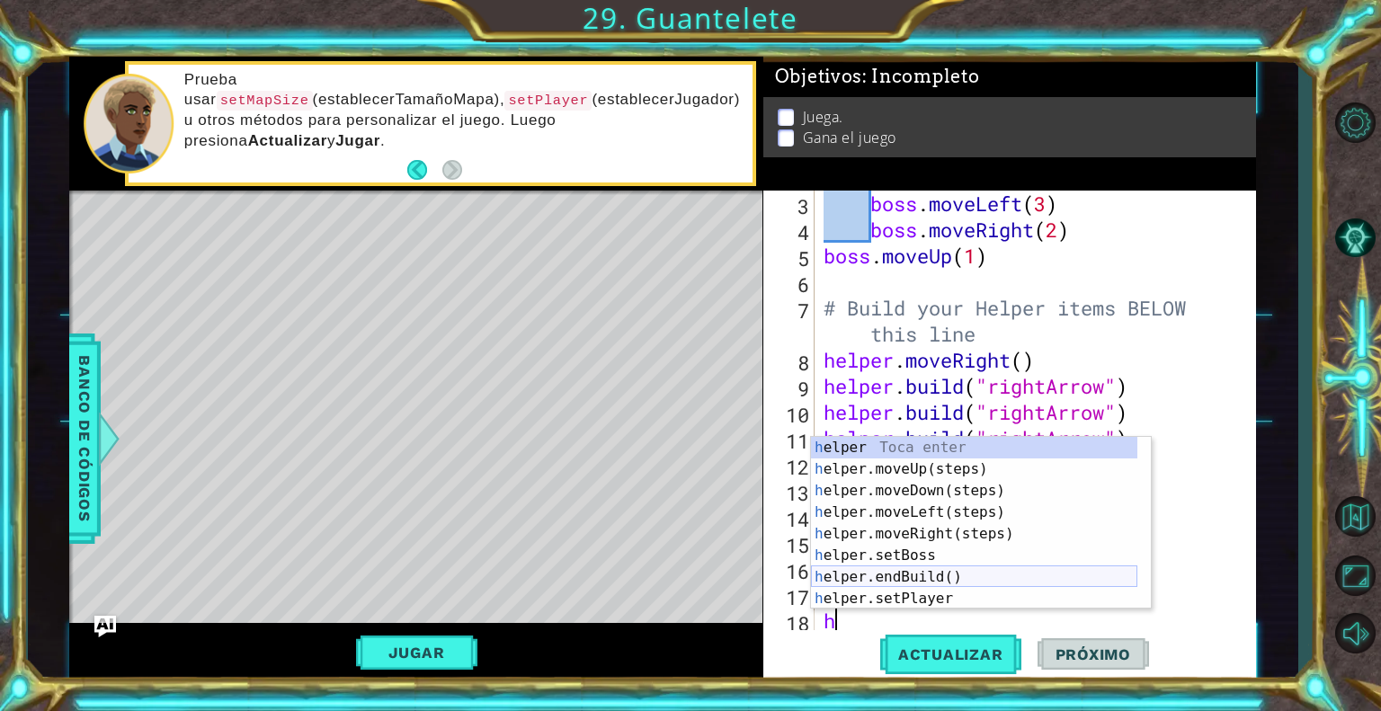
click at [956, 574] on div "h elper Toca enter h elper.moveUp(steps) Toca enter h elper.moveDown(steps) Toc…" at bounding box center [974, 545] width 326 height 216
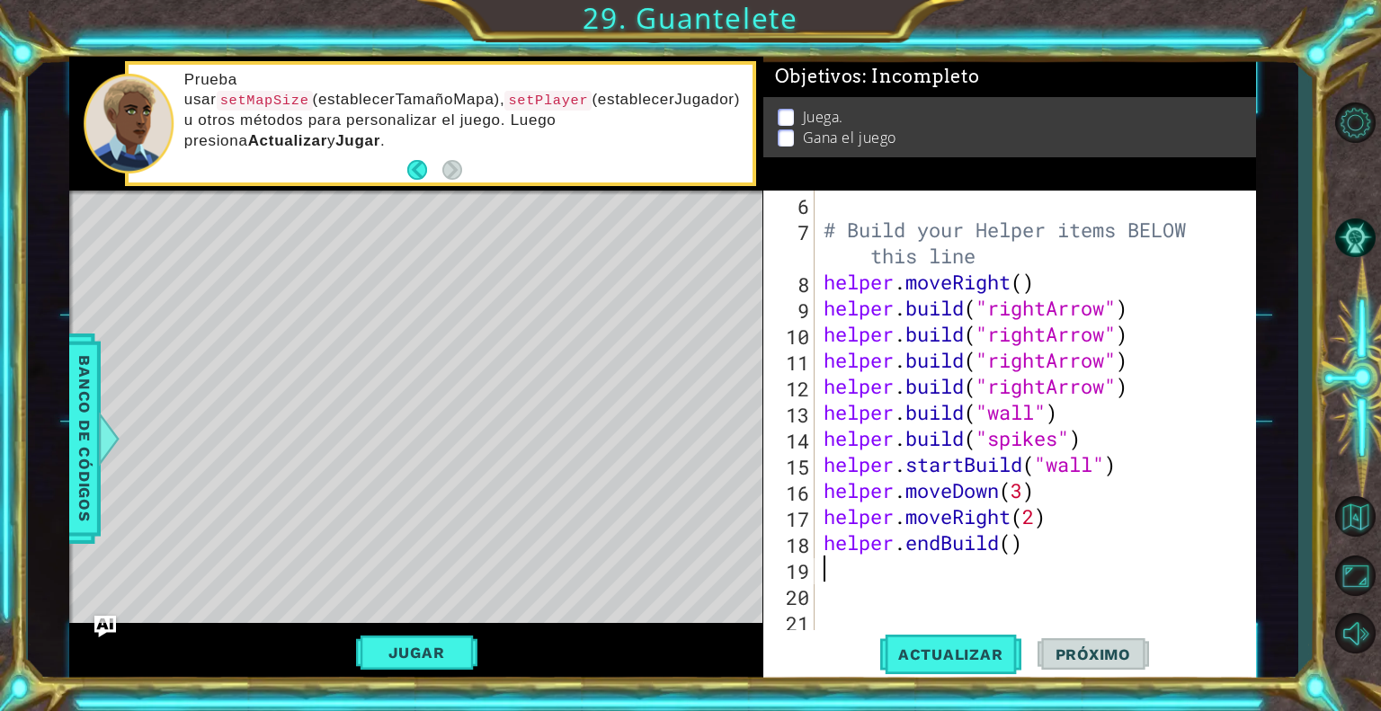
scroll to position [156, 0]
type textarea "h"
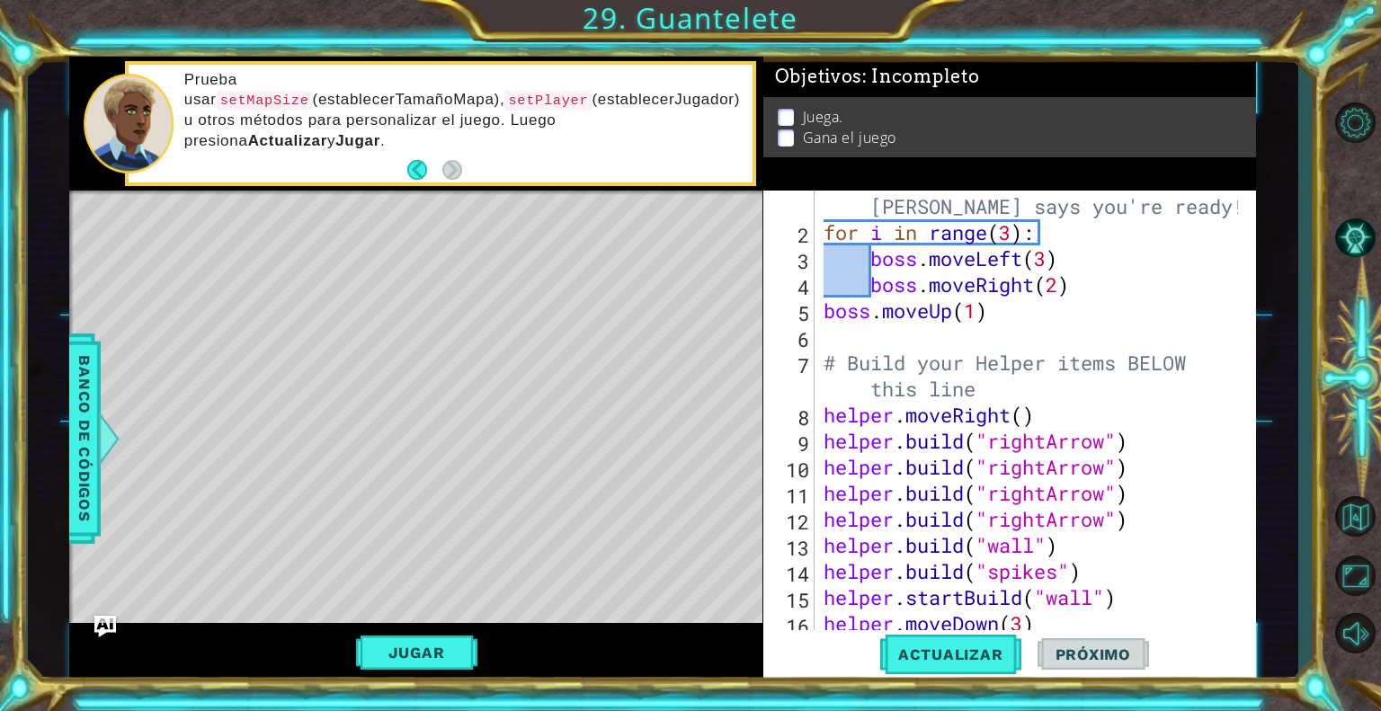
scroll to position [23, 0]
click at [835, 384] on div "# Don't touch the boss code until [PERSON_NAME] says you're ready! for i in ran…" at bounding box center [1033, 427] width 427 height 521
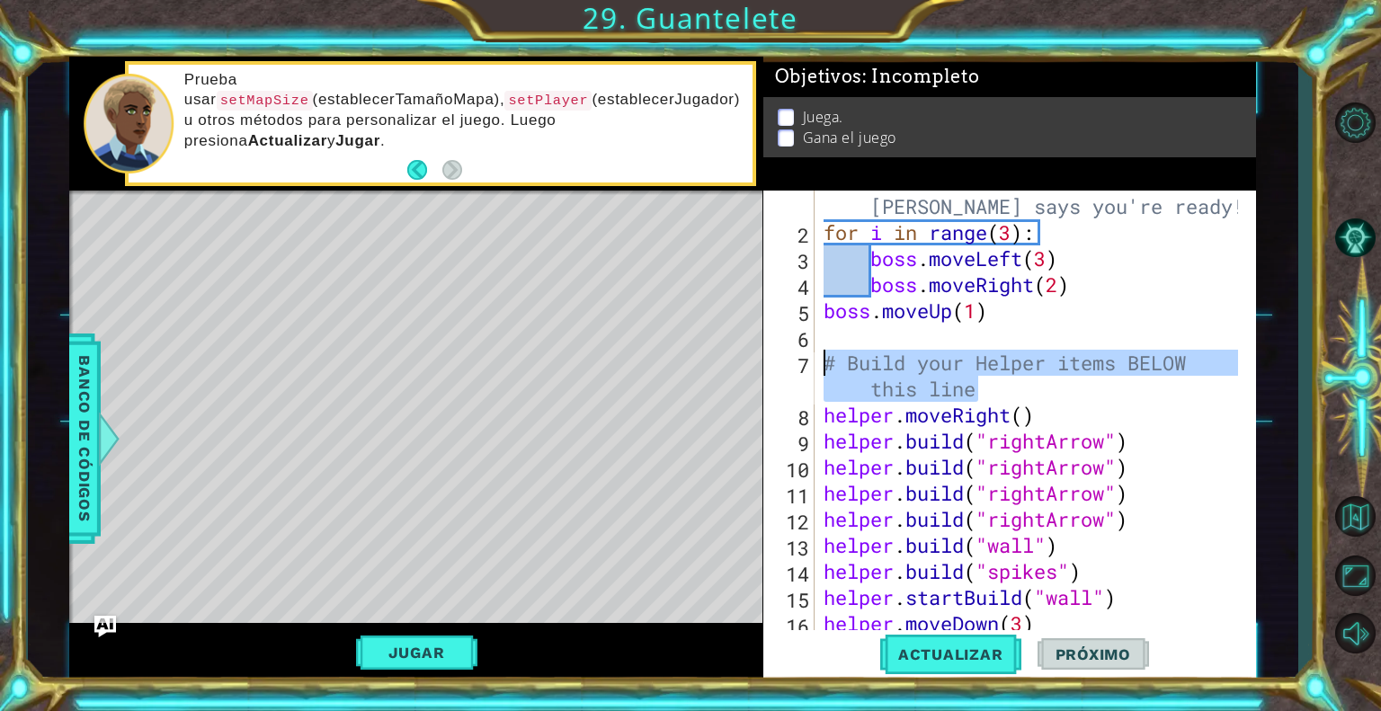
drag, startPoint x: 996, startPoint y: 384, endPoint x: 824, endPoint y: 363, distance: 172.9
click at [824, 363] on div "# Don't touch the boss code until [PERSON_NAME] says you're ready! for i in ran…" at bounding box center [1033, 427] width 427 height 521
type textarea "# Build your Helper items BELOW this line"
click at [1017, 380] on div "# Don't touch the boss code until [PERSON_NAME] says you're ready! for i in ran…" at bounding box center [1029, 412] width 418 height 443
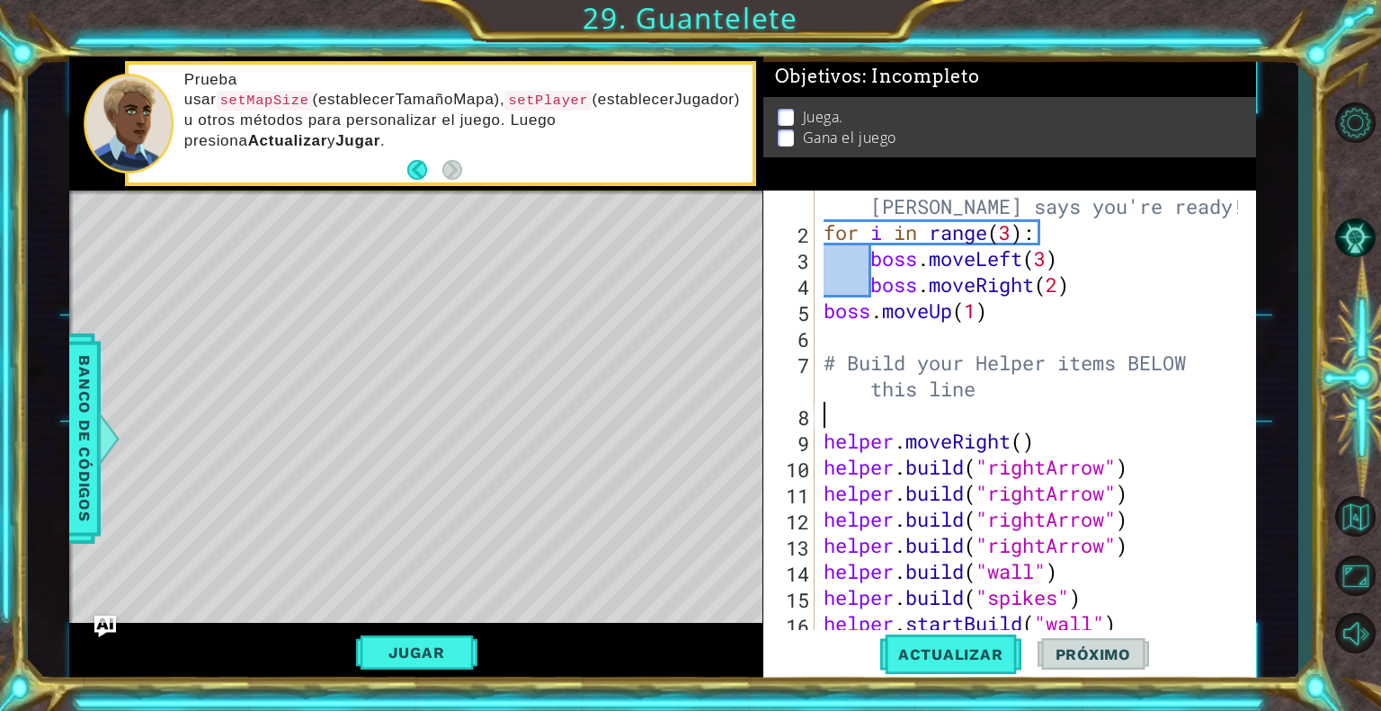
type textarea "s"
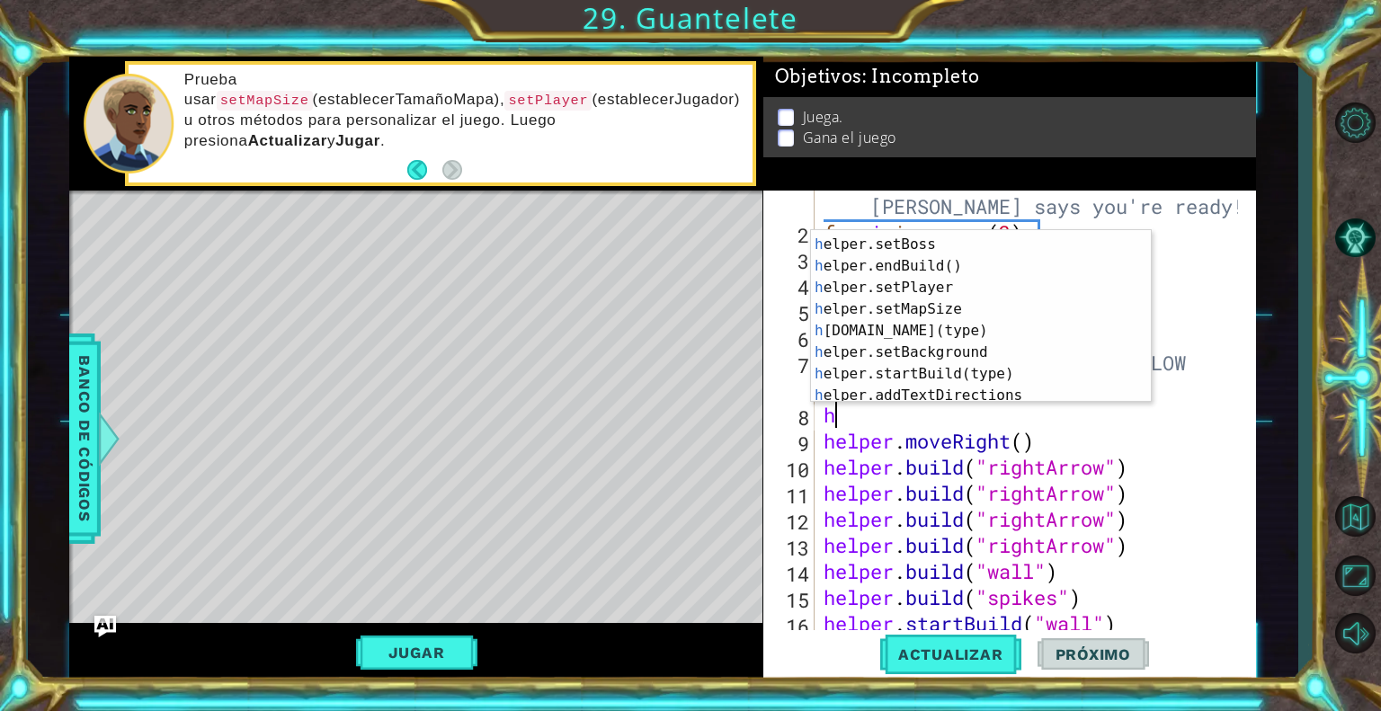
scroll to position [107, 0]
click at [978, 307] on div "h elper.moveRight(steps) Toca enter h elper.setBoss Toca enter h elper.endBuild…" at bounding box center [974, 317] width 326 height 216
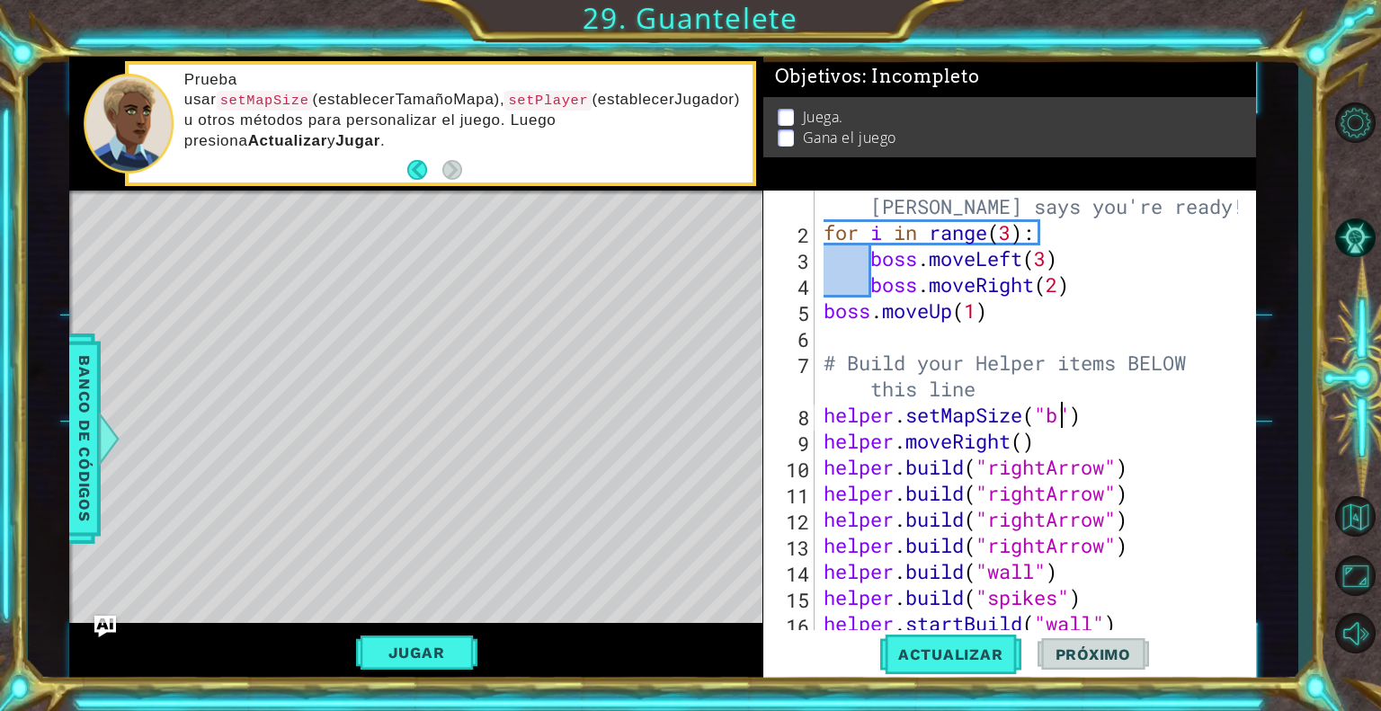
scroll to position [0, 11]
type textarea "helper.setMapSize("big")"
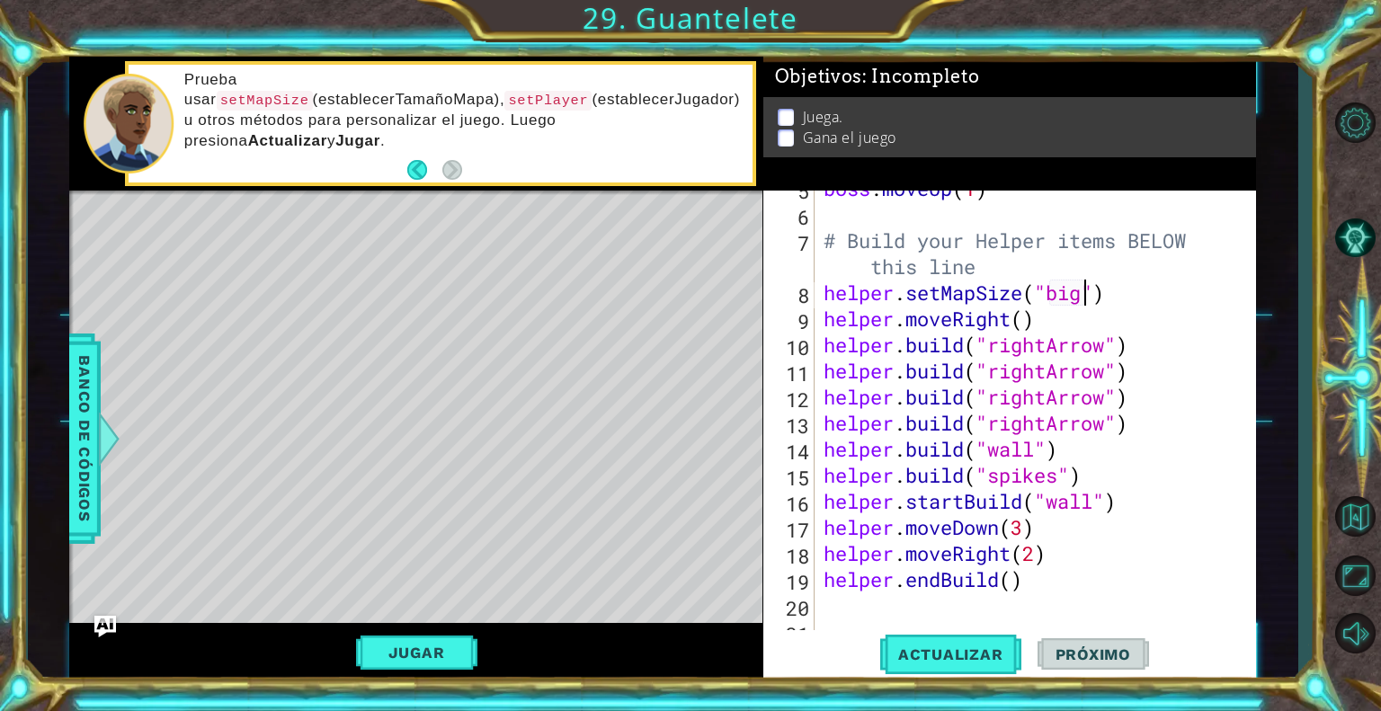
scroll to position [128, 0]
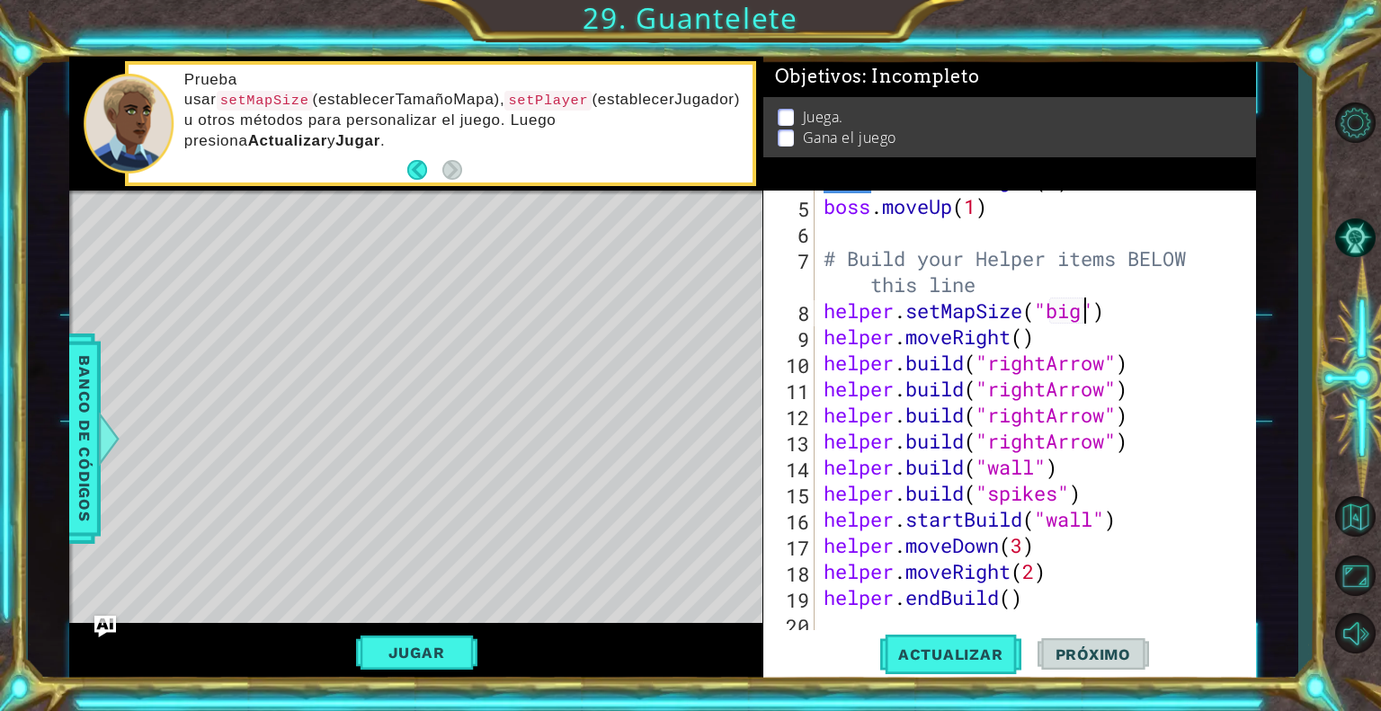
click at [1136, 307] on div "boss . moveRight ( 2 ) boss . moveUp ( 1 ) # Build your Helper items BELOW this…" at bounding box center [1033, 414] width 427 height 495
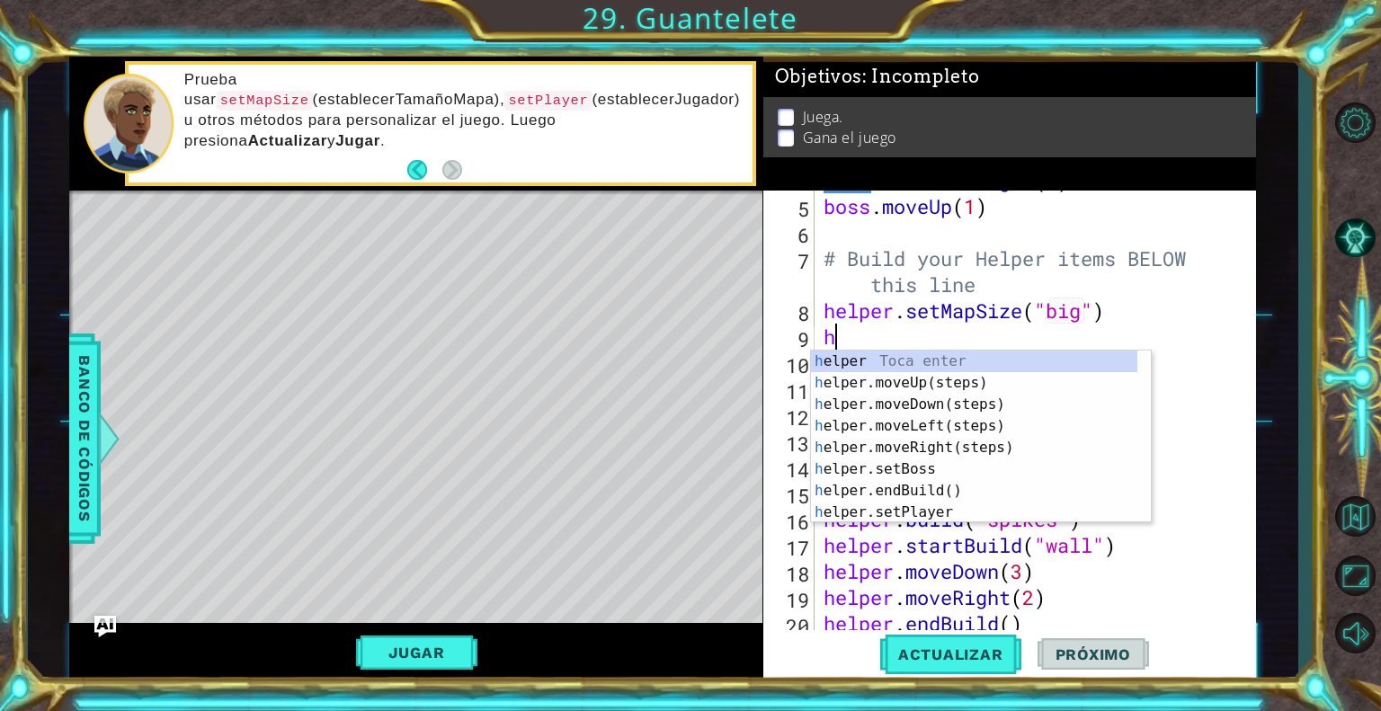
scroll to position [0, 0]
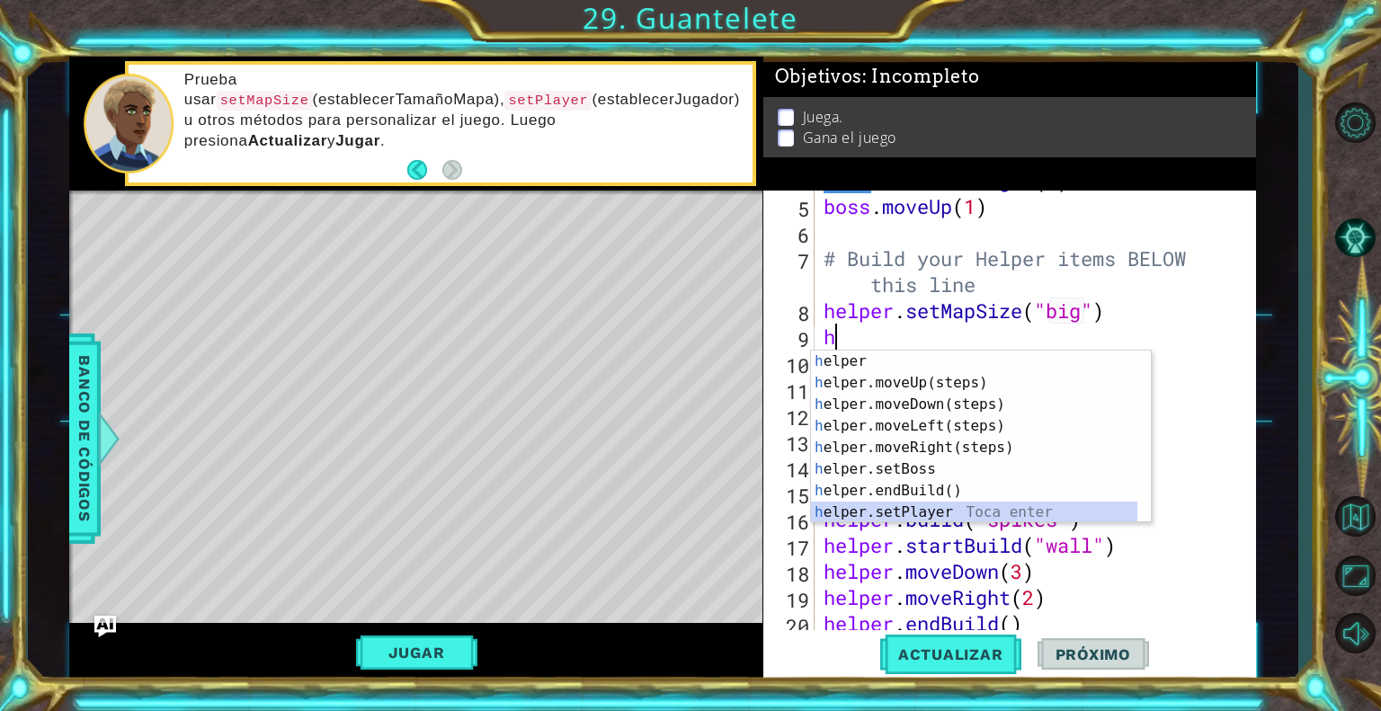
click at [929, 514] on div "h elper Toca enter h elper.moveUp(steps) Toca enter h elper.moveDown(steps) Toc…" at bounding box center [974, 459] width 326 height 216
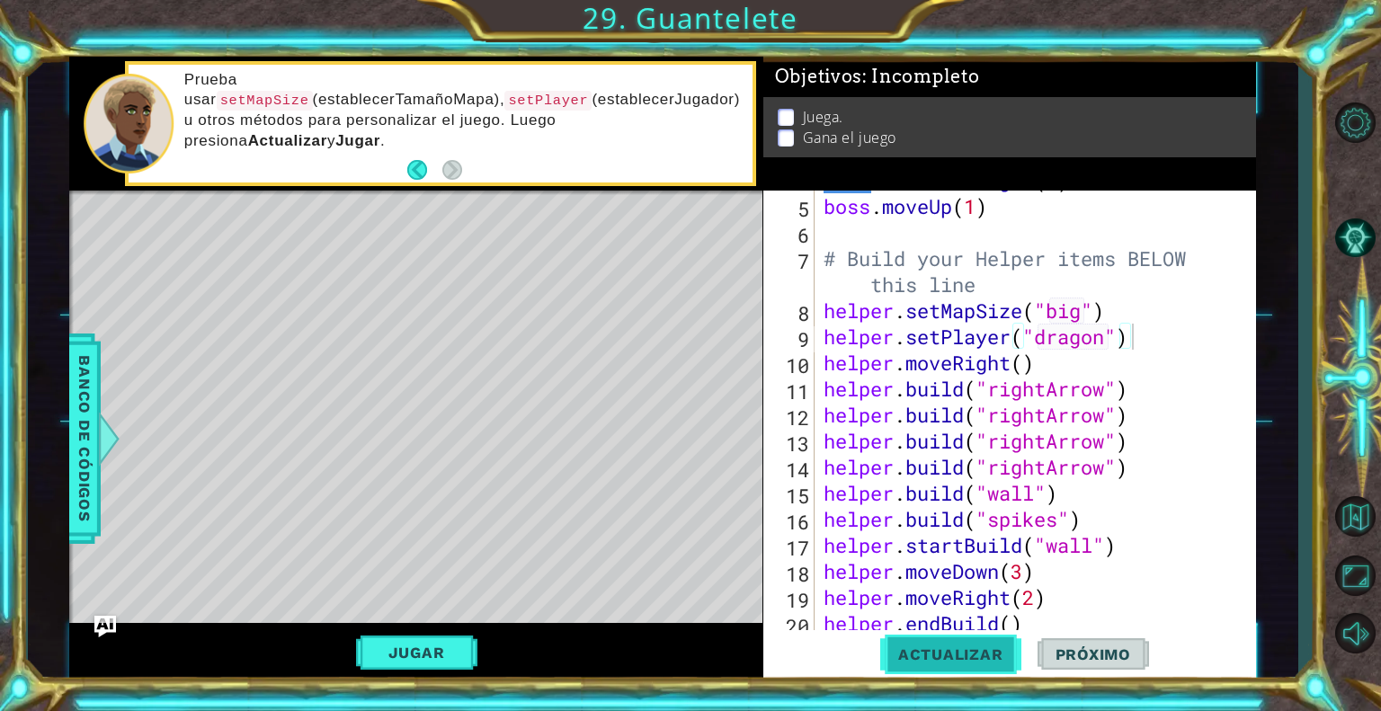
drag, startPoint x: 952, startPoint y: 663, endPoint x: 968, endPoint y: 668, distance: 16.8
click at [968, 668] on button "Actualizar" at bounding box center [950, 654] width 141 height 49
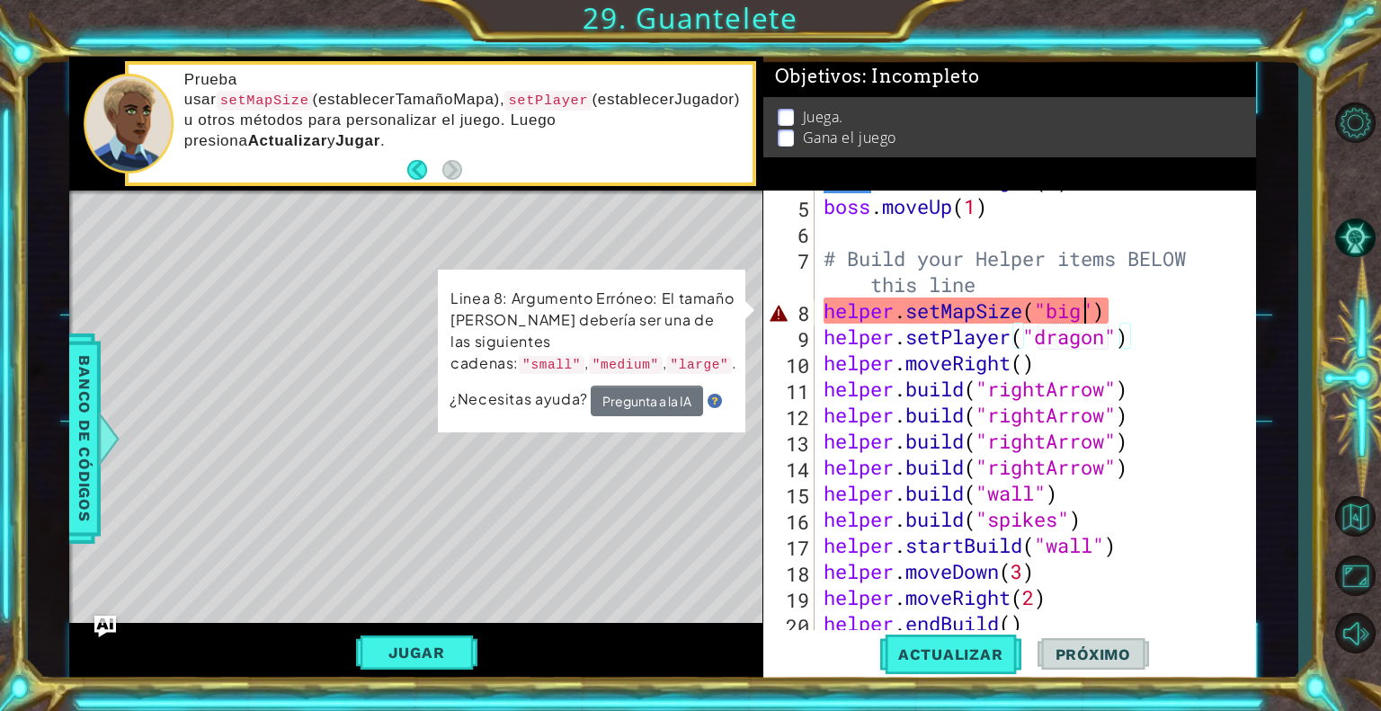
click at [1086, 312] on div "boss . moveRight ( 2 ) boss . moveUp ( 1 ) # Build your Helper items BELOW this…" at bounding box center [1033, 414] width 427 height 495
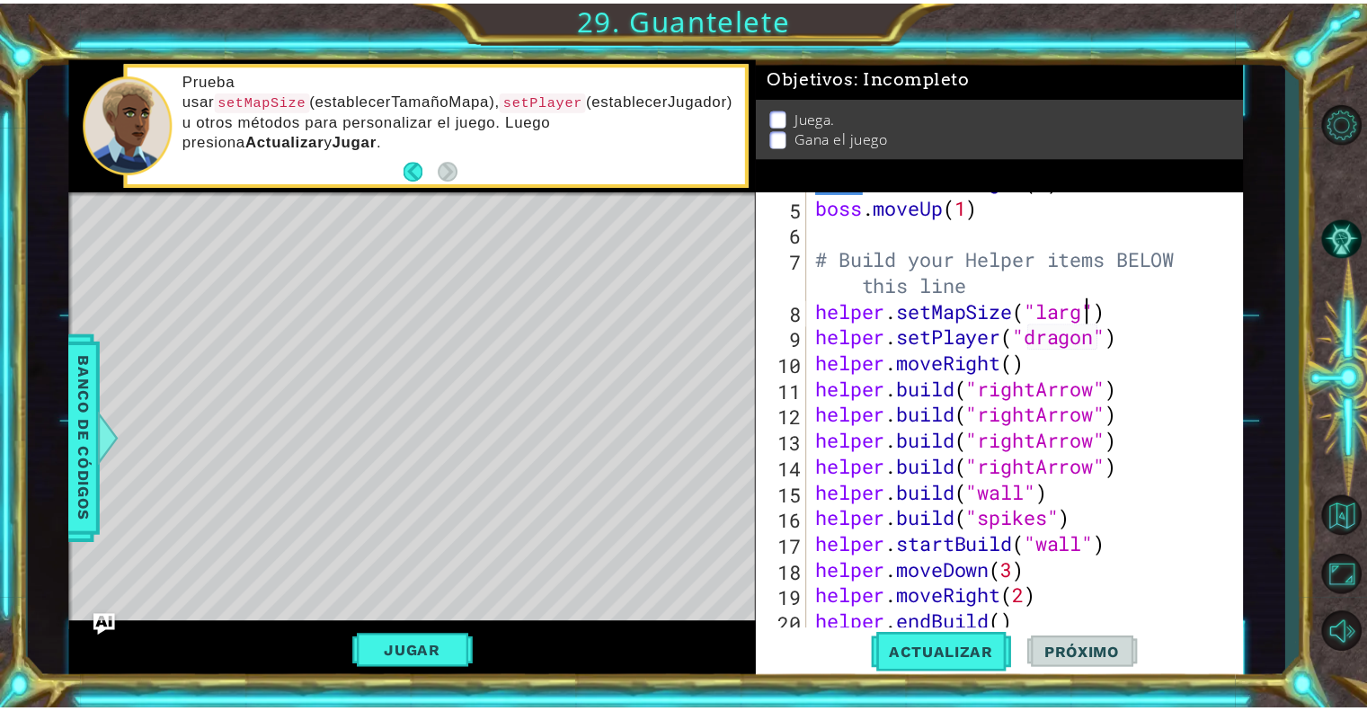
scroll to position [0, 13]
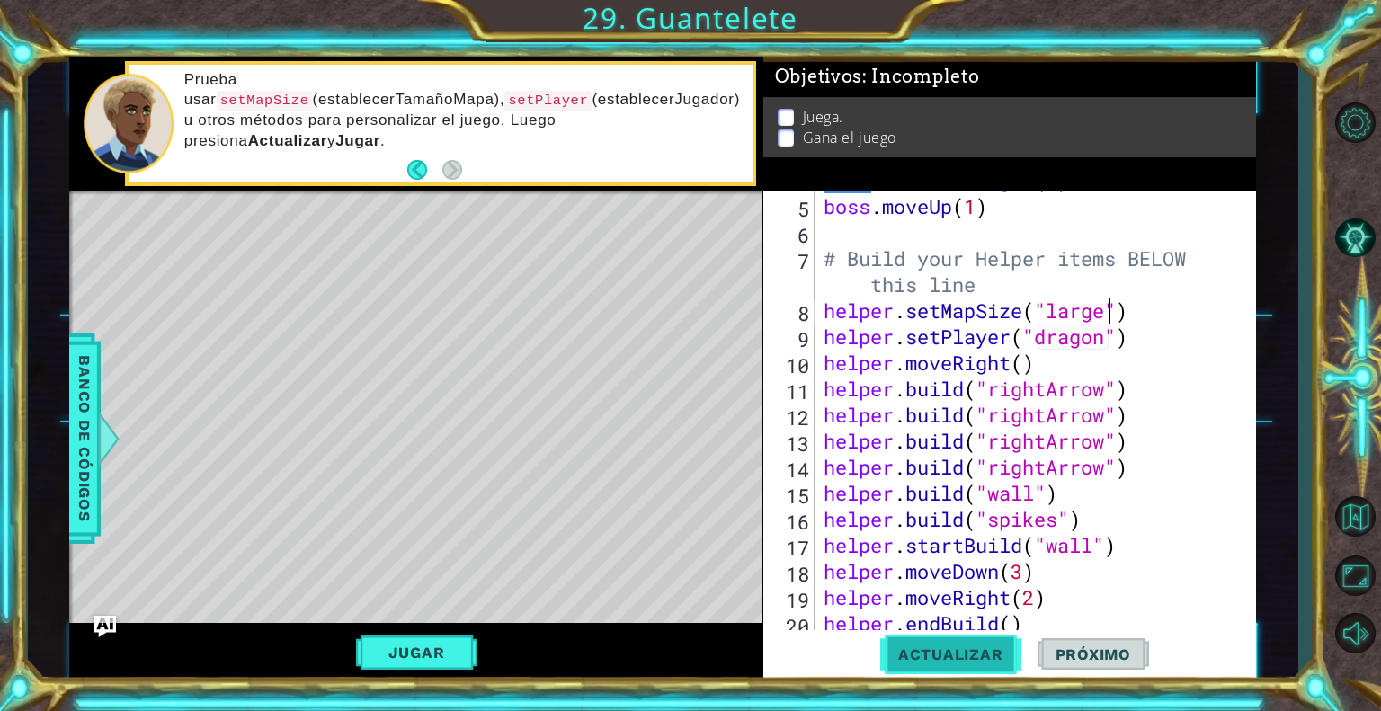
type textarea "helper.setMapSize("large")"
click at [957, 671] on button "Actualizar" at bounding box center [950, 654] width 141 height 49
click at [449, 658] on button "Jugar" at bounding box center [416, 652] width 121 height 34
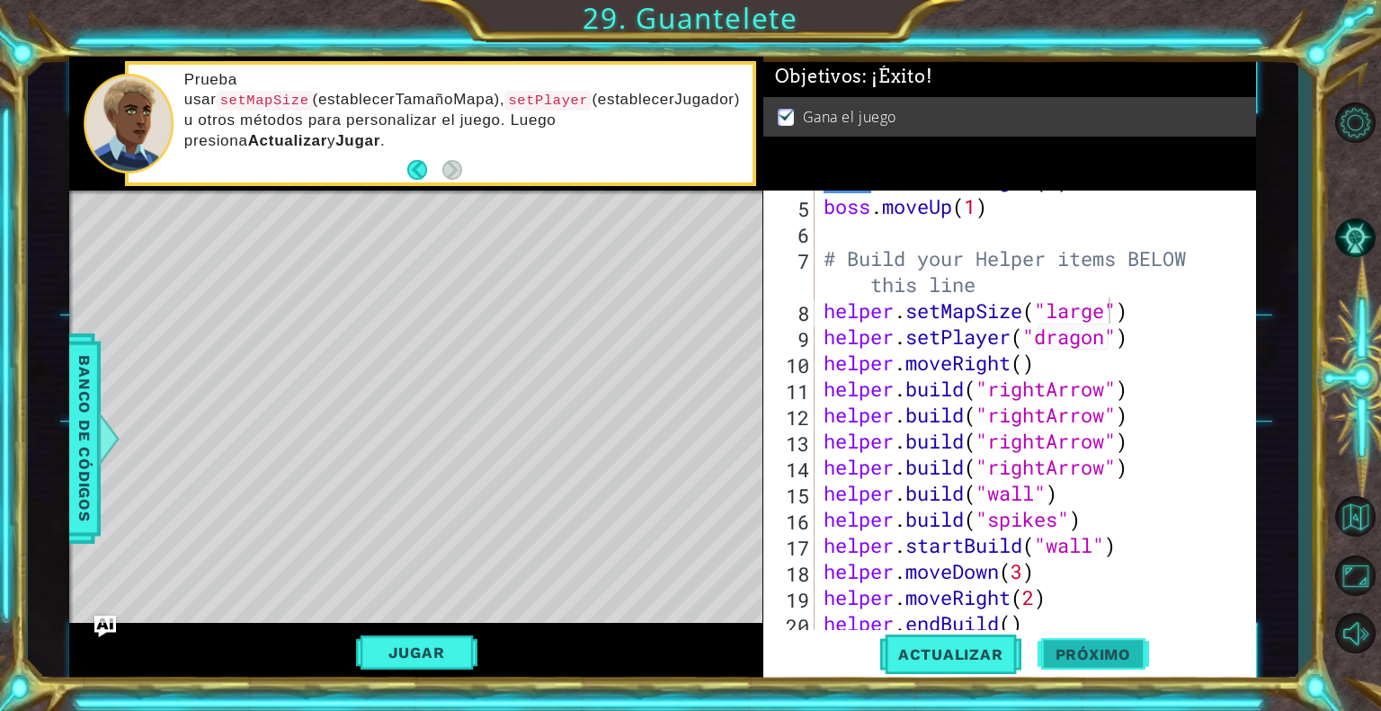
click at [1066, 653] on span "Próximo" at bounding box center [1092, 654] width 111 height 18
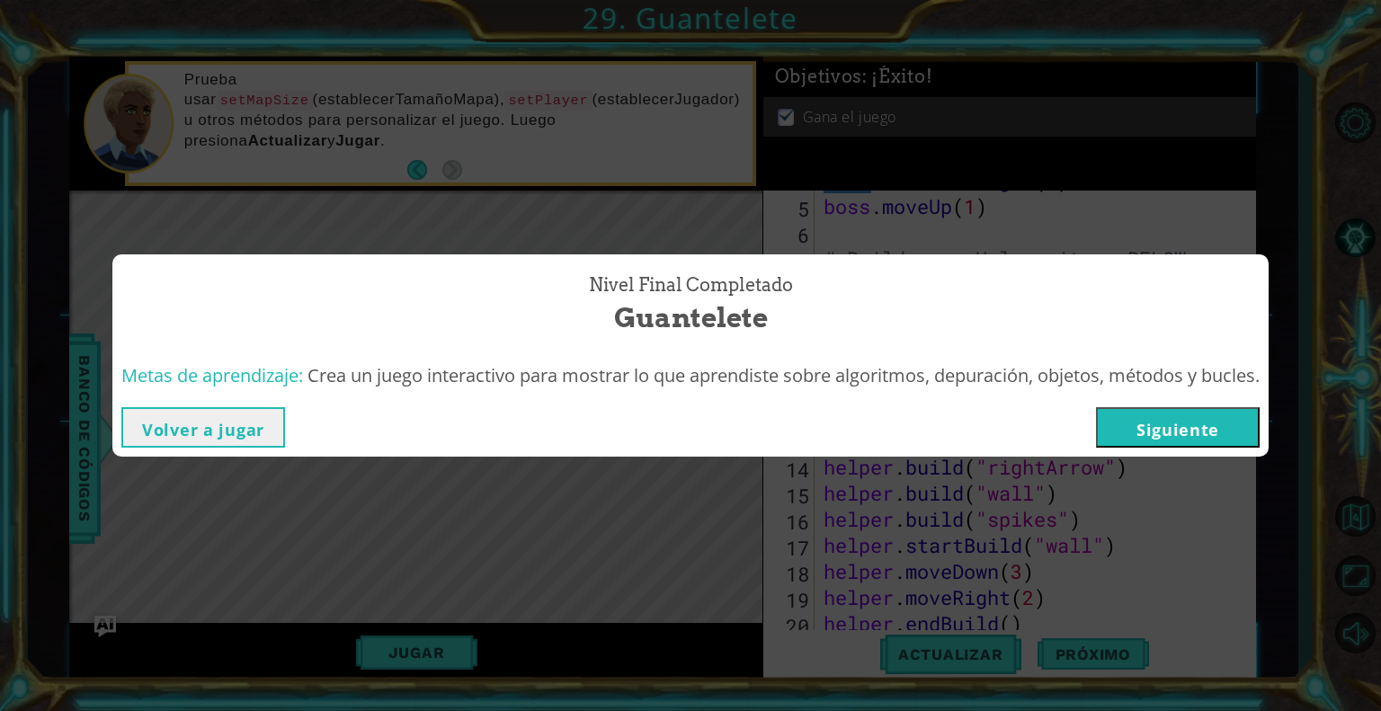
click at [1187, 431] on button "Siguiente" at bounding box center [1178, 427] width 164 height 40
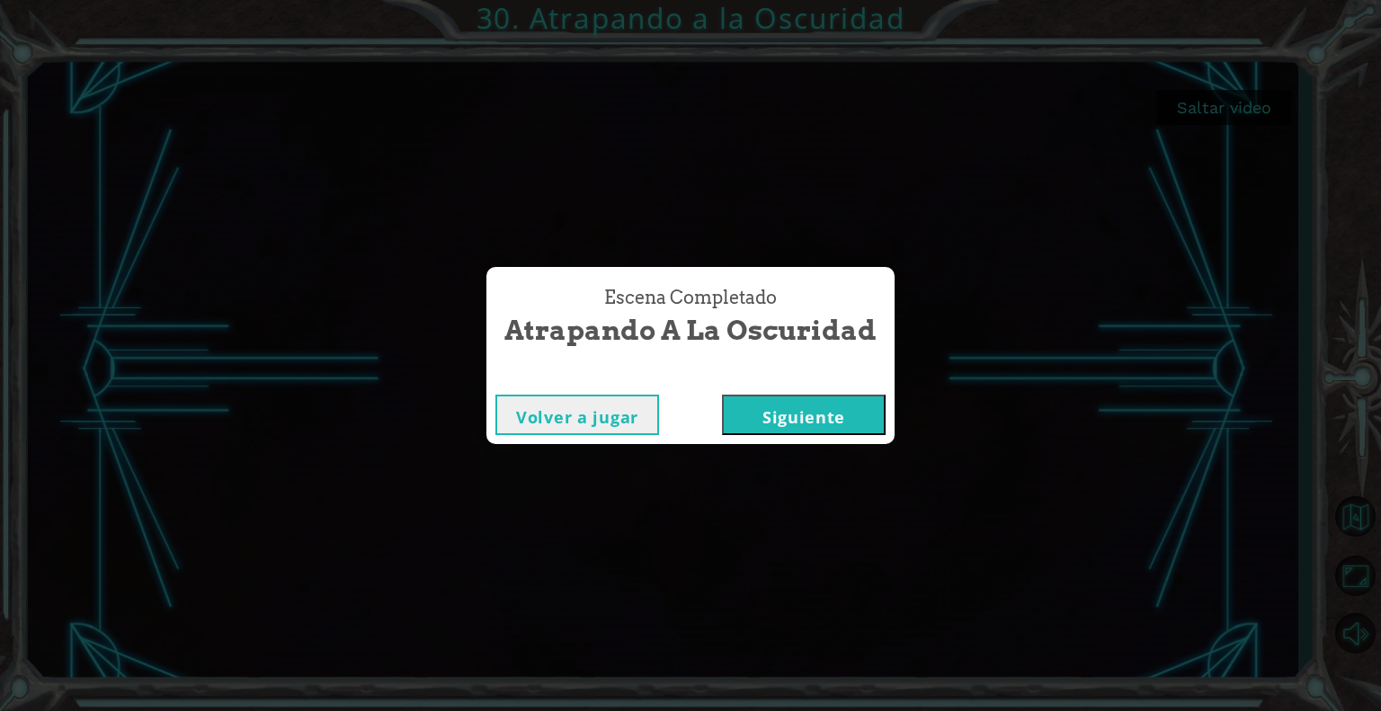
click at [835, 408] on button "Siguiente" at bounding box center [804, 415] width 164 height 40
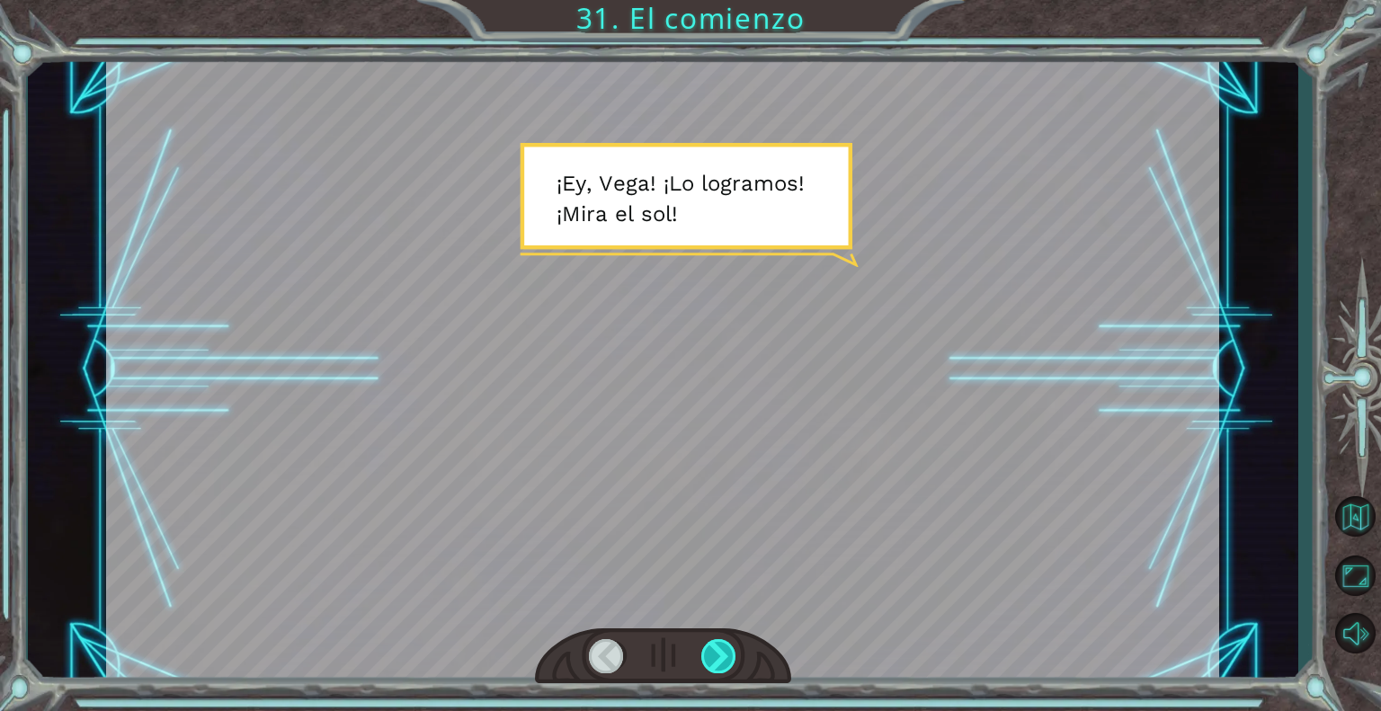
click at [718, 647] on div at bounding box center [719, 656] width 36 height 34
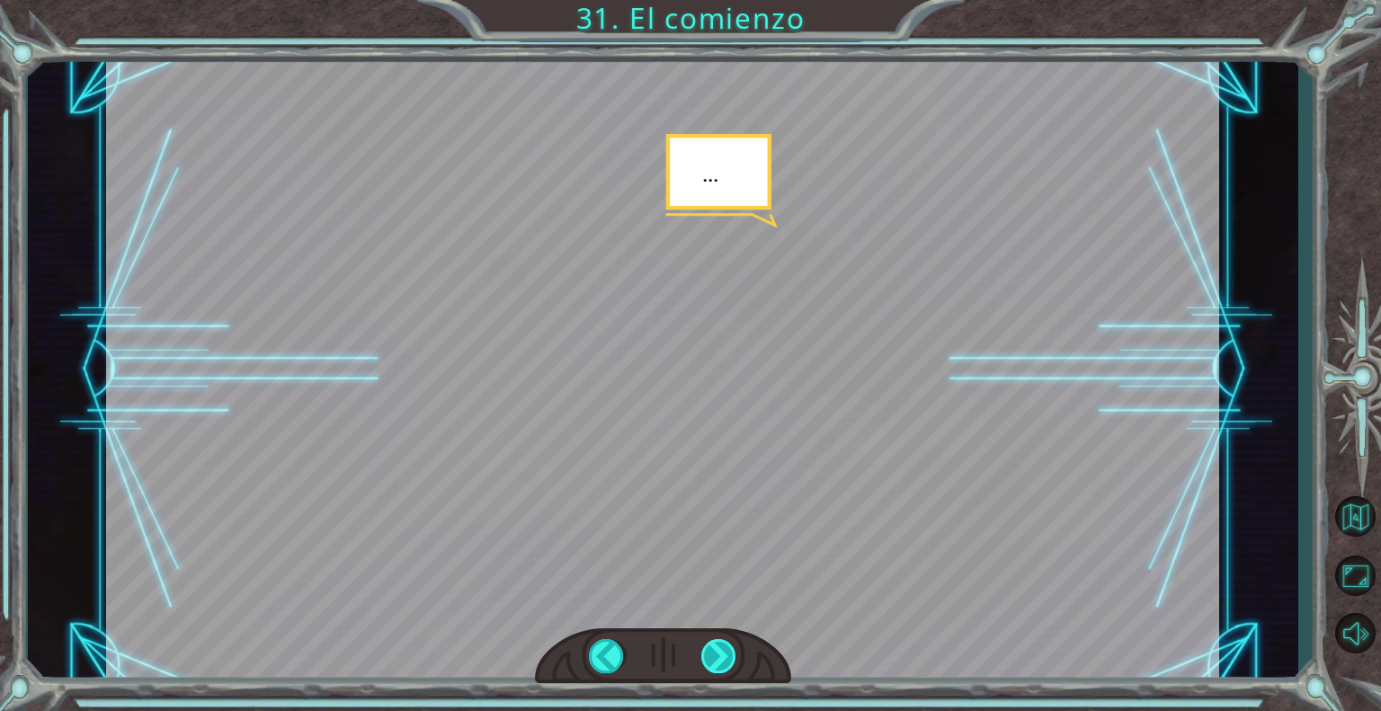
click at [718, 647] on div at bounding box center [719, 656] width 36 height 34
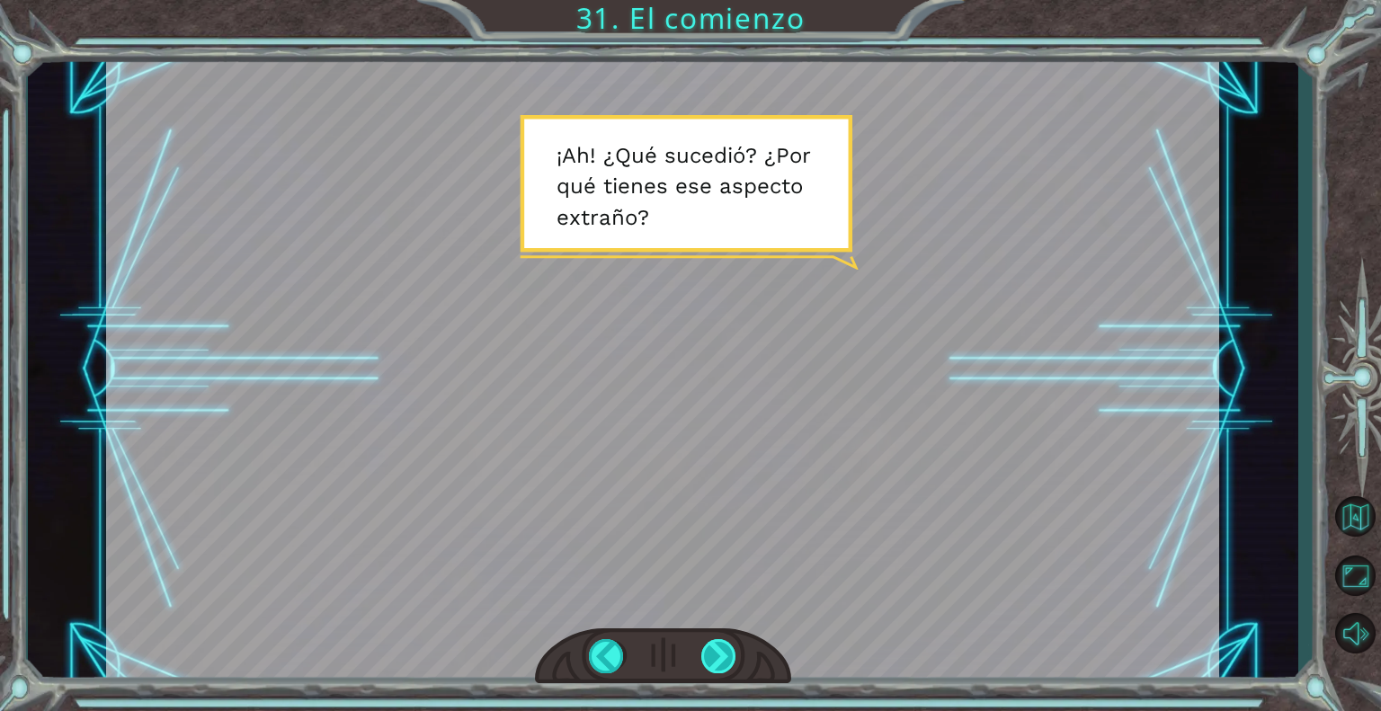
click at [718, 647] on div at bounding box center [719, 656] width 36 height 34
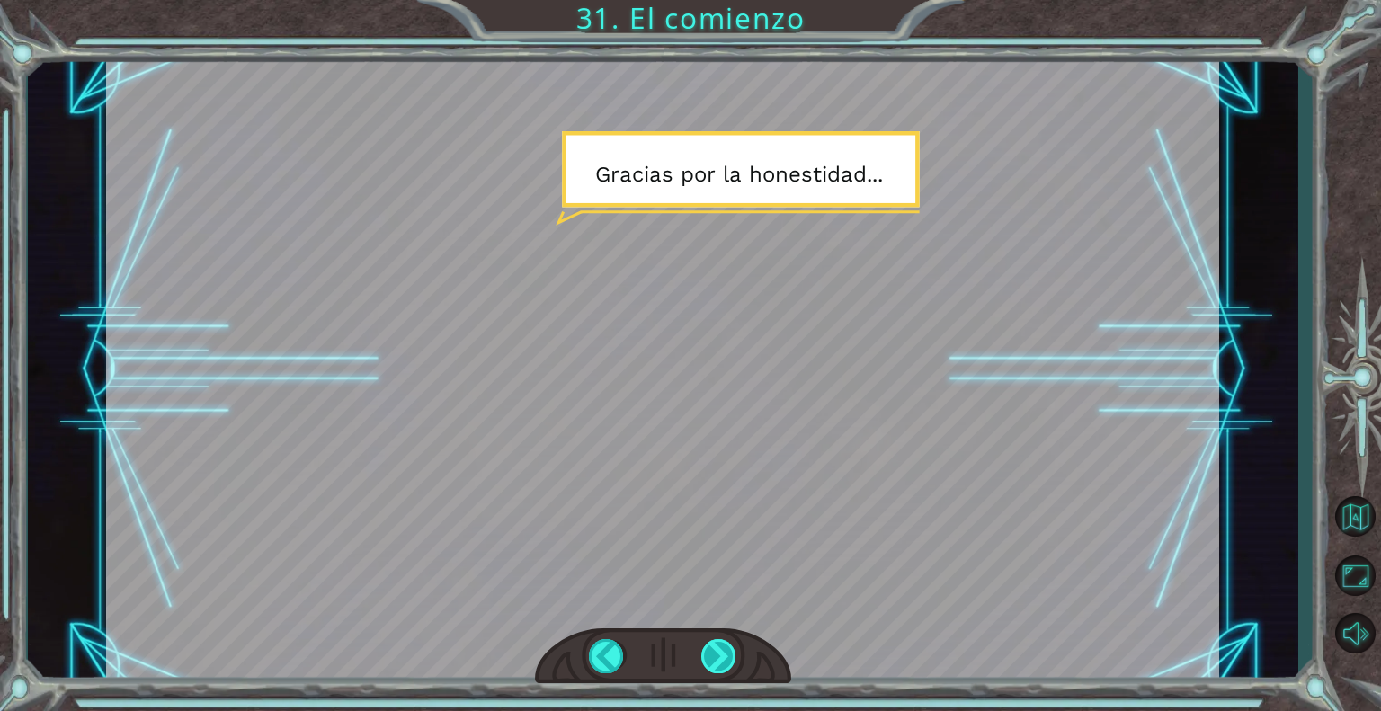
click at [718, 647] on div at bounding box center [719, 656] width 36 height 34
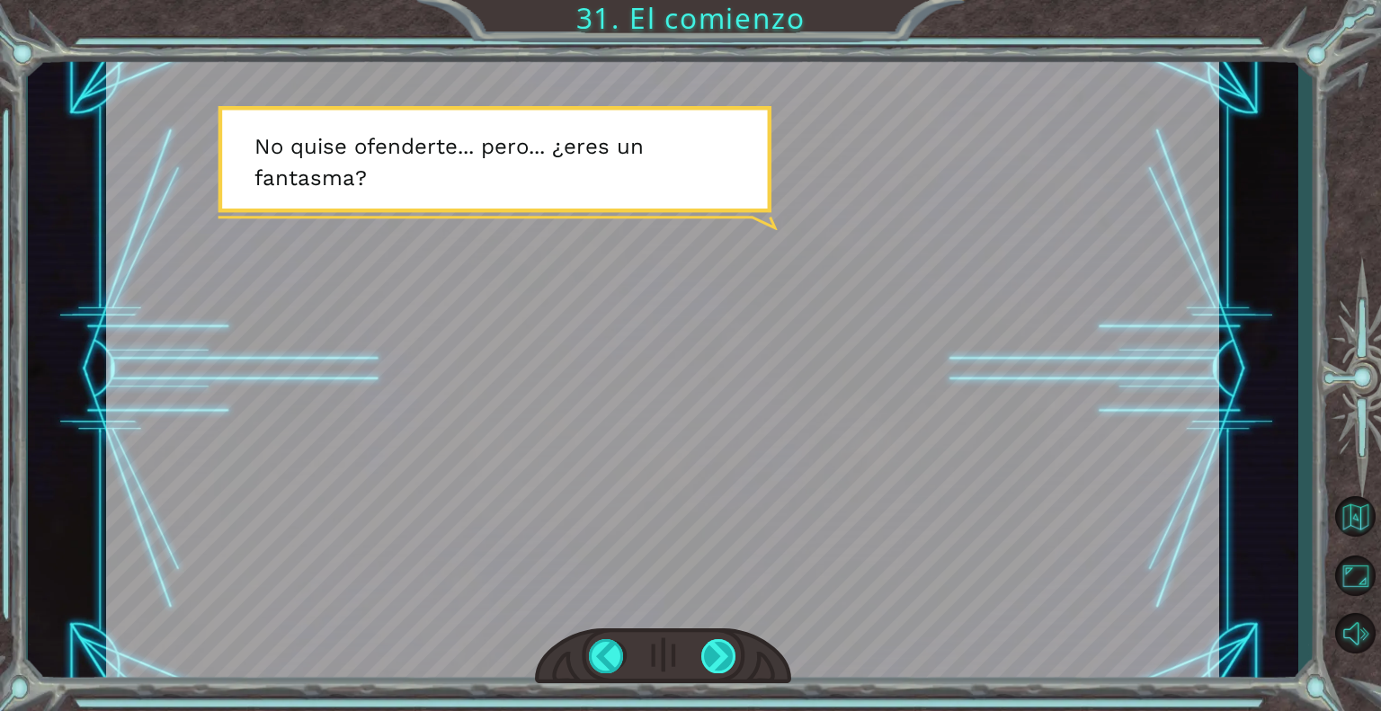
click at [718, 647] on div at bounding box center [719, 656] width 36 height 34
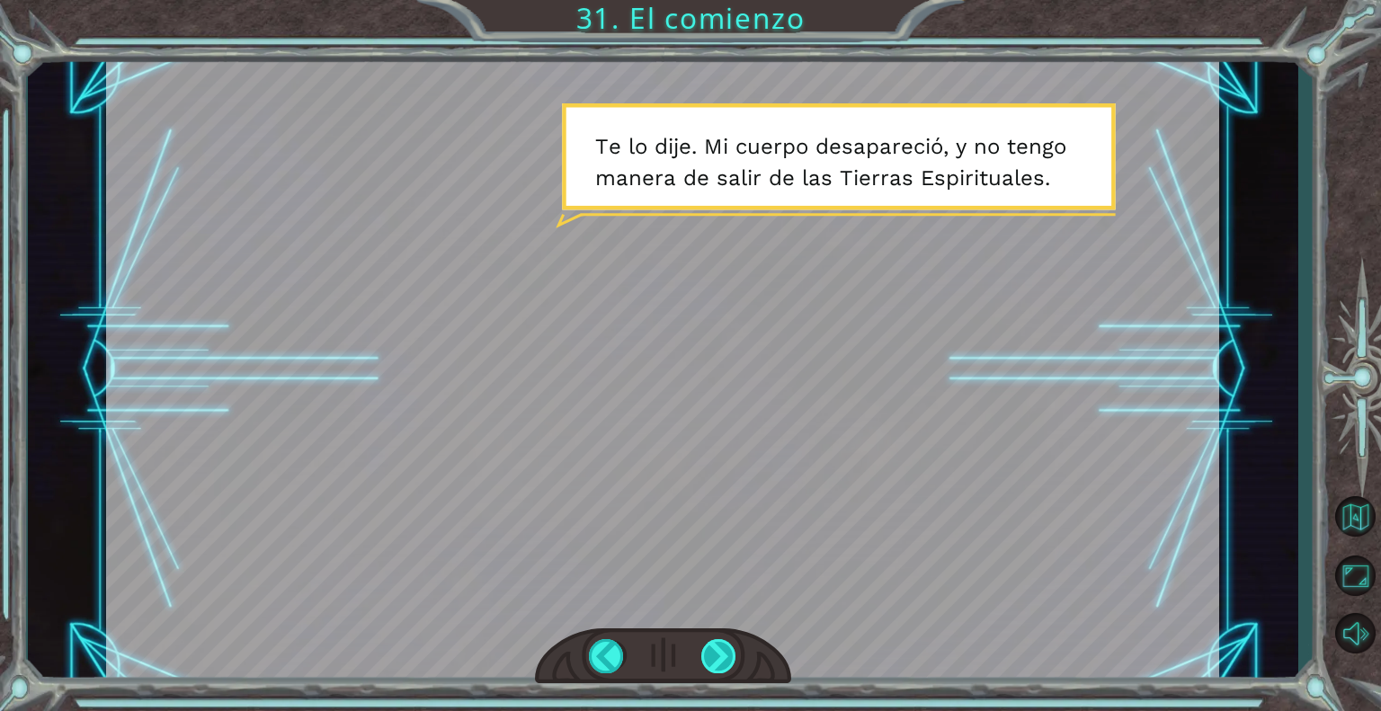
click at [718, 647] on div at bounding box center [719, 656] width 36 height 34
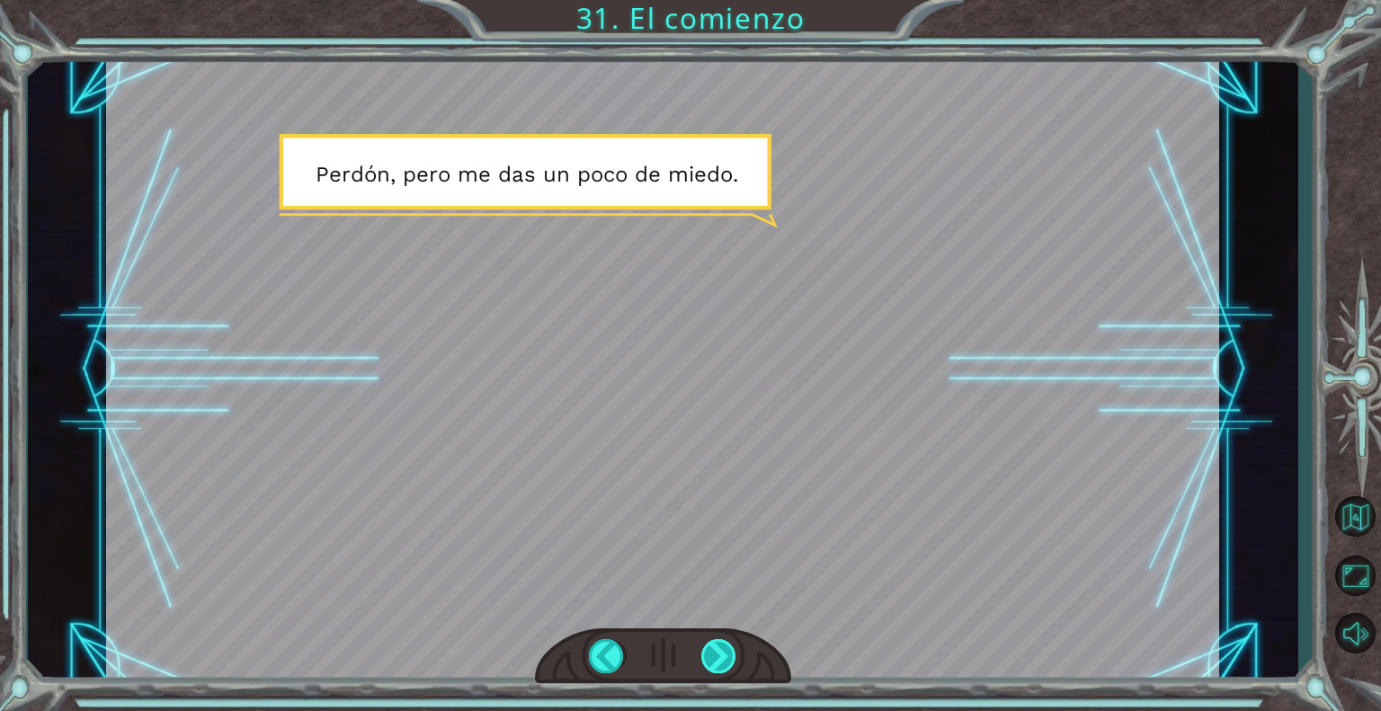
click at [718, 647] on div at bounding box center [719, 656] width 36 height 34
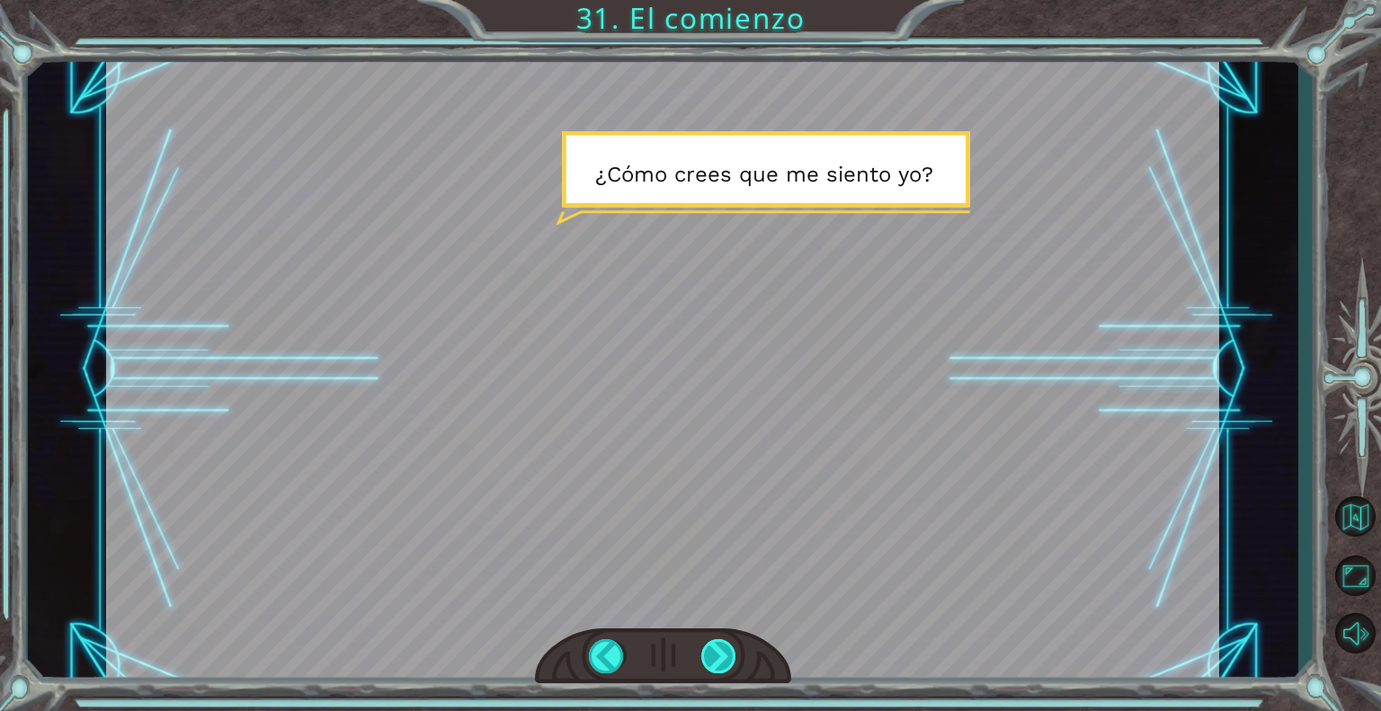
click at [718, 647] on div at bounding box center [719, 656] width 36 height 34
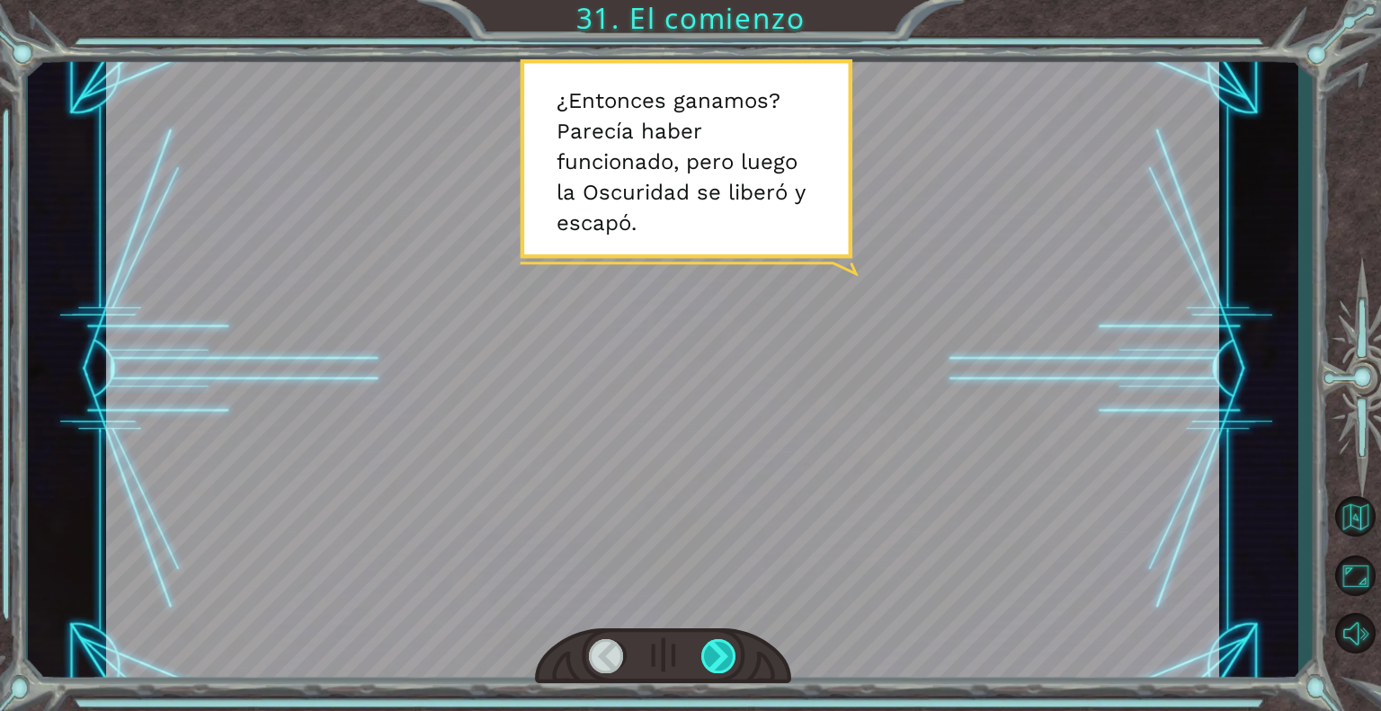
click at [718, 647] on div at bounding box center [719, 656] width 36 height 34
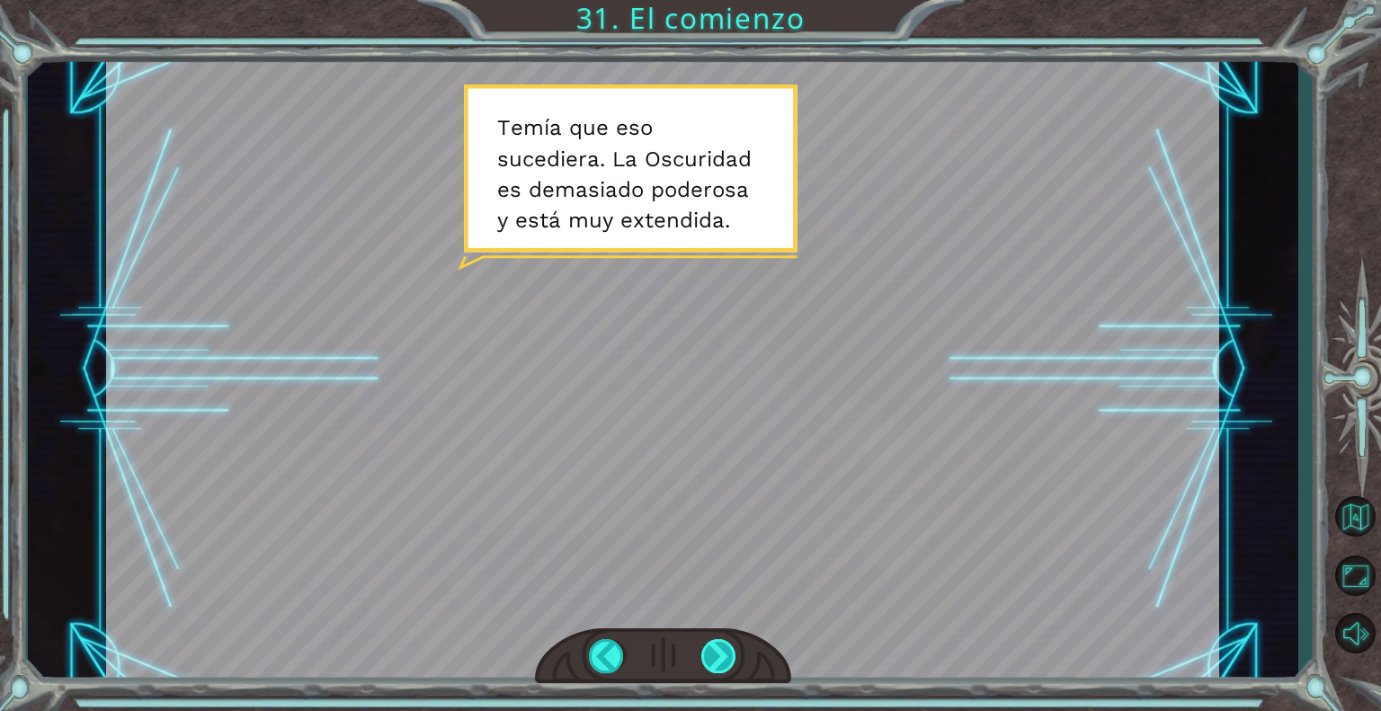
click at [718, 647] on div at bounding box center [719, 656] width 36 height 34
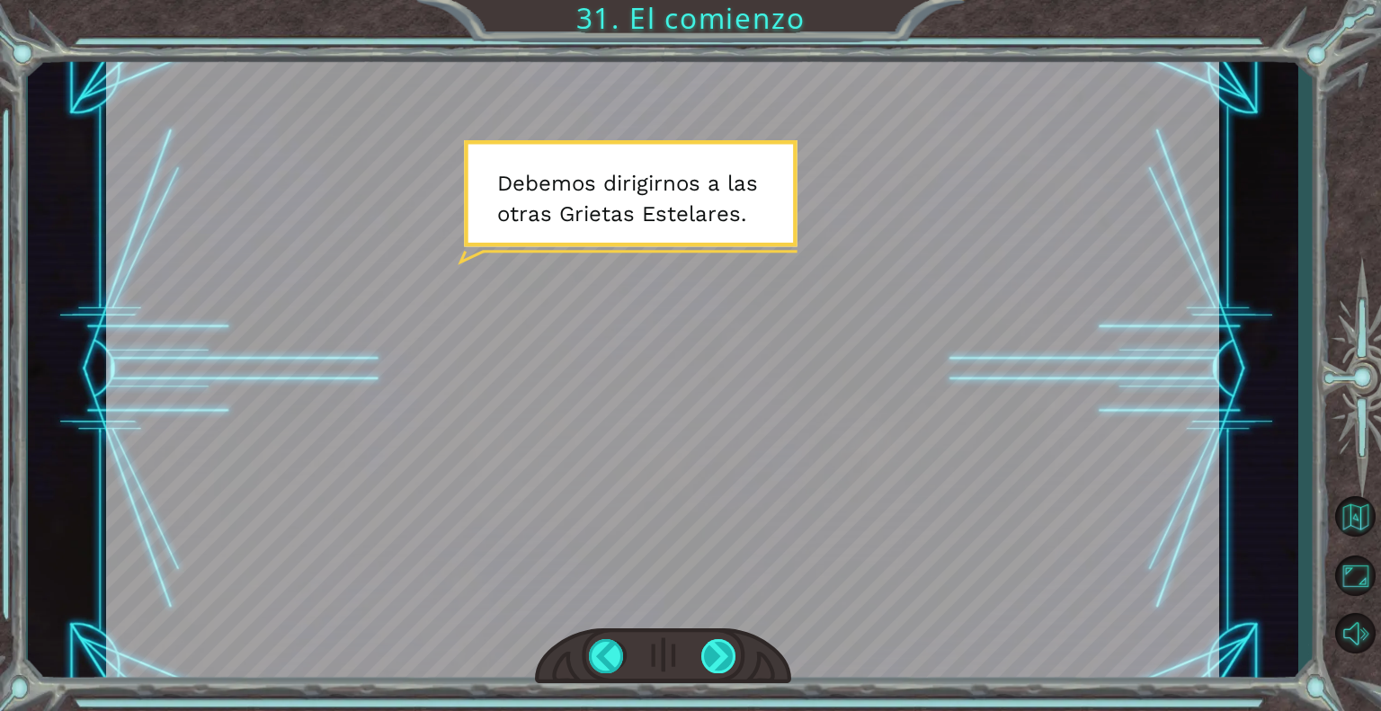
click at [718, 647] on div at bounding box center [719, 656] width 36 height 34
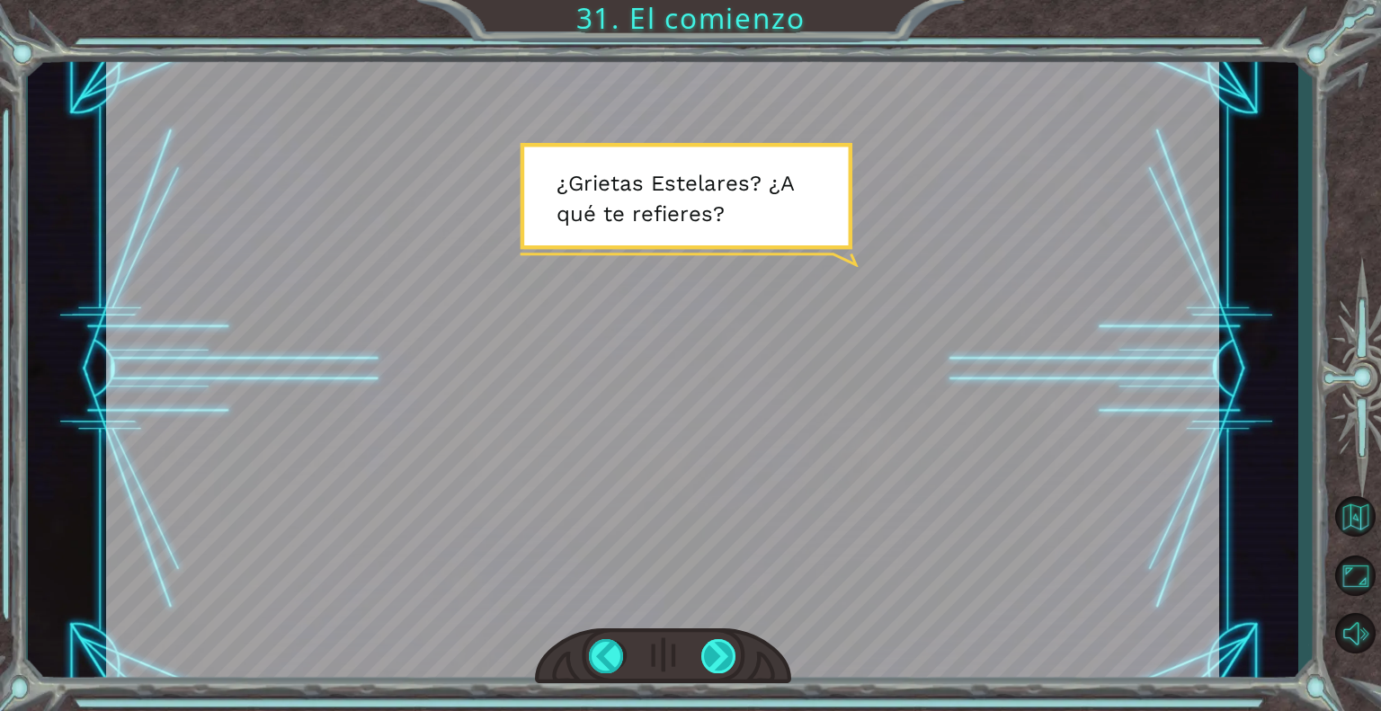
click at [718, 647] on div at bounding box center [719, 656] width 36 height 34
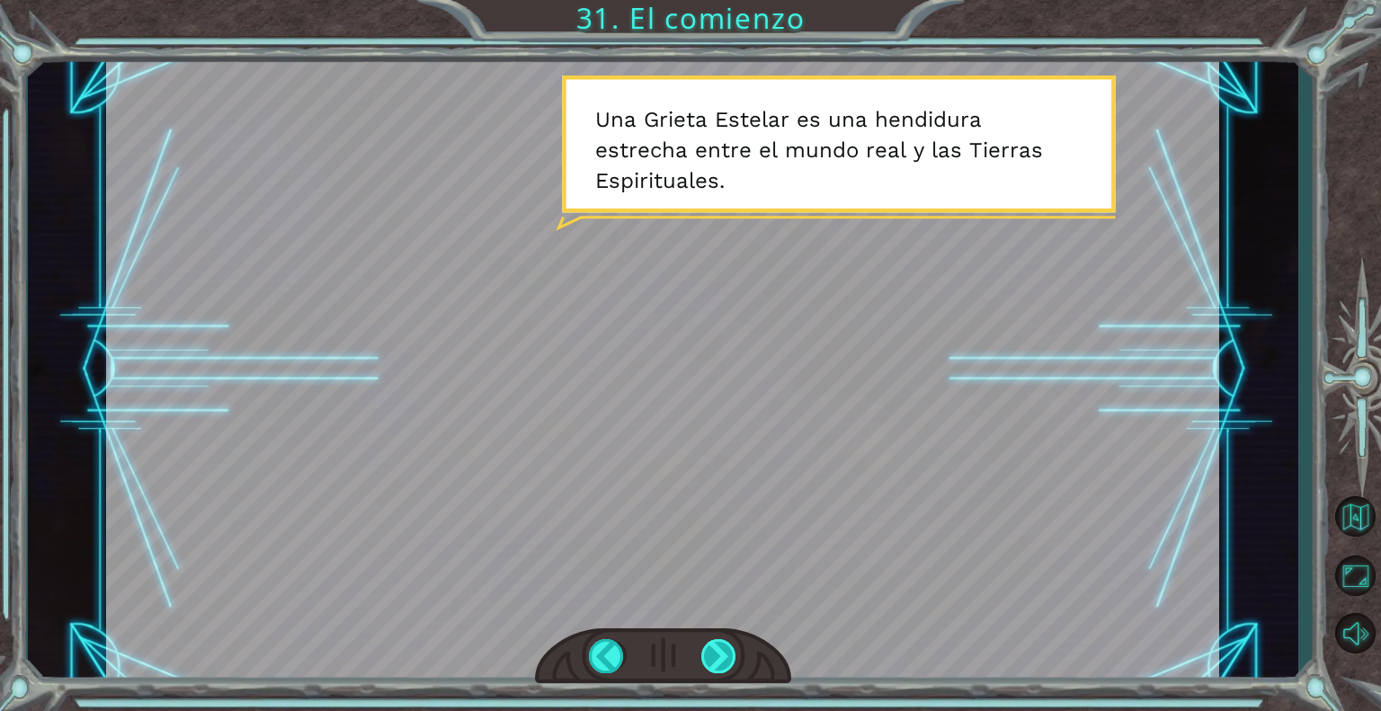
click at [718, 647] on div at bounding box center [719, 656] width 36 height 34
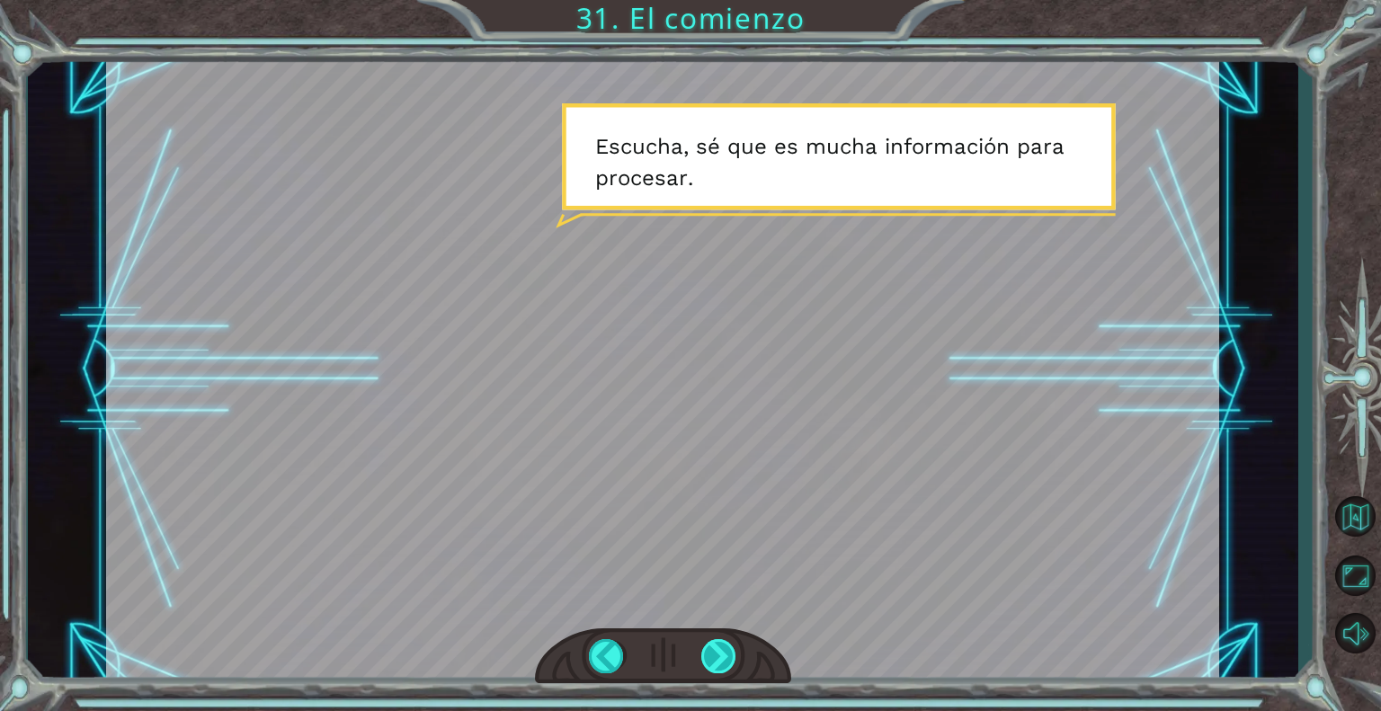
click at [718, 647] on div at bounding box center [719, 656] width 36 height 34
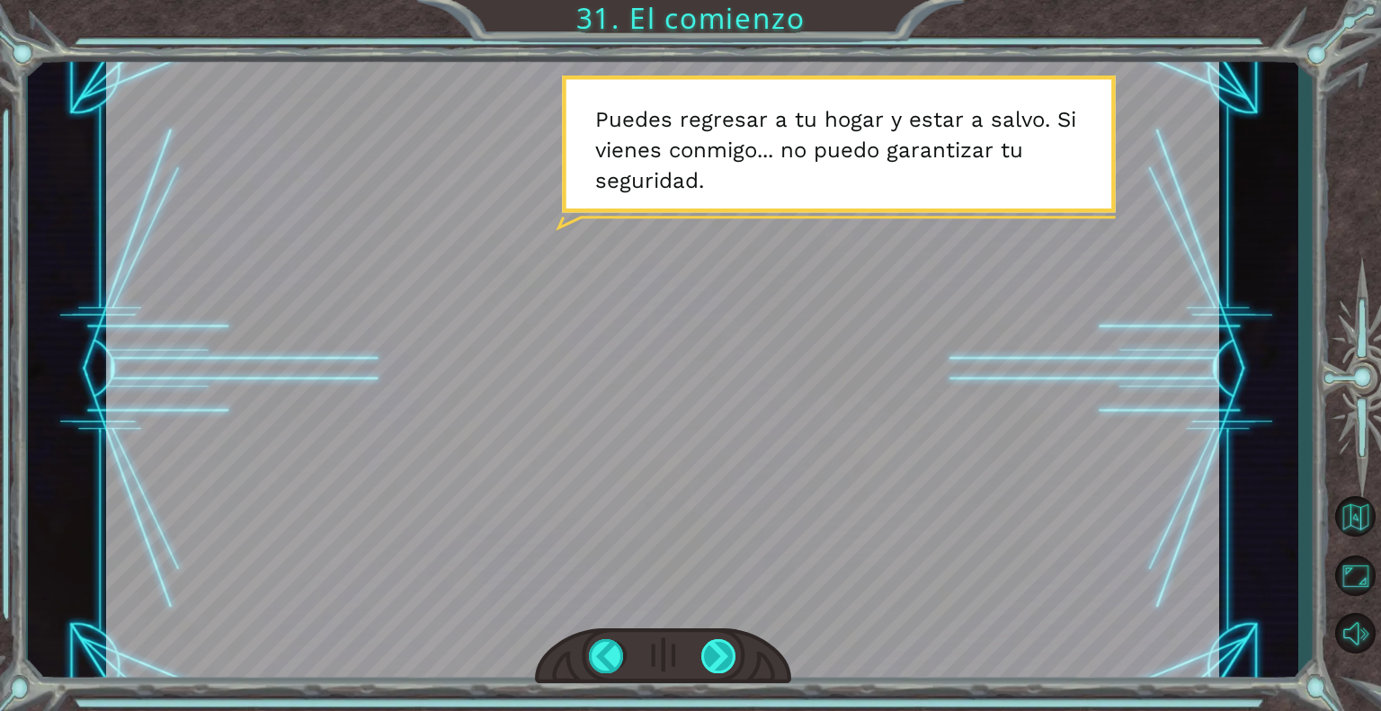
click at [718, 647] on div at bounding box center [719, 656] width 36 height 34
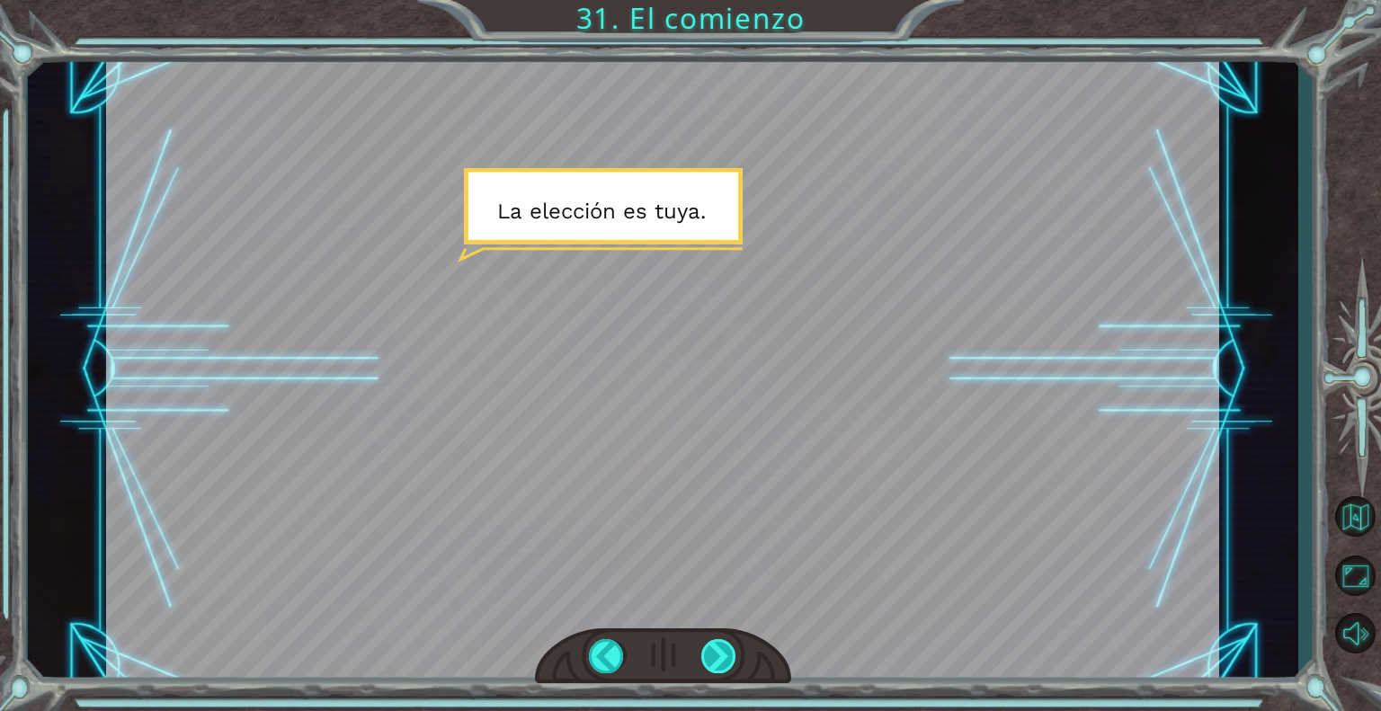
click at [718, 647] on div at bounding box center [719, 656] width 36 height 34
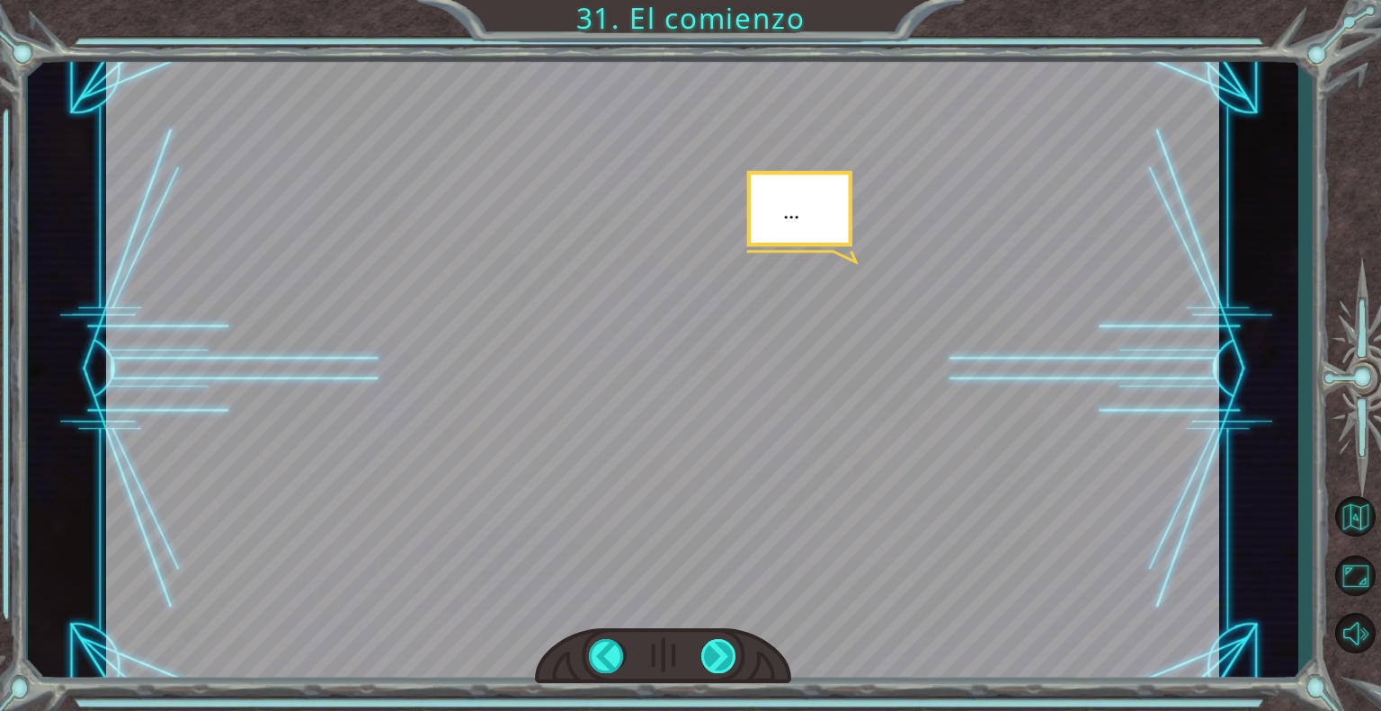
click at [718, 647] on div at bounding box center [719, 656] width 36 height 34
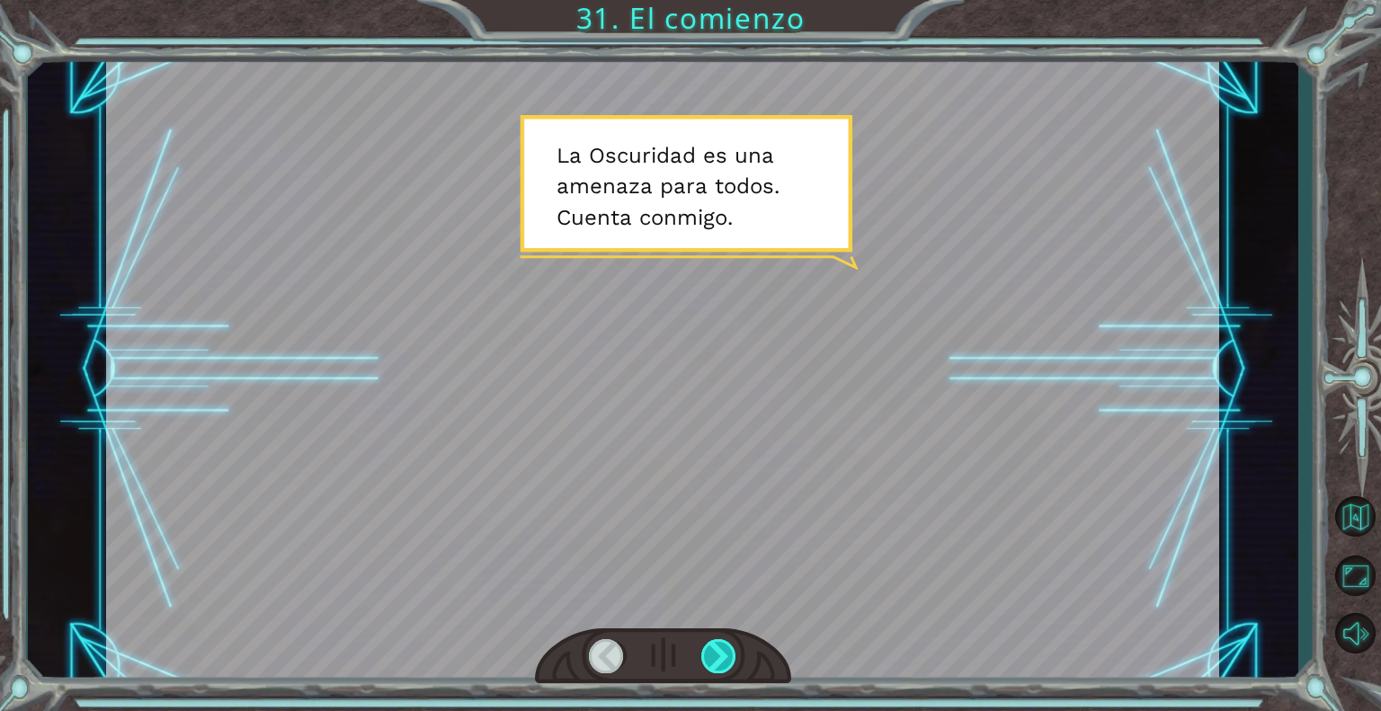
click at [718, 647] on div at bounding box center [719, 656] width 36 height 34
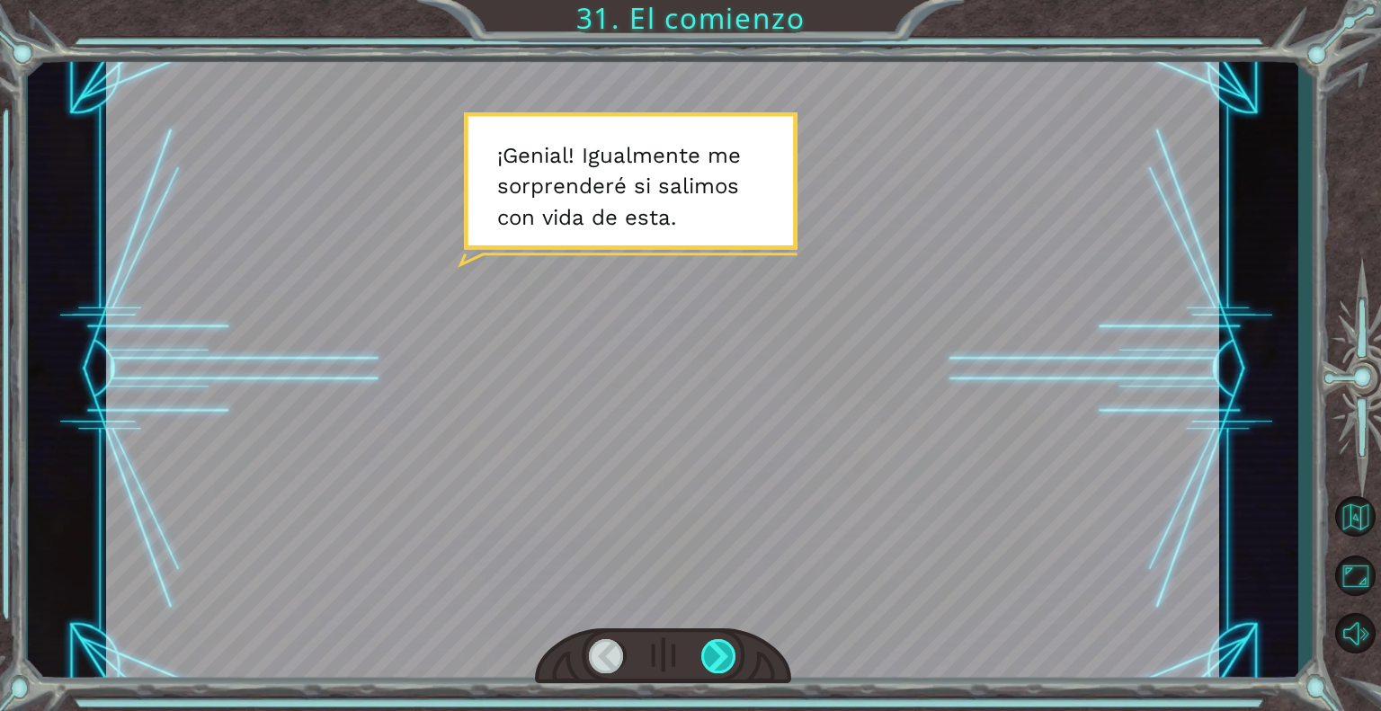
click at [718, 647] on div at bounding box center [719, 656] width 36 height 34
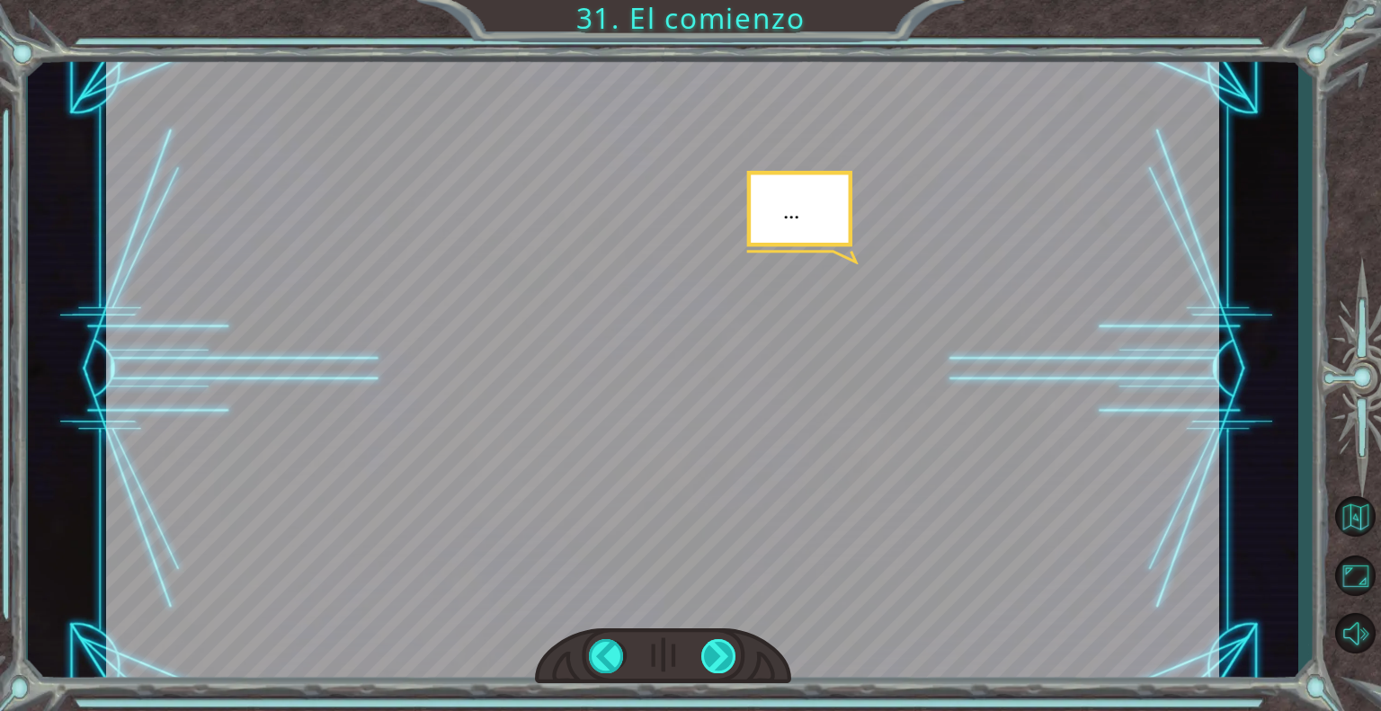
click at [718, 647] on div at bounding box center [719, 656] width 36 height 34
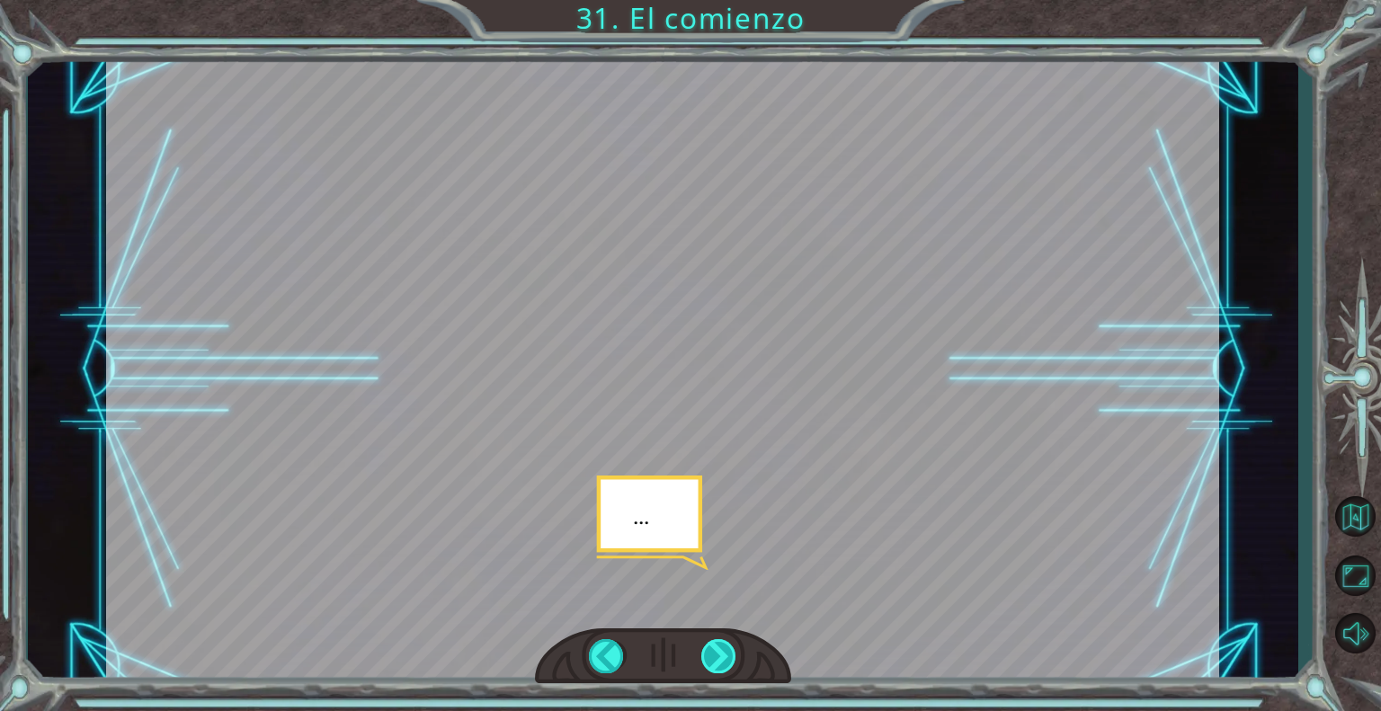
click at [718, 647] on div at bounding box center [719, 656] width 36 height 34
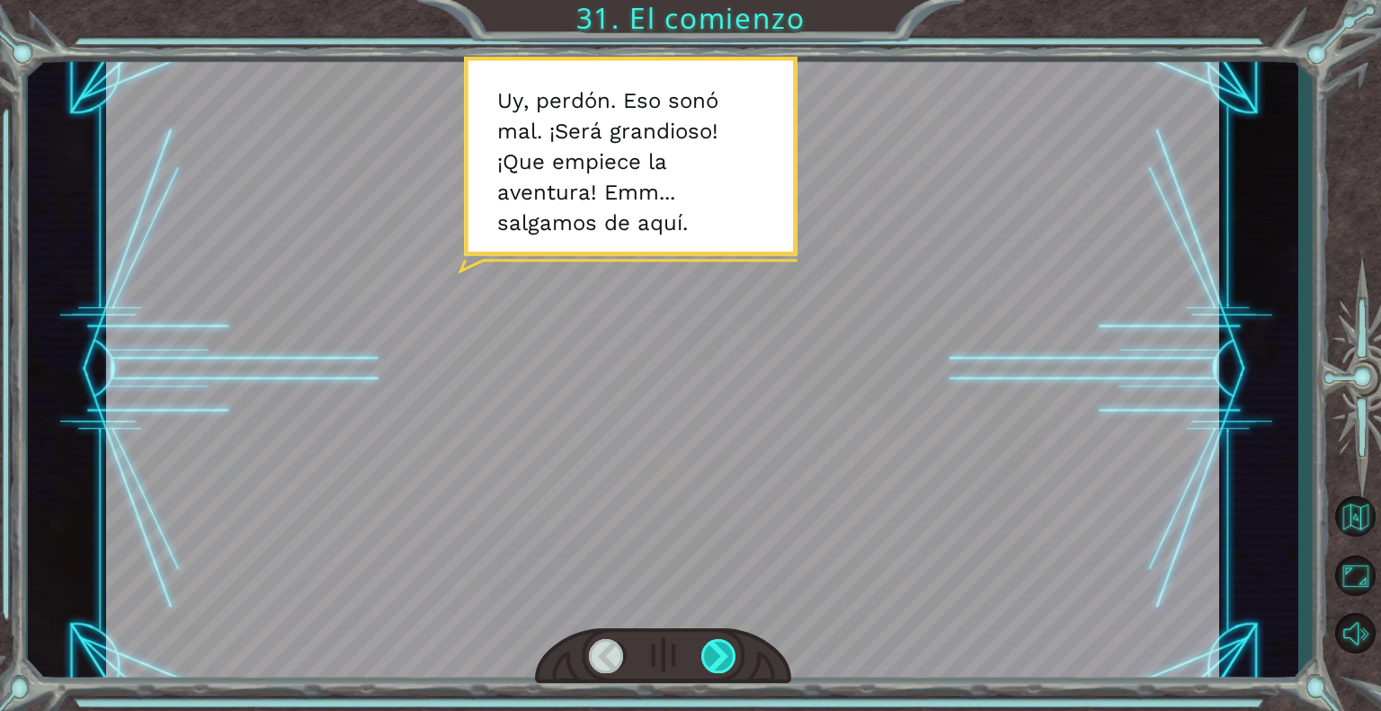
click at [718, 647] on div at bounding box center [719, 656] width 36 height 34
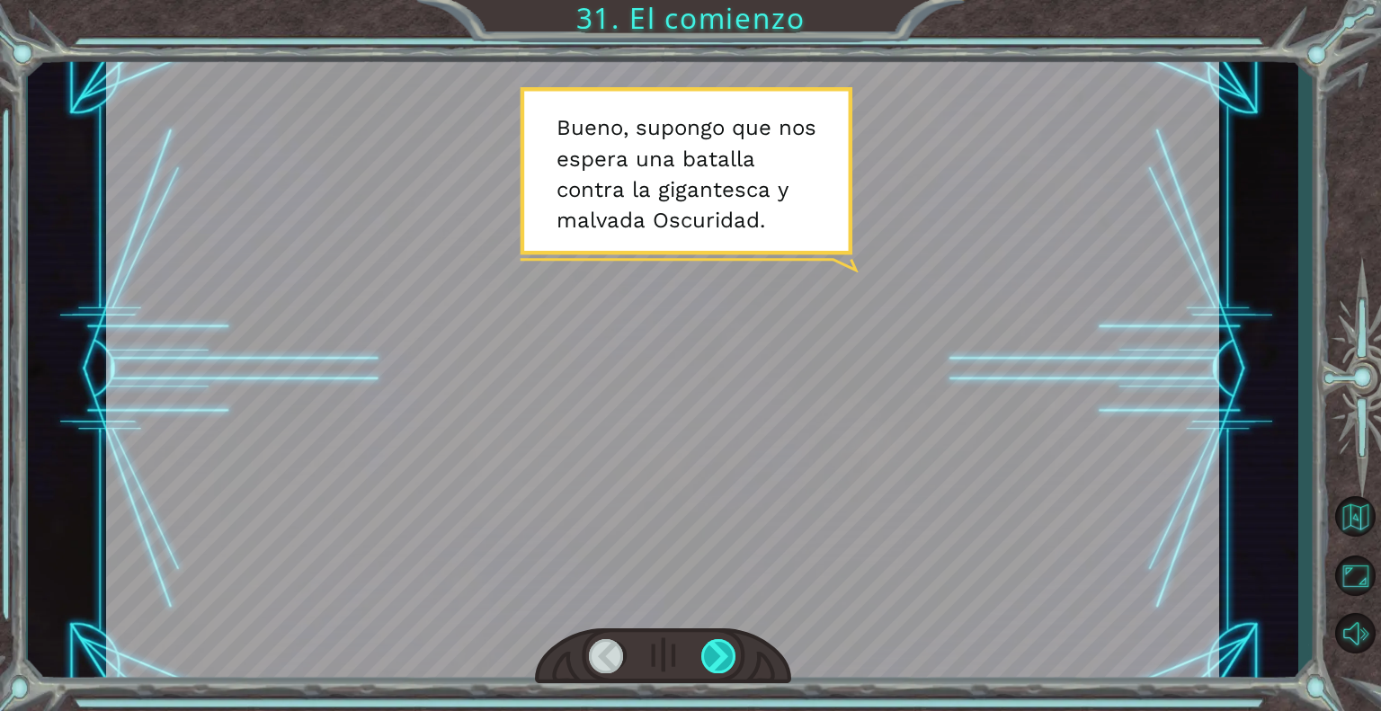
click at [718, 647] on div at bounding box center [719, 656] width 36 height 34
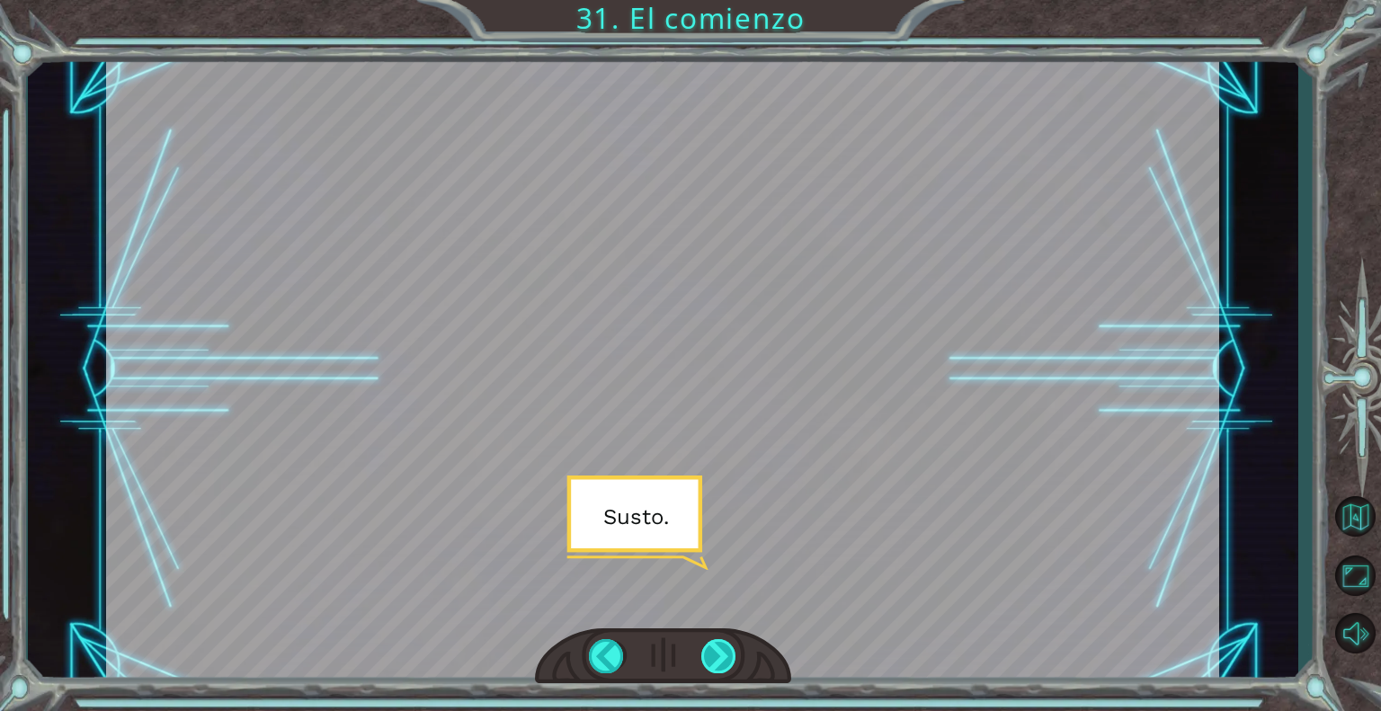
click at [718, 647] on div at bounding box center [719, 656] width 36 height 34
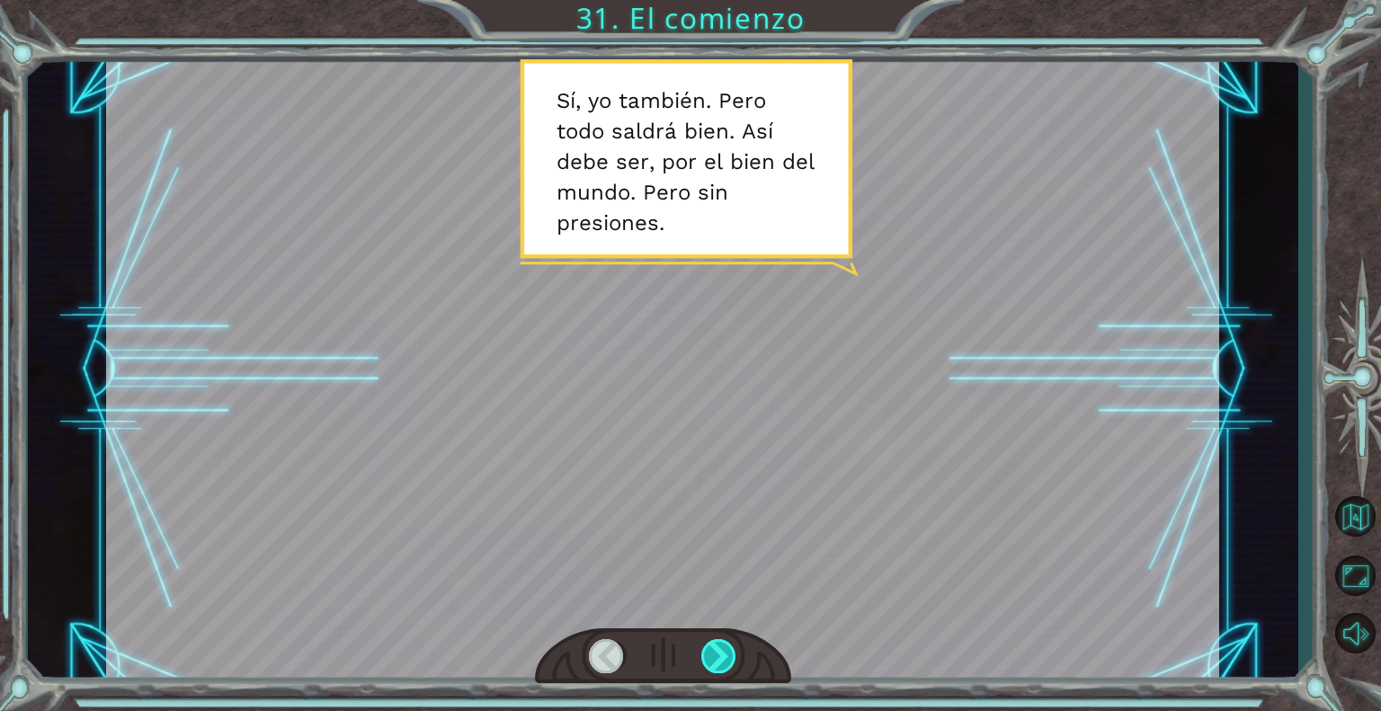
click at [718, 647] on div at bounding box center [719, 656] width 36 height 34
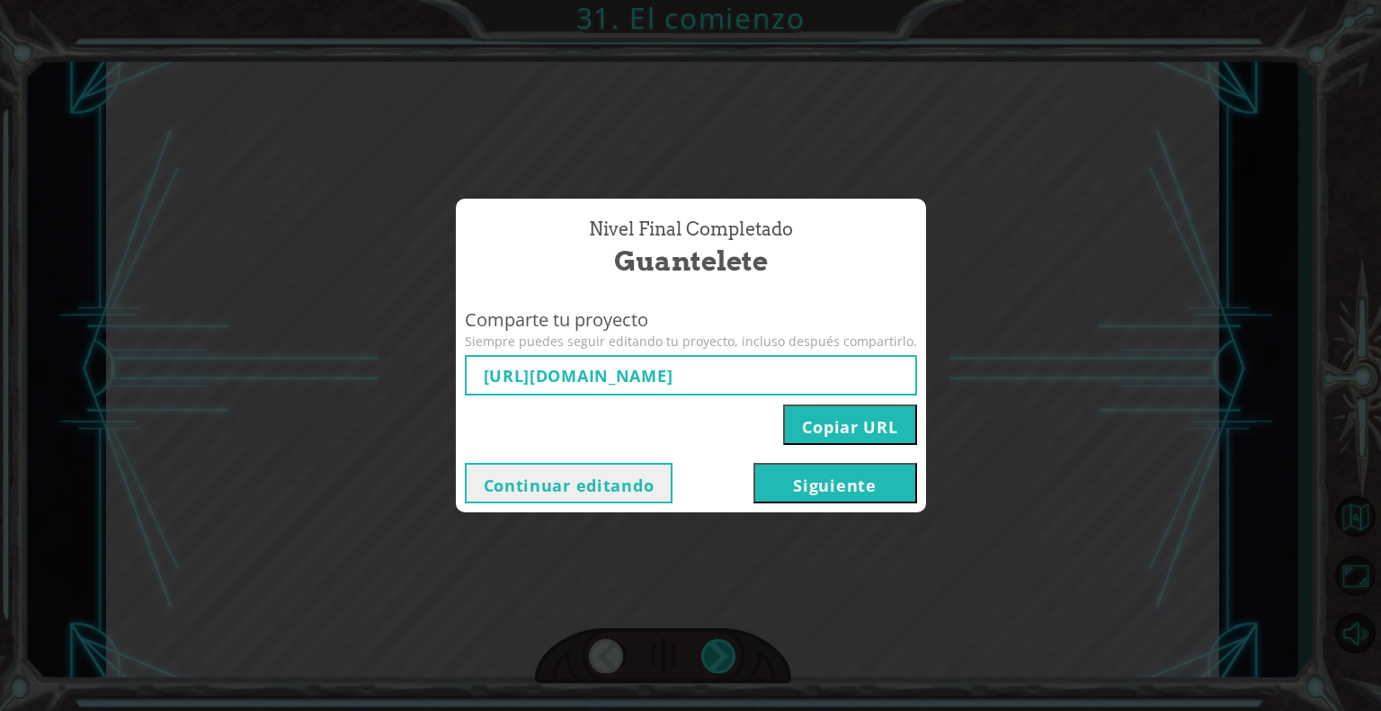
type input "[URL][DOMAIN_NAME]"
click at [810, 485] on button "Siguiente" at bounding box center [835, 483] width 164 height 40
